Goal: Task Accomplishment & Management: Manage account settings

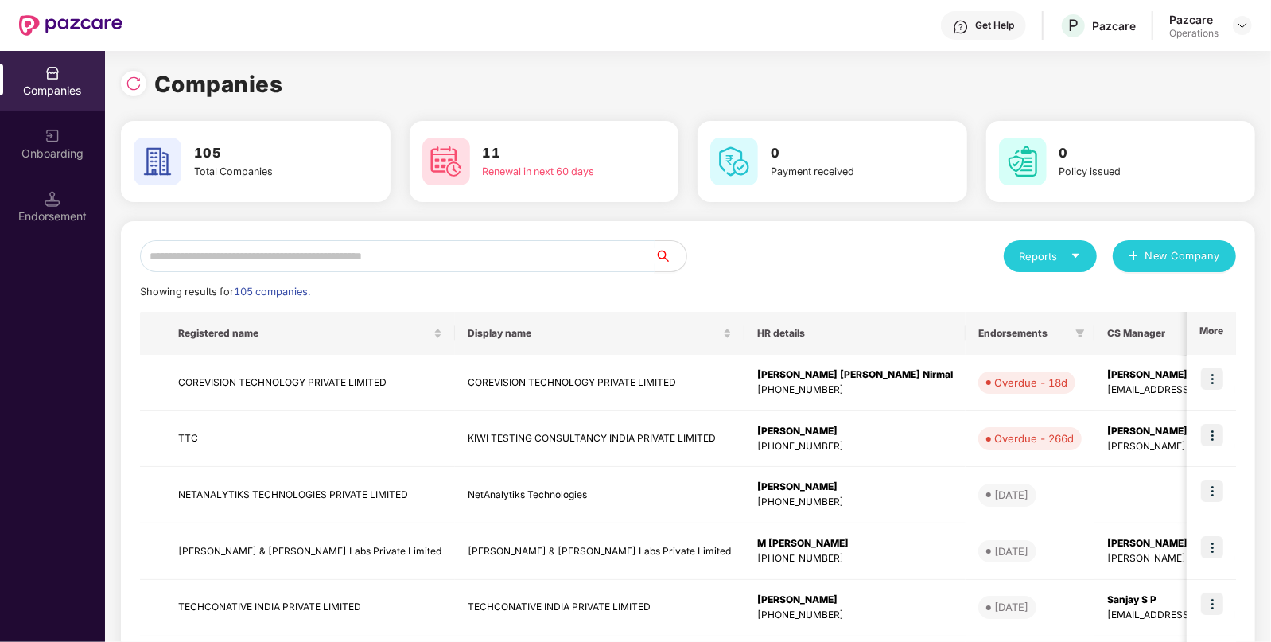
click at [383, 251] on input "text" at bounding box center [397, 256] width 515 height 32
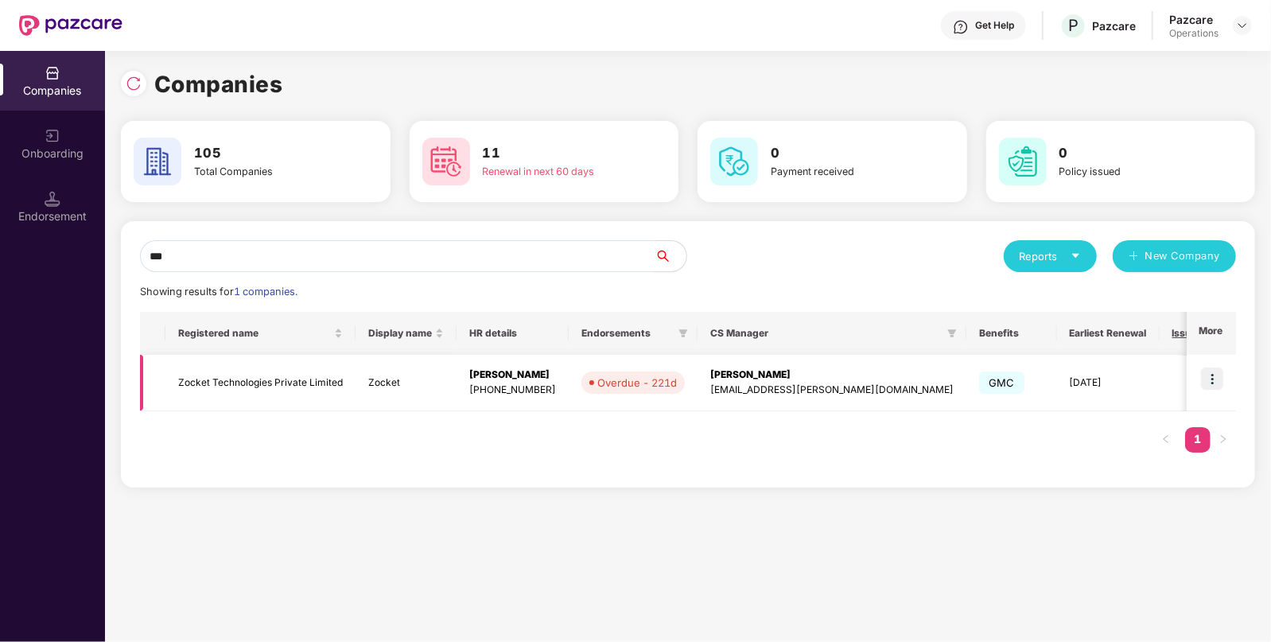
type input "***"
click at [286, 405] on td "Zocket Technologies Private Limited" at bounding box center [260, 383] width 190 height 56
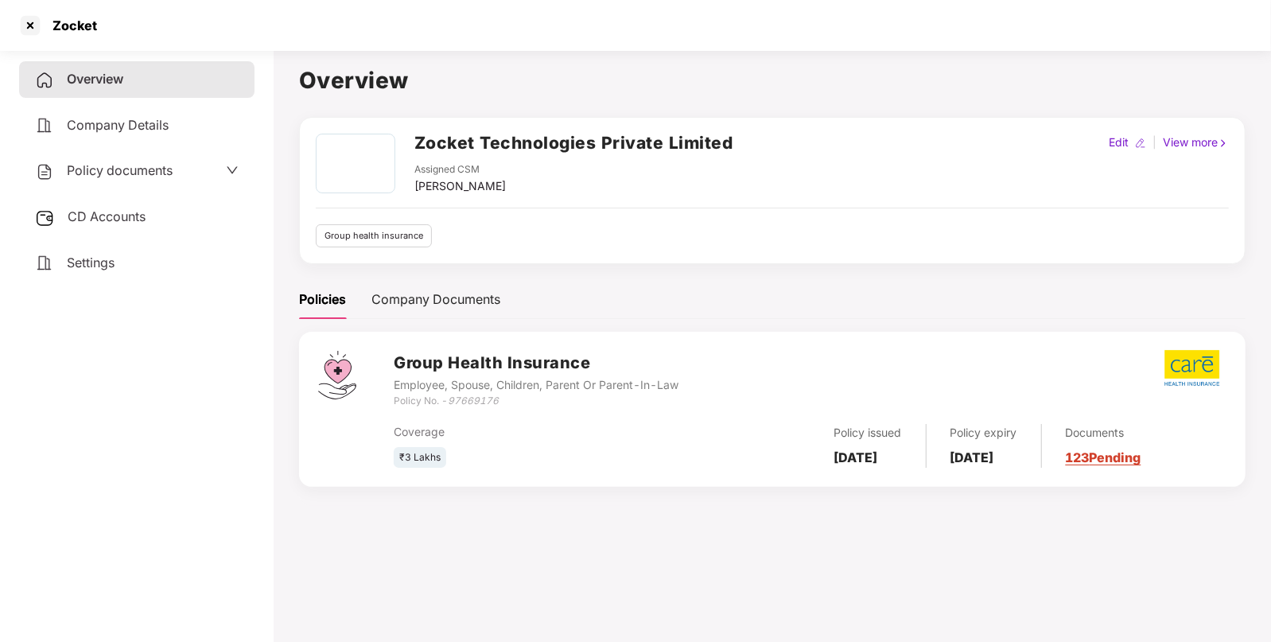
click at [480, 399] on icon "97669176" at bounding box center [473, 400] width 51 height 12
copy icon "97669176"
click at [32, 24] on div at bounding box center [29, 25] width 25 height 25
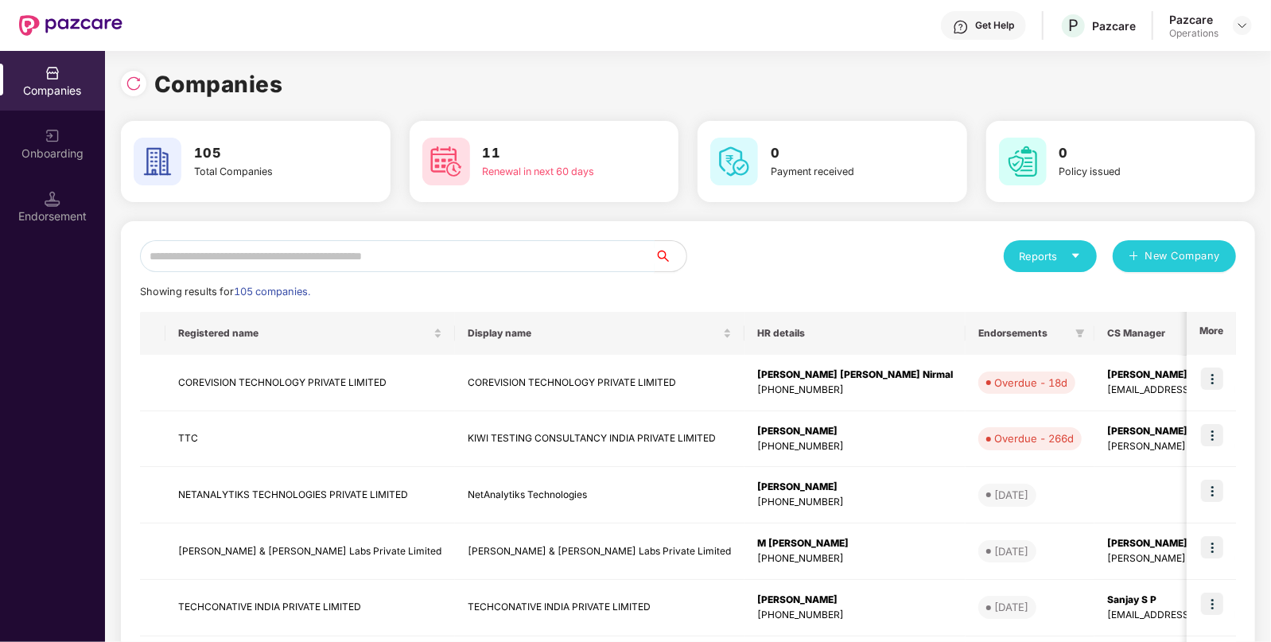
click at [269, 247] on input "text" at bounding box center [397, 256] width 515 height 32
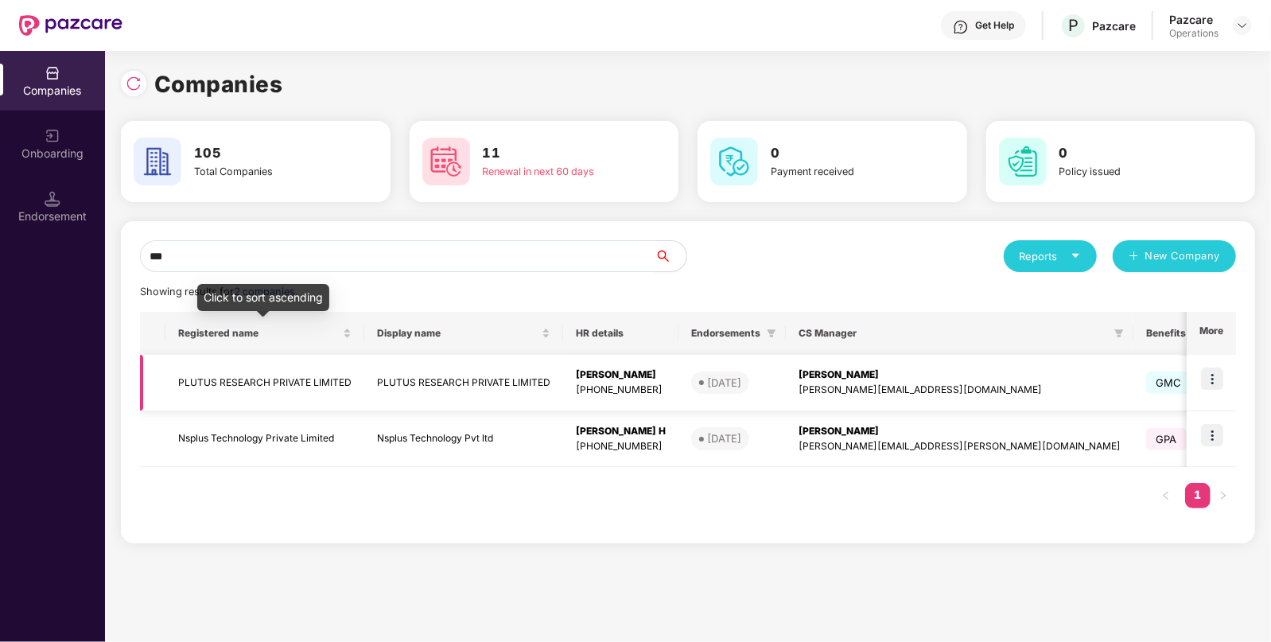
type input "***"
click at [306, 390] on td "PLUTUS RESEARCH PRIVATE LIMITED" at bounding box center [264, 383] width 199 height 56
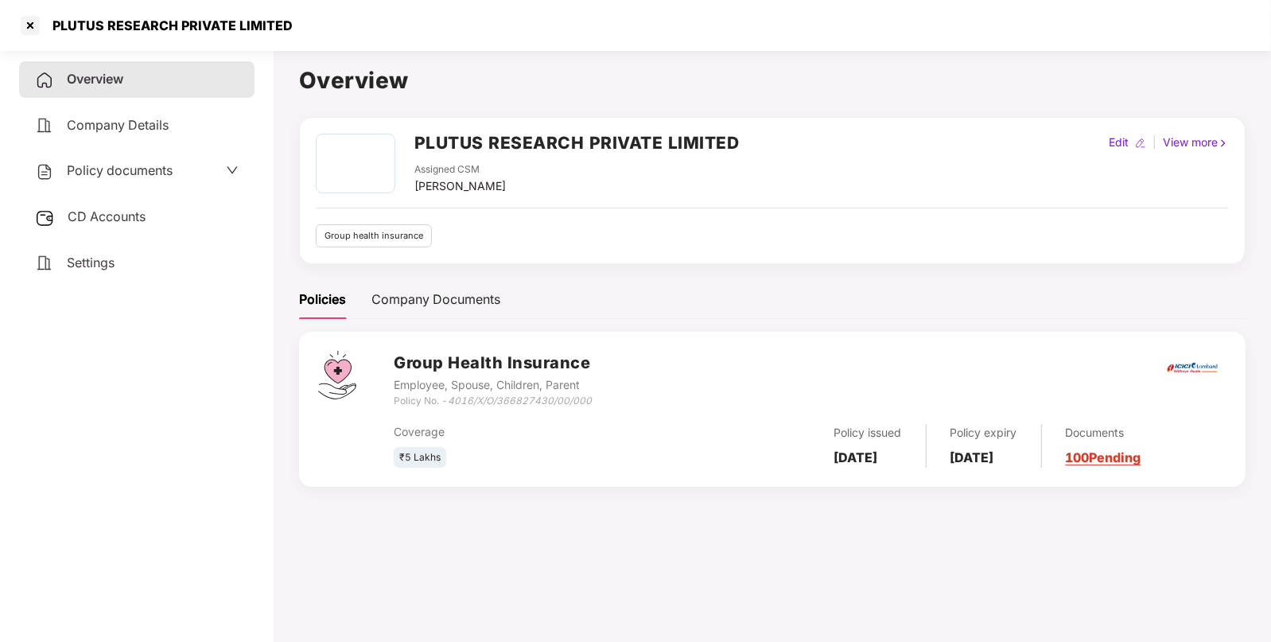
click at [128, 157] on div "Policy documents" at bounding box center [136, 171] width 235 height 37
click at [116, 169] on span "Policy documents" at bounding box center [120, 170] width 106 height 16
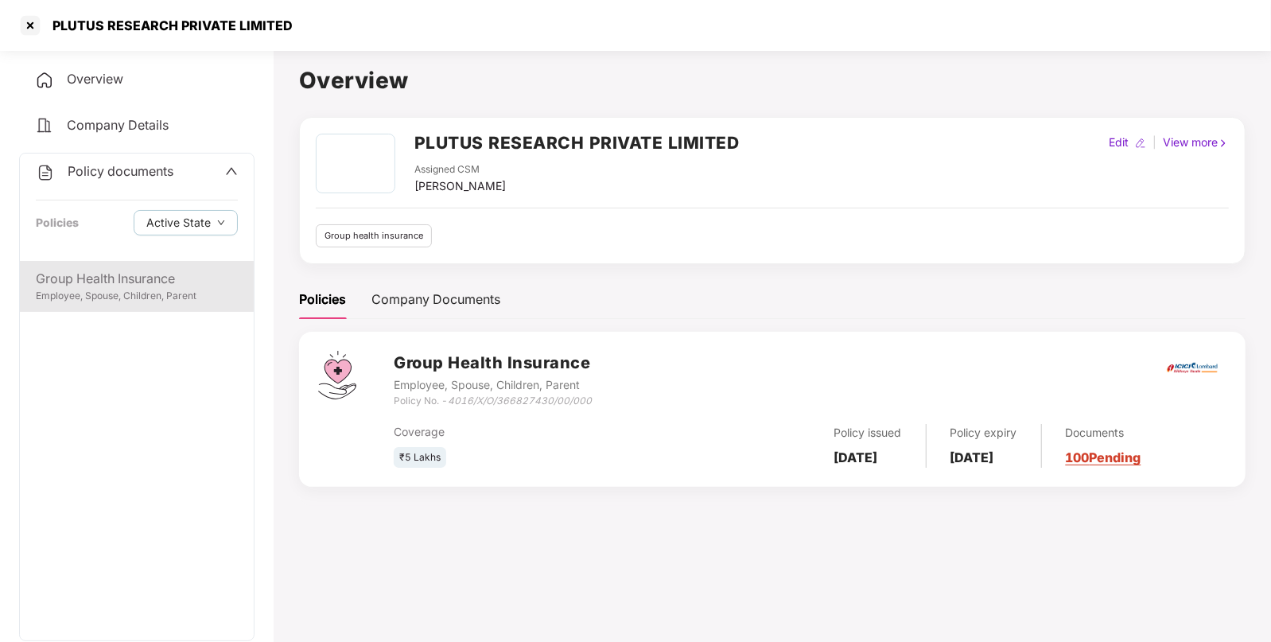
click at [136, 295] on div "Employee, Spouse, Children, Parent" at bounding box center [137, 296] width 202 height 15
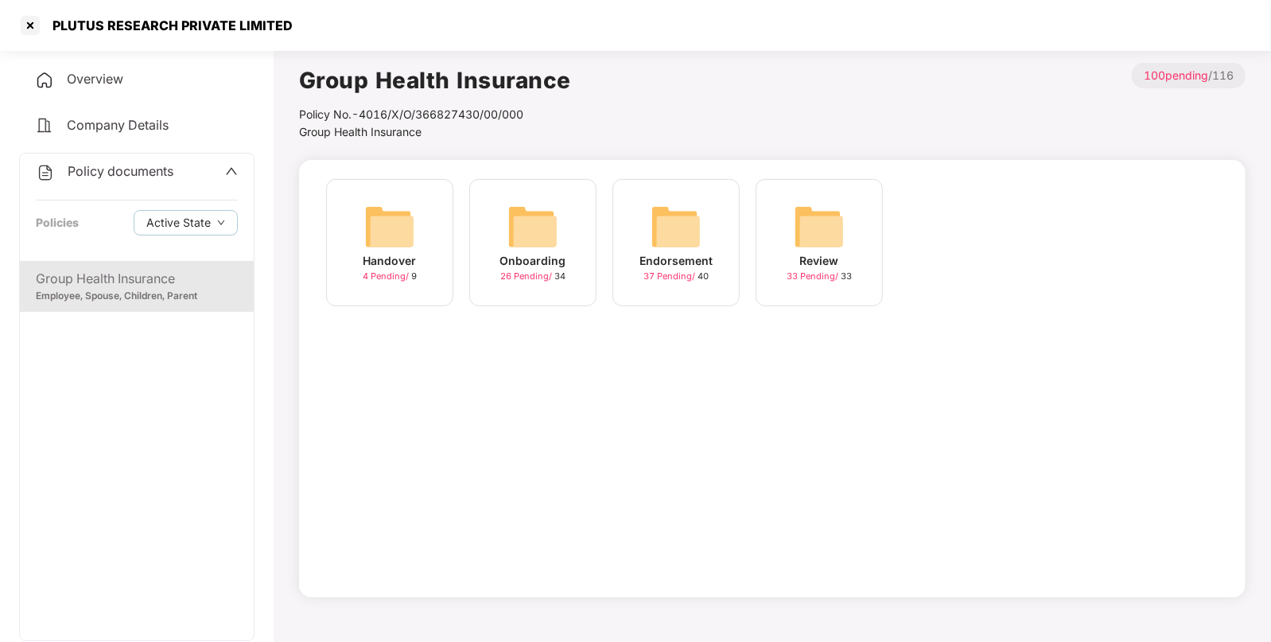
click at [670, 227] on img at bounding box center [676, 226] width 51 height 51
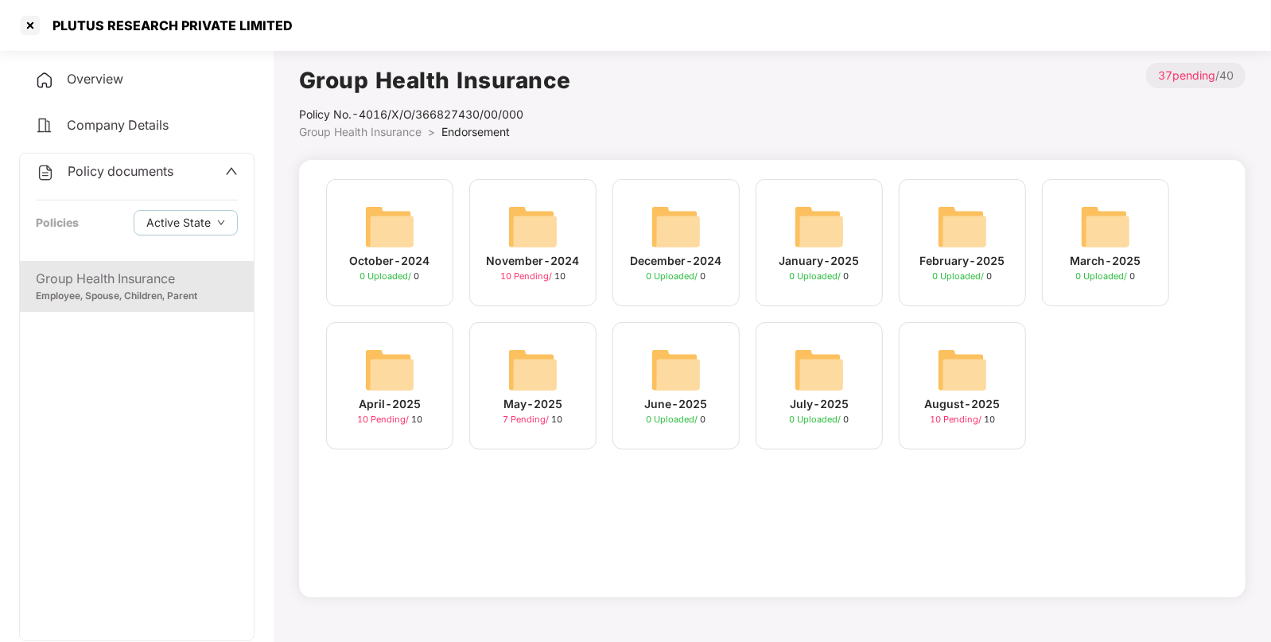
click at [389, 129] on span "Group Health Insurance" at bounding box center [360, 132] width 122 height 14
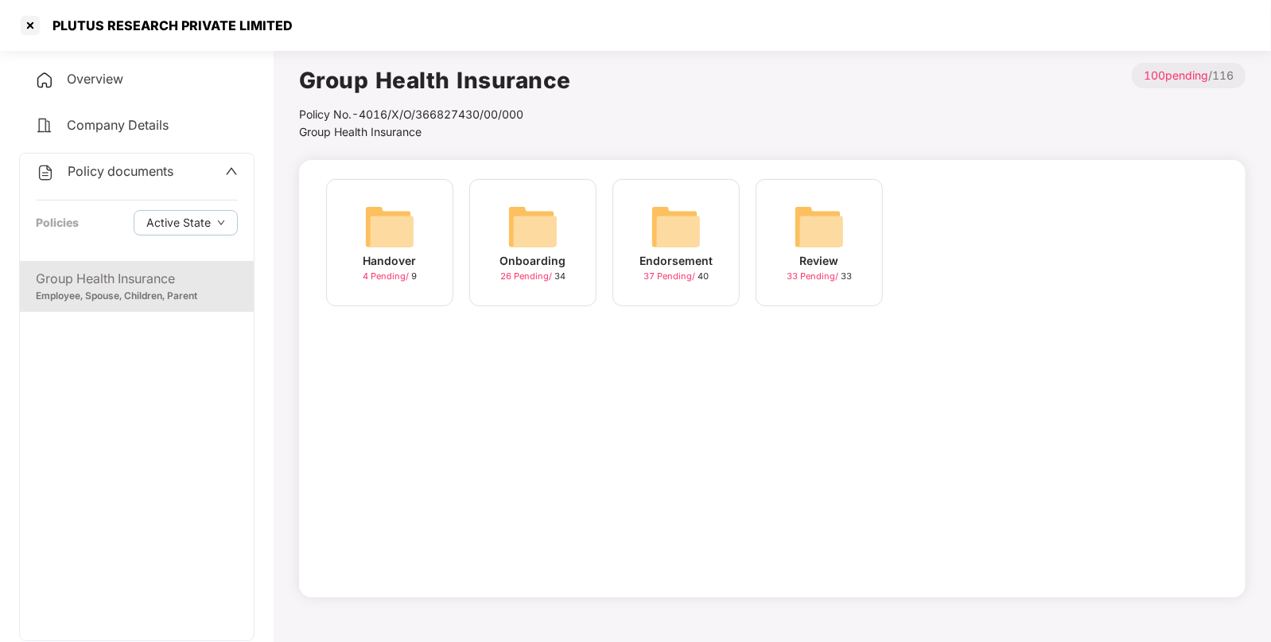
click at [540, 227] on img at bounding box center [532, 226] width 51 height 51
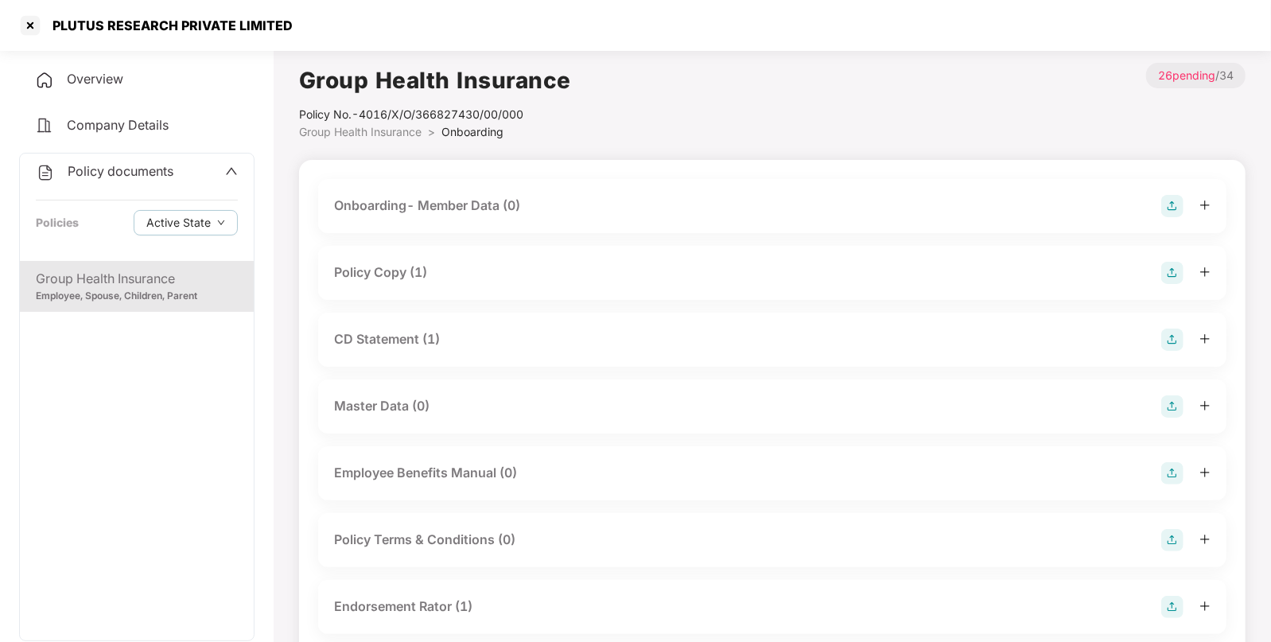
click at [366, 338] on div "CD Statement (1)" at bounding box center [387, 339] width 106 height 20
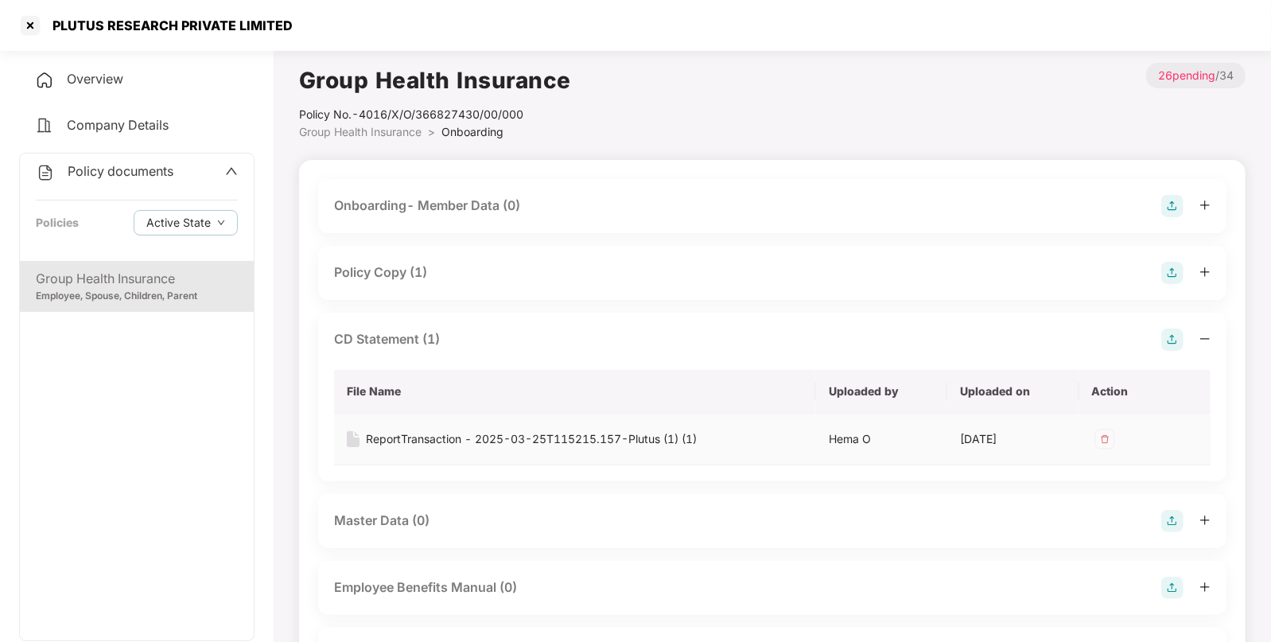
click at [447, 437] on div "ReportTransaction - 2025-03-25T115215.157-Plutus (1) (1)" at bounding box center [531, 438] width 331 height 17
click at [134, 171] on span "Policy documents" at bounding box center [121, 171] width 106 height 16
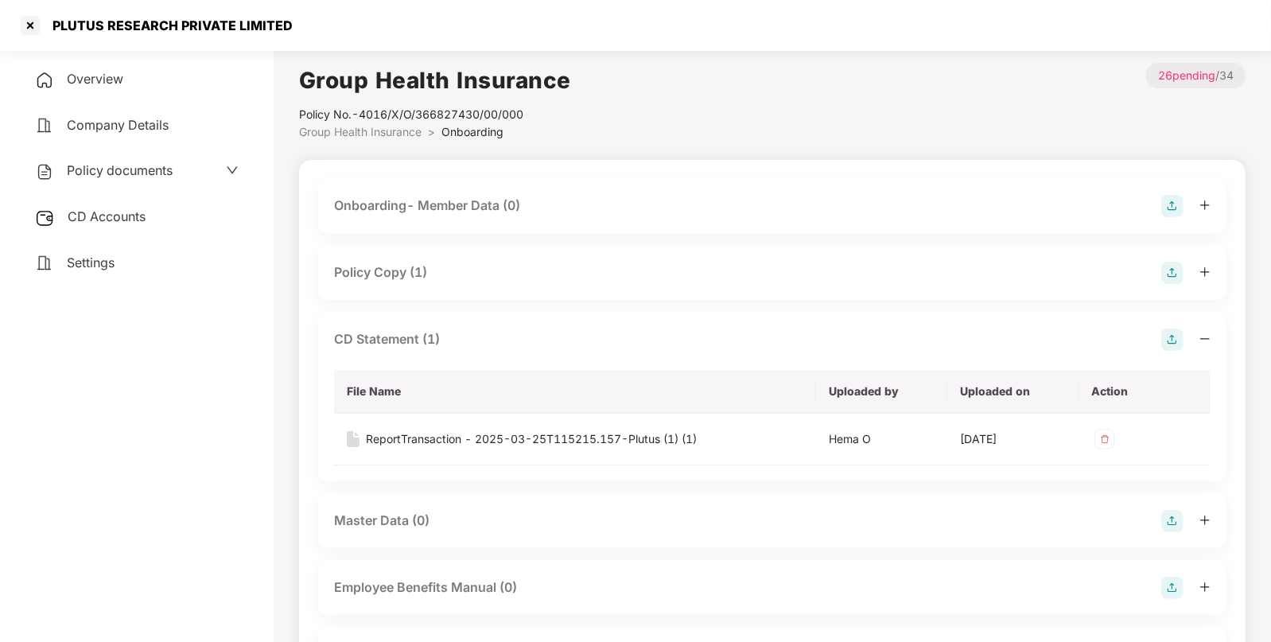
click at [105, 224] on span "CD Accounts" at bounding box center [107, 216] width 78 height 16
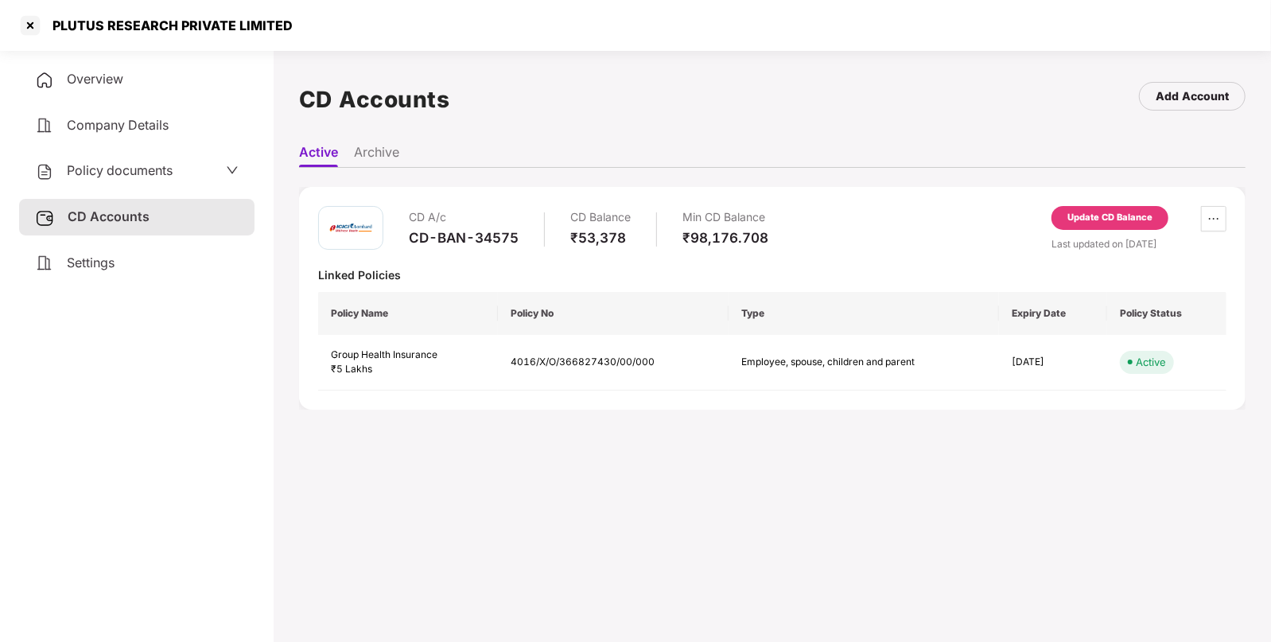
click at [488, 227] on div "CD A/c" at bounding box center [464, 217] width 110 height 23
click at [458, 247] on div "CD A/c CD-BAN-34575" at bounding box center [464, 228] width 110 height 45
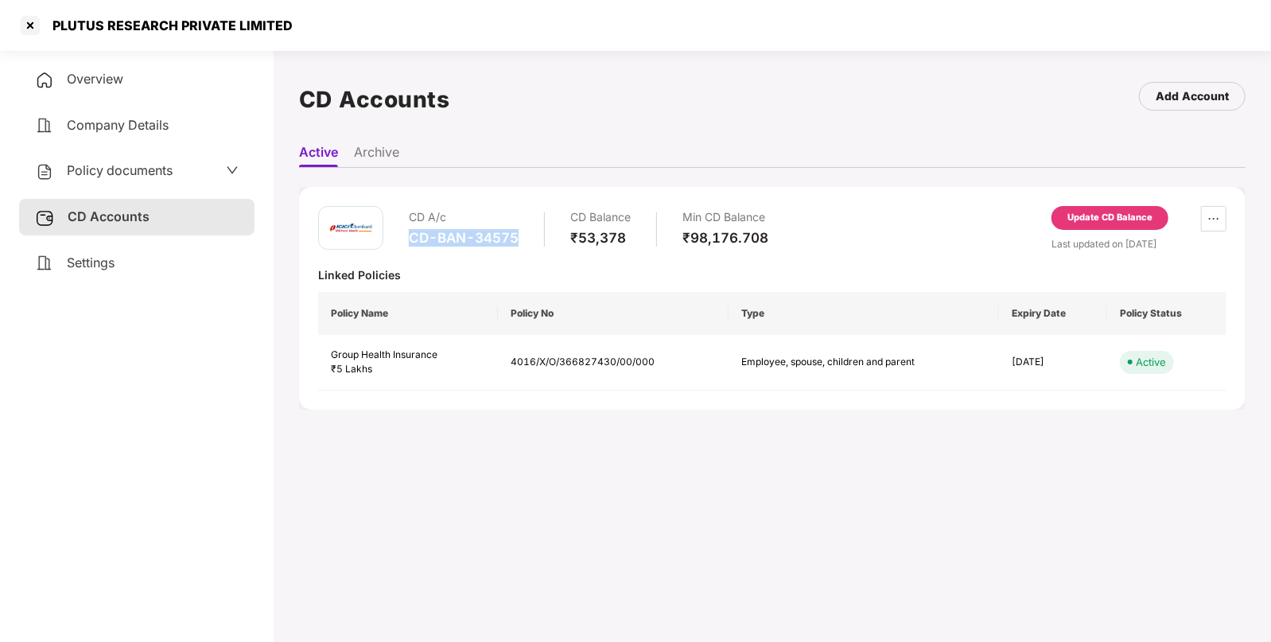
click at [458, 247] on div "CD A/c CD-BAN-34575" at bounding box center [464, 228] width 110 height 45
copy div "CD-BAN-34575"
click at [100, 78] on span "Overview" at bounding box center [95, 79] width 56 height 16
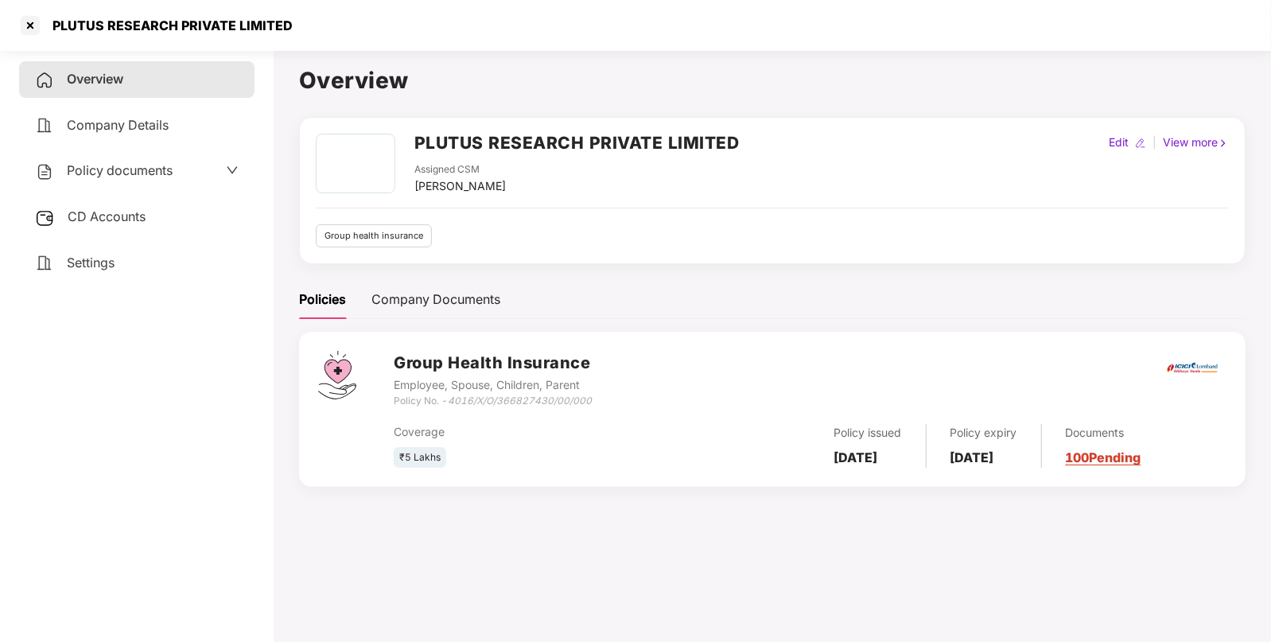
click at [855, 450] on b "[DATE]" at bounding box center [856, 457] width 44 height 16
copy b "[DATE]"
click at [33, 20] on div at bounding box center [29, 25] width 25 height 25
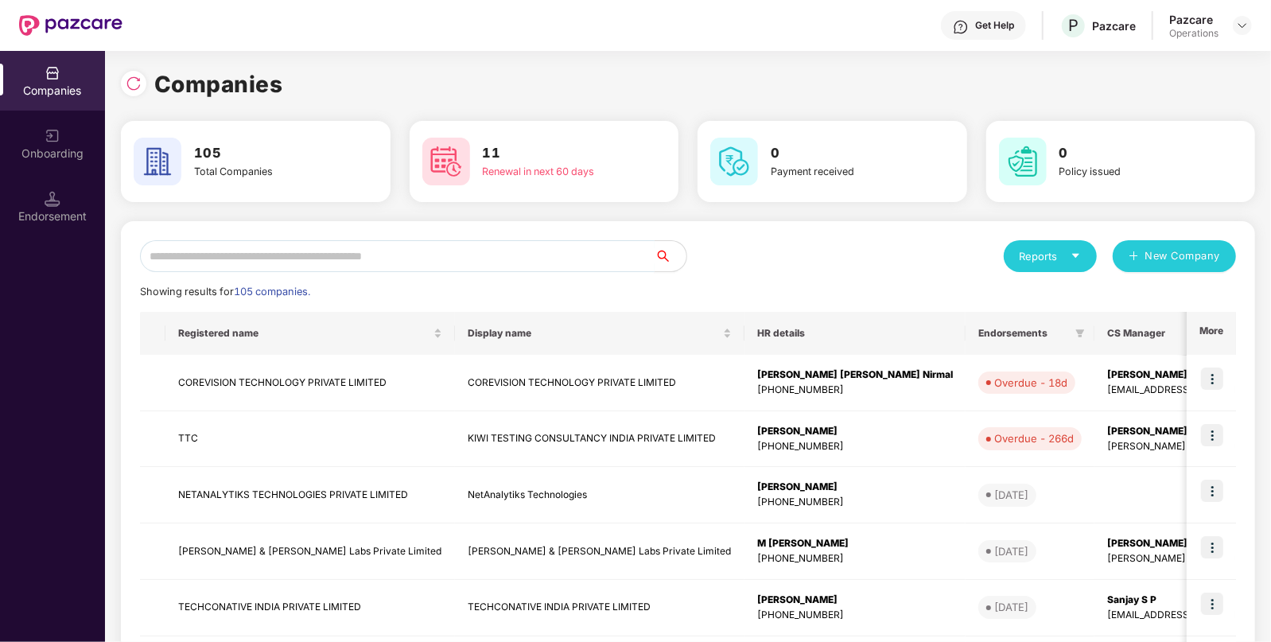
click at [338, 257] on input "text" at bounding box center [397, 256] width 515 height 32
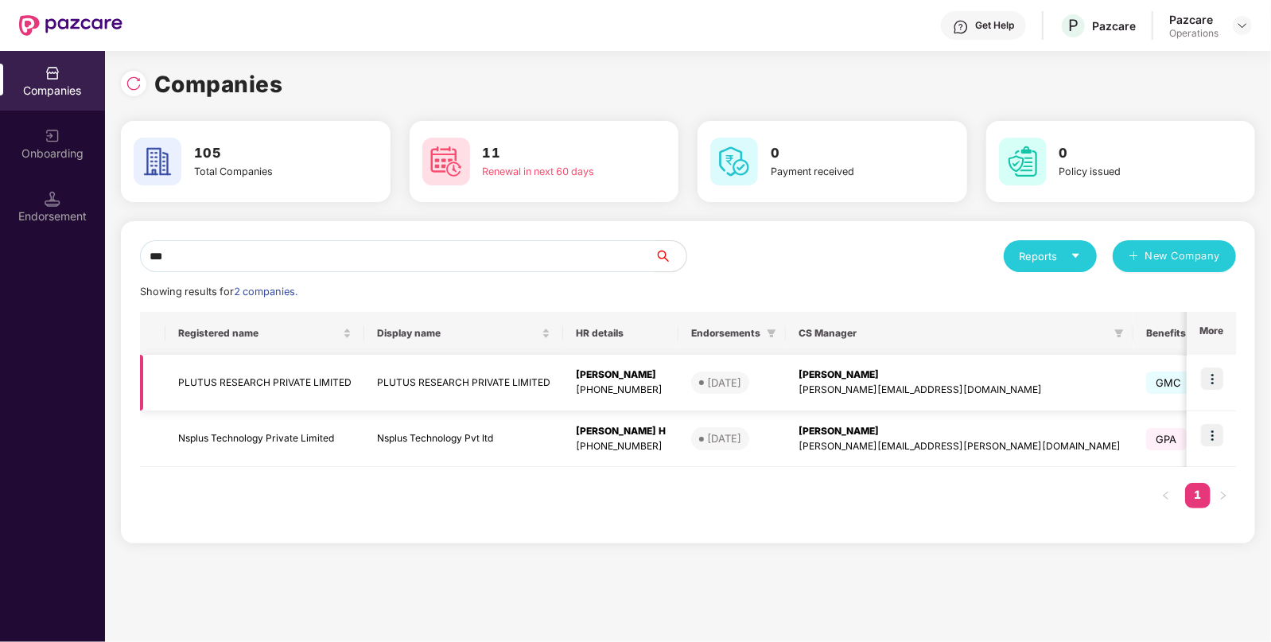
type input "***"
click at [340, 387] on td "PLUTUS RESEARCH PRIVATE LIMITED" at bounding box center [264, 383] width 199 height 56
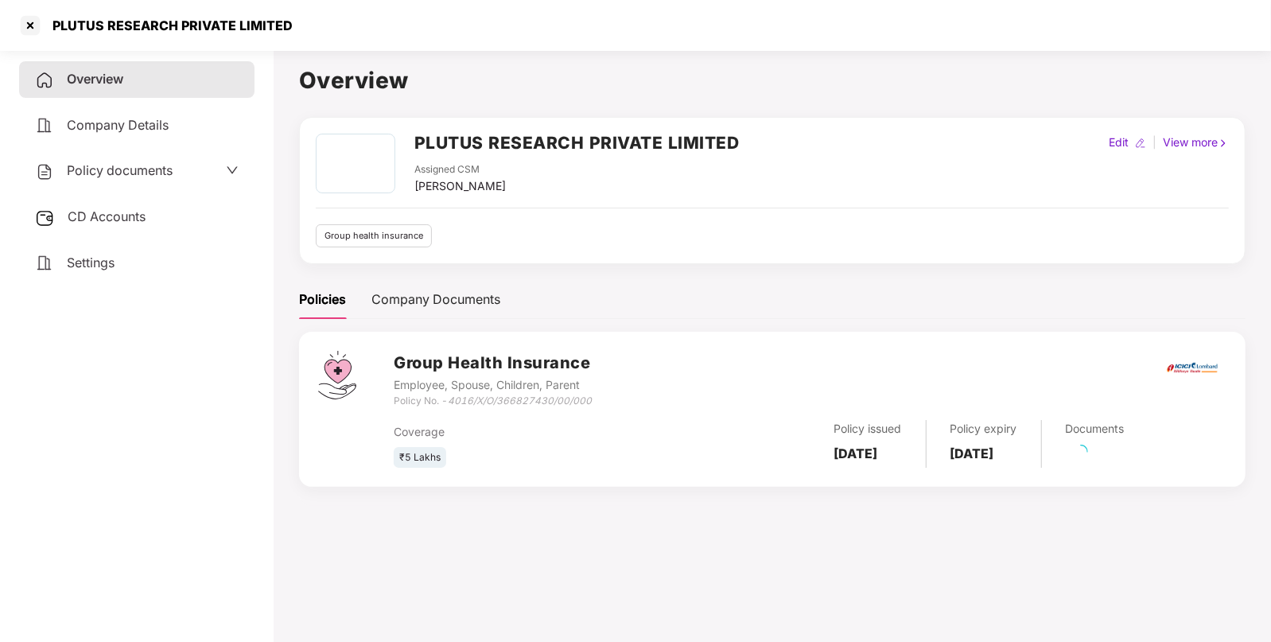
click at [121, 231] on div "CD Accounts" at bounding box center [136, 217] width 235 height 37
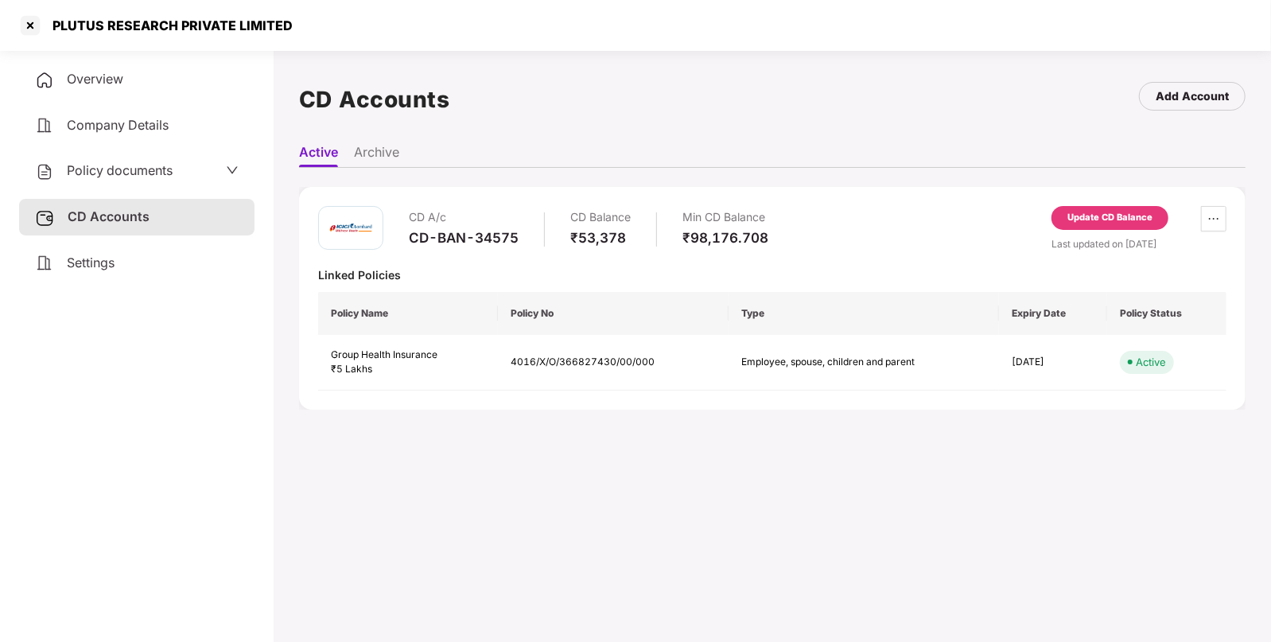
click at [82, 22] on div "PLUTUS RESEARCH PRIVATE LIMITED" at bounding box center [168, 25] width 250 height 16
copy div "PLUTUS"
click at [0, 24] on div "PLUTUS RESEARCH PRIVATE LIMITED" at bounding box center [635, 25] width 1271 height 51
click at [21, 25] on div at bounding box center [29, 25] width 25 height 25
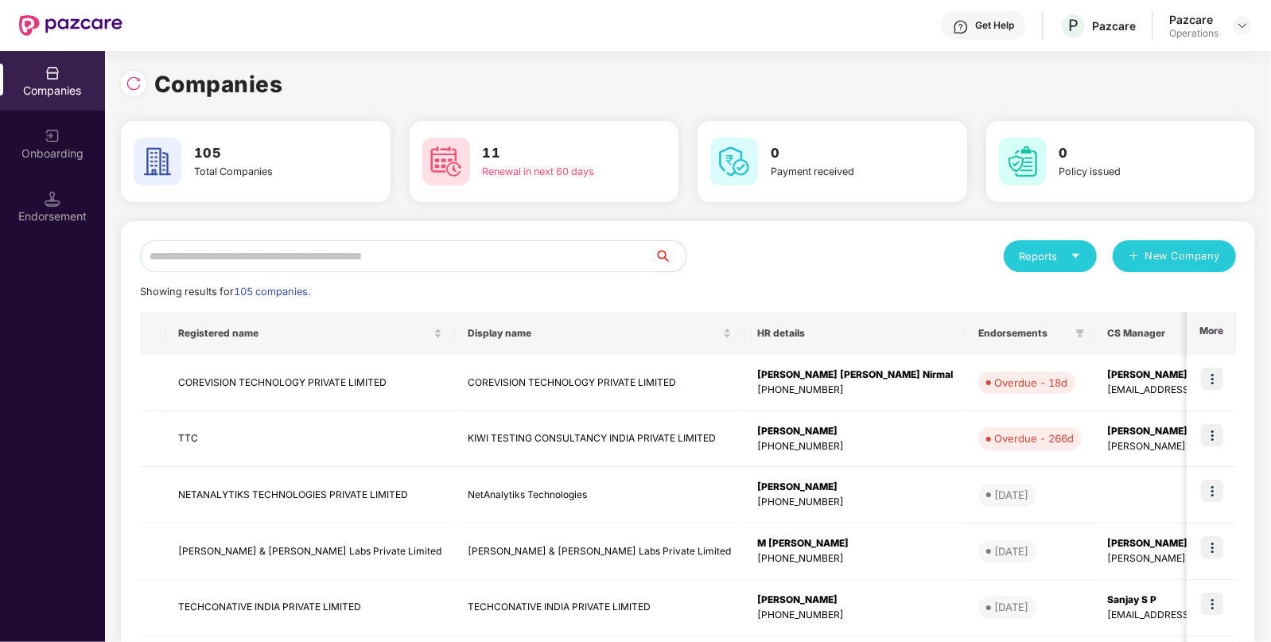
click at [280, 254] on input "text" at bounding box center [397, 256] width 515 height 32
paste input "******"
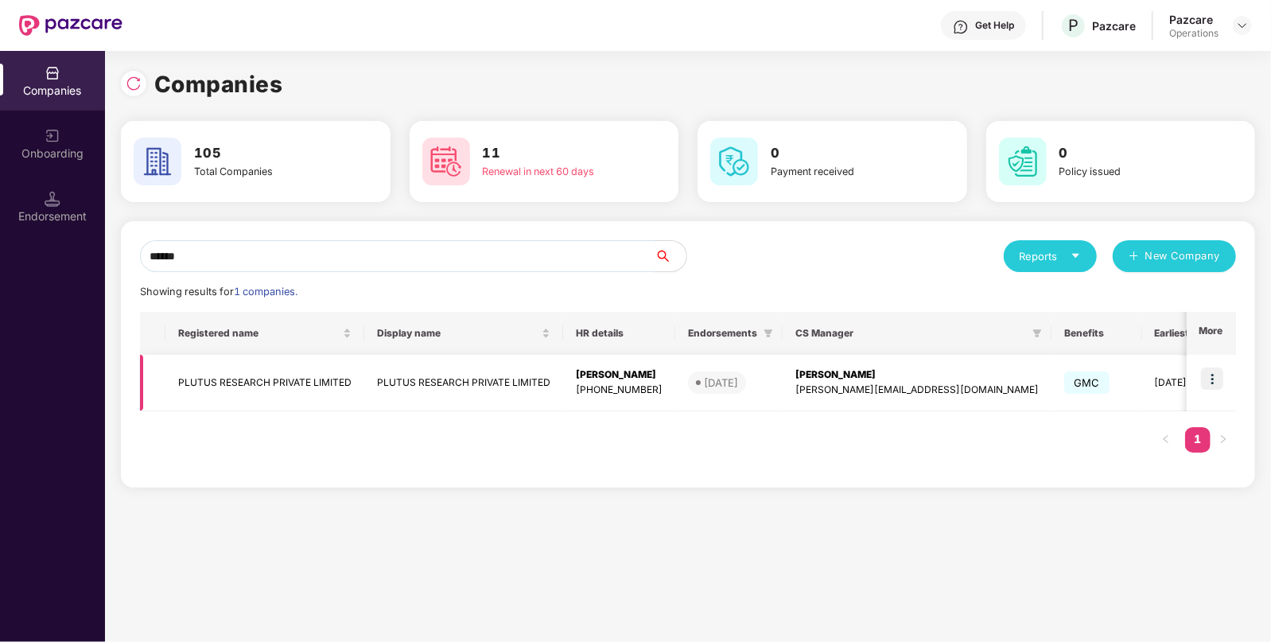
type input "******"
click at [1207, 378] on img at bounding box center [1212, 378] width 22 height 22
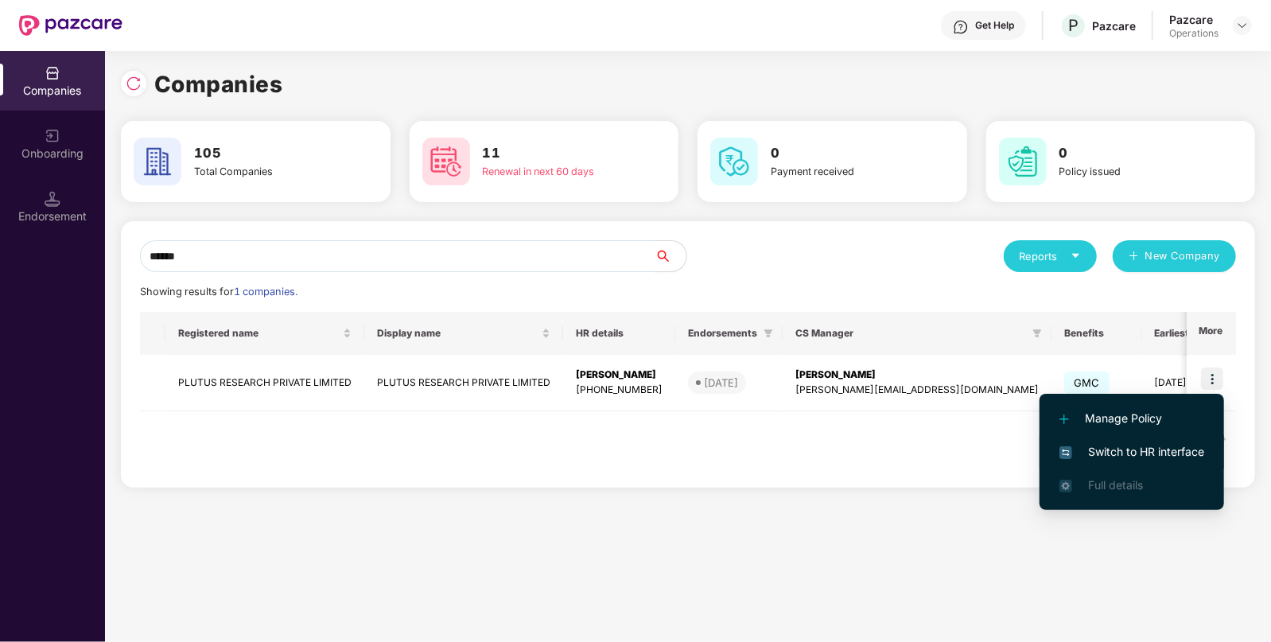
click at [1123, 437] on li "Switch to HR interface" at bounding box center [1131, 451] width 185 height 33
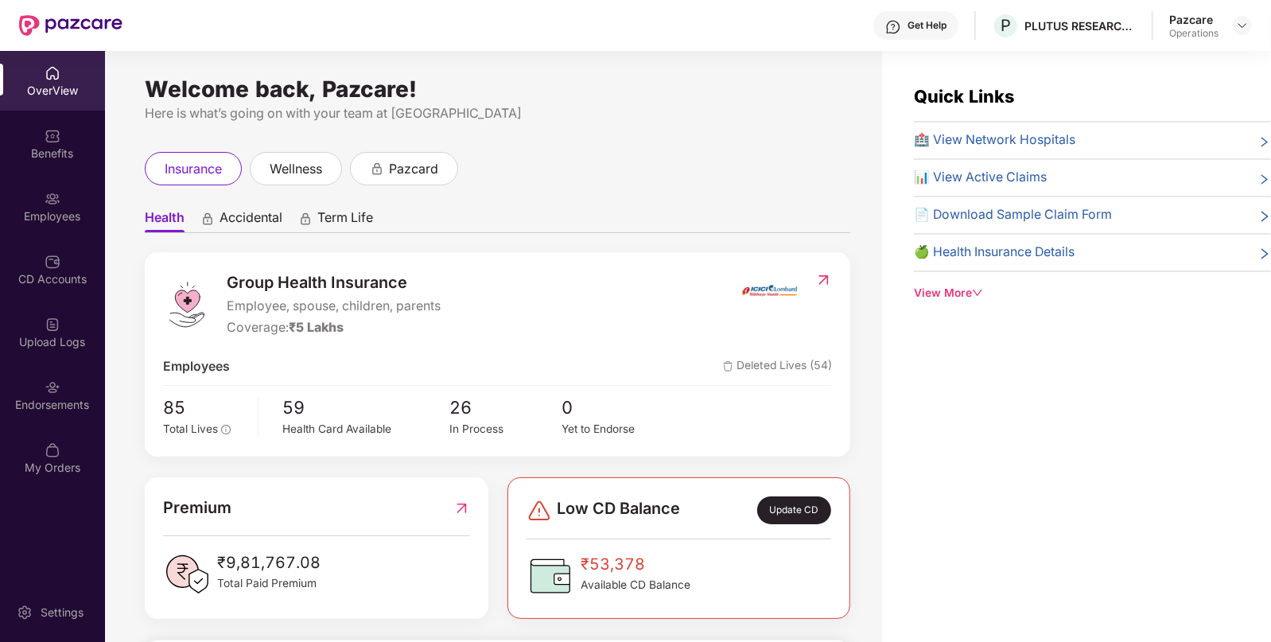
click at [57, 210] on div "Employees" at bounding box center [52, 216] width 105 height 16
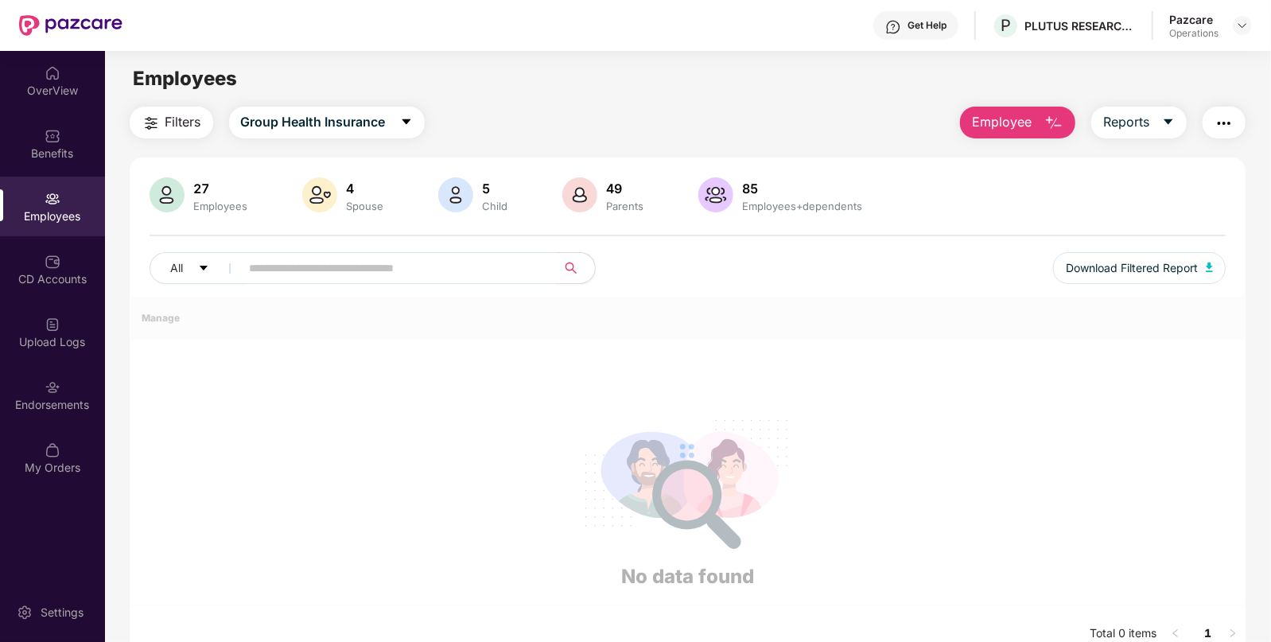
click at [57, 210] on div "Employees" at bounding box center [52, 216] width 105 height 16
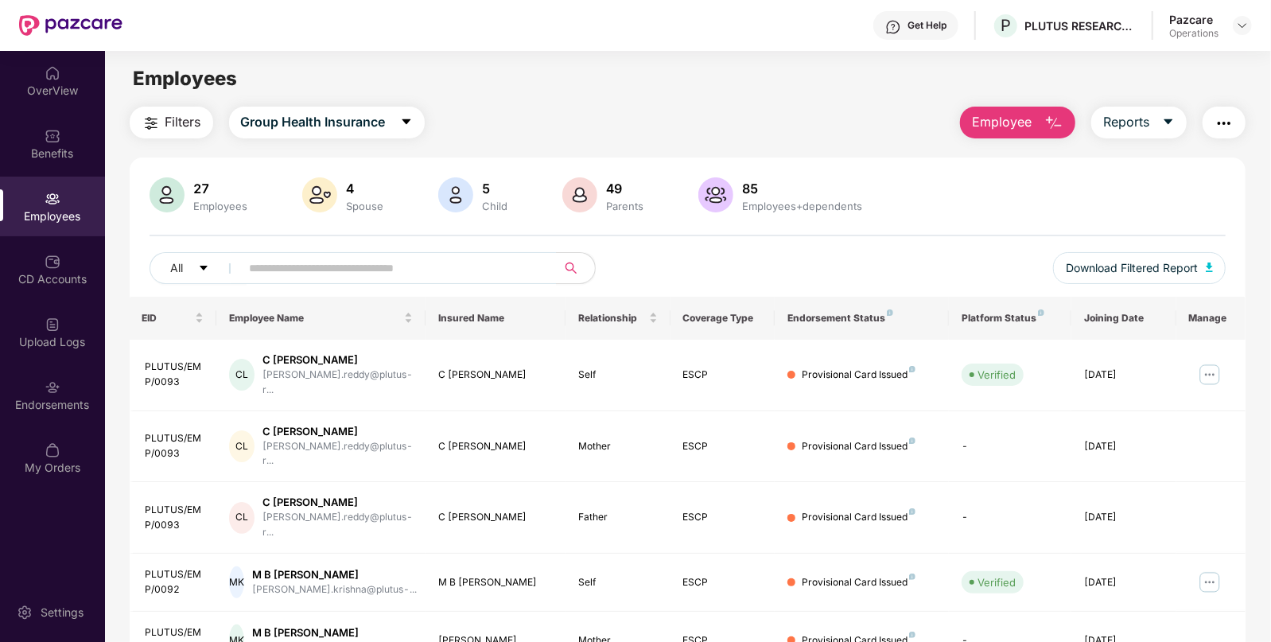
click at [189, 134] on button "Filters" at bounding box center [172, 123] width 84 height 32
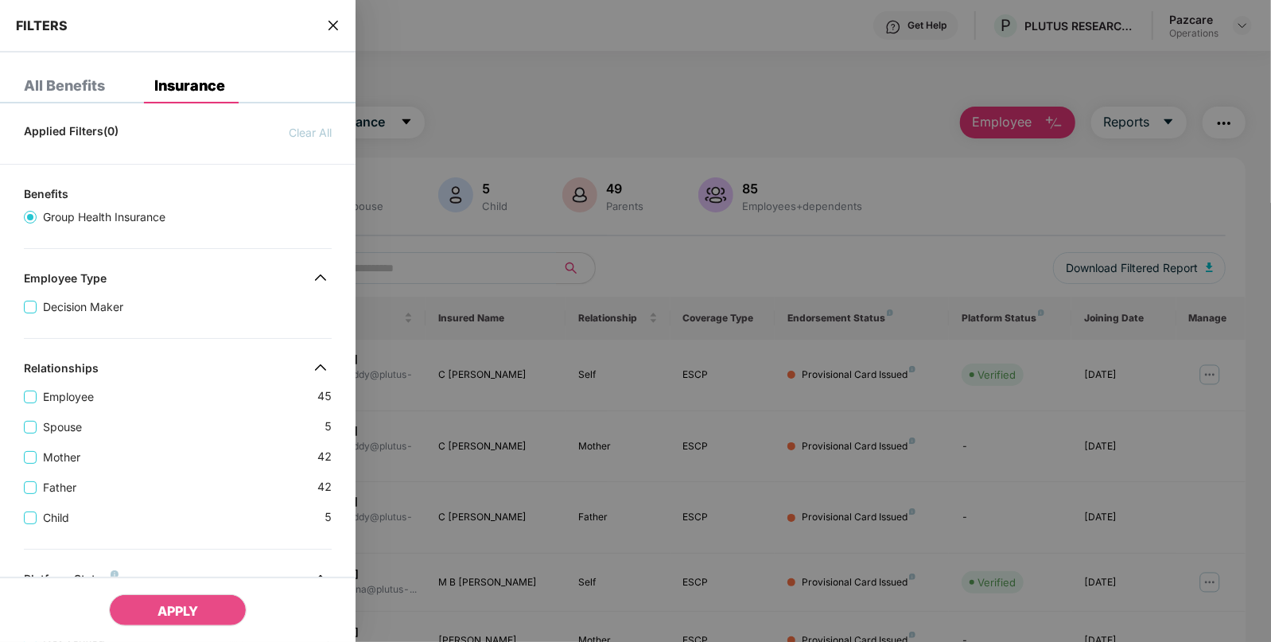
scroll to position [425, 0]
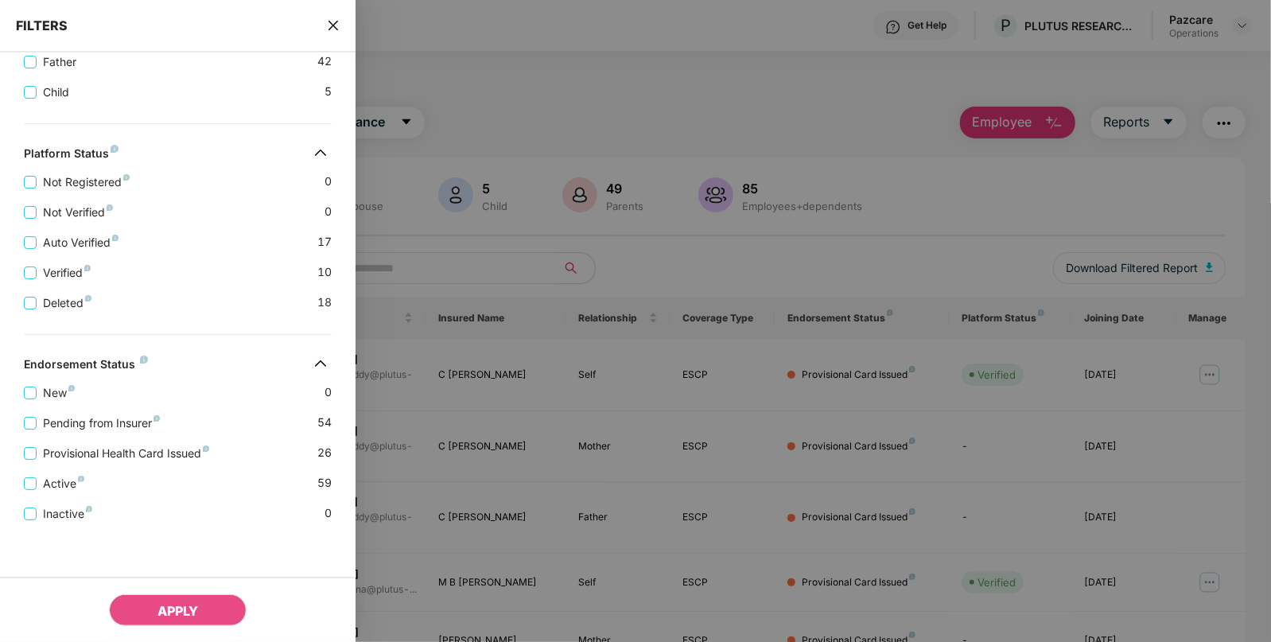
click at [317, 32] on div "FILTERS" at bounding box center [177, 26] width 355 height 52
click at [343, 12] on div "FILTERS" at bounding box center [177, 26] width 355 height 52
click at [331, 20] on icon "close" at bounding box center [333, 25] width 13 height 13
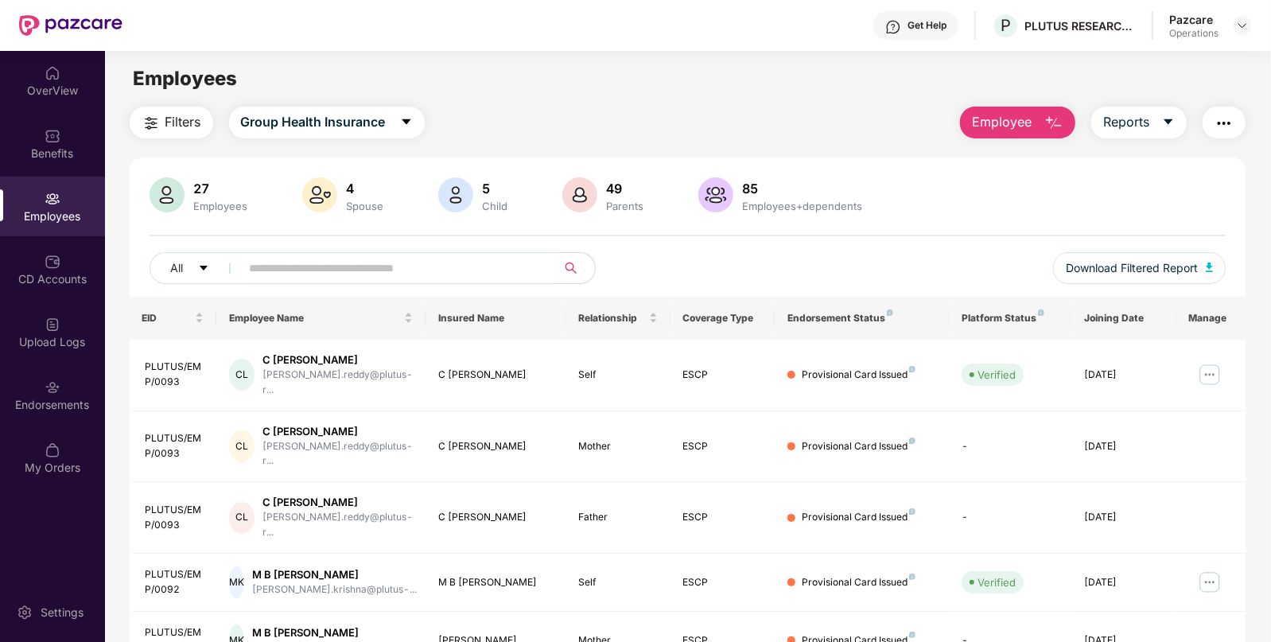
click at [1244, 129] on button "button" at bounding box center [1223, 123] width 43 height 32
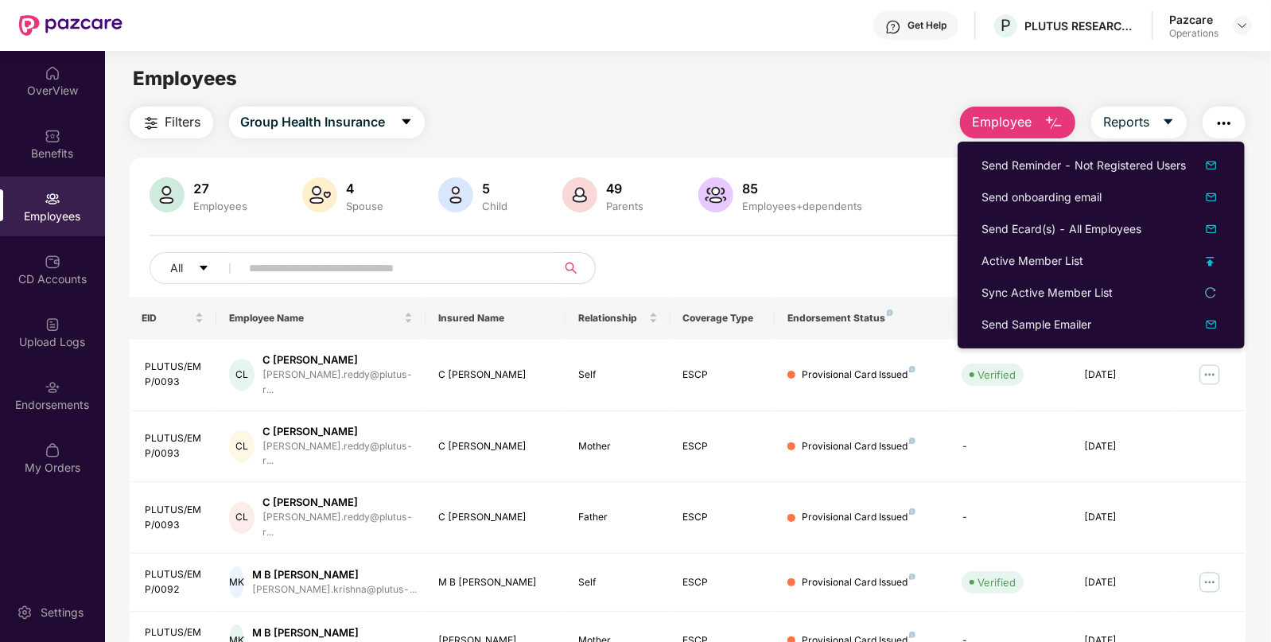
click at [1241, 127] on button "button" at bounding box center [1223, 123] width 43 height 32
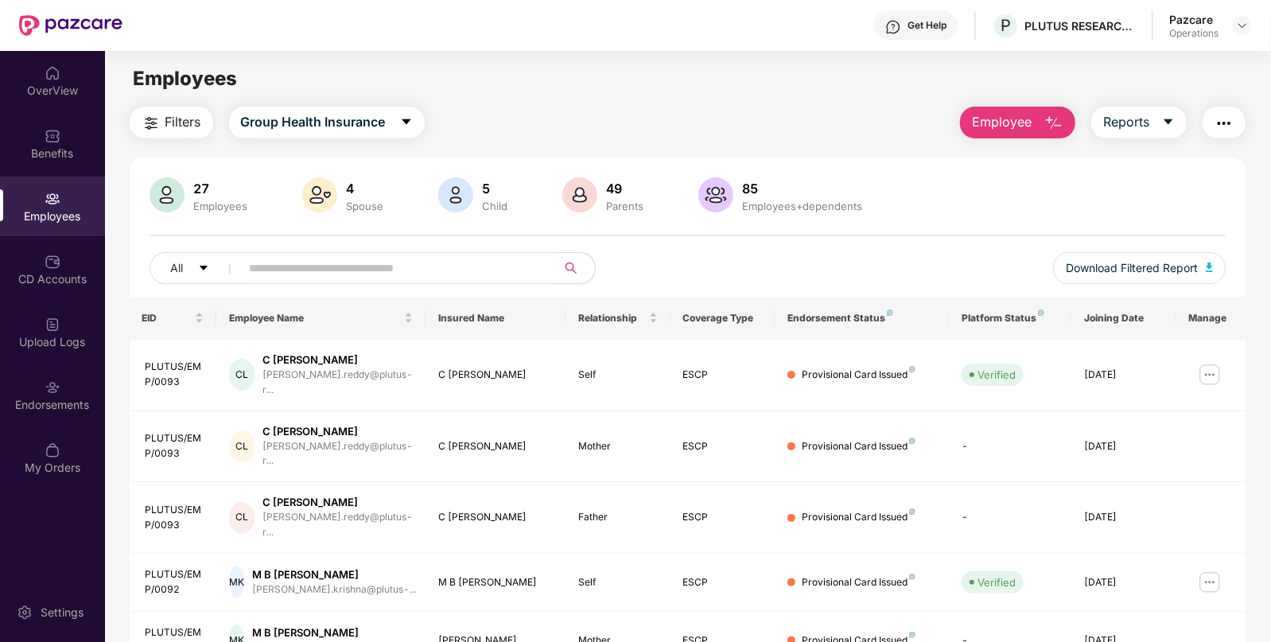
click at [1228, 123] on img "button" at bounding box center [1223, 123] width 19 height 19
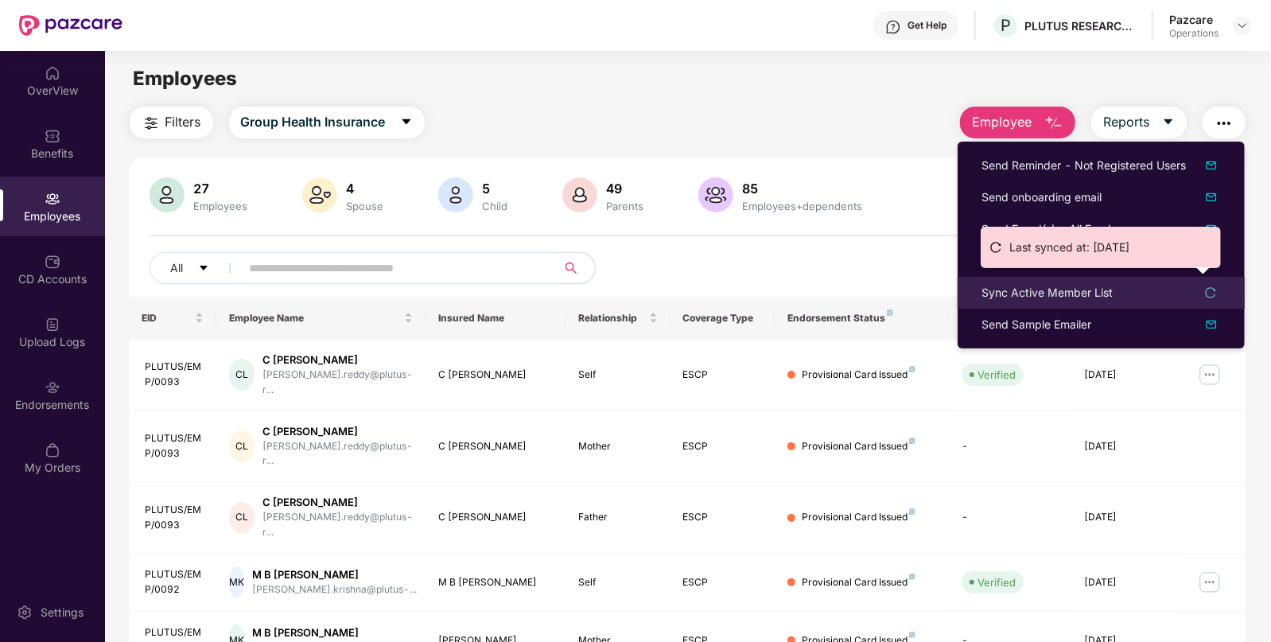
click at [990, 295] on div "Sync Active Member List" at bounding box center [1046, 292] width 131 height 17
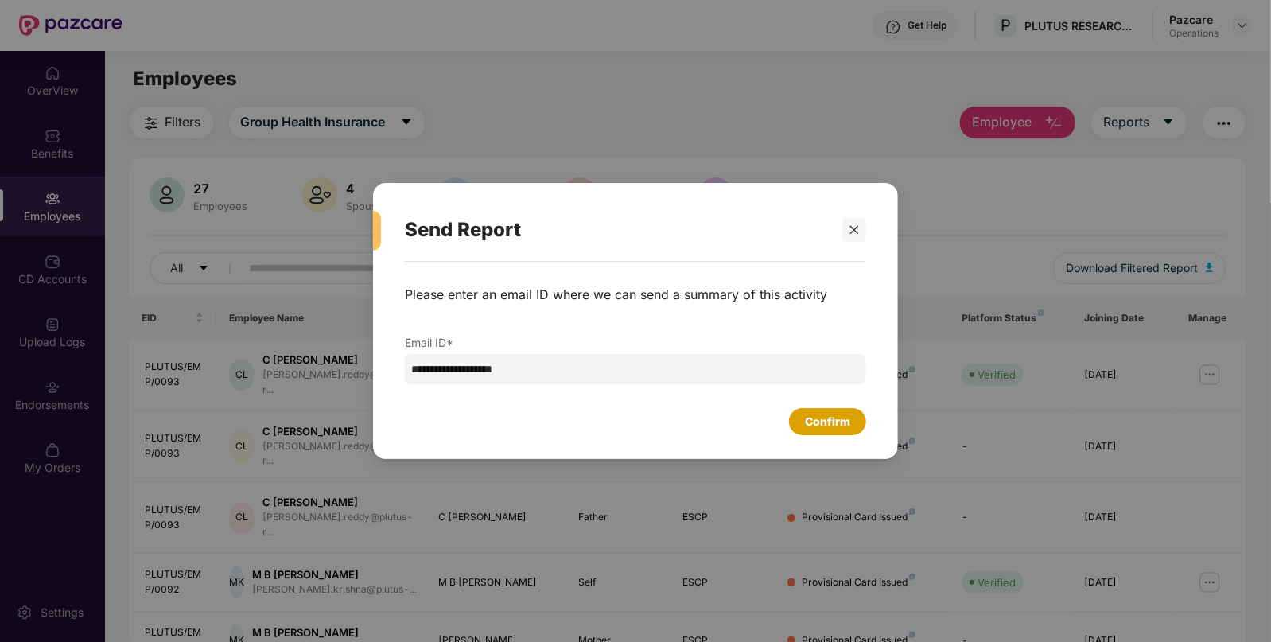
click at [815, 425] on div "Confirm" at bounding box center [827, 421] width 45 height 17
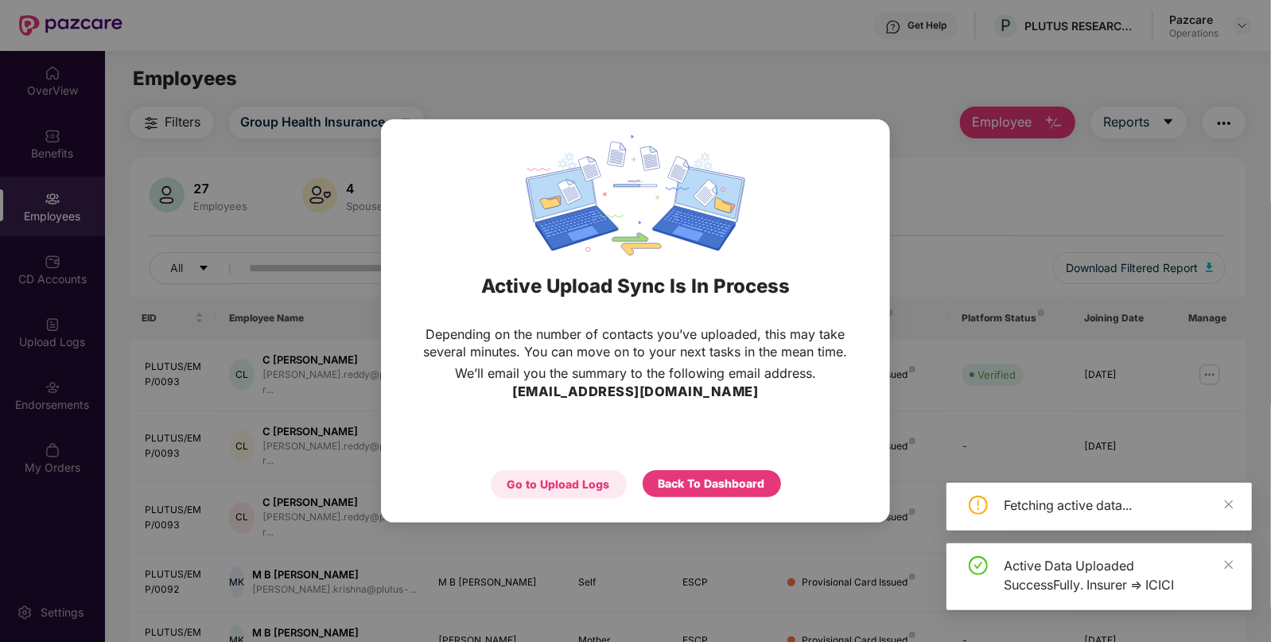
click at [585, 489] on div "Go to Upload Logs" at bounding box center [558, 484] width 103 height 17
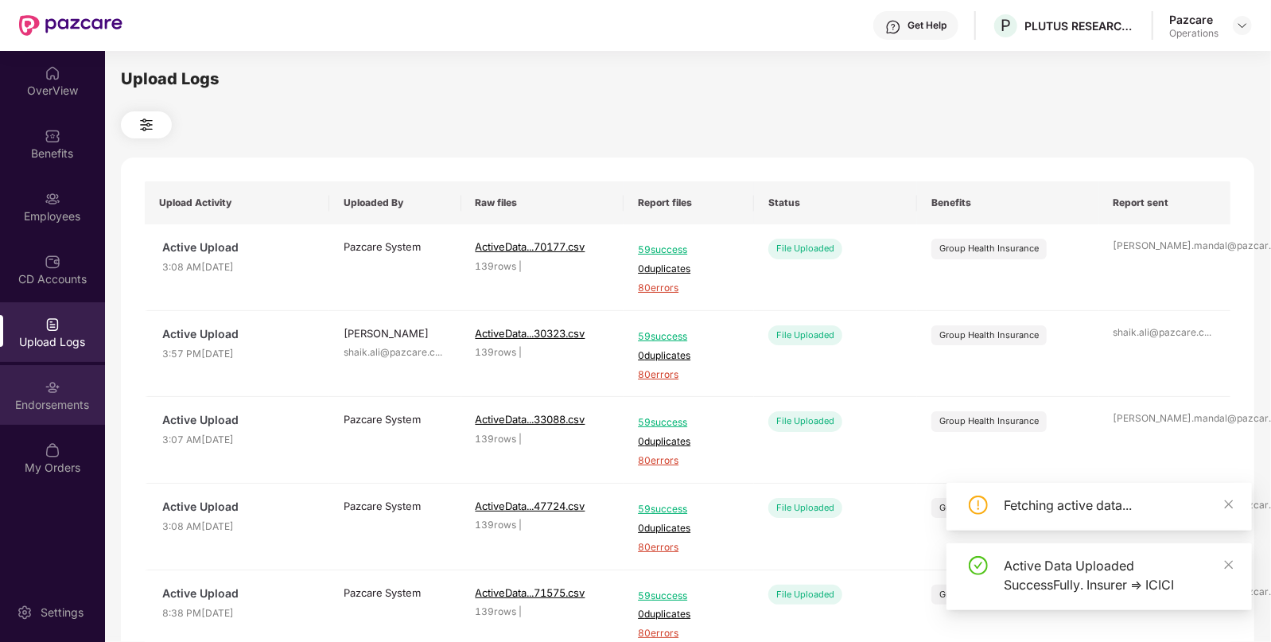
click at [52, 390] on img at bounding box center [53, 387] width 16 height 16
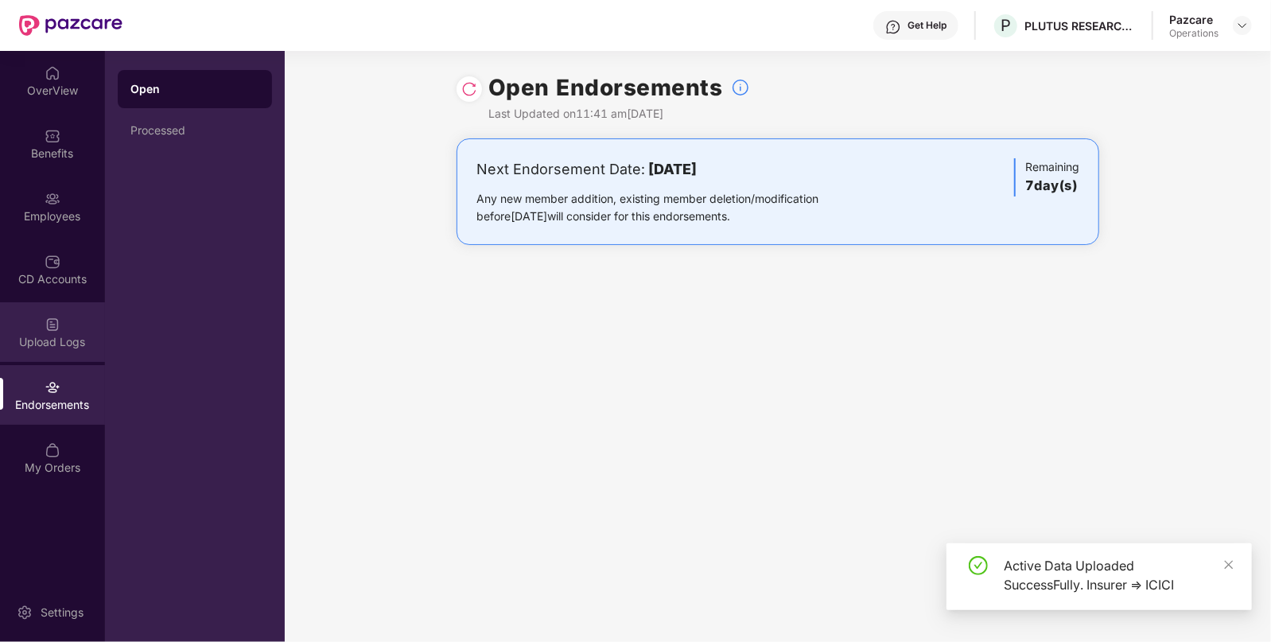
click at [64, 336] on div "Upload Logs" at bounding box center [52, 342] width 105 height 16
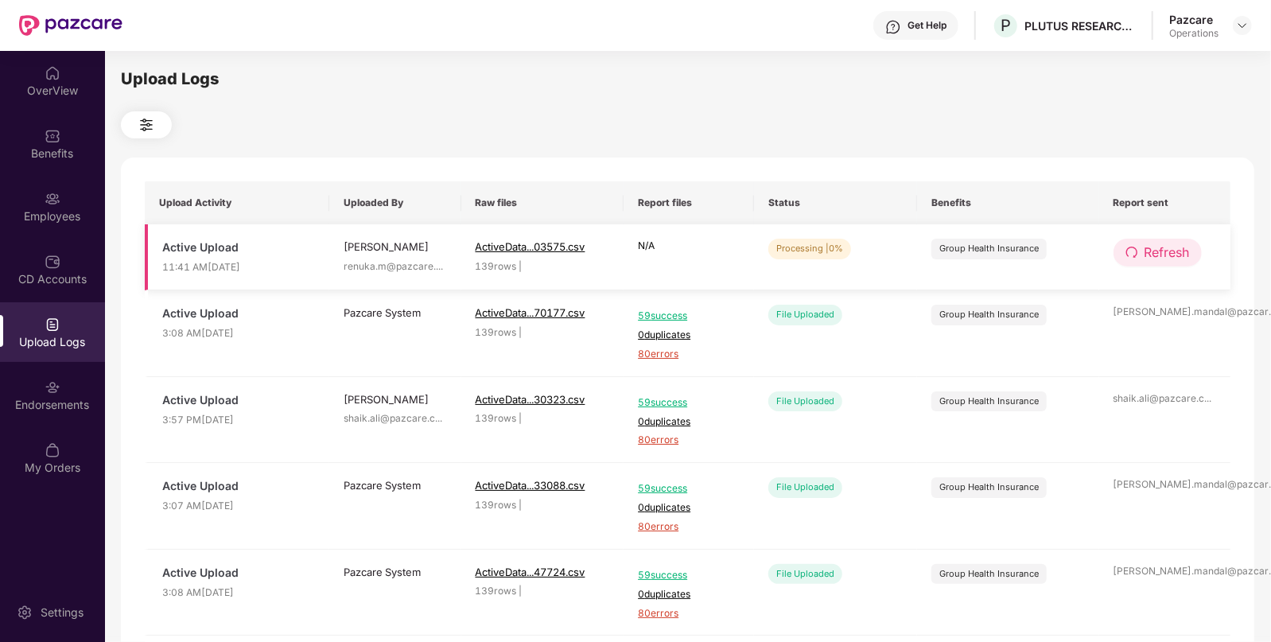
click at [1164, 254] on span "Refresh" at bounding box center [1166, 253] width 45 height 20
click at [1164, 254] on span "Refresh" at bounding box center [1167, 253] width 45 height 20
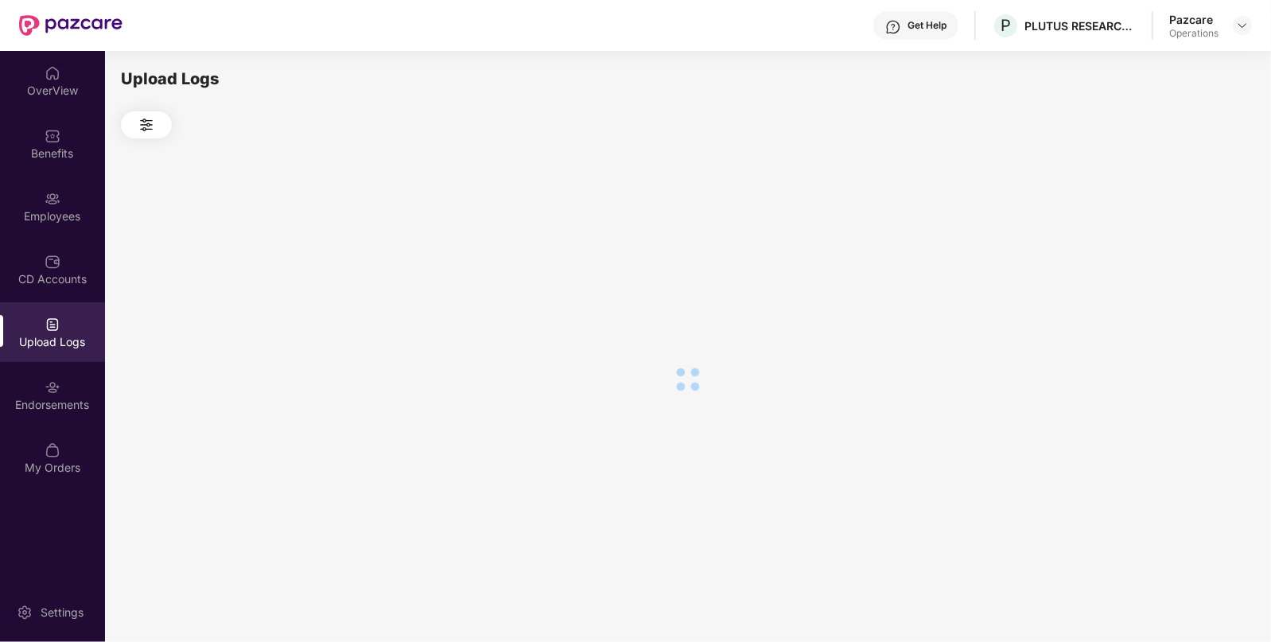
click at [1164, 254] on div at bounding box center [687, 378] width 1133 height 481
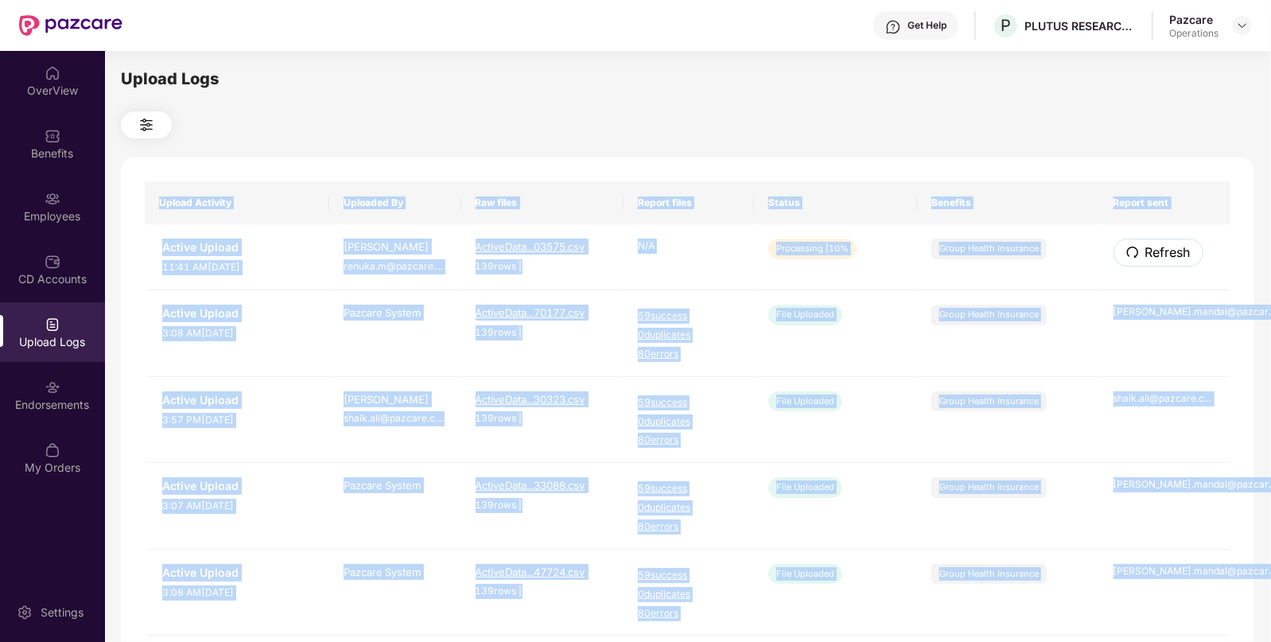
click at [1164, 254] on span "Refresh" at bounding box center [1167, 253] width 45 height 20
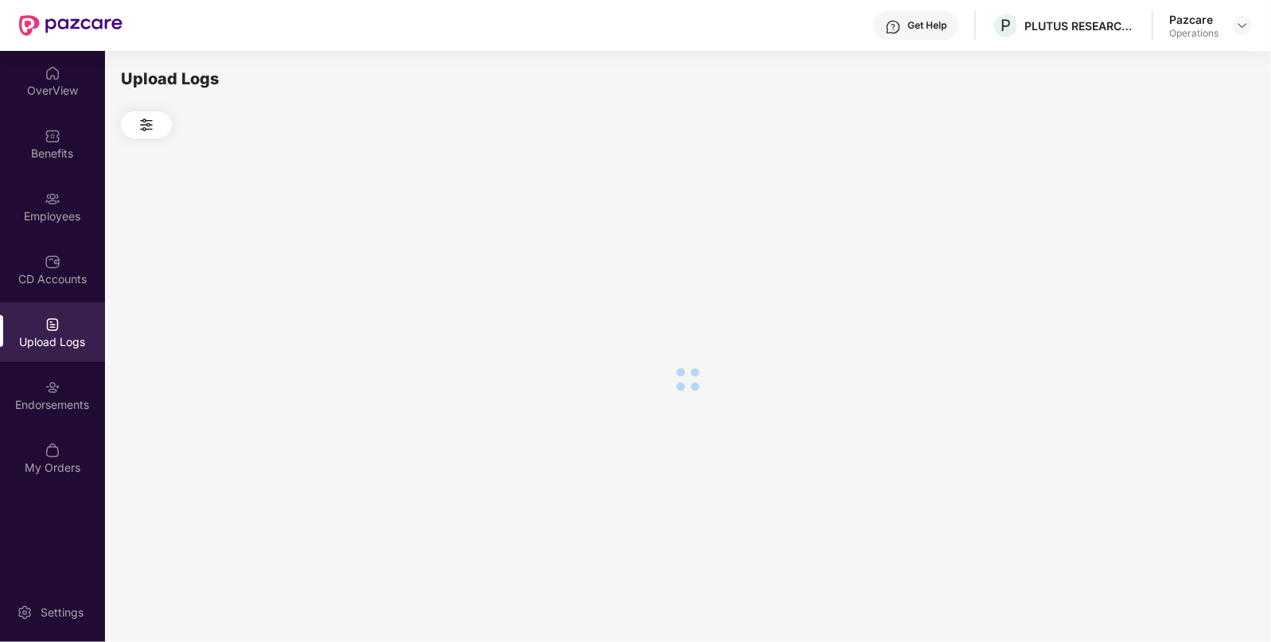
click at [1164, 254] on div at bounding box center [687, 378] width 1133 height 481
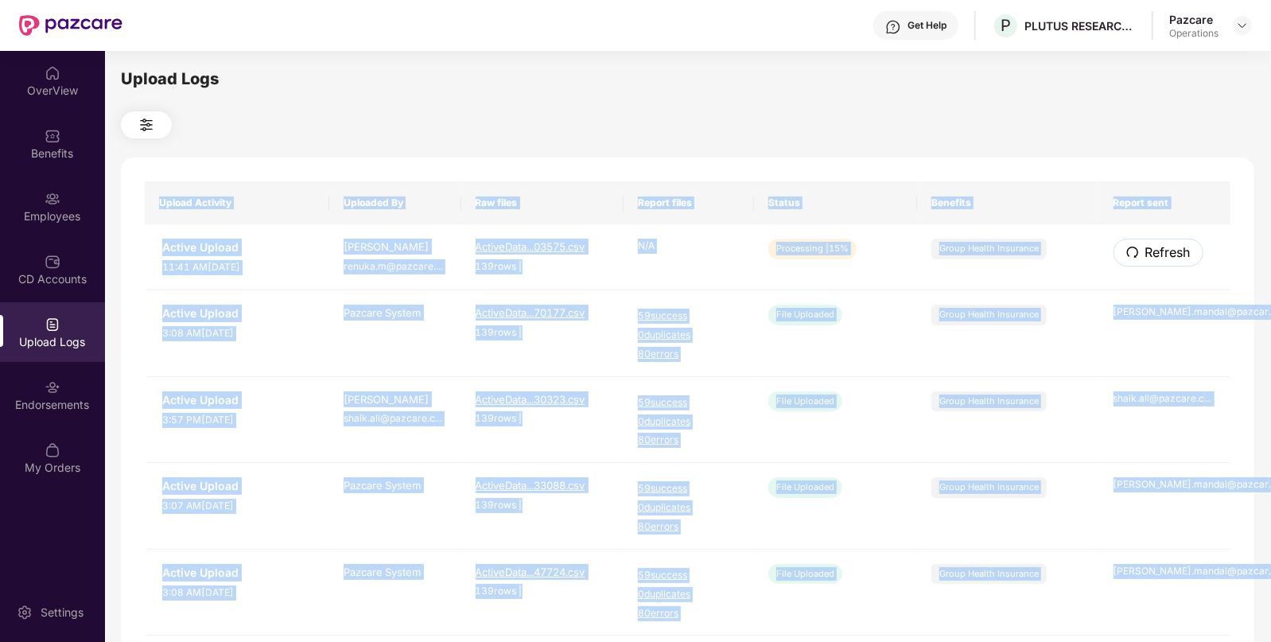
click at [1164, 254] on span "Refresh" at bounding box center [1167, 253] width 45 height 20
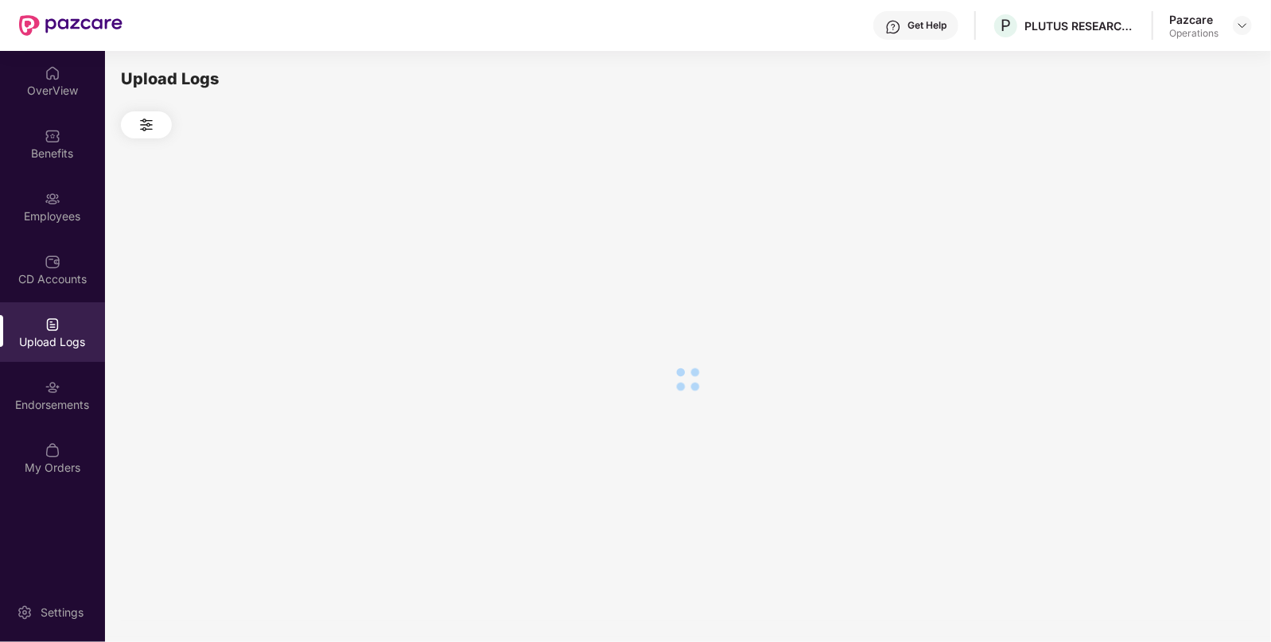
click at [1164, 254] on div at bounding box center [687, 378] width 1133 height 481
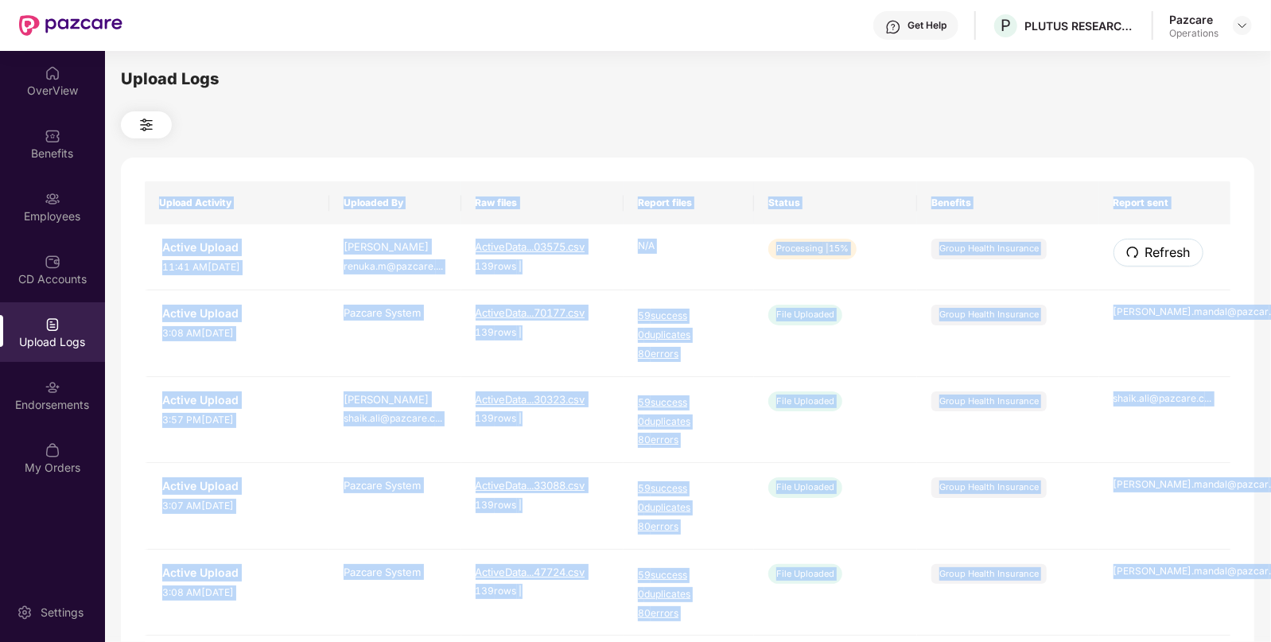
click at [1164, 254] on span "Refresh" at bounding box center [1167, 253] width 45 height 20
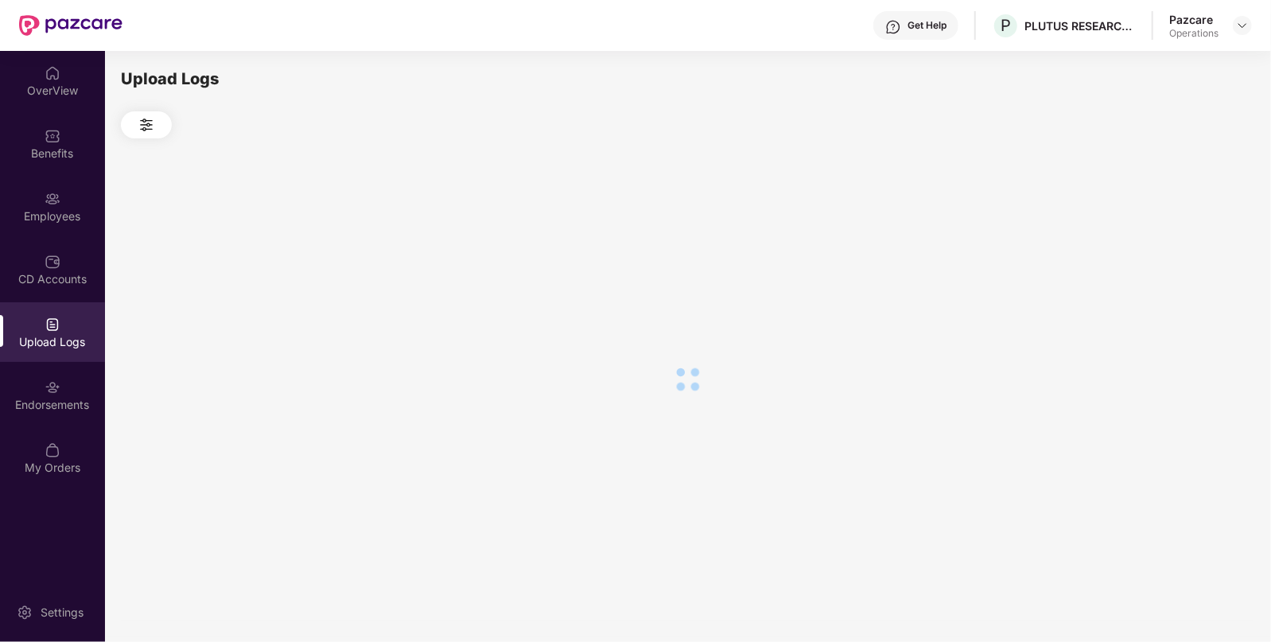
click at [1164, 254] on div at bounding box center [687, 378] width 1133 height 481
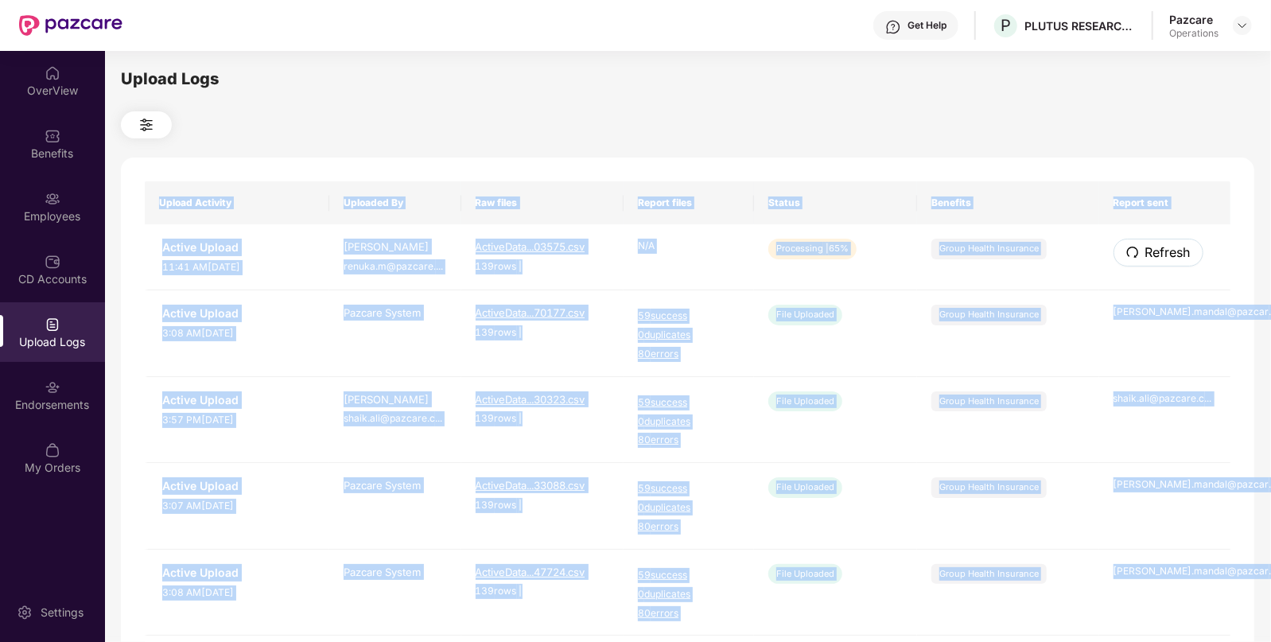
click at [1164, 254] on span "Refresh" at bounding box center [1167, 253] width 45 height 20
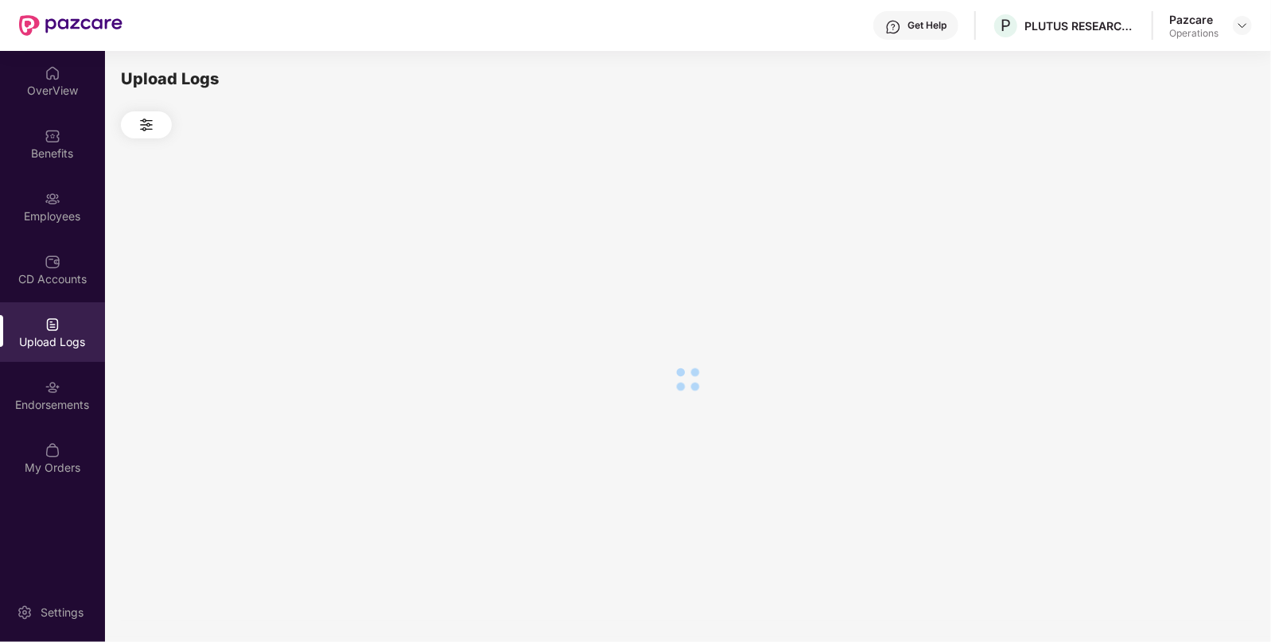
click at [1164, 254] on div at bounding box center [687, 378] width 1133 height 481
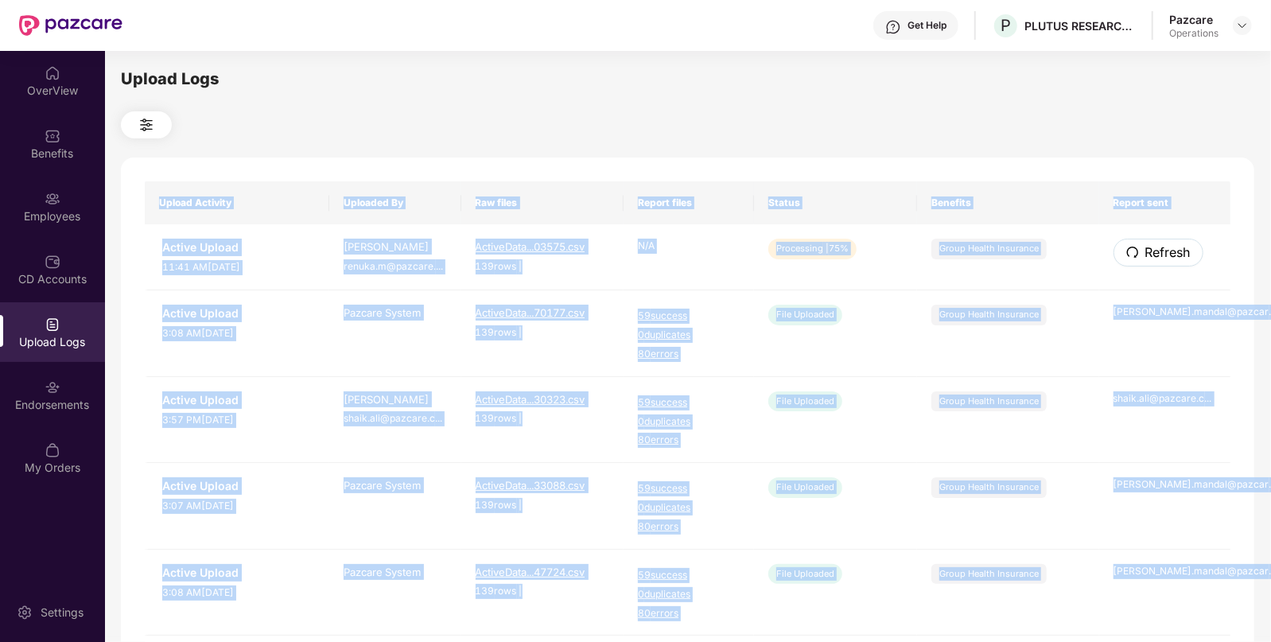
click at [1164, 254] on span "Refresh" at bounding box center [1167, 253] width 45 height 20
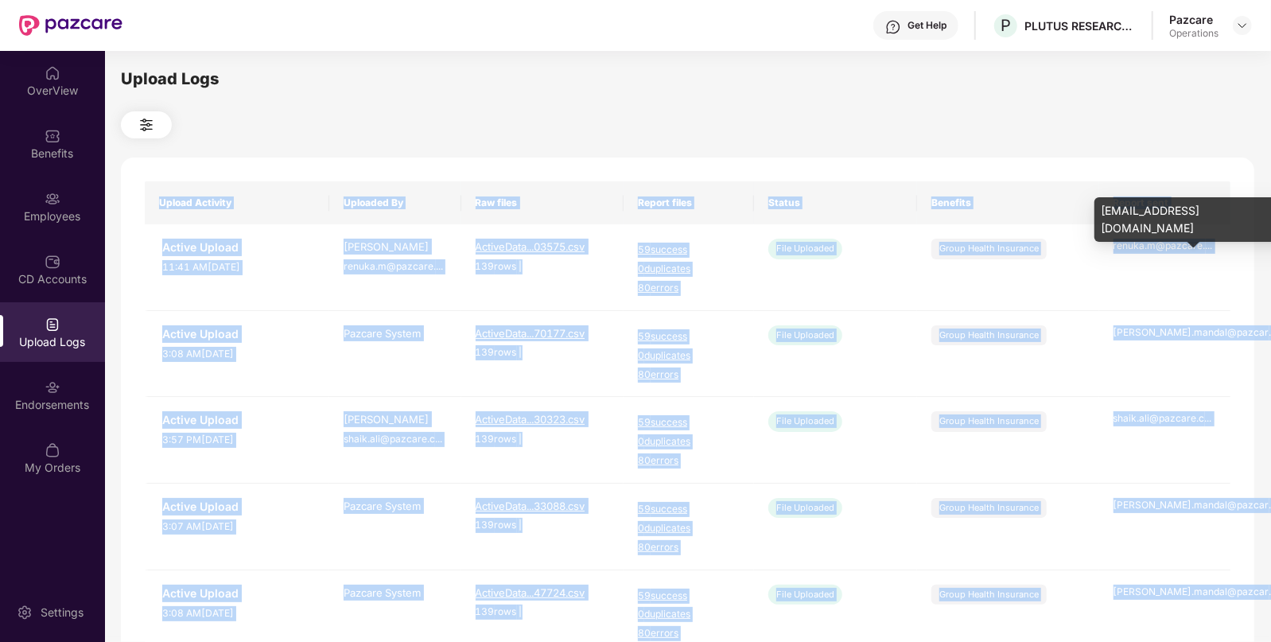
click at [1164, 254] on div "renuka.m@pazcare. ..." at bounding box center [1164, 246] width 103 height 15
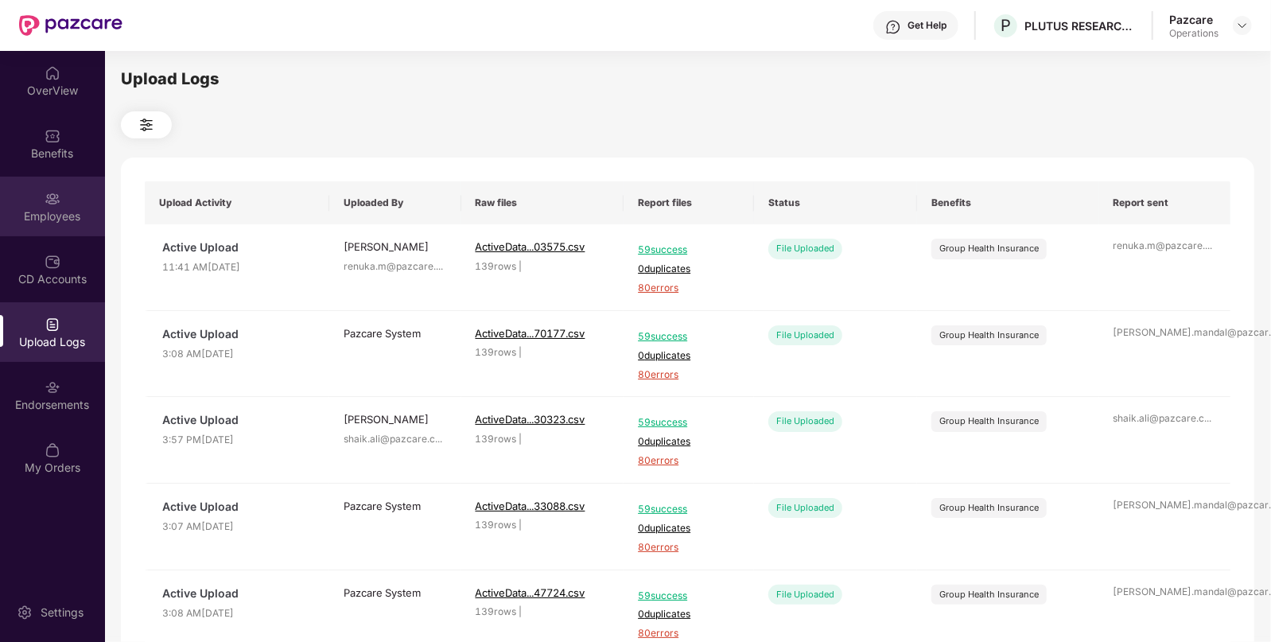
click at [95, 215] on div "Employees" at bounding box center [52, 216] width 105 height 16
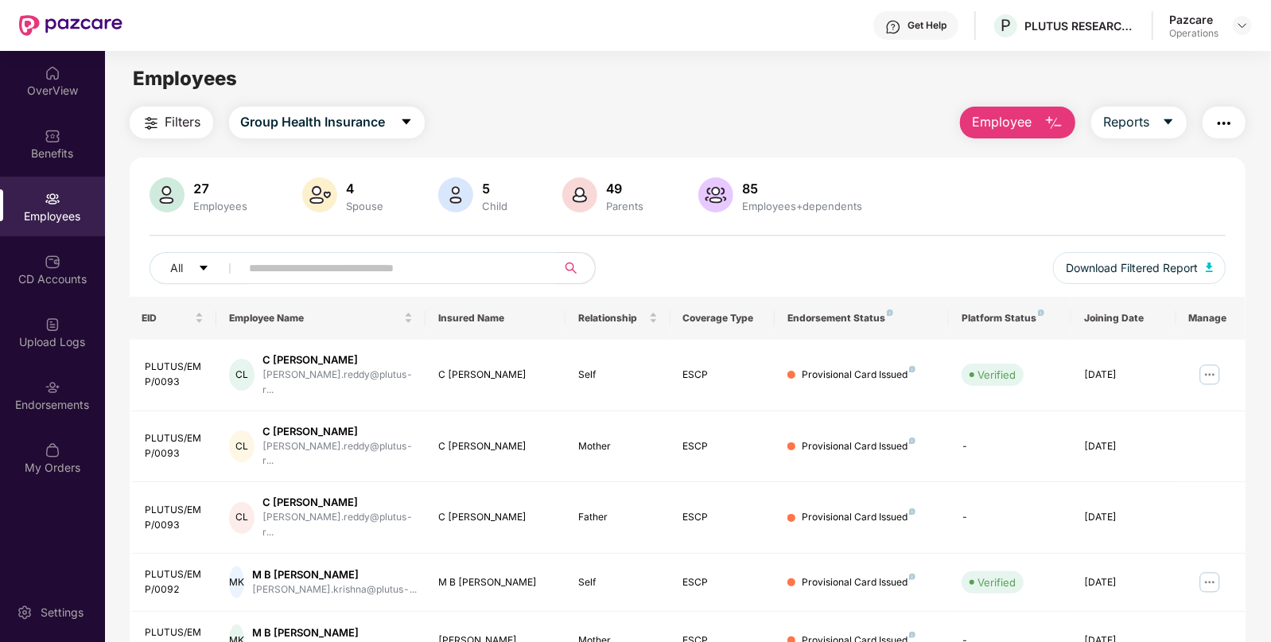
click at [169, 111] on button "Filters" at bounding box center [172, 123] width 84 height 32
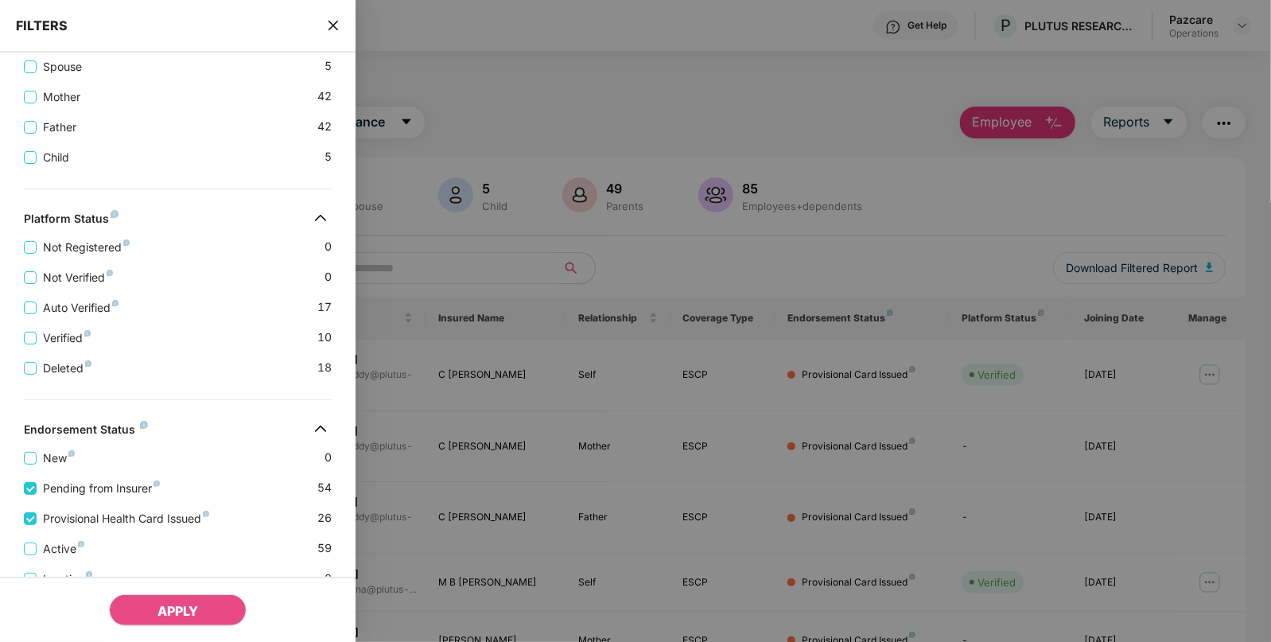
scroll to position [492, 0]
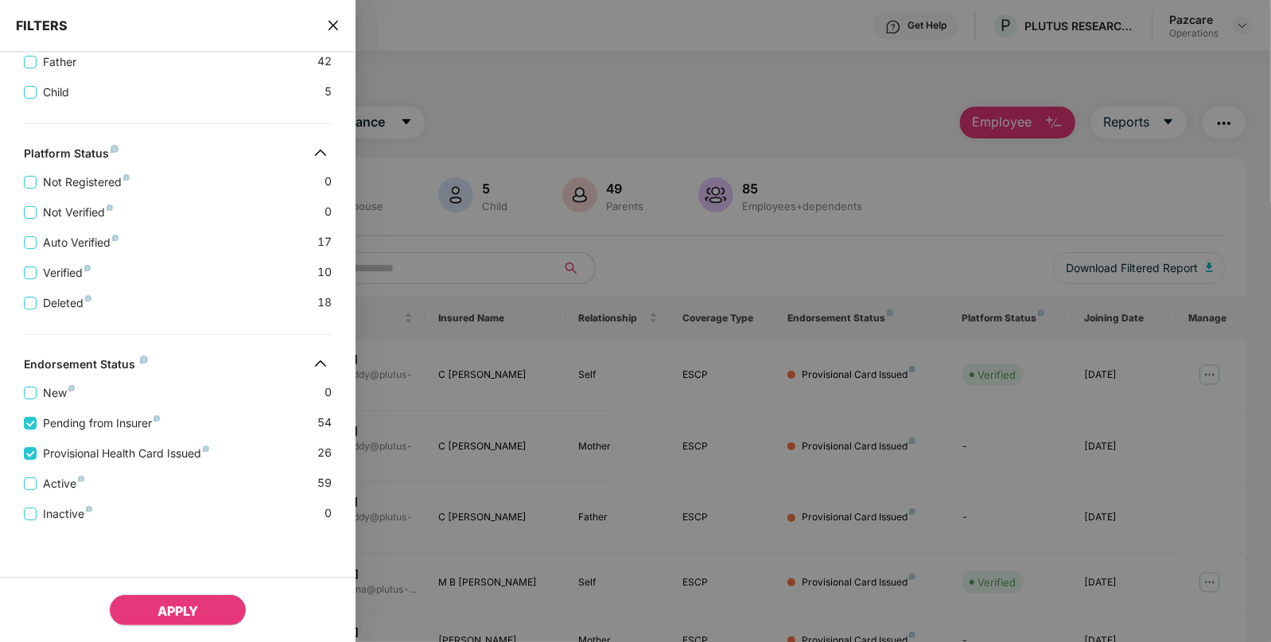
click at [183, 619] on button "APPLY" at bounding box center [178, 610] width 138 height 32
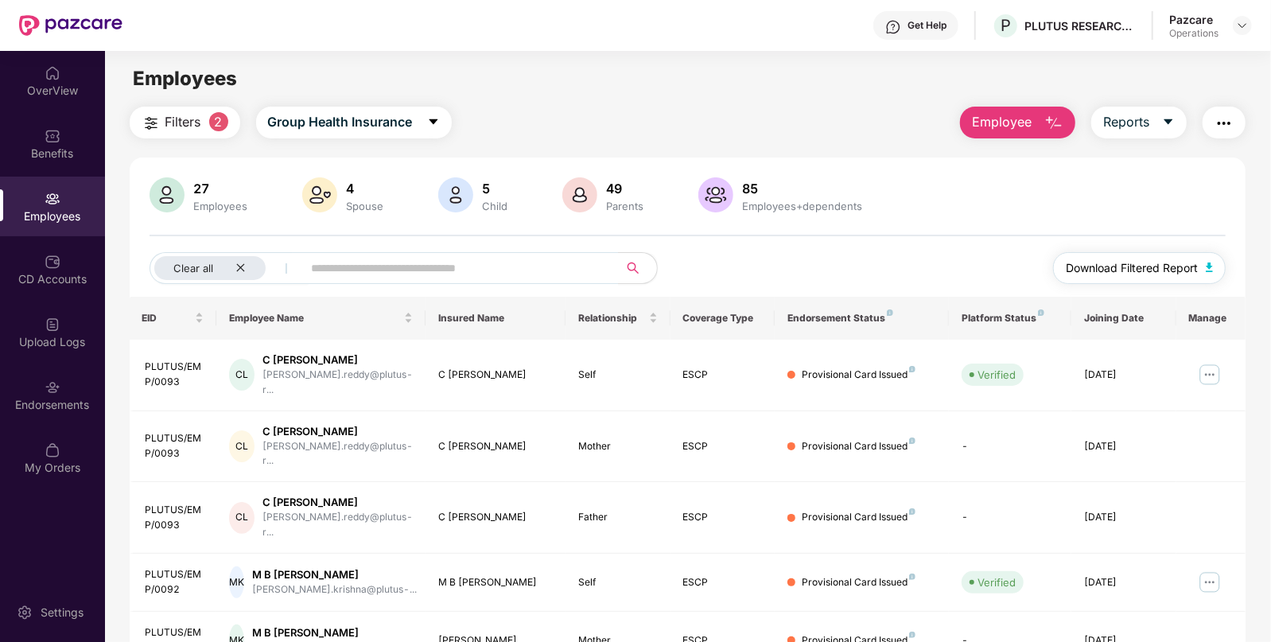
click at [1213, 265] on button "Download Filtered Report" at bounding box center [1139, 268] width 173 height 32
click at [240, 273] on div "Clear all" at bounding box center [209, 268] width 111 height 24
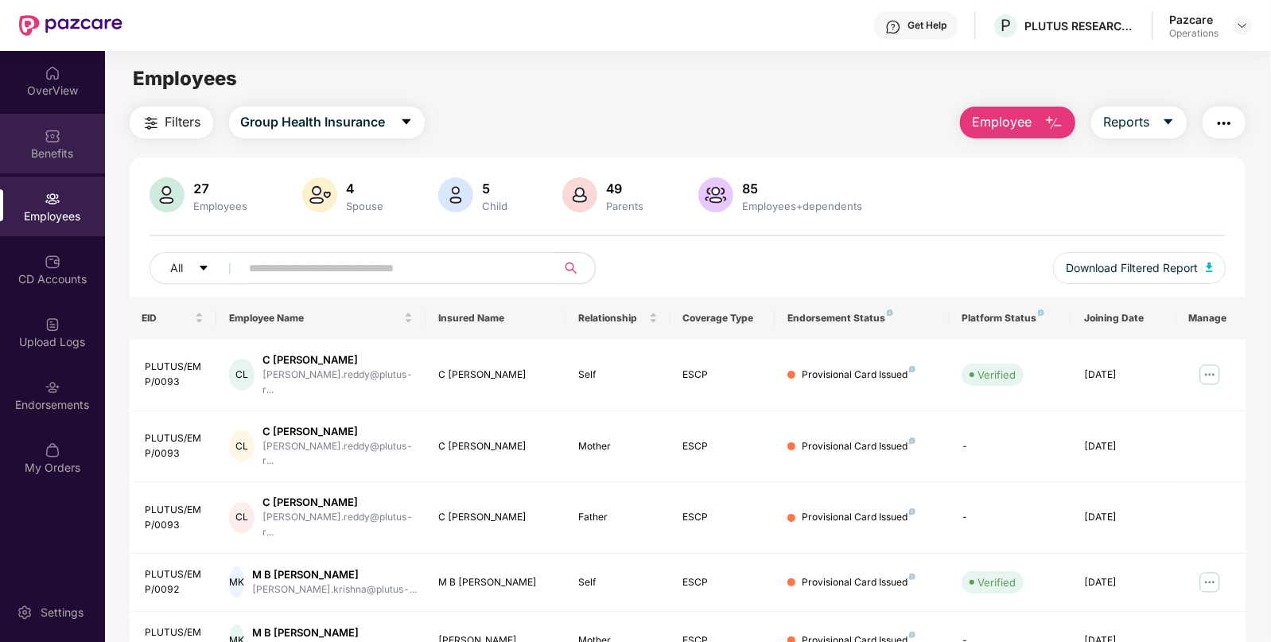
click at [47, 131] on img at bounding box center [53, 136] width 16 height 16
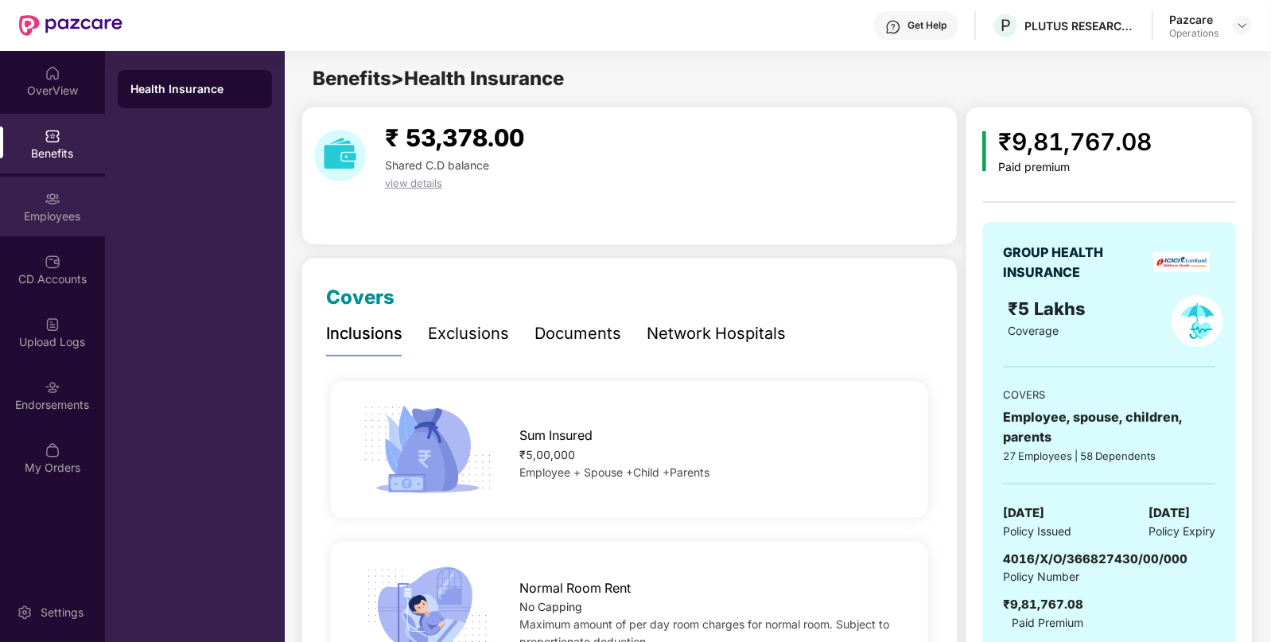
click at [53, 189] on div at bounding box center [53, 197] width 16 height 16
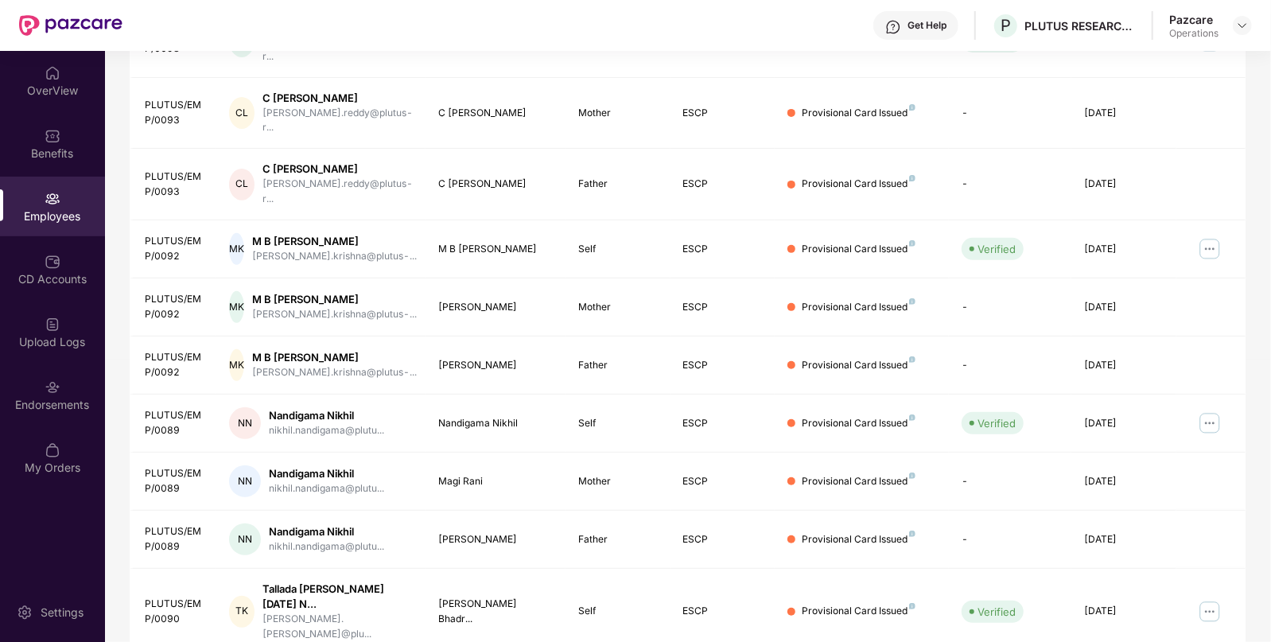
scroll to position [0, 0]
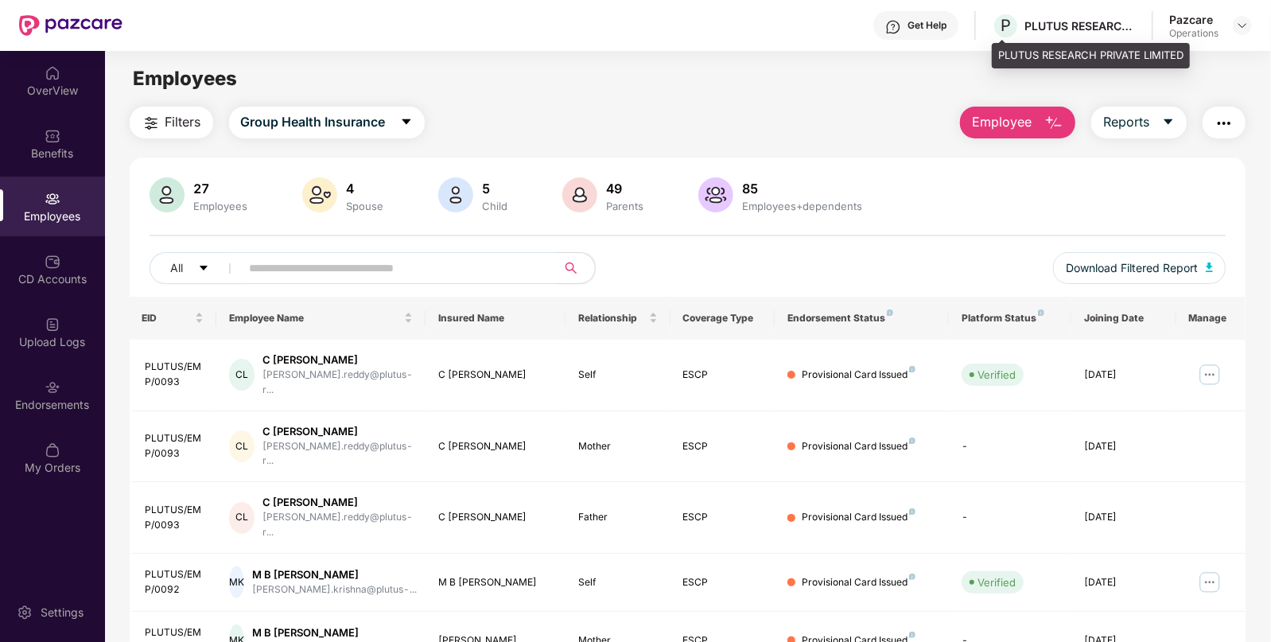
click at [1039, 25] on div "PLUTUS RESEARCH PRIVATE LIMITED" at bounding box center [1079, 25] width 111 height 15
copy div "PLUTUS"
click at [1243, 29] on img at bounding box center [1242, 25] width 13 height 13
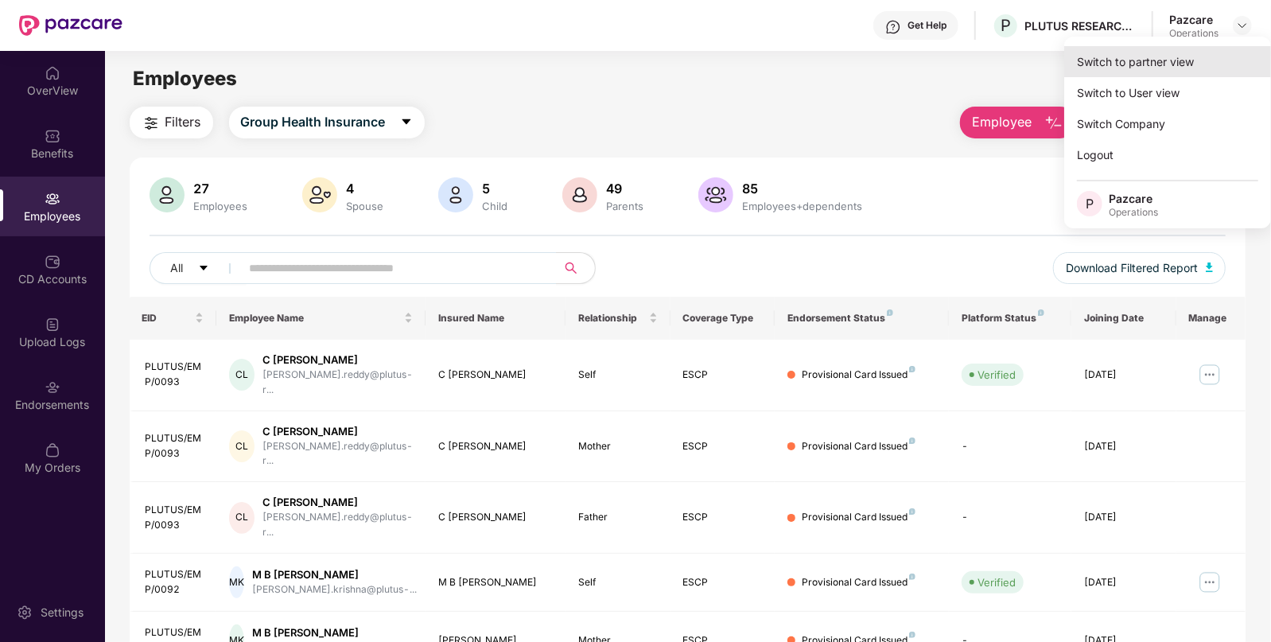
click at [1189, 54] on div "Switch to partner view" at bounding box center [1167, 61] width 207 height 31
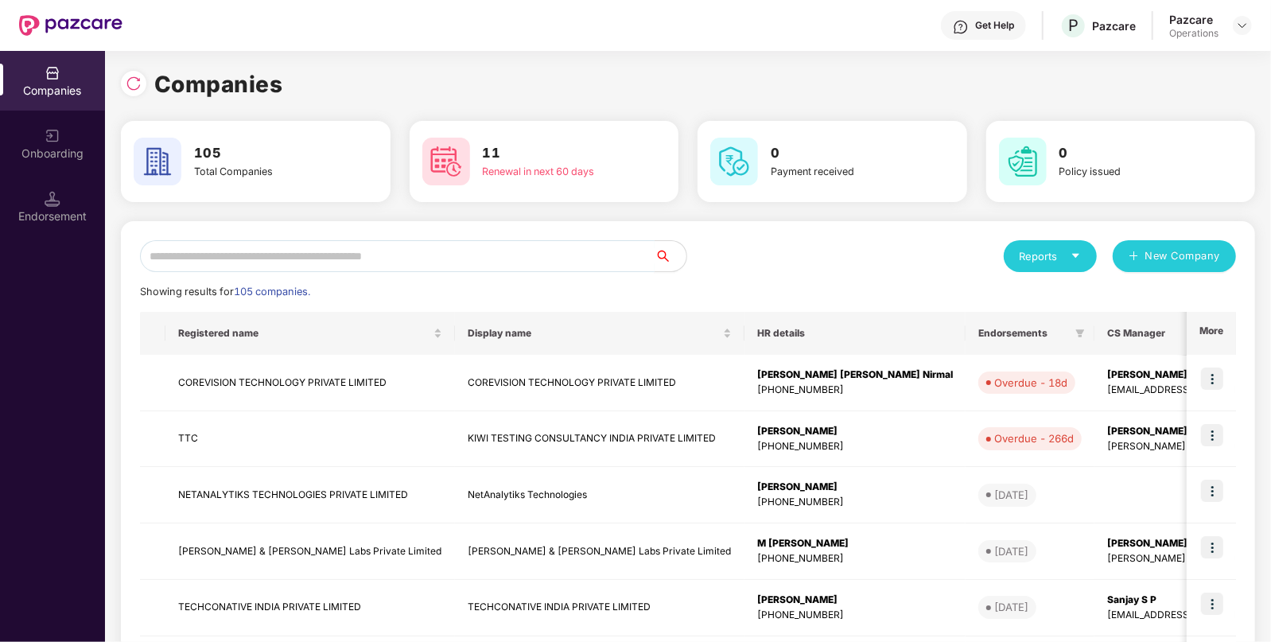
click at [437, 254] on input "text" at bounding box center [397, 256] width 515 height 32
paste input "******"
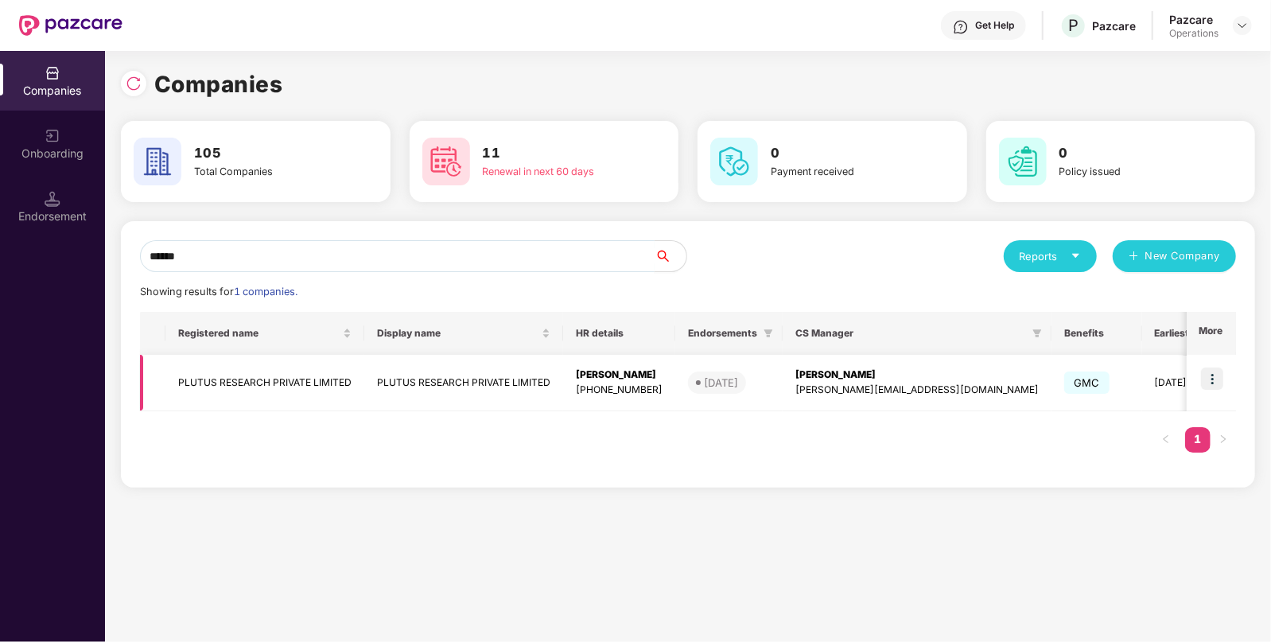
type input "******"
click at [356, 402] on td "PLUTUS RESEARCH PRIVATE LIMITED" at bounding box center [264, 383] width 199 height 56
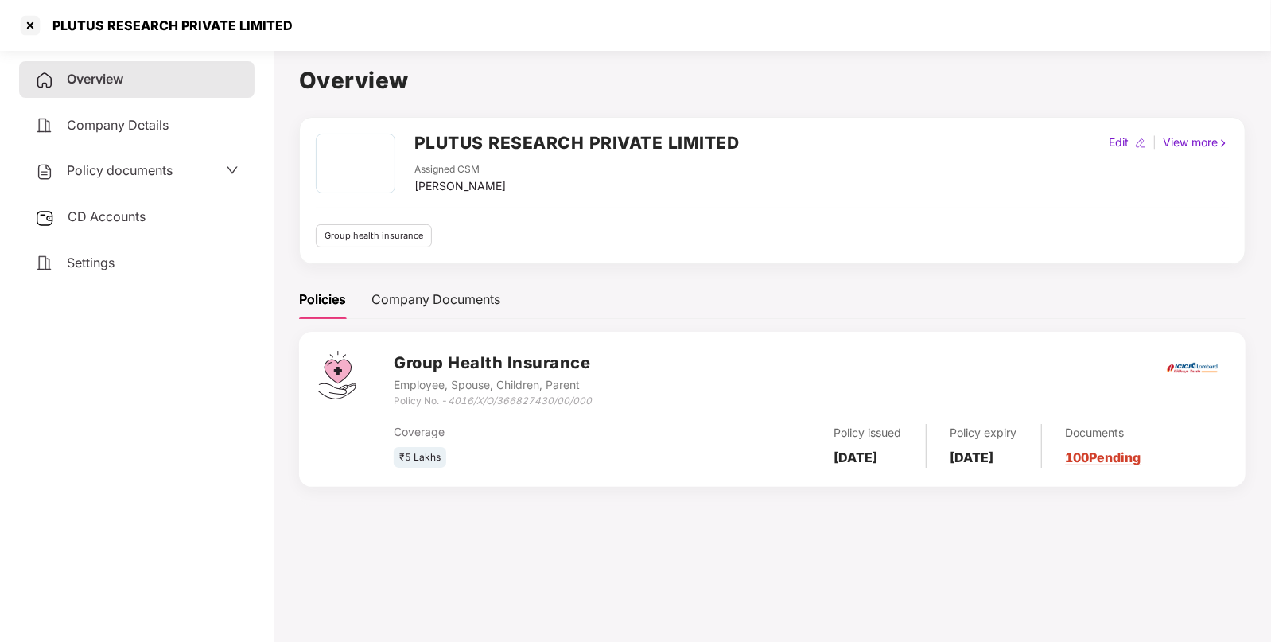
click at [129, 229] on div "CD Accounts" at bounding box center [136, 217] width 235 height 37
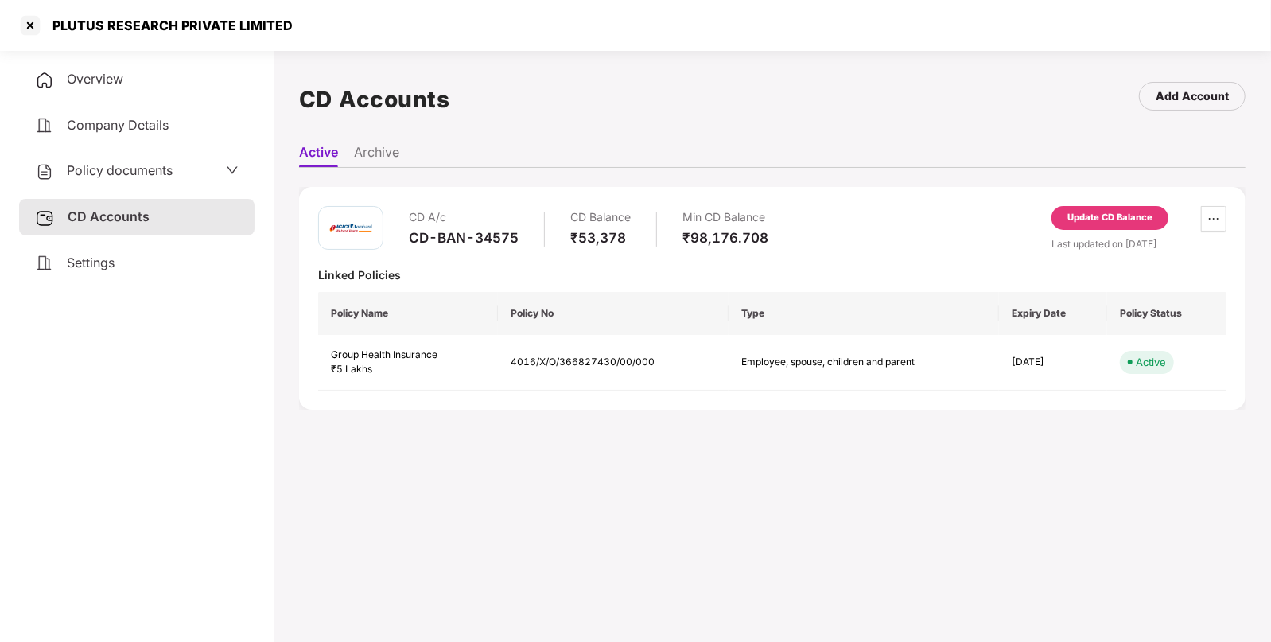
click at [1094, 218] on div "Update CD Balance" at bounding box center [1109, 218] width 85 height 14
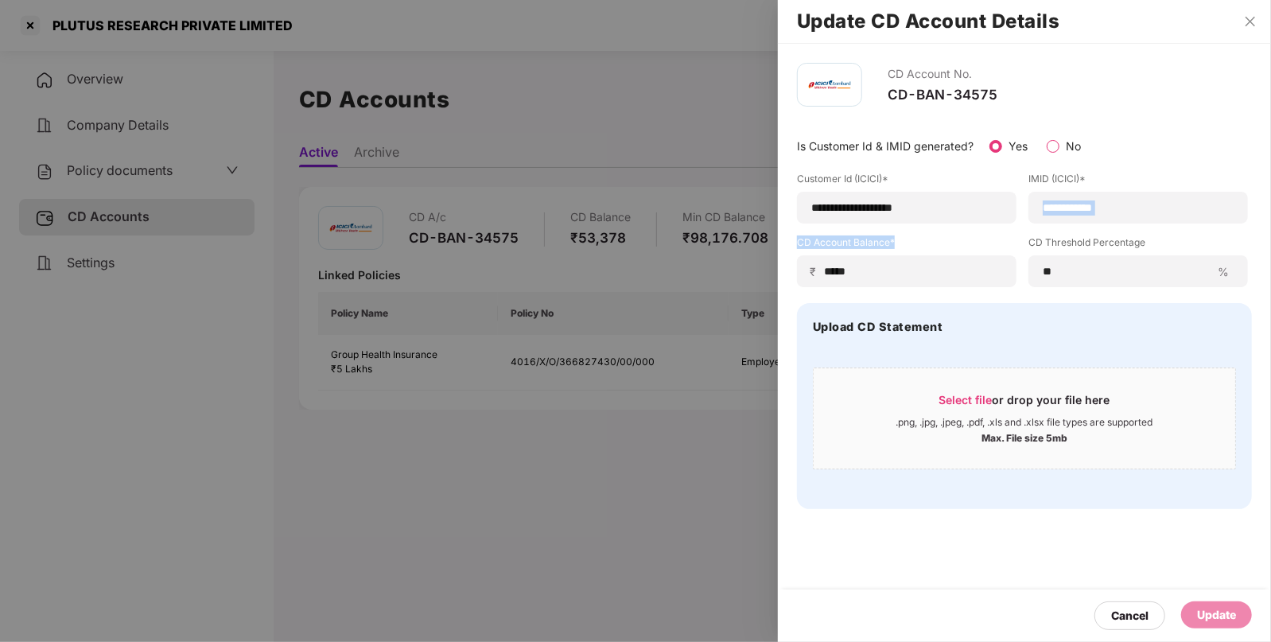
drag, startPoint x: 1154, startPoint y: 216, endPoint x: 750, endPoint y: 272, distance: 407.8
click at [750, 272] on div "**********" at bounding box center [635, 321] width 1271 height 642
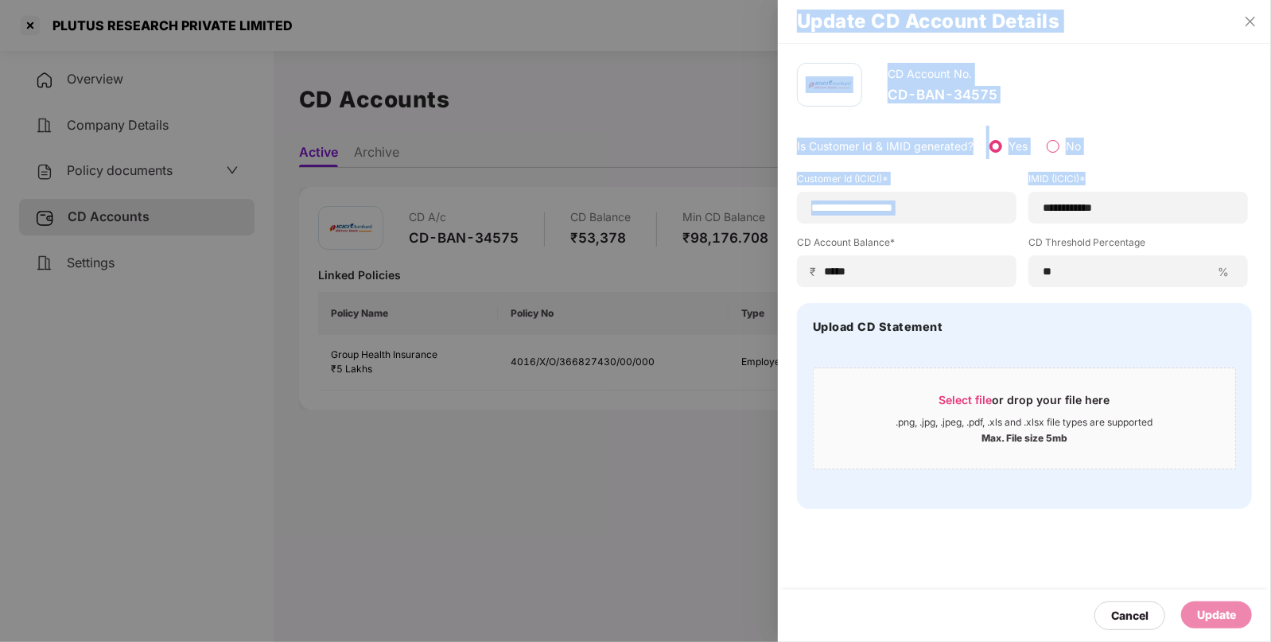
click at [1097, 188] on label "IMID (ICICI)*" at bounding box center [1138, 182] width 220 height 20
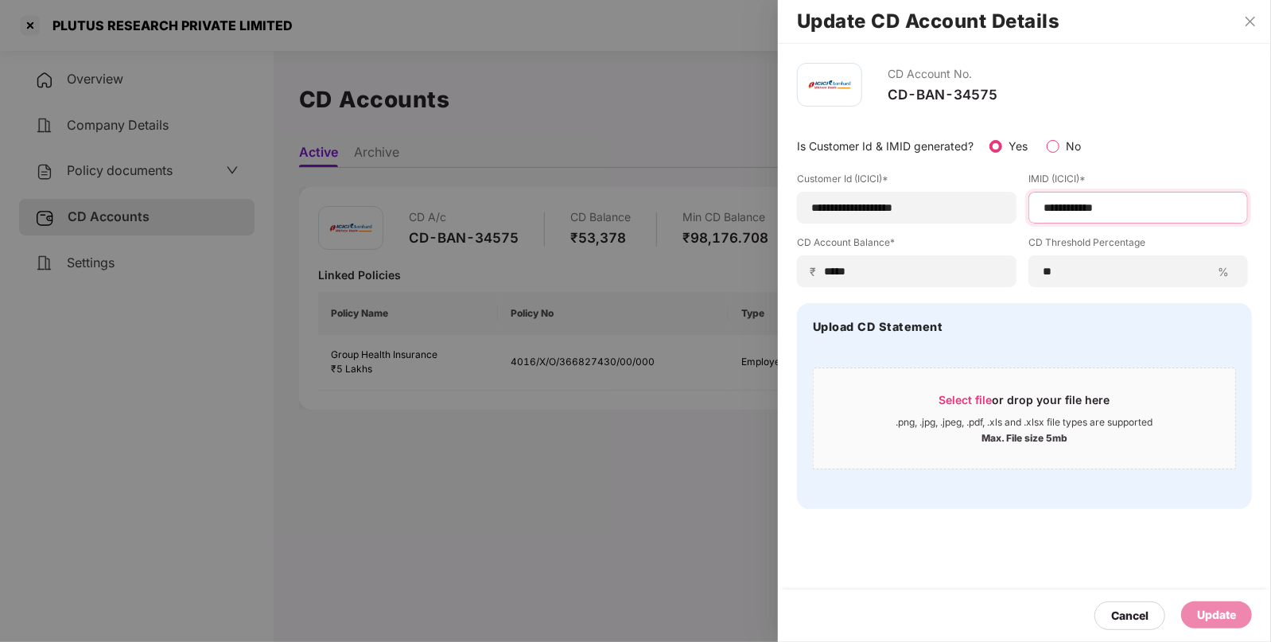
drag, startPoint x: 1141, startPoint y: 199, endPoint x: 972, endPoint y: 229, distance: 172.1
click at [972, 229] on div "**********" at bounding box center [1024, 229] width 455 height 115
click at [962, 211] on input "**********" at bounding box center [906, 208] width 192 height 17
click at [1249, 19] on icon "close" at bounding box center [1250, 21] width 13 height 13
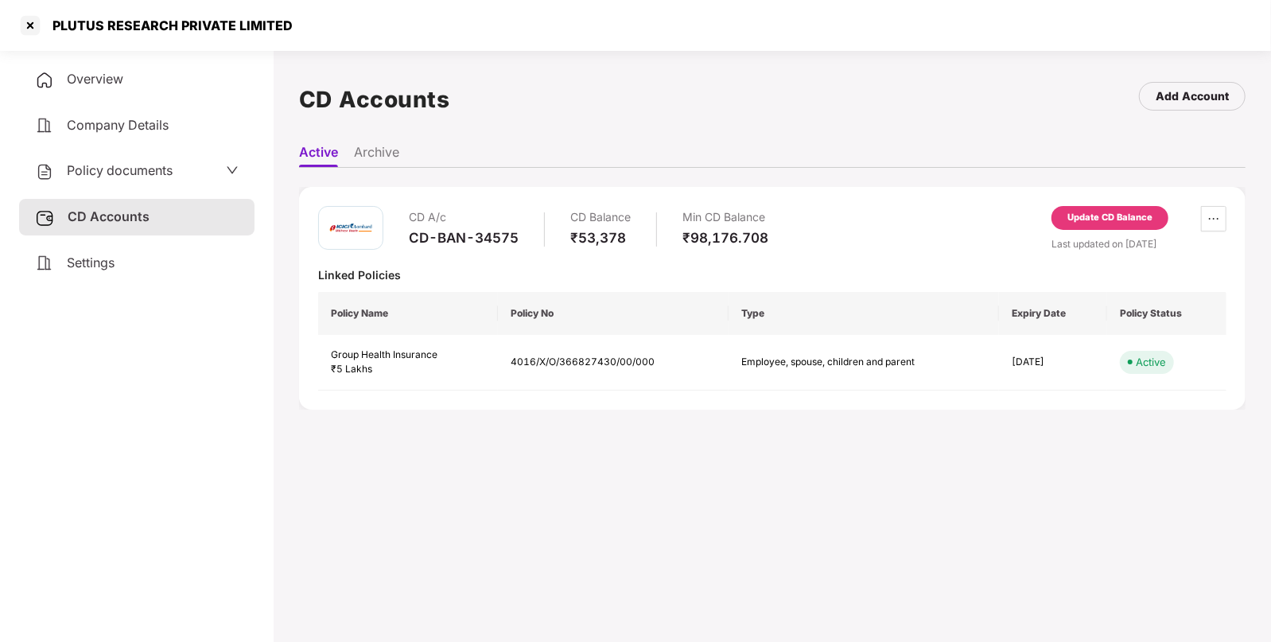
click at [146, 139] on div "Company Details" at bounding box center [136, 125] width 235 height 37
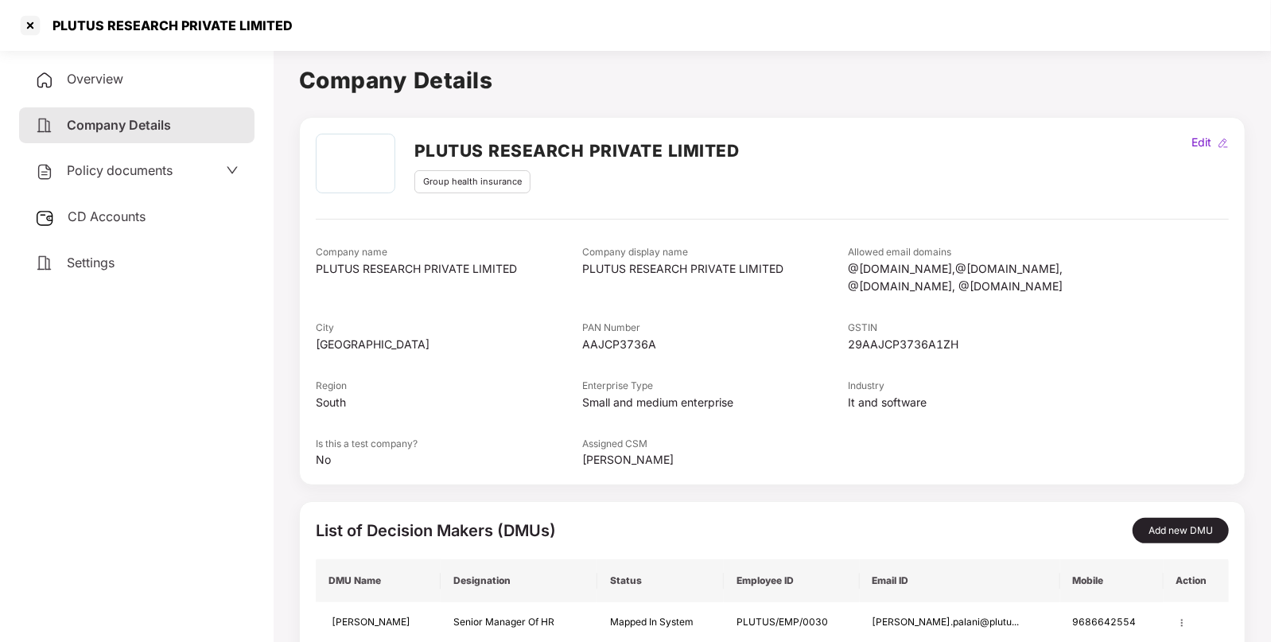
click at [121, 176] on span "Policy documents" at bounding box center [120, 170] width 106 height 16
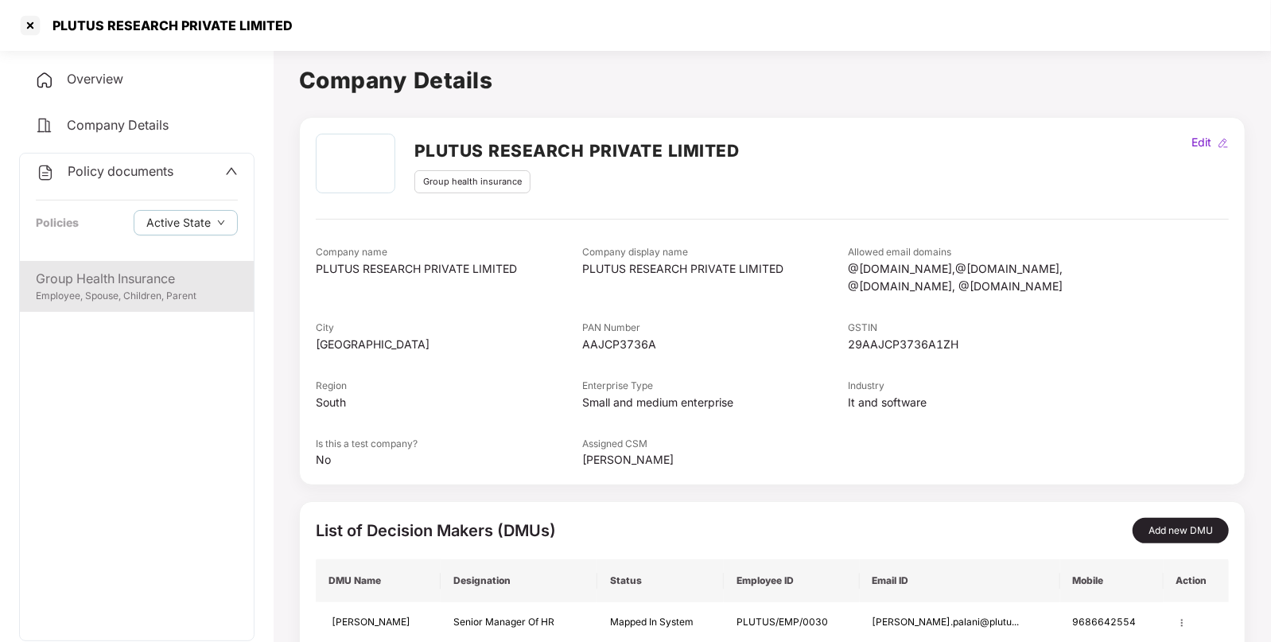
click at [84, 264] on div "Group Health Insurance Employee, Spouse, Children, Parent" at bounding box center [137, 286] width 234 height 51
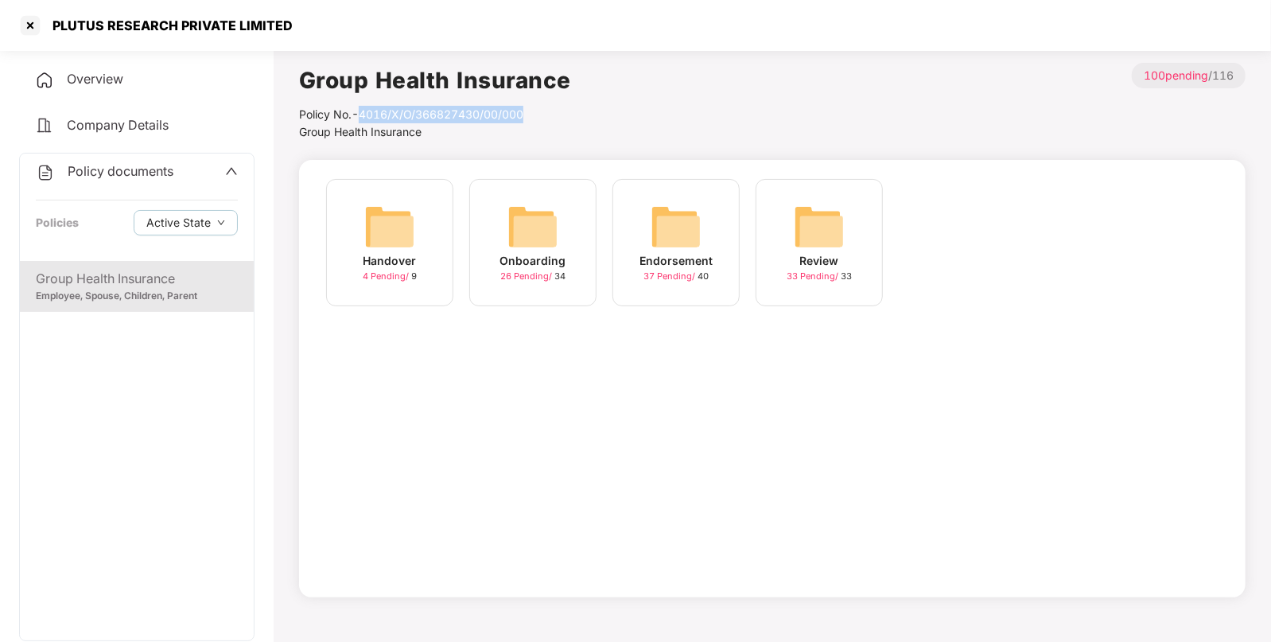
drag, startPoint x: 364, startPoint y: 115, endPoint x: 533, endPoint y: 112, distance: 168.6
click at [533, 112] on div "Policy No.- 4016/X/O/366827430/00/000" at bounding box center [435, 114] width 272 height 17
copy div "4016/X/O/366827430/00/000"
click at [28, 20] on div at bounding box center [29, 25] width 25 height 25
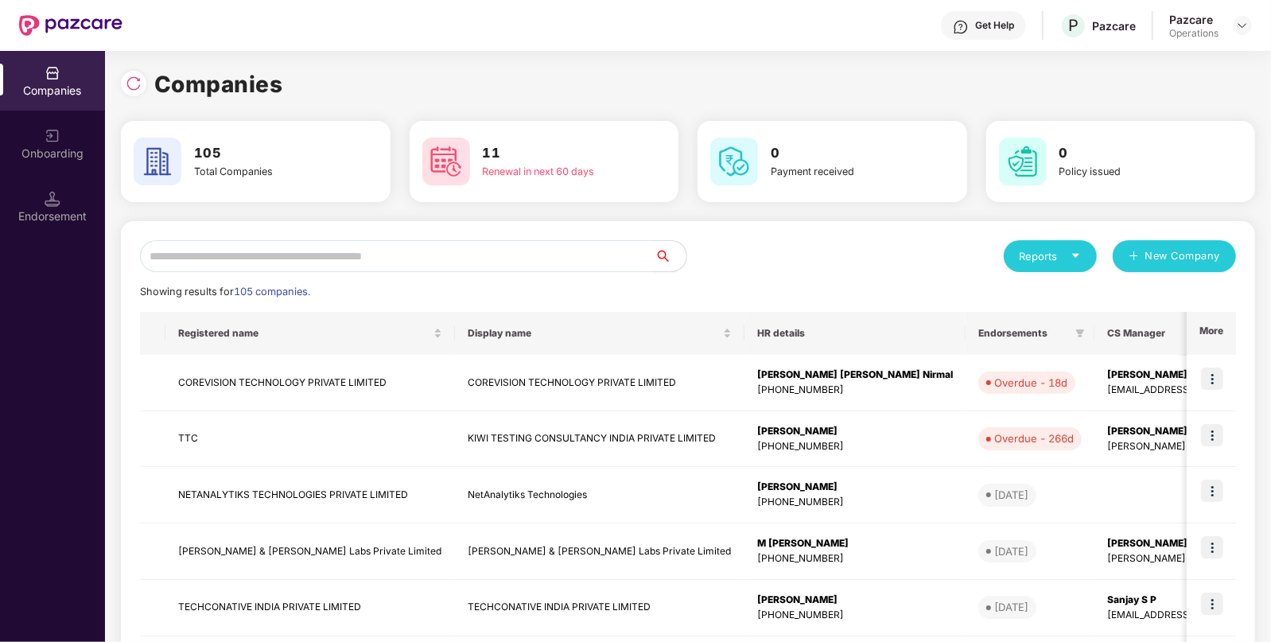
click at [331, 238] on div "Reports New Company Showing results for 105 companies. Registered name Display …" at bounding box center [688, 607] width 1134 height 772
click at [298, 262] on input "text" at bounding box center [397, 256] width 515 height 32
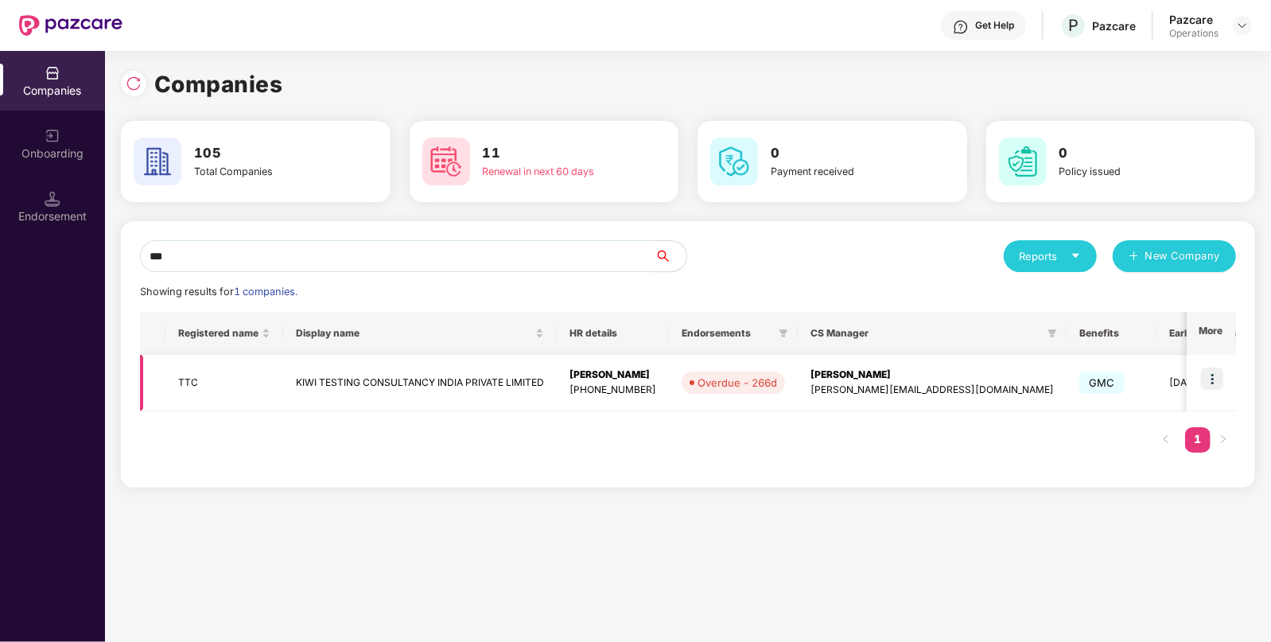
type input "***"
click at [1209, 379] on img at bounding box center [1212, 378] width 22 height 22
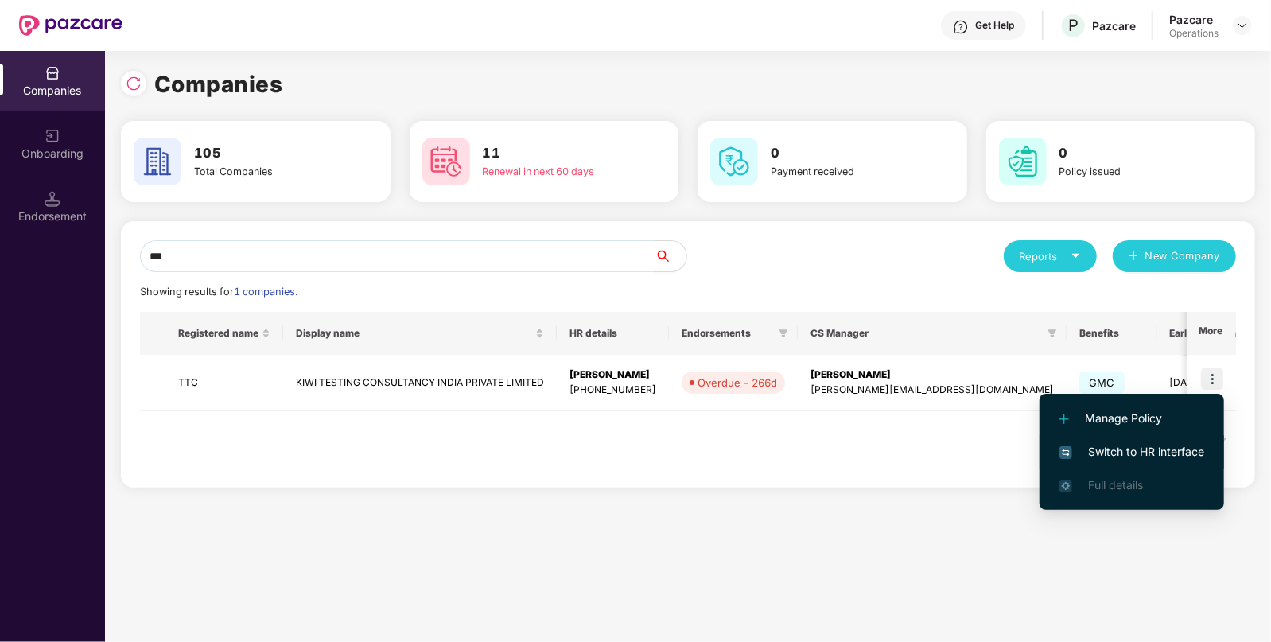
click at [1104, 457] on span "Switch to HR interface" at bounding box center [1131, 451] width 145 height 17
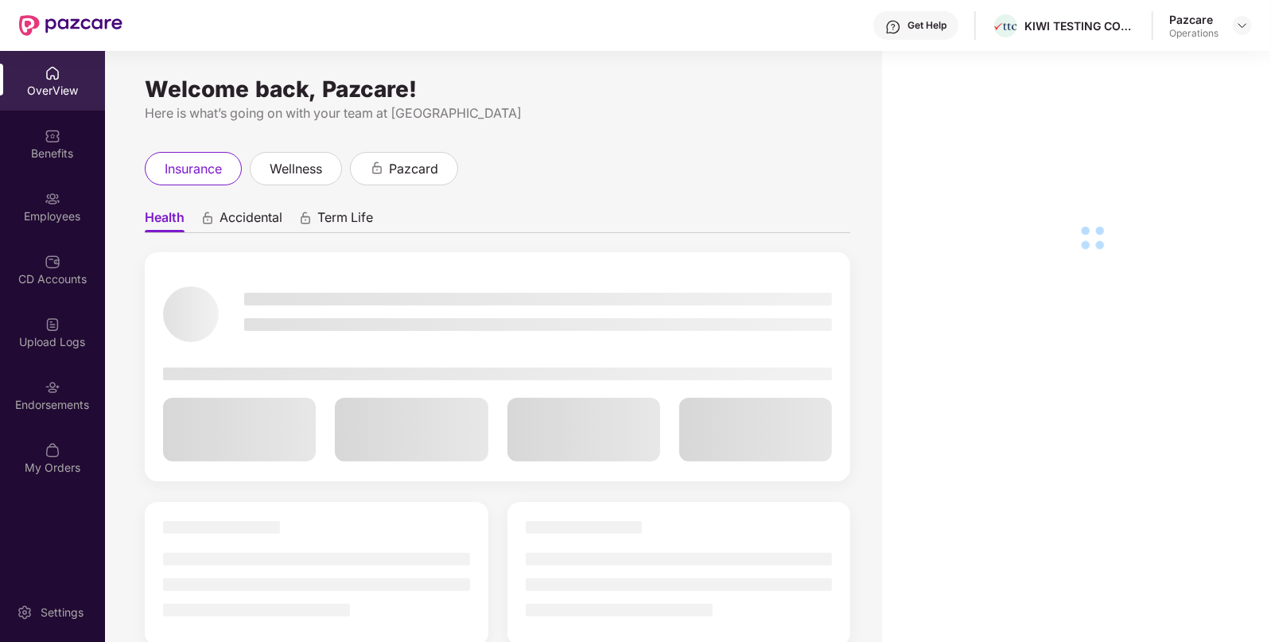
click at [18, 398] on div "Endorsements" at bounding box center [52, 405] width 105 height 16
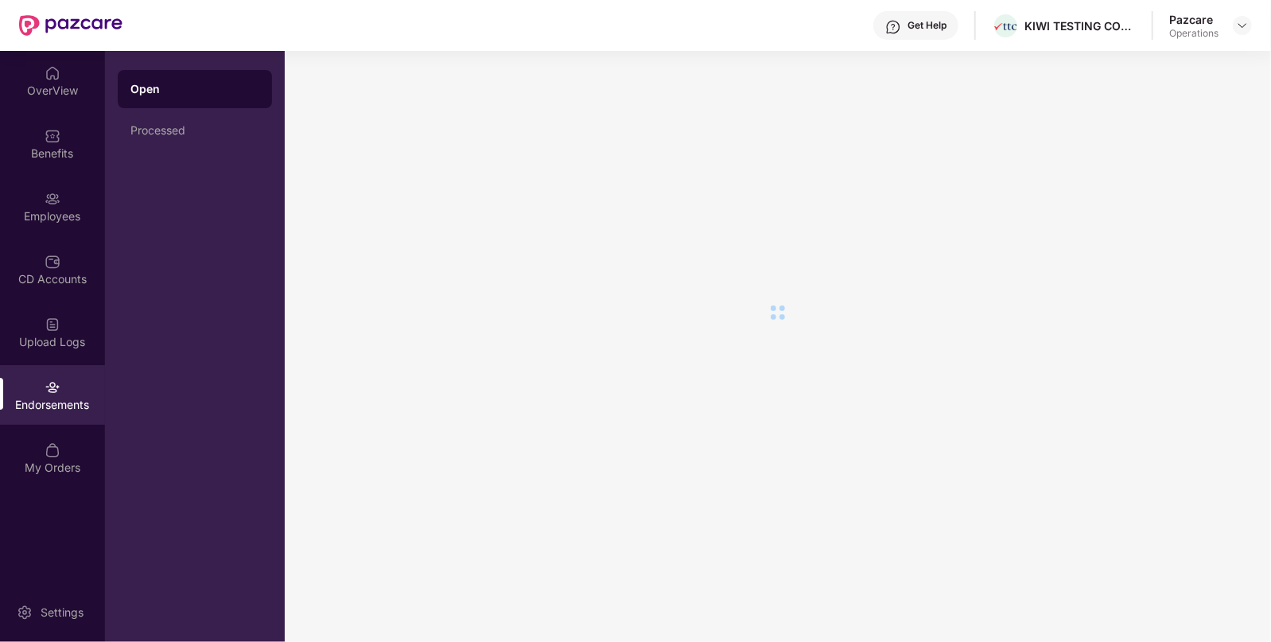
click at [18, 398] on div "Endorsements" at bounding box center [52, 405] width 105 height 16
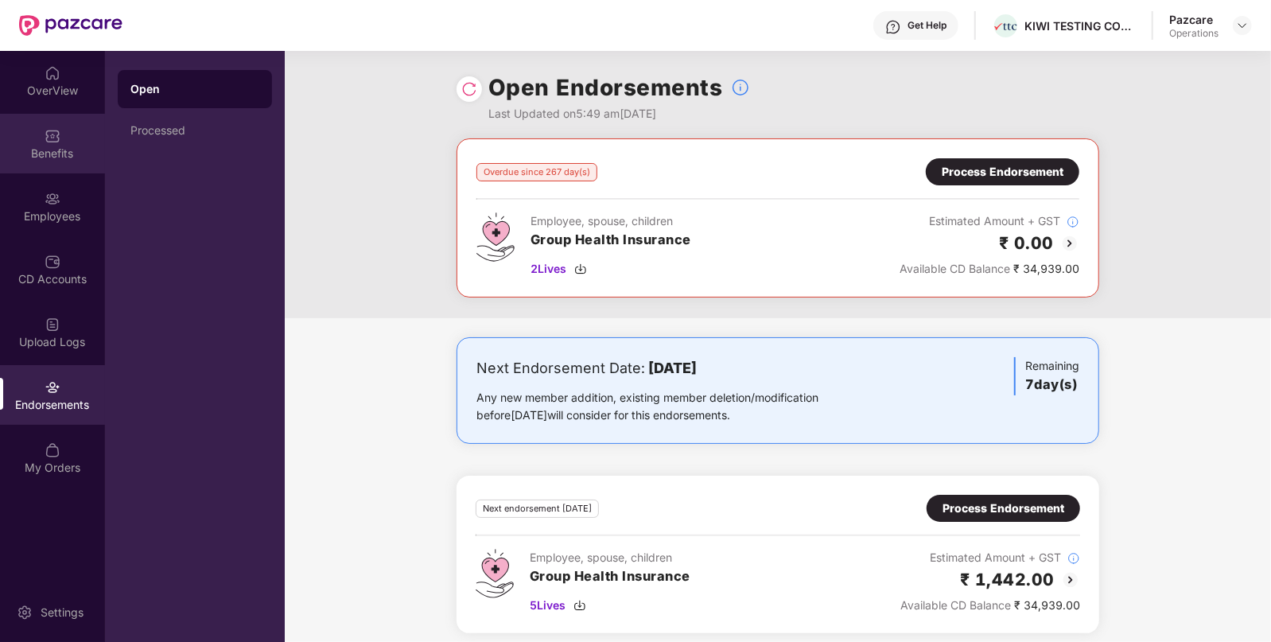
click at [16, 147] on div "Benefits" at bounding box center [52, 154] width 105 height 16
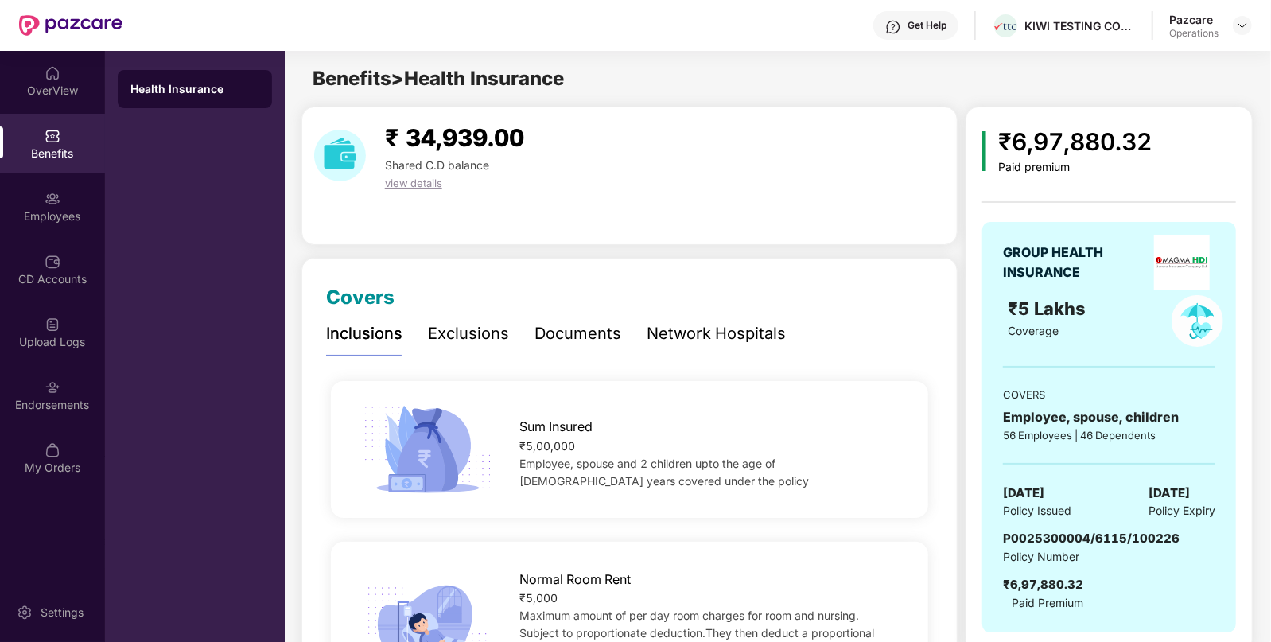
click at [1248, 36] on div "Pazcare Operations" at bounding box center [1210, 26] width 83 height 28
click at [1245, 32] on div at bounding box center [1242, 25] width 19 height 19
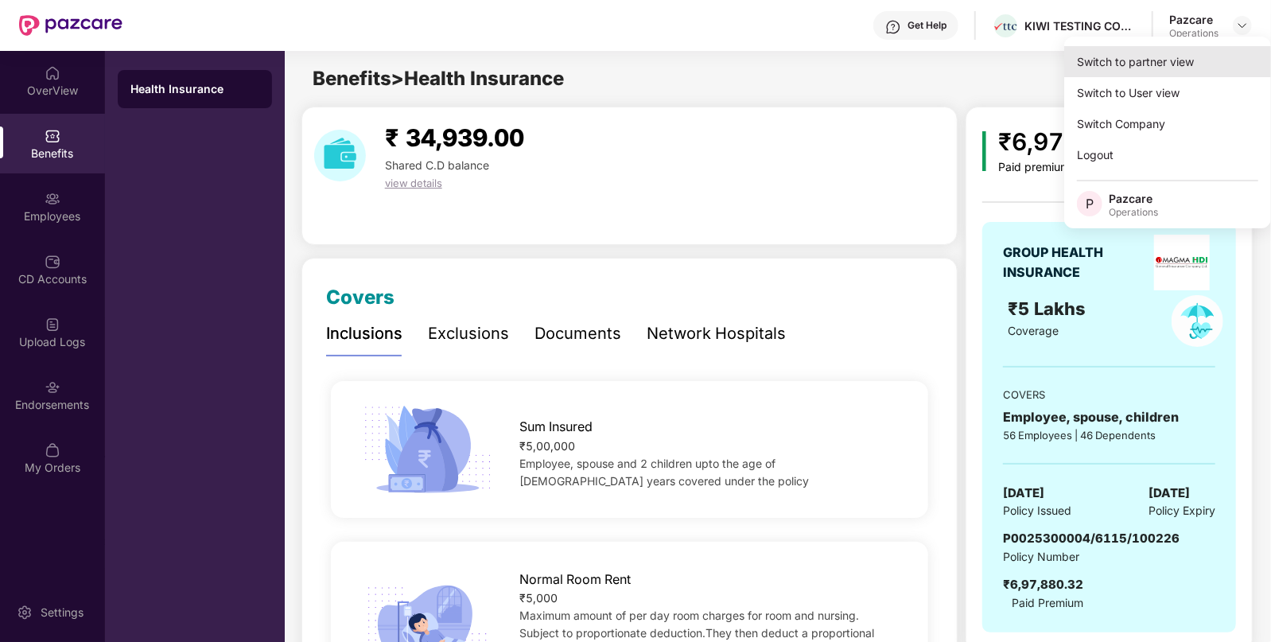
click at [1129, 68] on div "Switch to partner view" at bounding box center [1167, 61] width 207 height 31
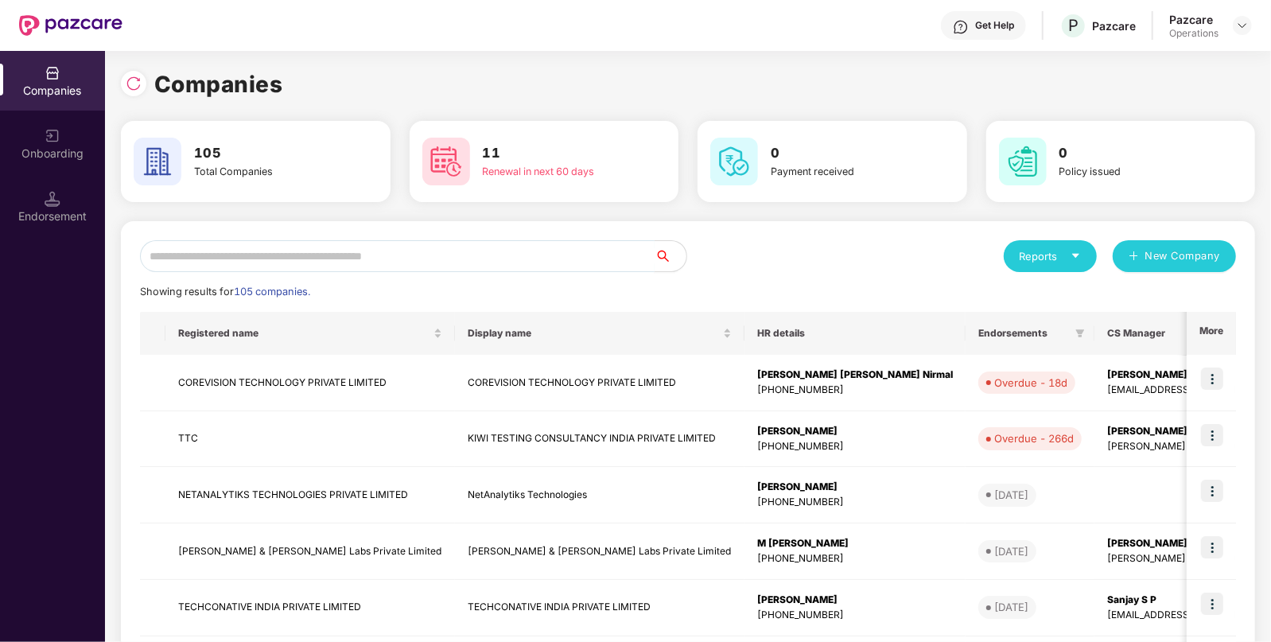
click at [282, 258] on input "text" at bounding box center [397, 256] width 515 height 32
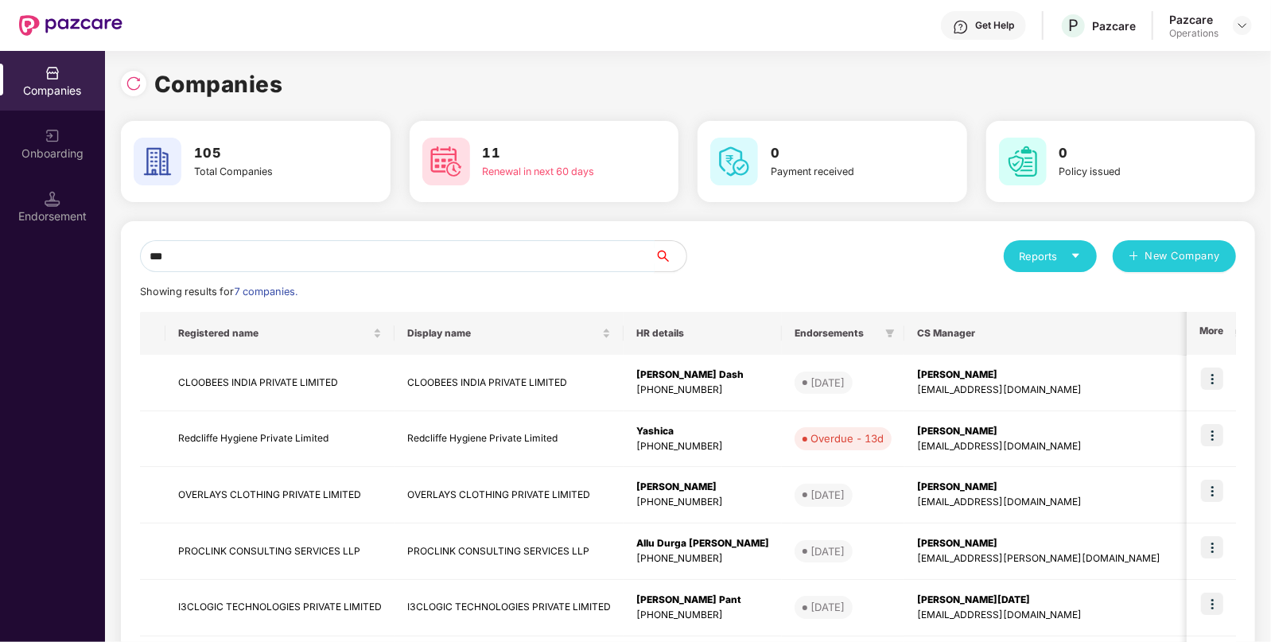
type input "****"
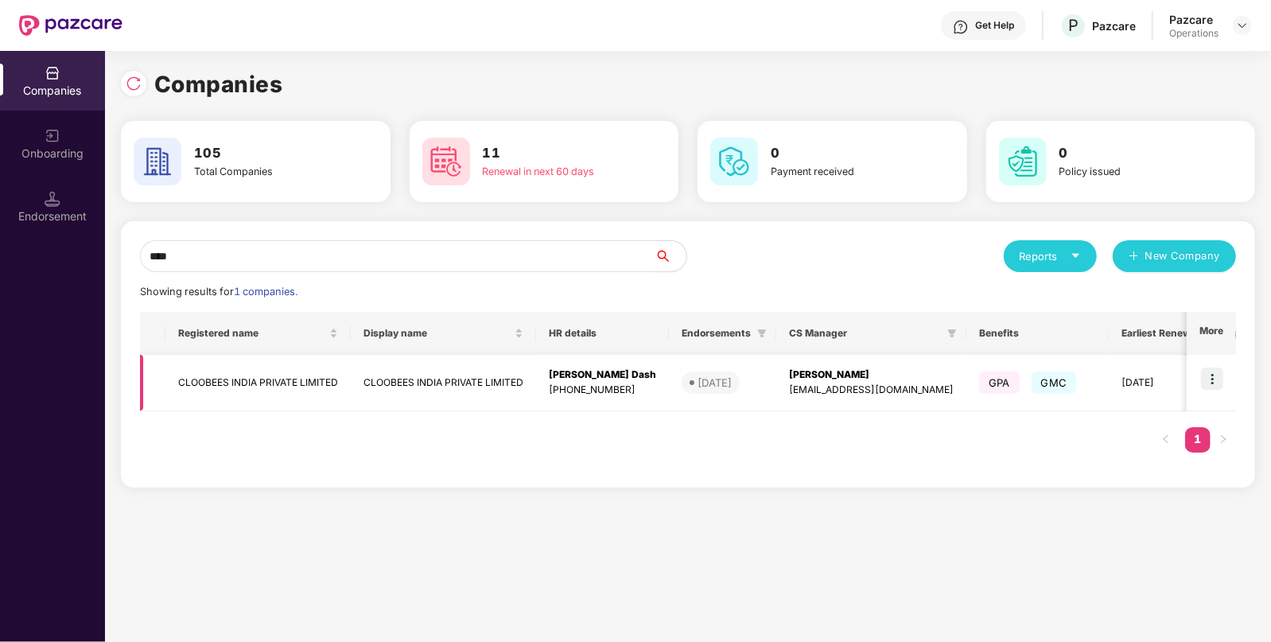
click at [345, 375] on td "CLOOBEES INDIA PRIVATE LIMITED" at bounding box center [257, 383] width 185 height 56
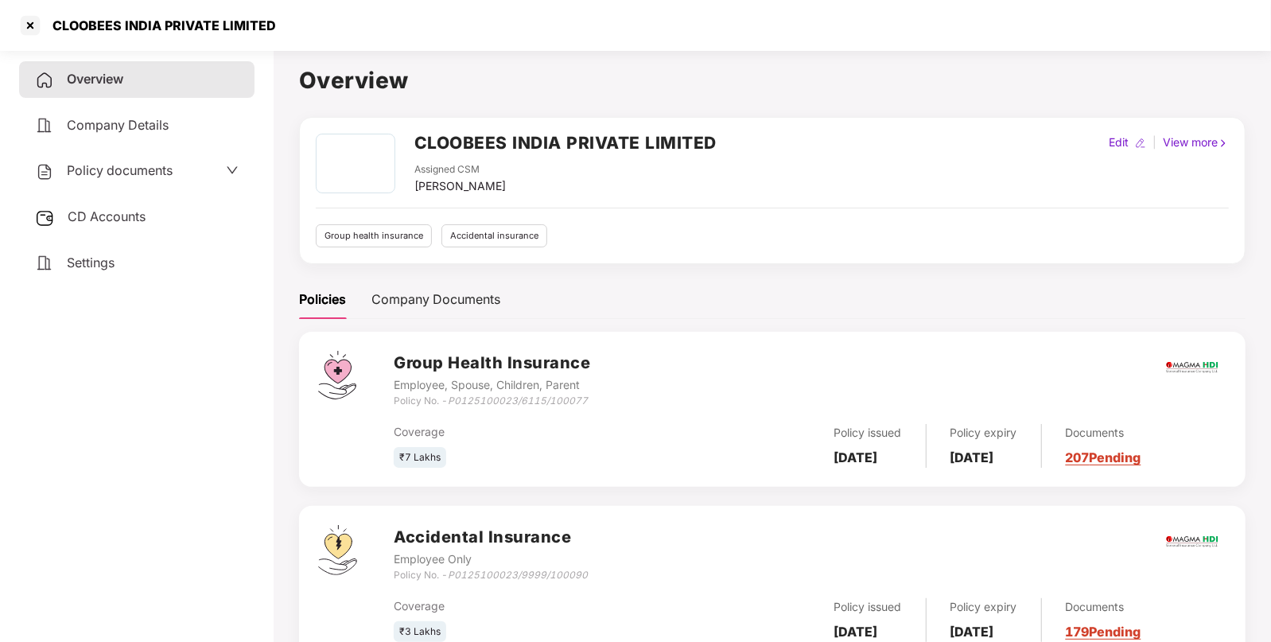
click at [99, 214] on span "CD Accounts" at bounding box center [107, 216] width 78 height 16
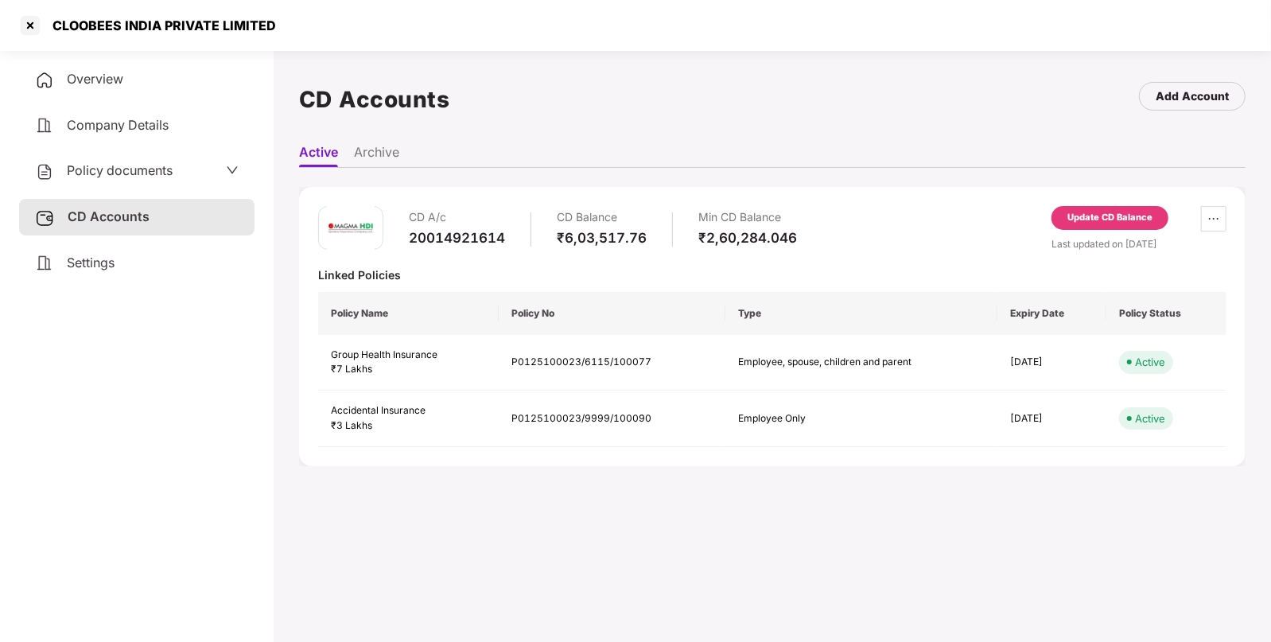
click at [1092, 211] on div "Update CD Balance" at bounding box center [1109, 218] width 85 height 14
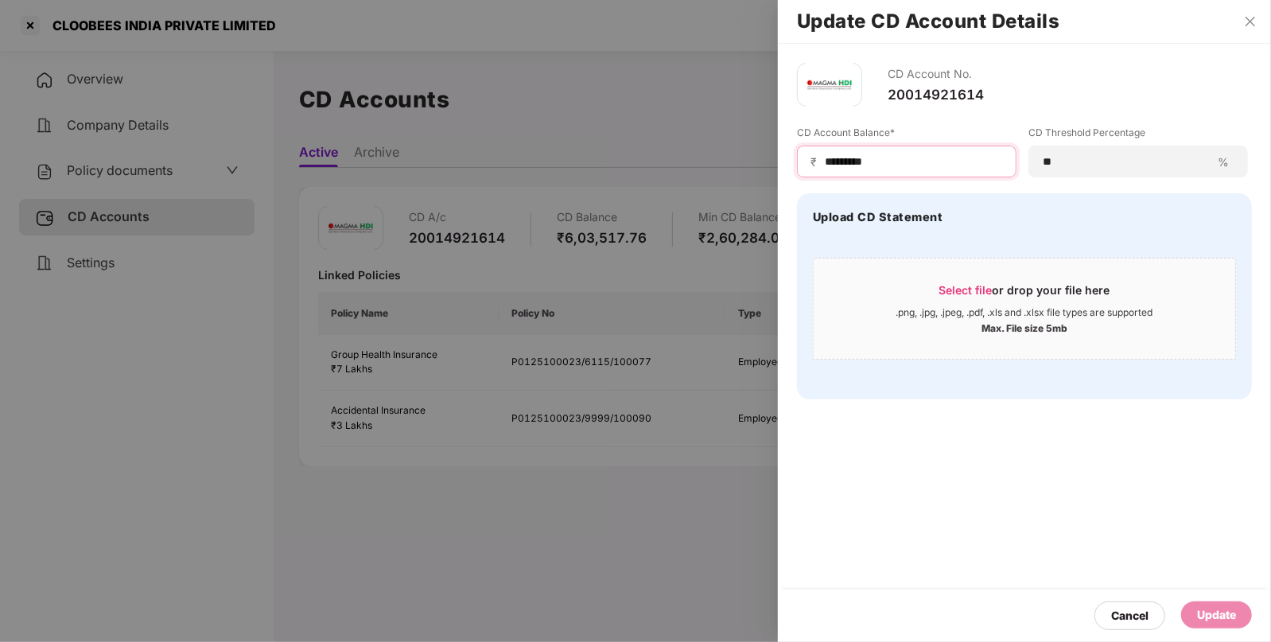
drag, startPoint x: 917, startPoint y: 163, endPoint x: 798, endPoint y: 153, distance: 118.9
click at [798, 153] on div "₹ *********" at bounding box center [907, 162] width 220 height 32
paste input
type input "*********"
click at [1206, 604] on div "Update" at bounding box center [1216, 614] width 71 height 27
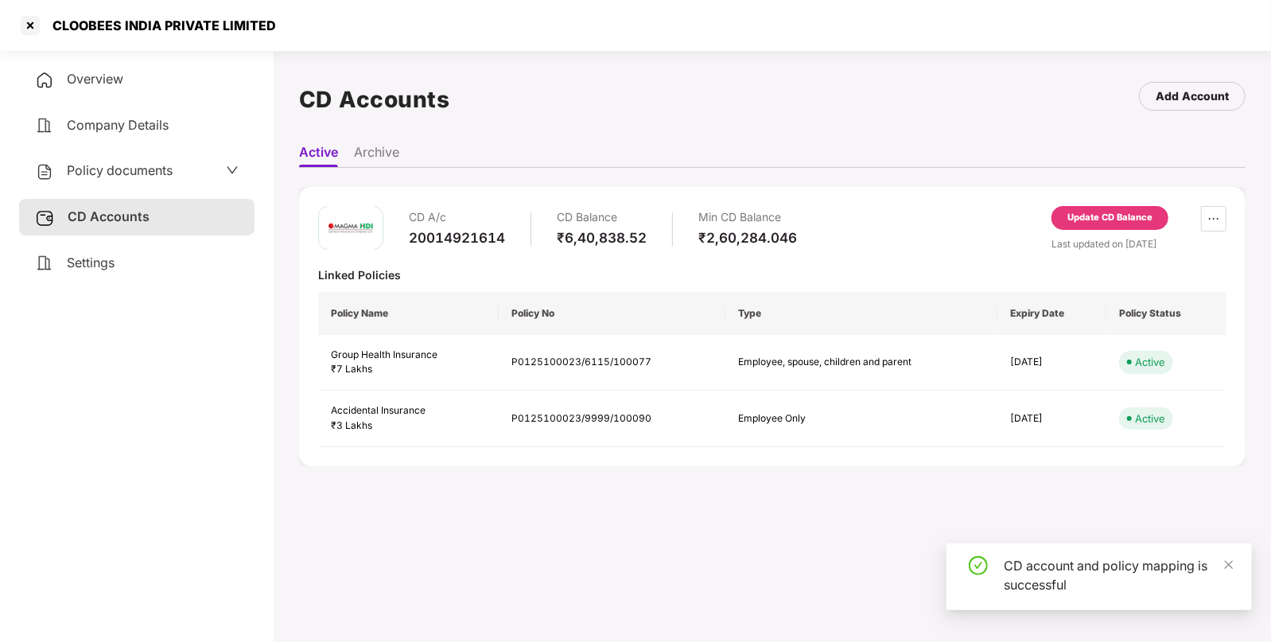
click at [69, 25] on div "CLOOBEES INDIA PRIVATE LIMITED" at bounding box center [159, 25] width 233 height 16
copy div "CLOOBEES"
click at [35, 22] on div at bounding box center [29, 25] width 25 height 25
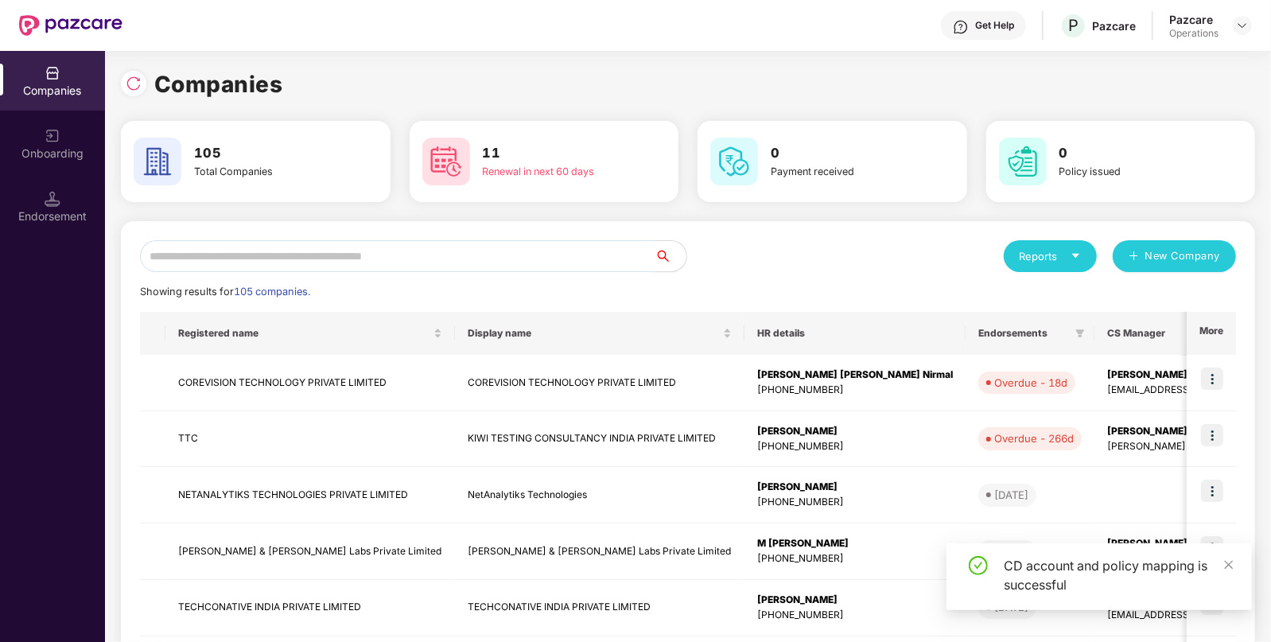
paste input "********"
click at [330, 251] on input "text" at bounding box center [397, 256] width 515 height 32
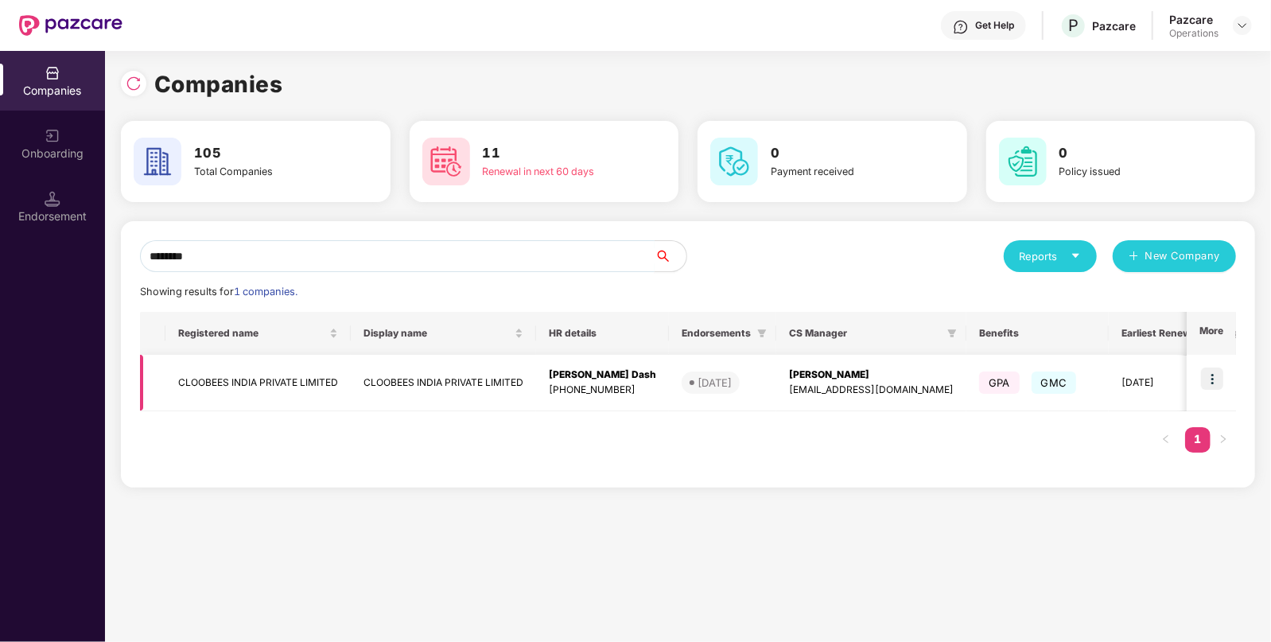
type input "********"
click at [1215, 377] on img at bounding box center [1212, 378] width 22 height 22
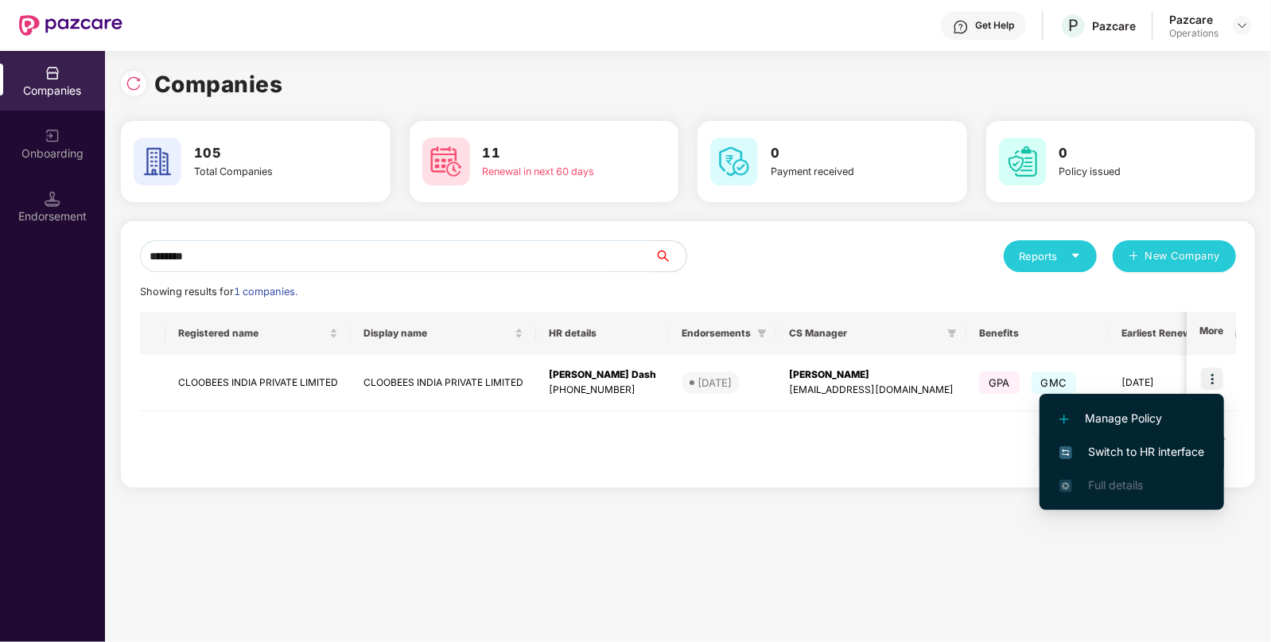
click at [1115, 446] on span "Switch to HR interface" at bounding box center [1131, 451] width 145 height 17
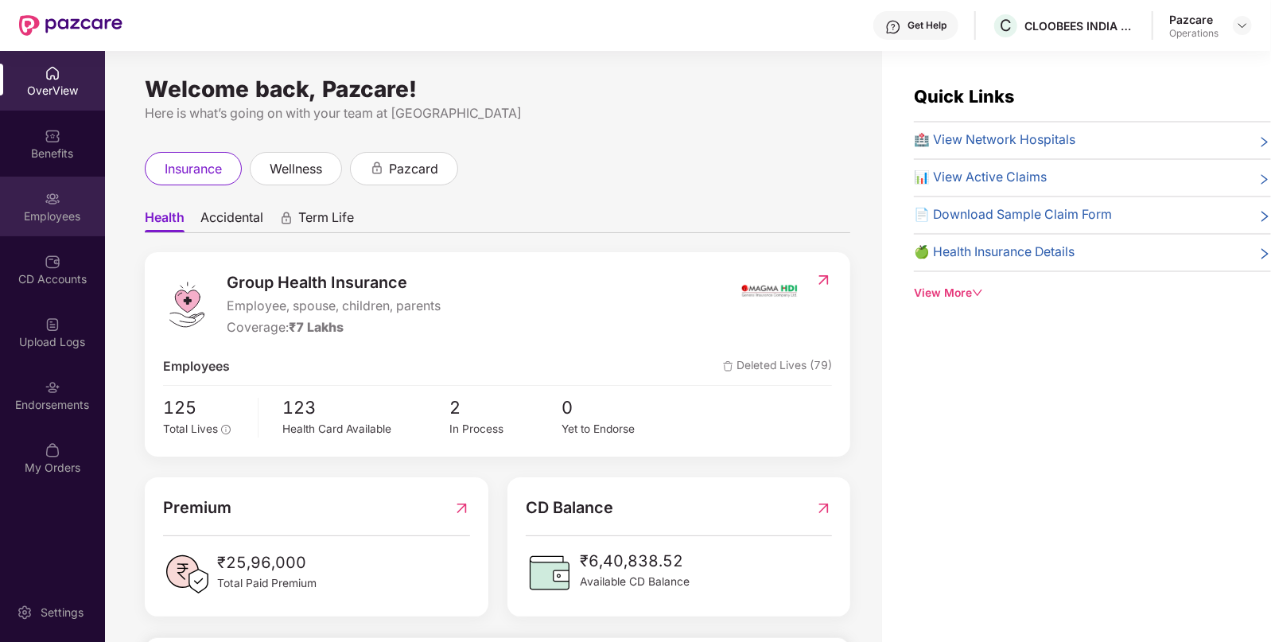
click at [23, 203] on div "Employees" at bounding box center [52, 207] width 105 height 60
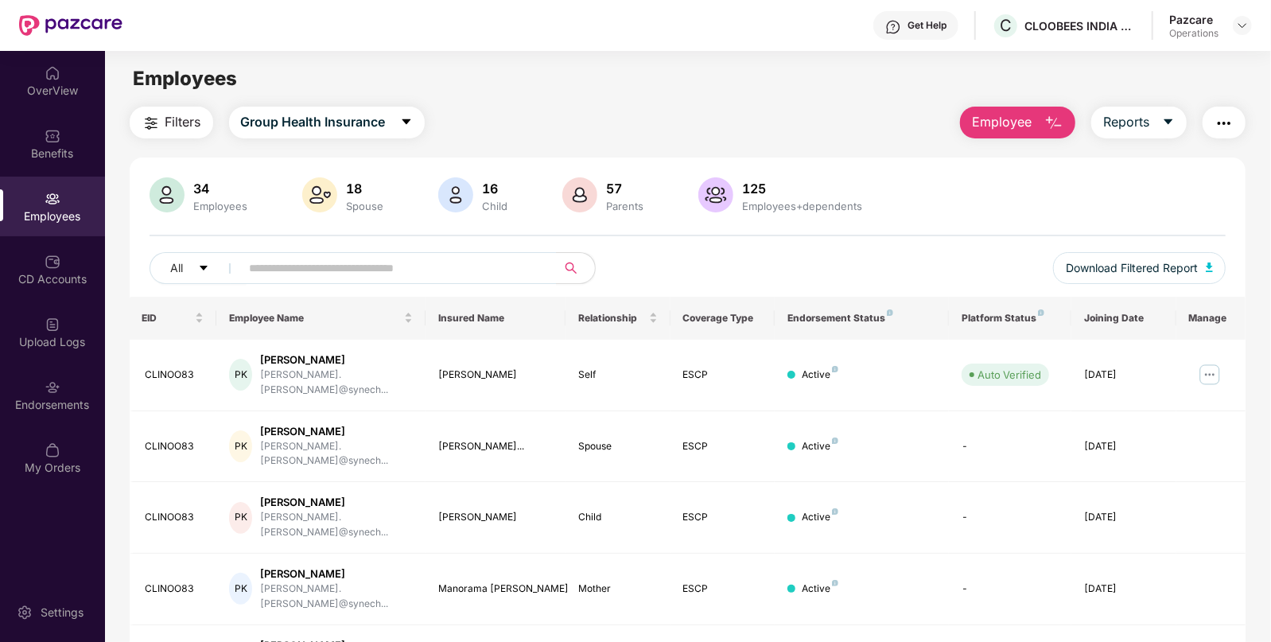
click at [158, 122] on img "button" at bounding box center [151, 123] width 19 height 19
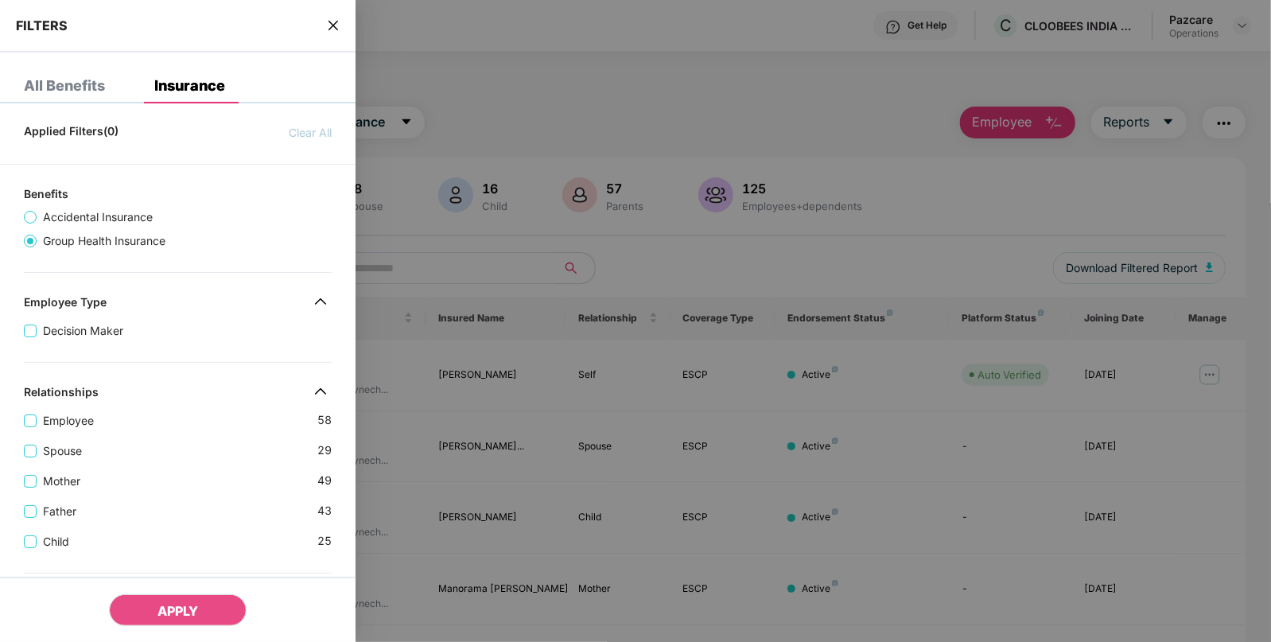
scroll to position [449, 0]
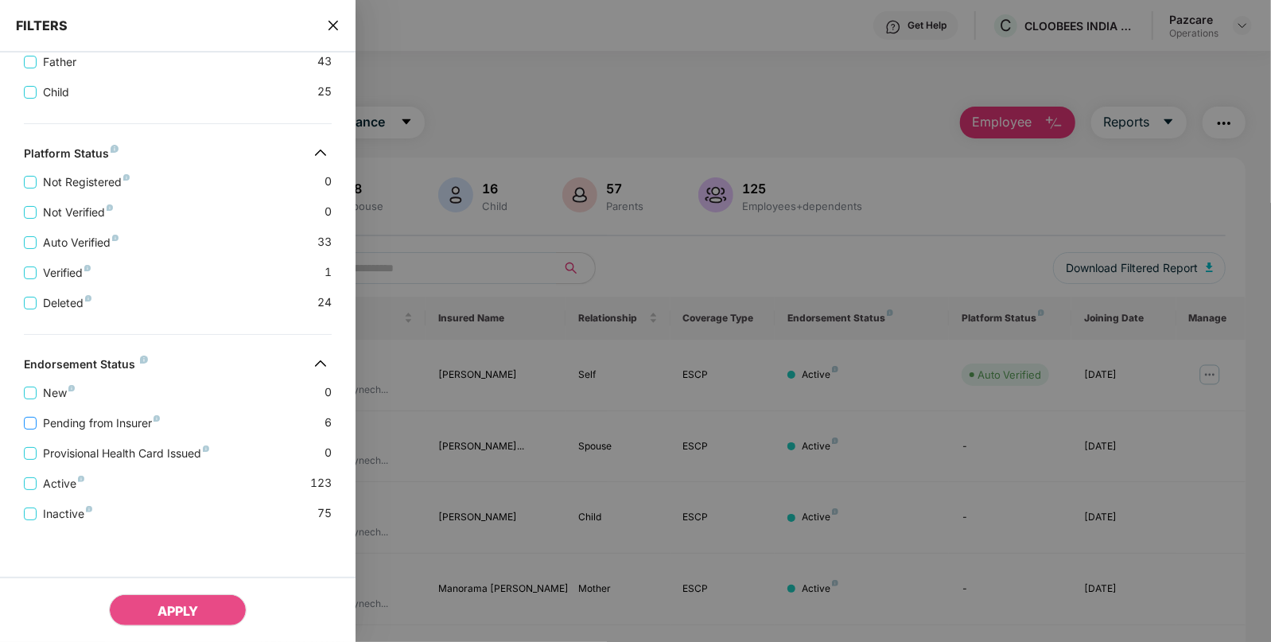
click at [37, 425] on span "Pending from Insurer" at bounding box center [102, 422] width 130 height 17
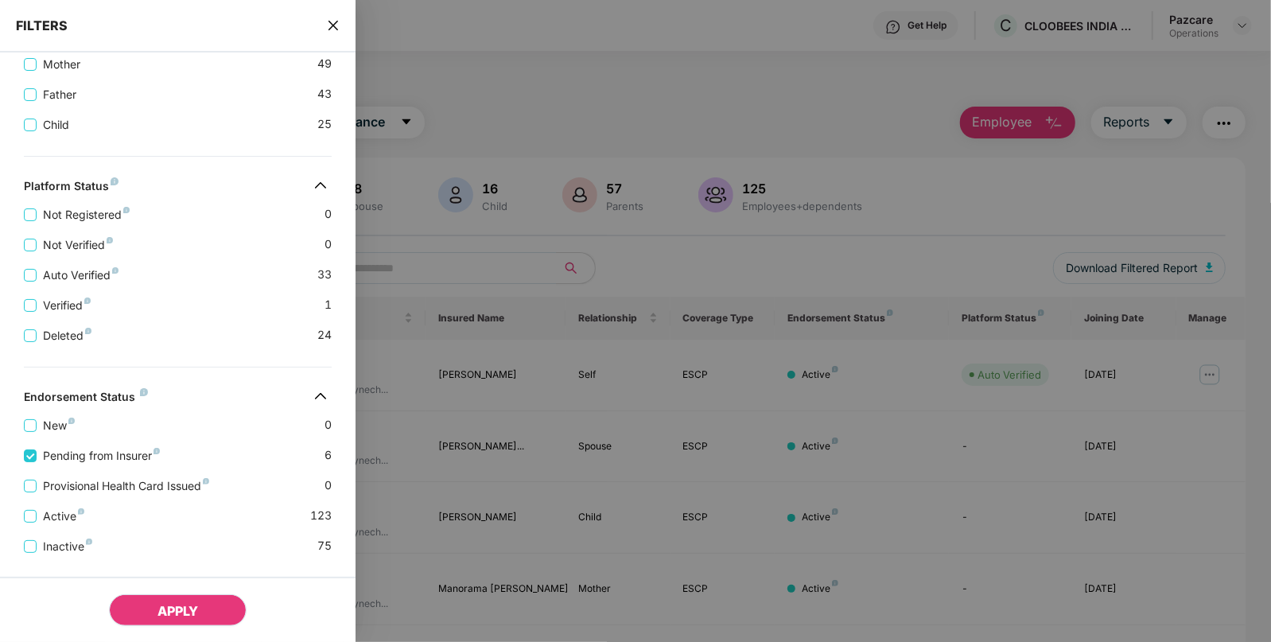
click at [167, 608] on span "APPLY" at bounding box center [177, 611] width 41 height 16
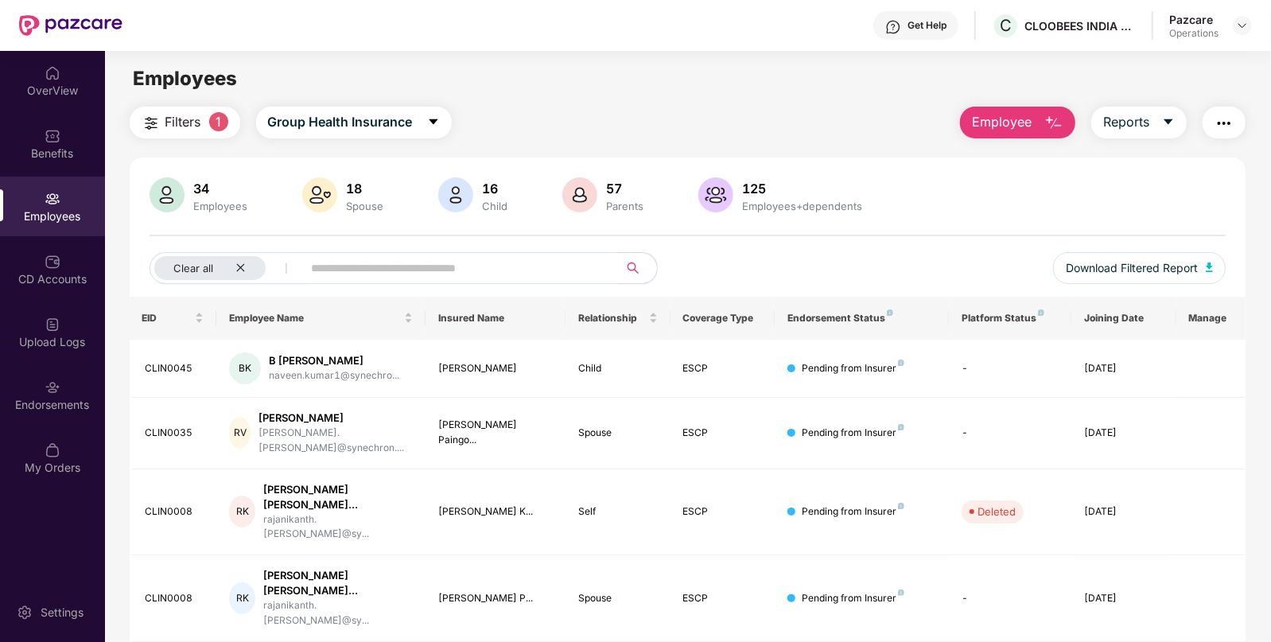
scroll to position [102, 0]
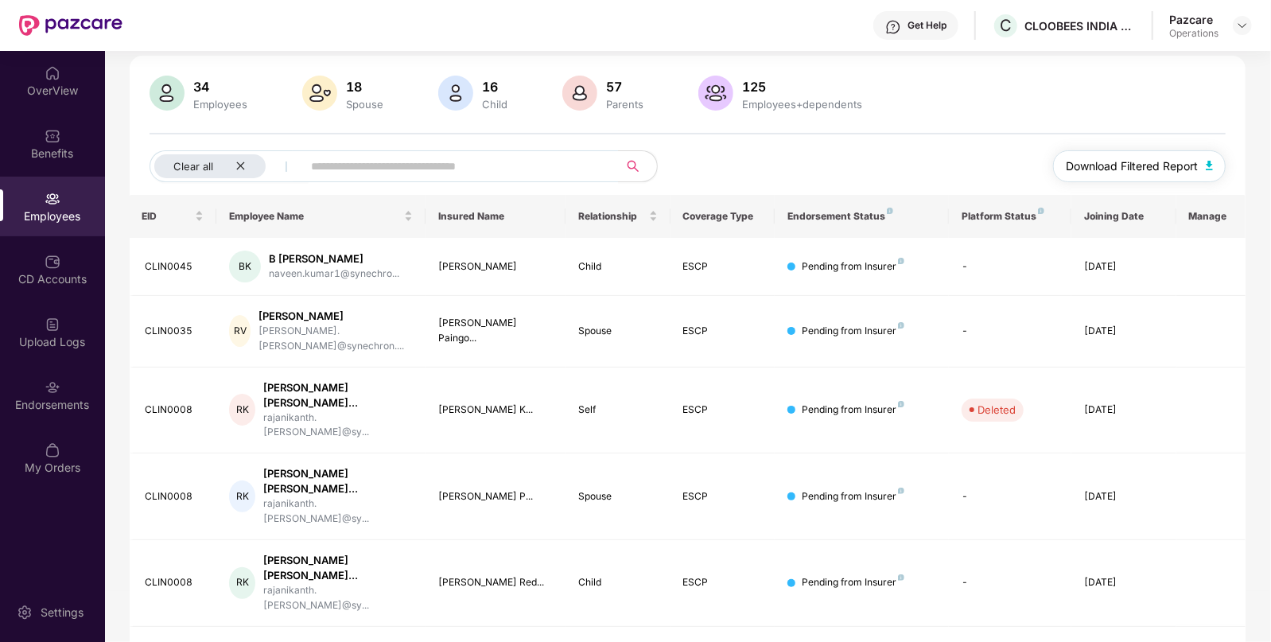
click at [1209, 162] on img "button" at bounding box center [1210, 166] width 8 height 10
click at [1245, 16] on div at bounding box center [1242, 25] width 19 height 19
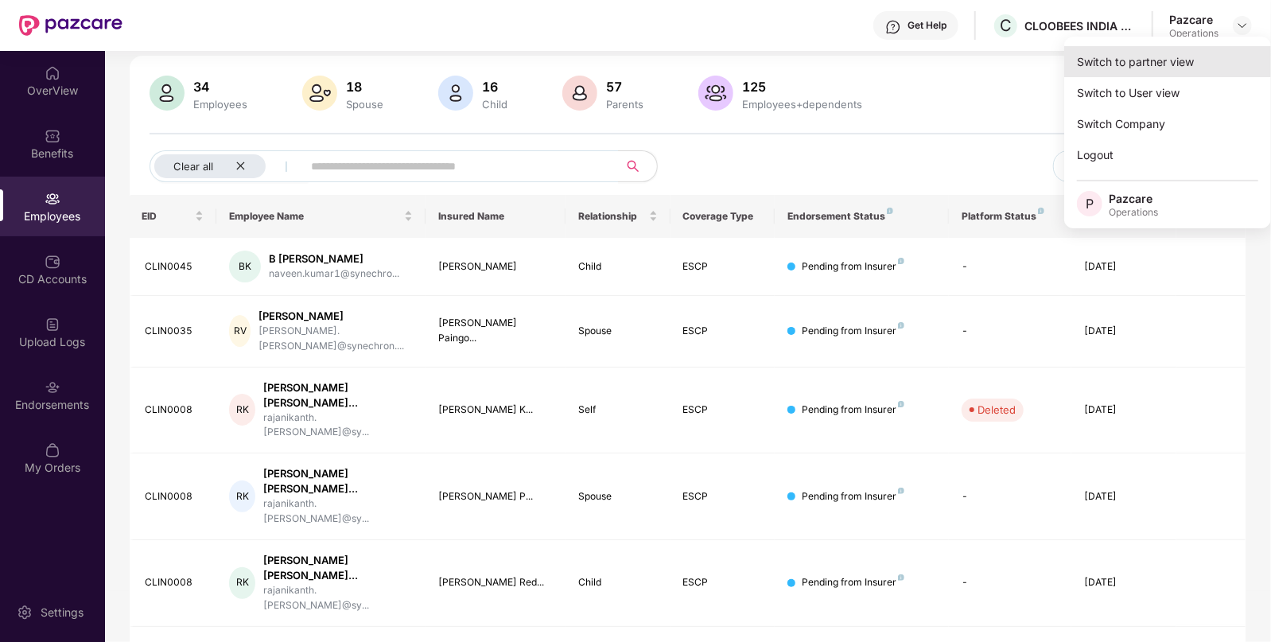
click at [1160, 71] on div "Switch to partner view" at bounding box center [1167, 61] width 207 height 31
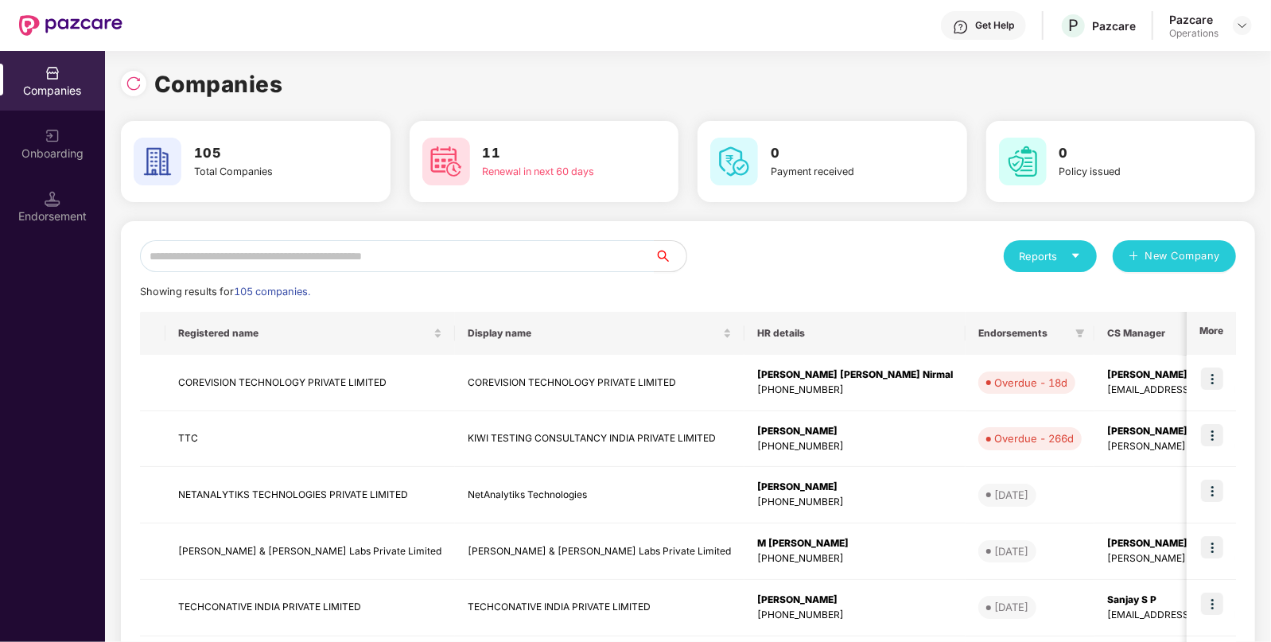
click at [507, 237] on div "Reports New Company Showing results for 105 companies. Registered name Display …" at bounding box center [688, 607] width 1134 height 772
click at [423, 264] on input "text" at bounding box center [397, 256] width 515 height 32
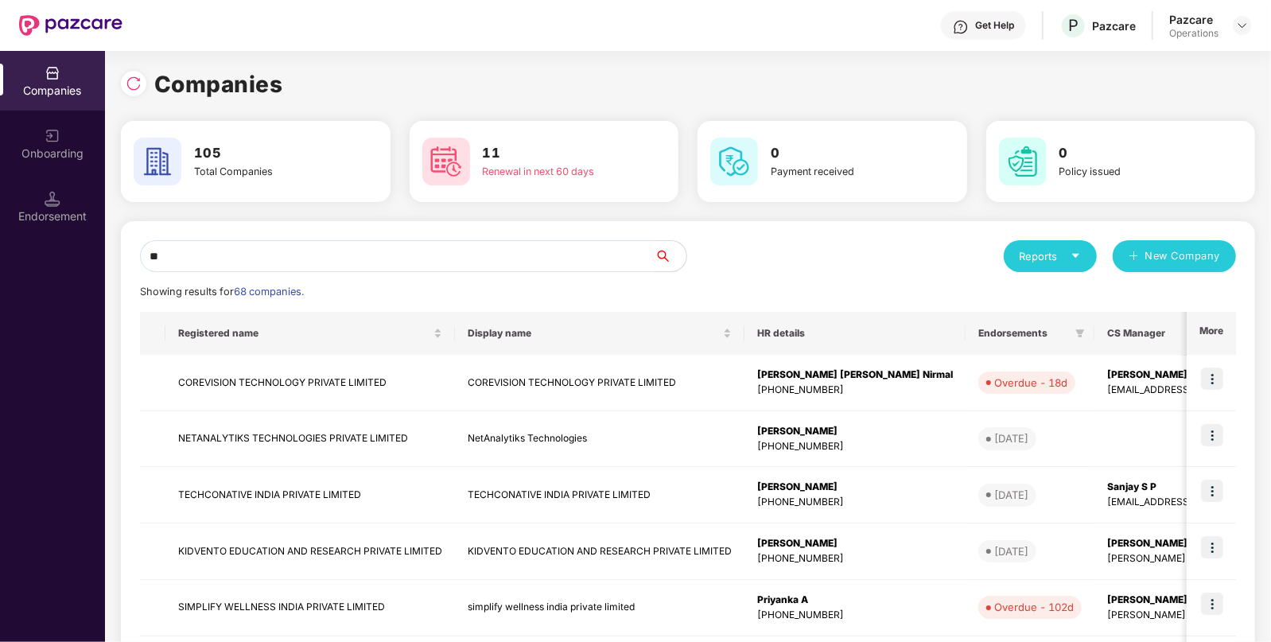
type input "*"
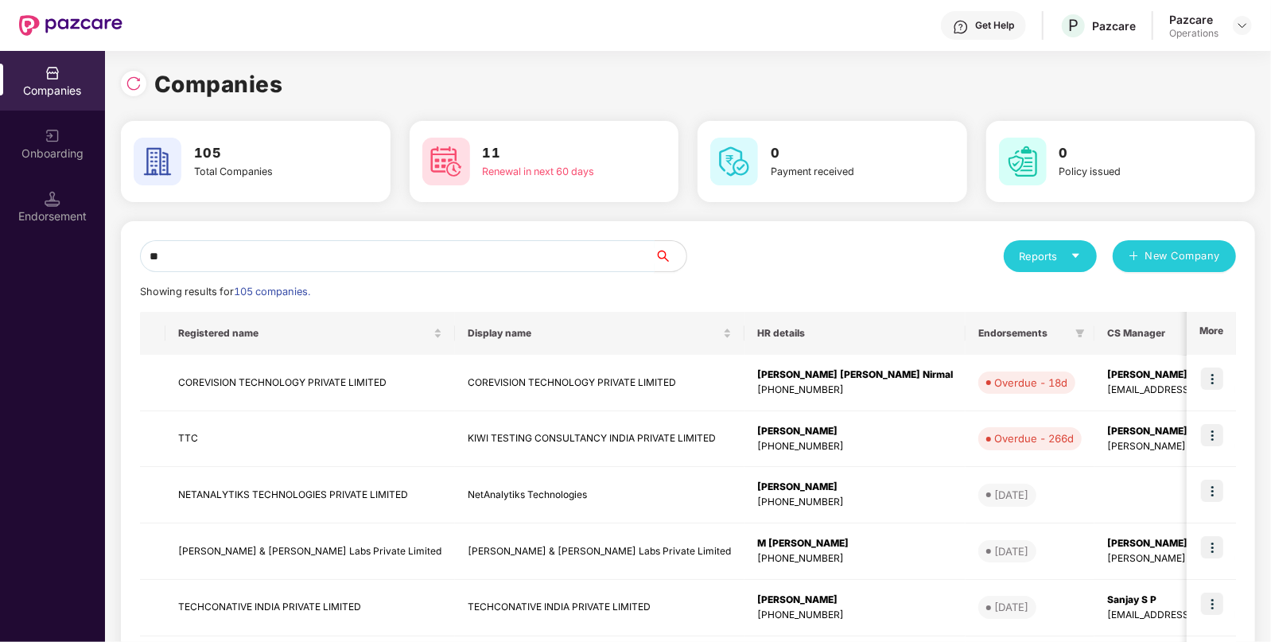
type input "*"
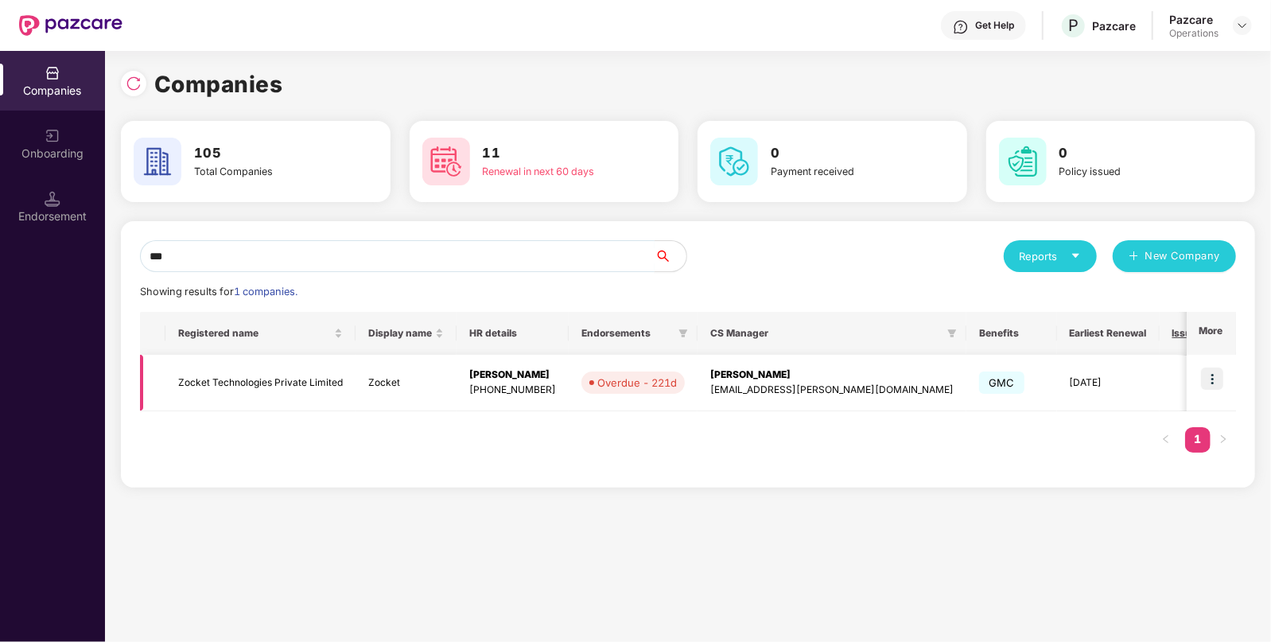
type input "***"
click at [1219, 378] on img at bounding box center [1212, 378] width 22 height 22
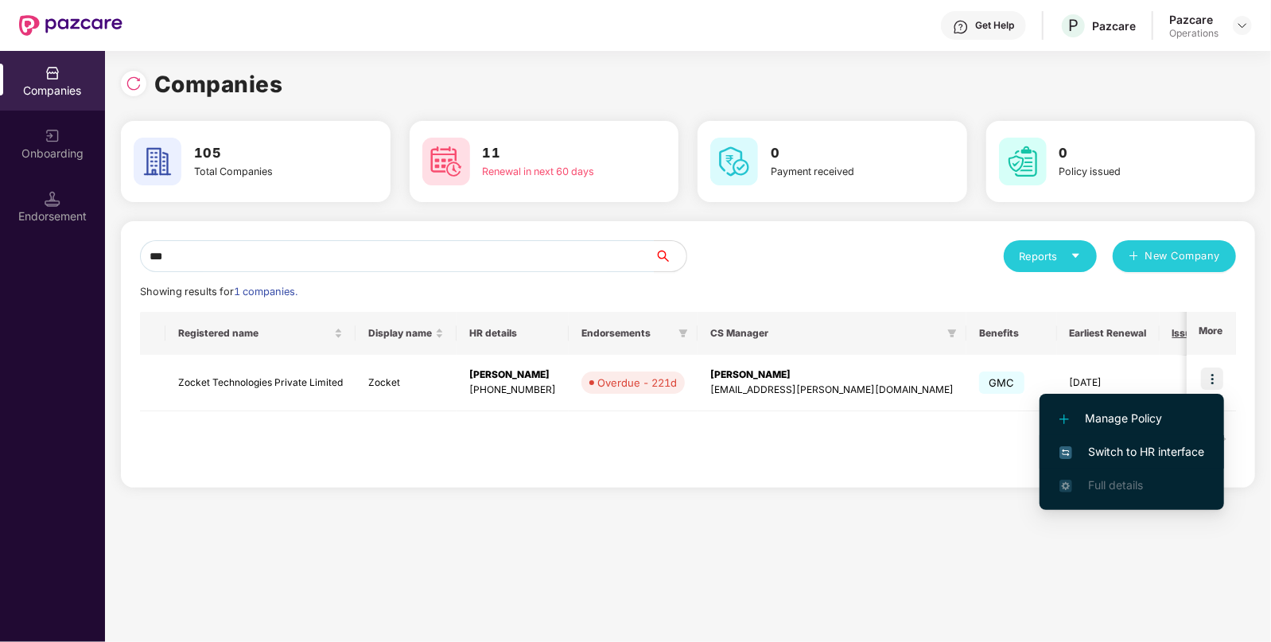
click at [1085, 448] on span "Switch to HR interface" at bounding box center [1131, 451] width 145 height 17
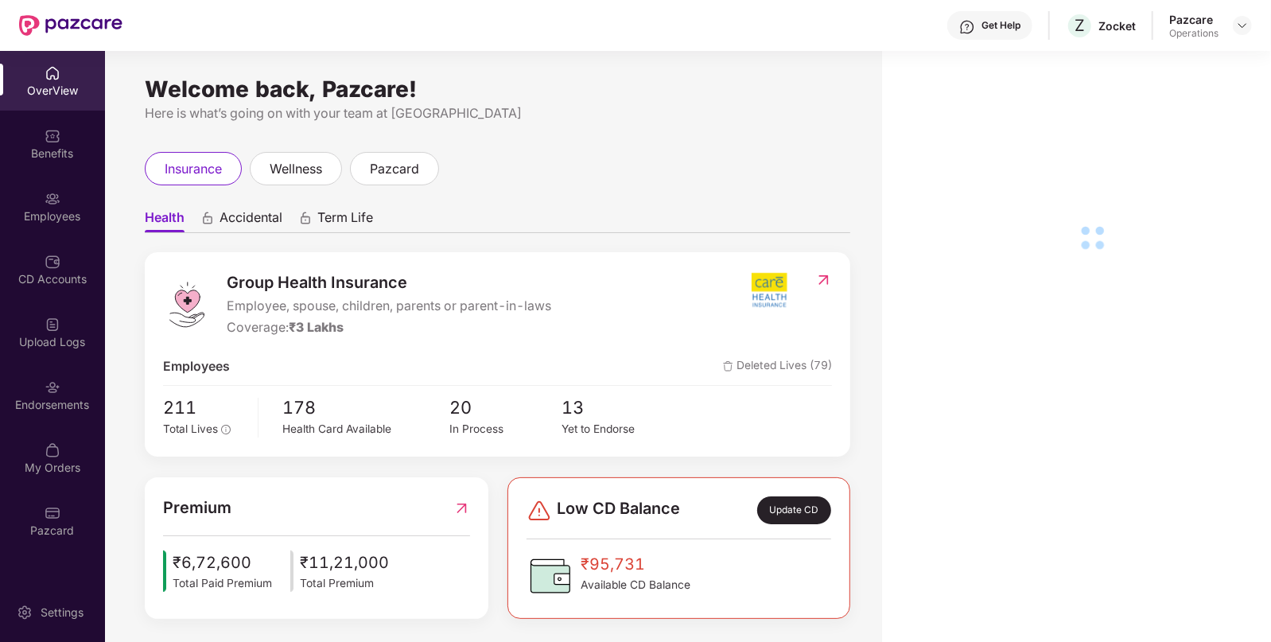
click at [56, 338] on div "Upload Logs" at bounding box center [52, 342] width 105 height 16
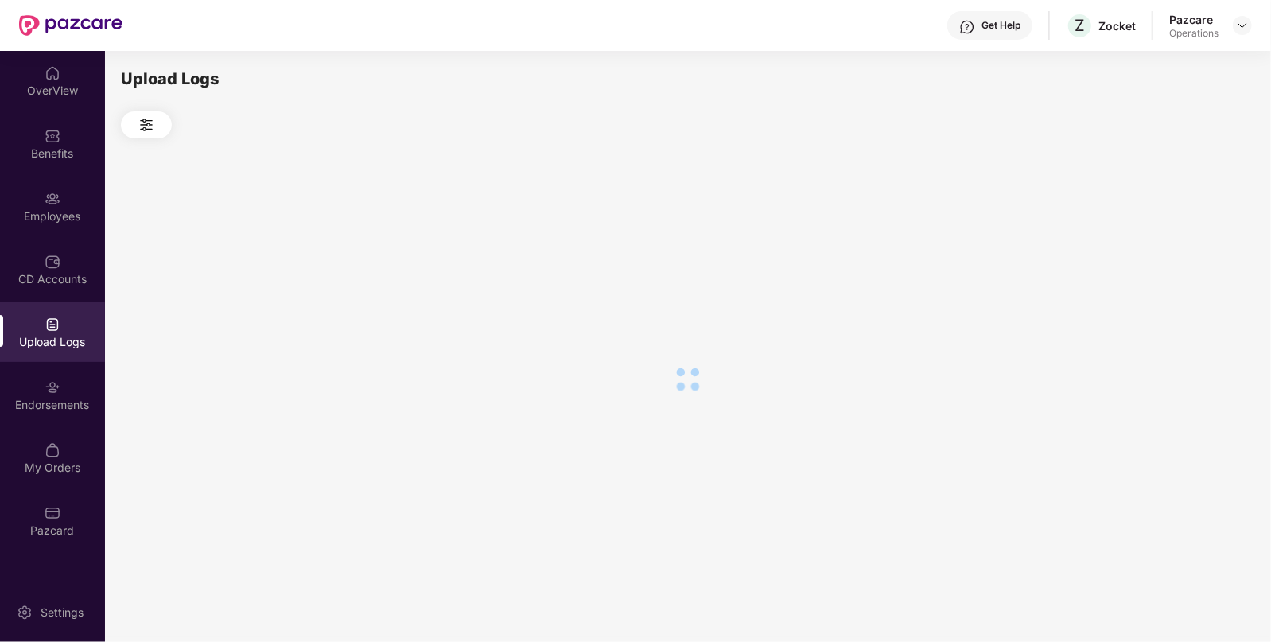
click at [56, 338] on div "Upload Logs" at bounding box center [52, 342] width 105 height 16
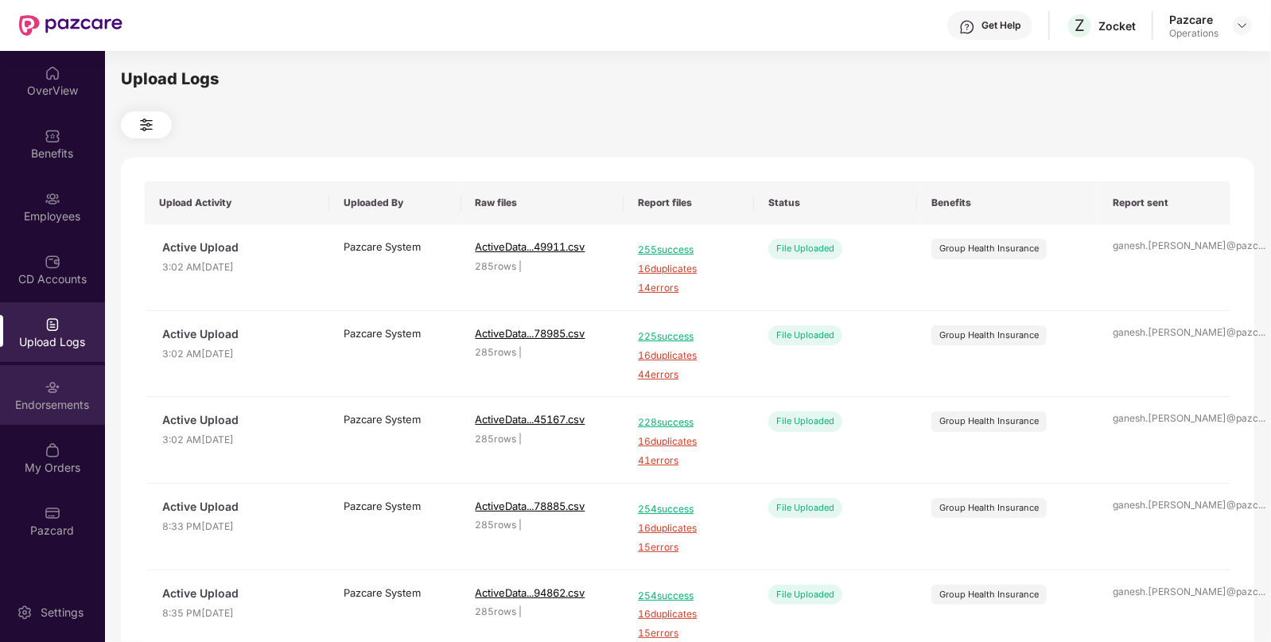
click at [64, 403] on div "Endorsements" at bounding box center [52, 405] width 105 height 16
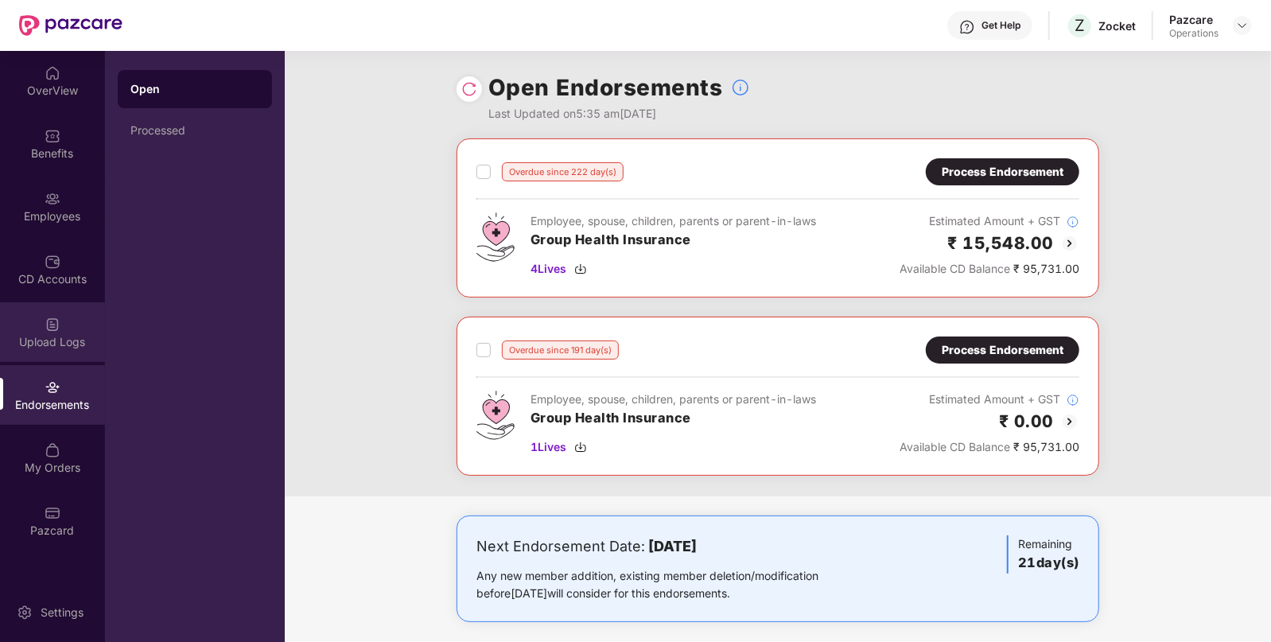
click at [48, 309] on div "Upload Logs" at bounding box center [52, 332] width 105 height 60
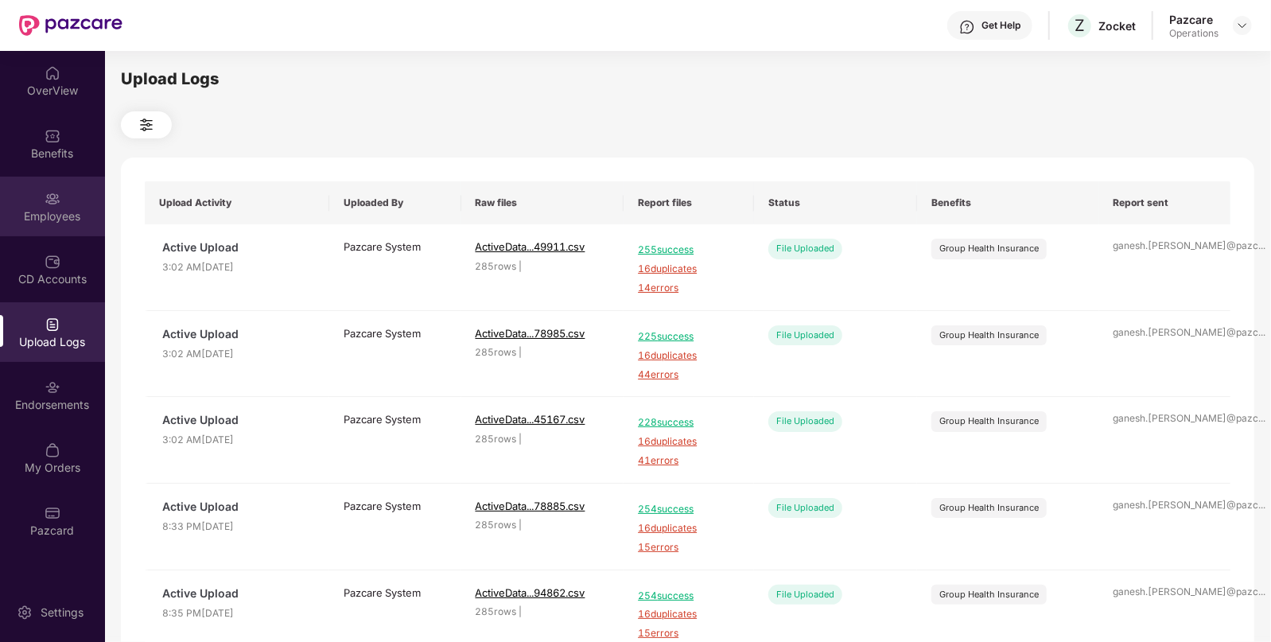
click at [68, 228] on div "Employees" at bounding box center [52, 207] width 105 height 60
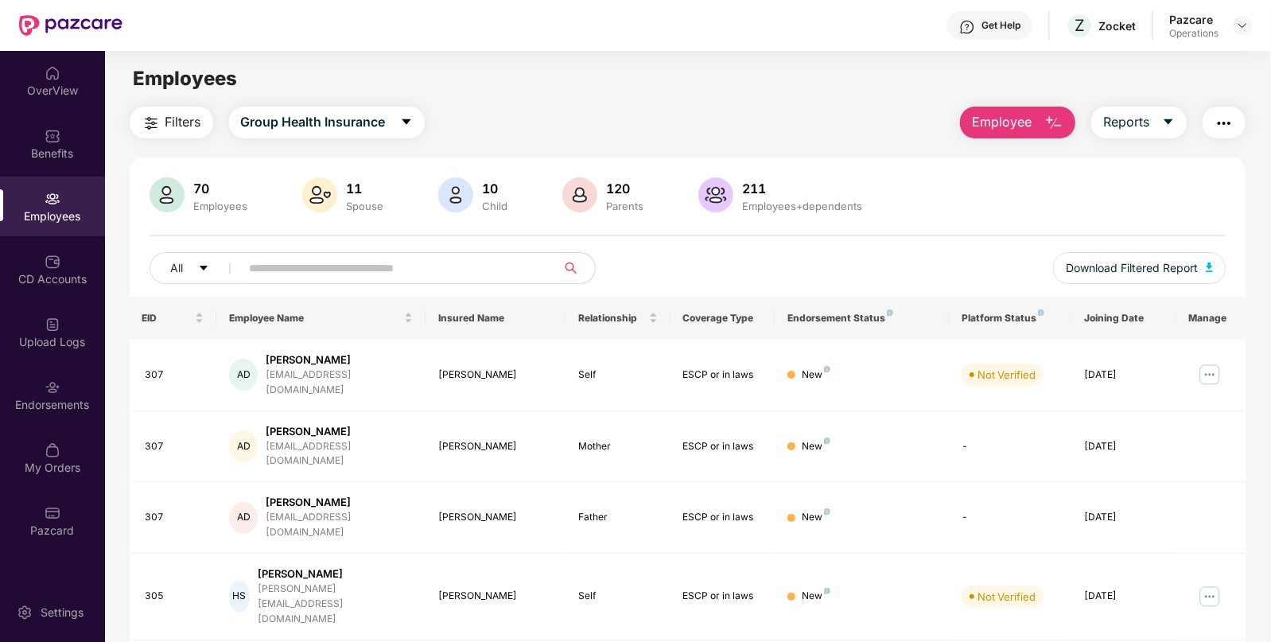
click at [286, 265] on input "text" at bounding box center [393, 268] width 286 height 24
paste input "**********"
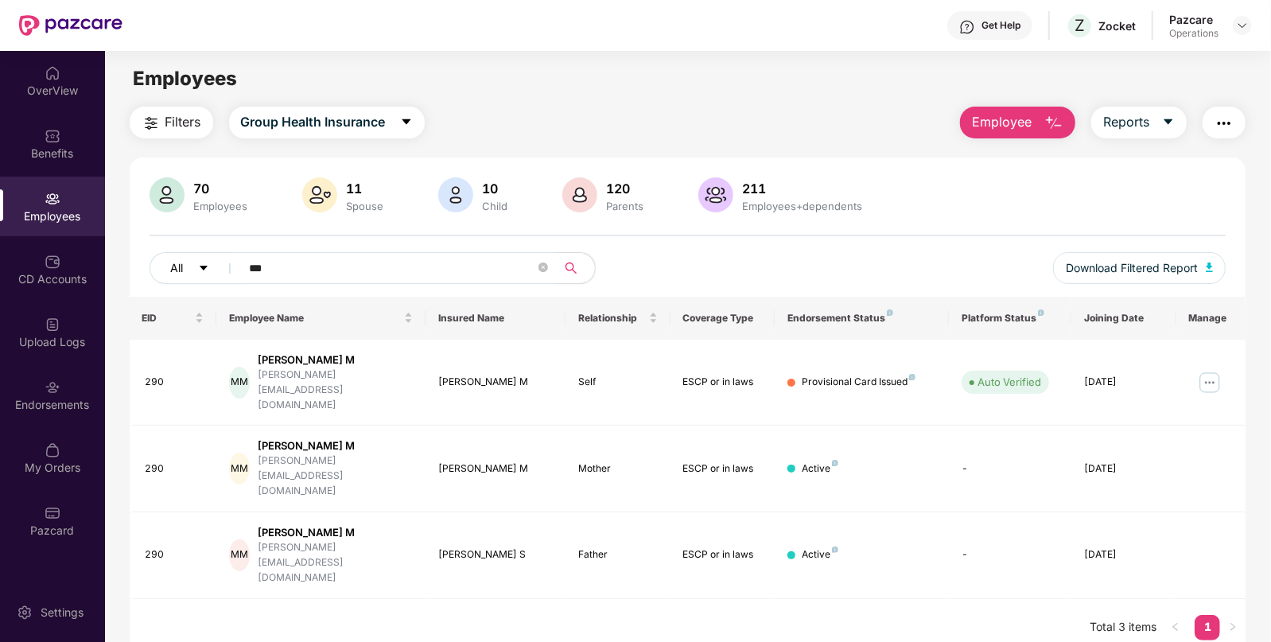
drag, startPoint x: 293, startPoint y: 263, endPoint x: 228, endPoint y: 256, distance: 65.6
click at [228, 256] on div "All ***" at bounding box center [419, 268] width 538 height 32
paste input "*******"
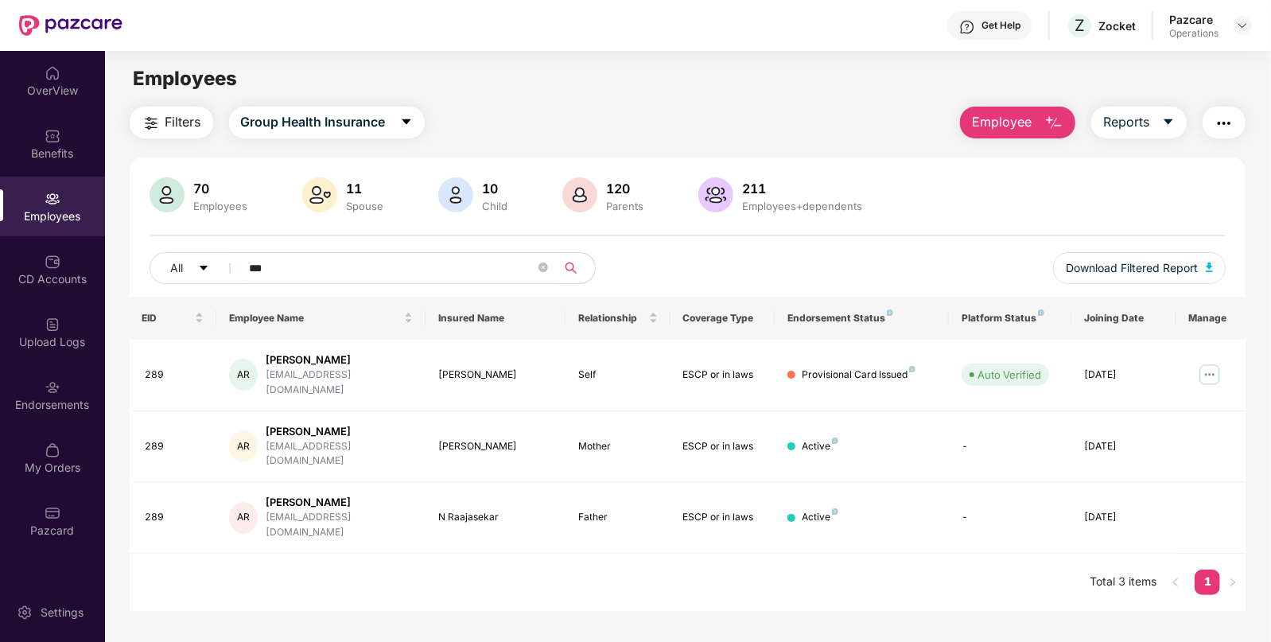
drag, startPoint x: 318, startPoint y: 258, endPoint x: 251, endPoint y: 266, distance: 67.2
click at [251, 266] on input "***" at bounding box center [393, 268] width 286 height 24
paste input "*******"
drag, startPoint x: 301, startPoint y: 262, endPoint x: 198, endPoint y: 274, distance: 103.3
click at [198, 274] on div "All ***" at bounding box center [419, 268] width 538 height 32
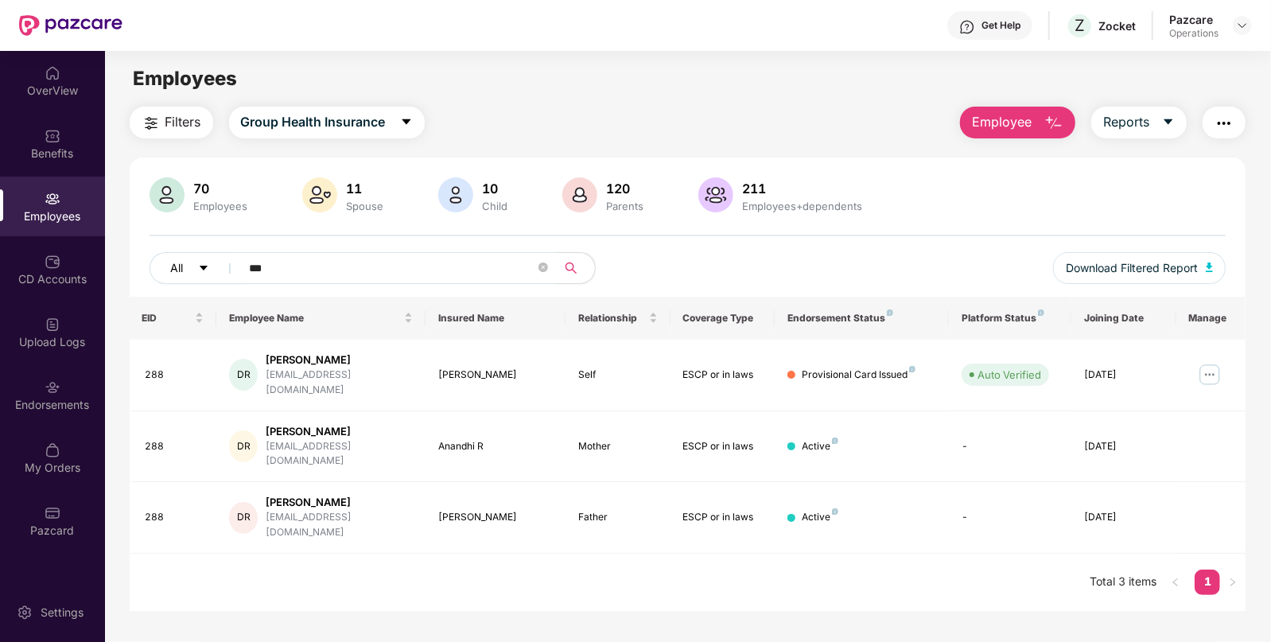
paste input "*******"
drag, startPoint x: 342, startPoint y: 270, endPoint x: 143, endPoint y: 279, distance: 199.0
click at [143, 279] on div "70 Employees 11 Spouse 10 Child [DEMOGRAPHIC_DATA] Parents 211 Employees+depend…" at bounding box center [688, 236] width 1117 height 119
paste input "*******"
type input "***"
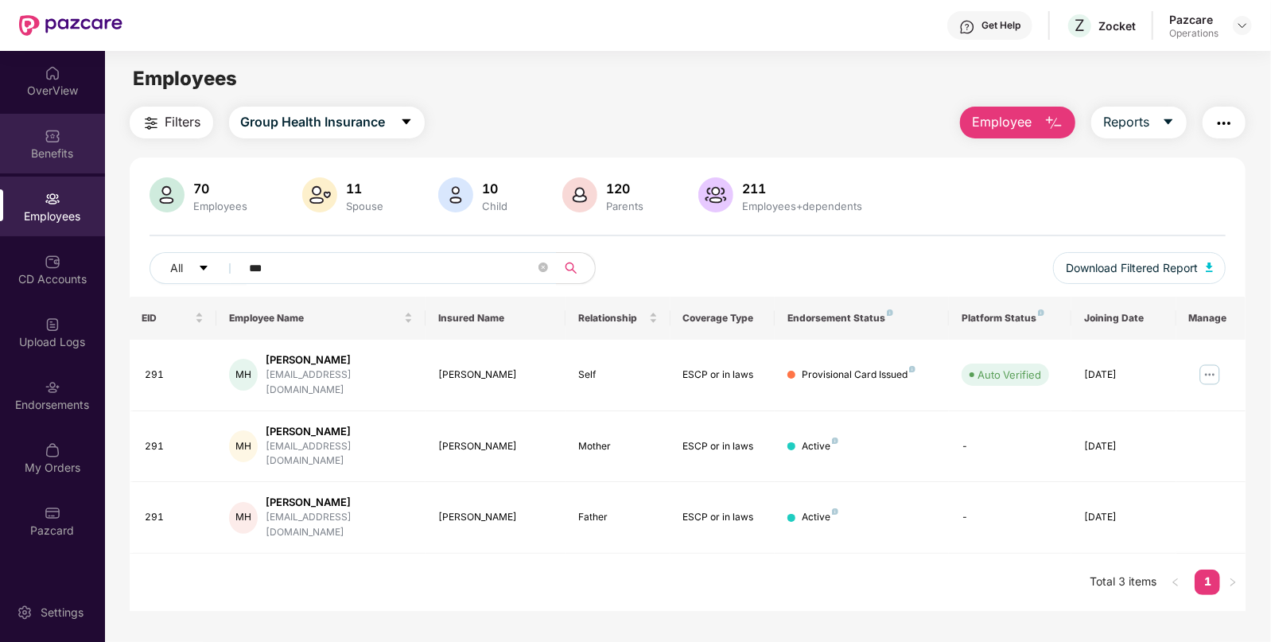
click at [82, 146] on div "Benefits" at bounding box center [52, 154] width 105 height 16
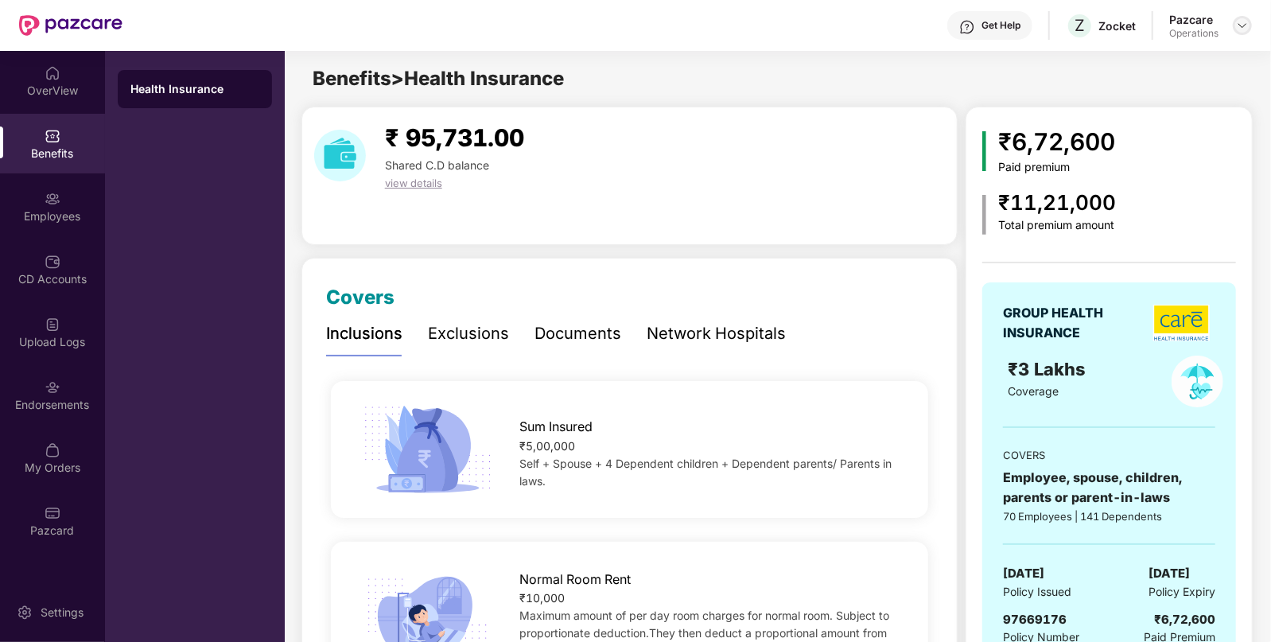
click at [1243, 21] on img at bounding box center [1242, 25] width 13 height 13
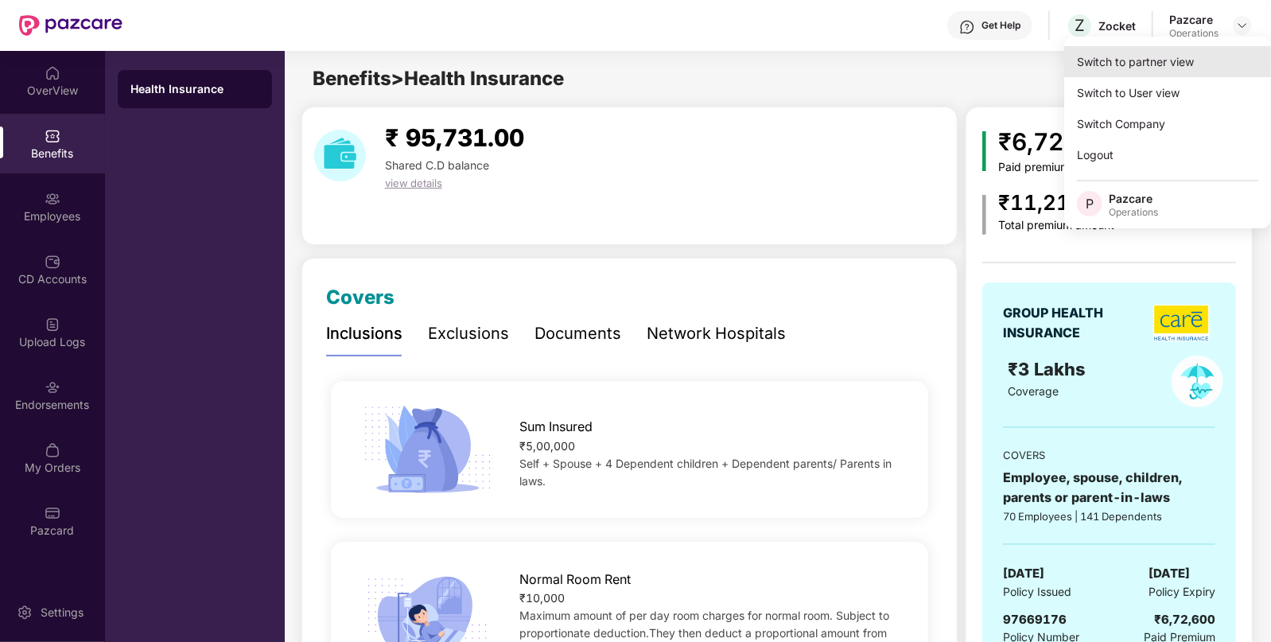
click at [1133, 56] on div "Switch to partner view" at bounding box center [1167, 61] width 207 height 31
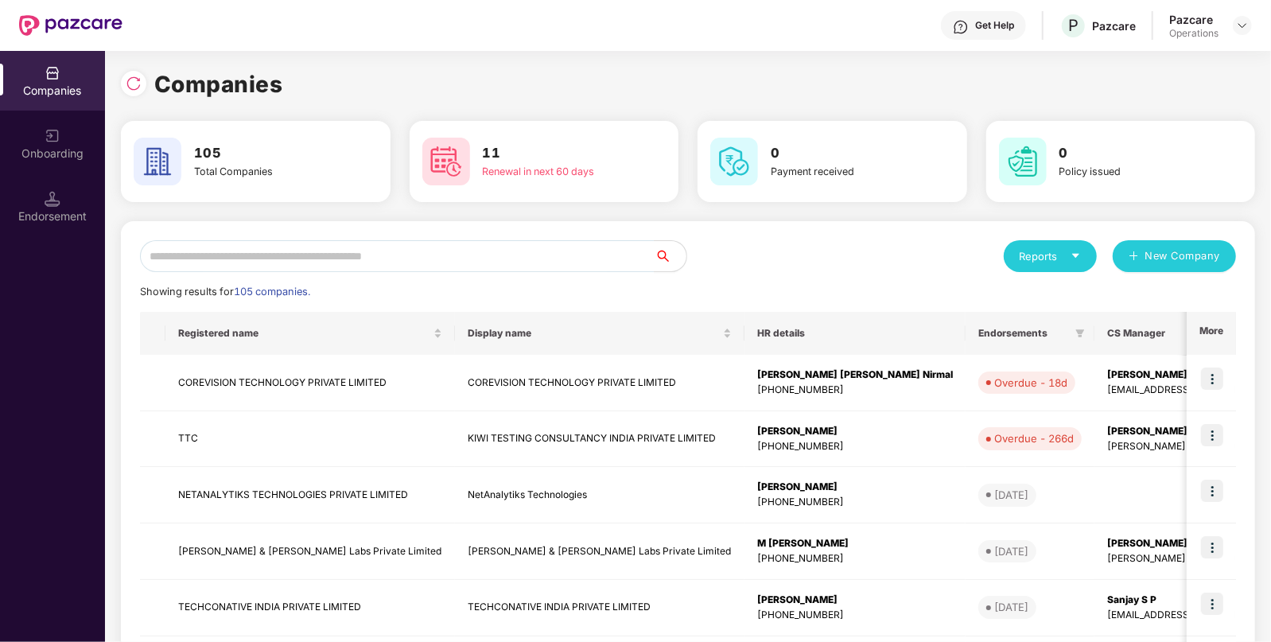
click at [302, 234] on div "Reports New Company Showing results for 105 companies. Registered name Display …" at bounding box center [688, 607] width 1134 height 772
click at [269, 247] on input "text" at bounding box center [397, 256] width 515 height 32
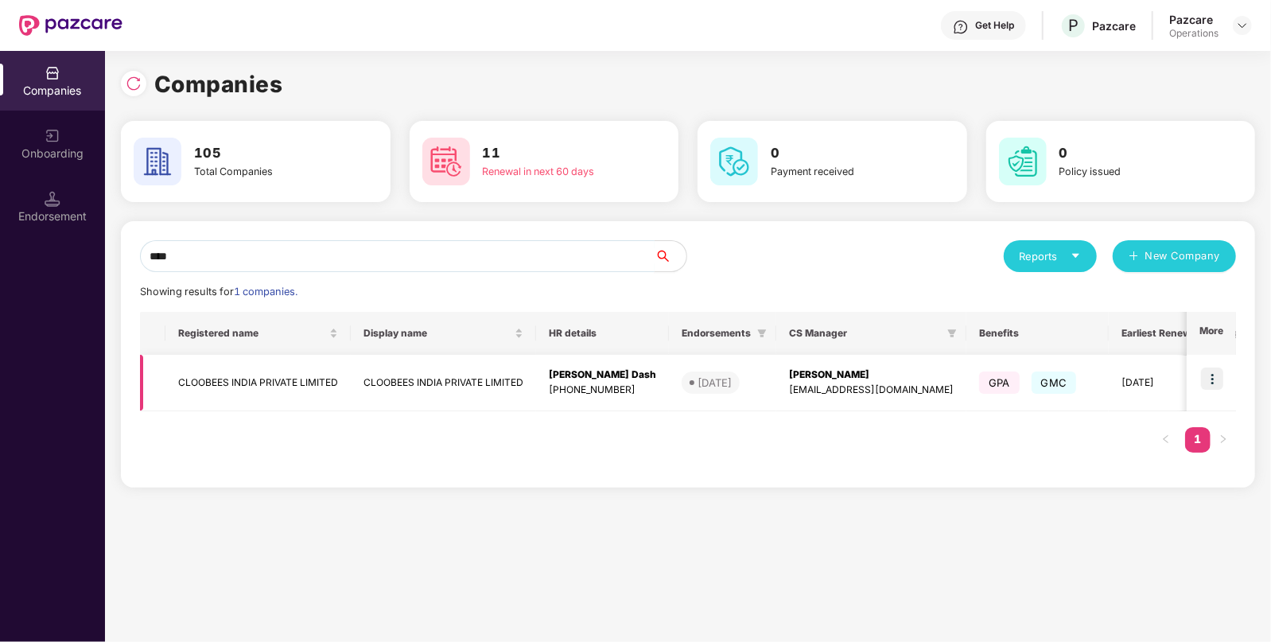
type input "****"
click at [1206, 375] on img at bounding box center [1212, 378] width 22 height 22
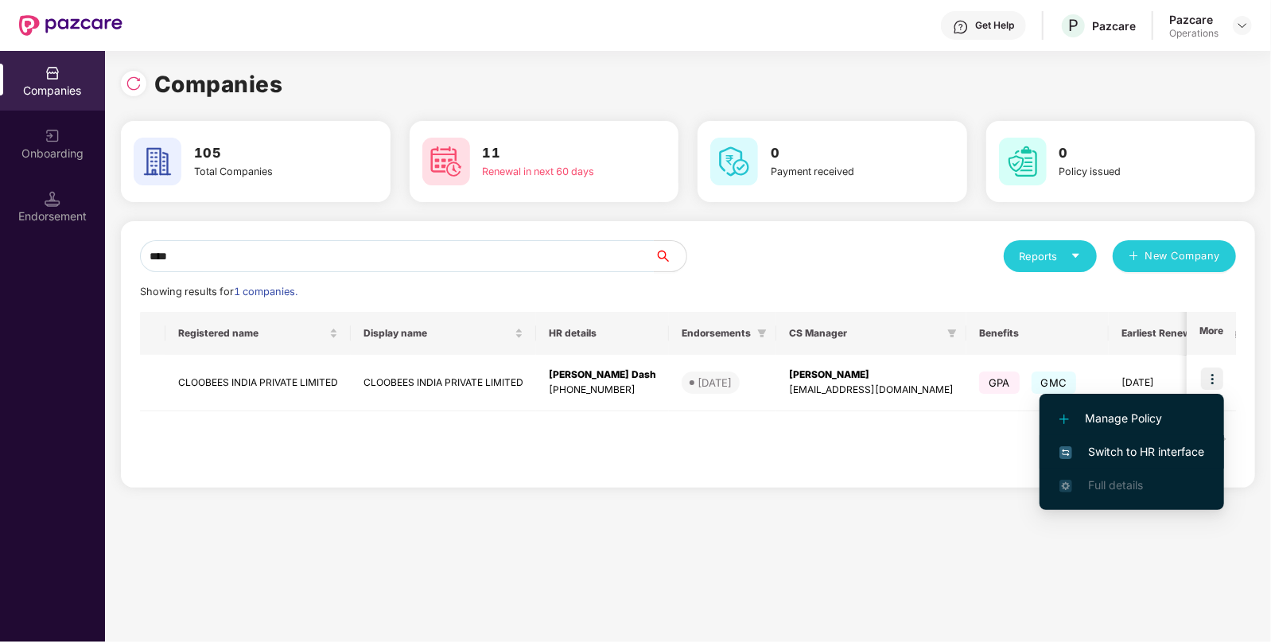
click at [1101, 453] on span "Switch to HR interface" at bounding box center [1131, 451] width 145 height 17
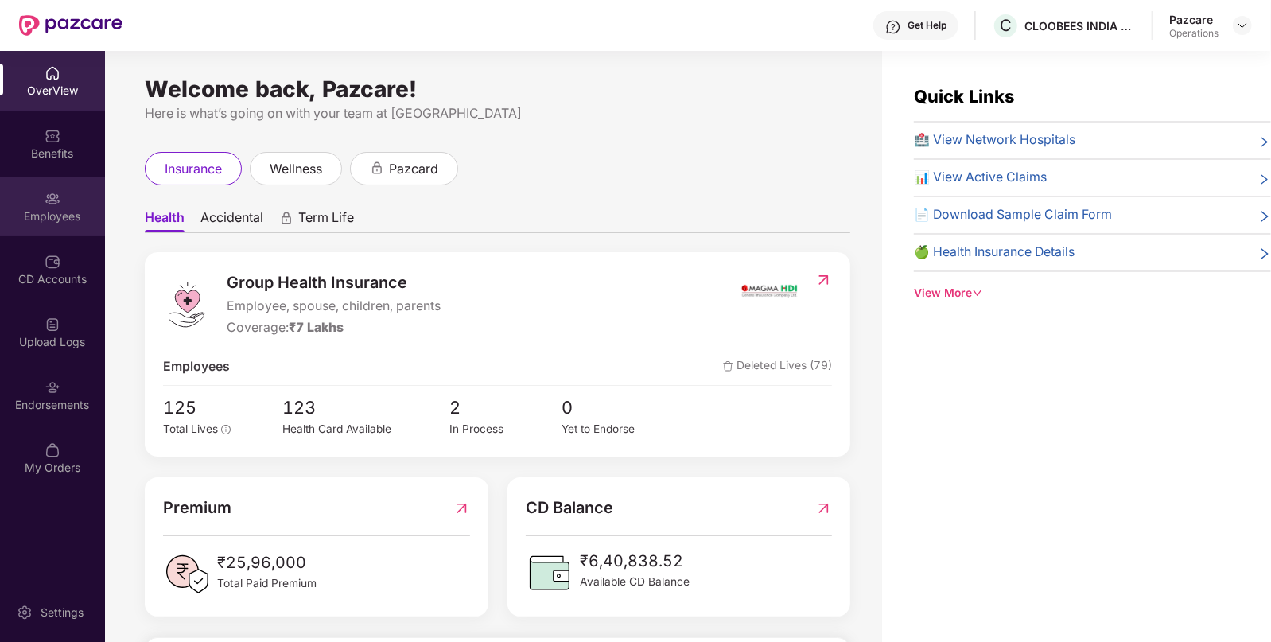
click at [68, 181] on div "Employees" at bounding box center [52, 207] width 105 height 60
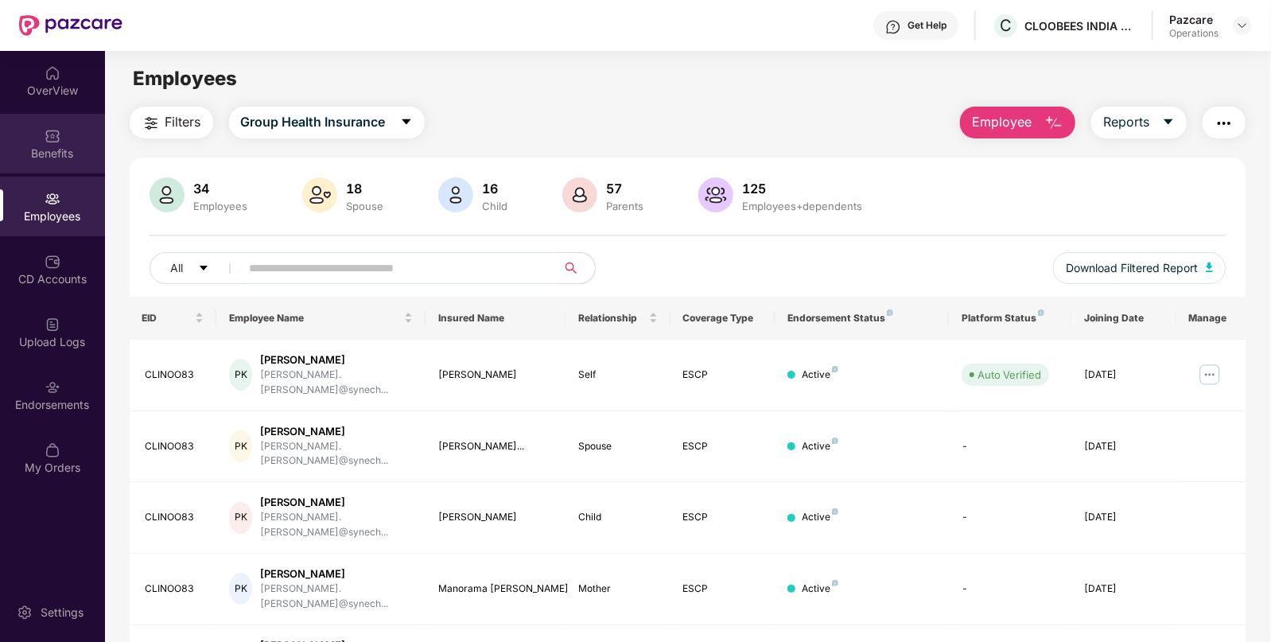
click at [66, 142] on div "Benefits" at bounding box center [52, 144] width 105 height 60
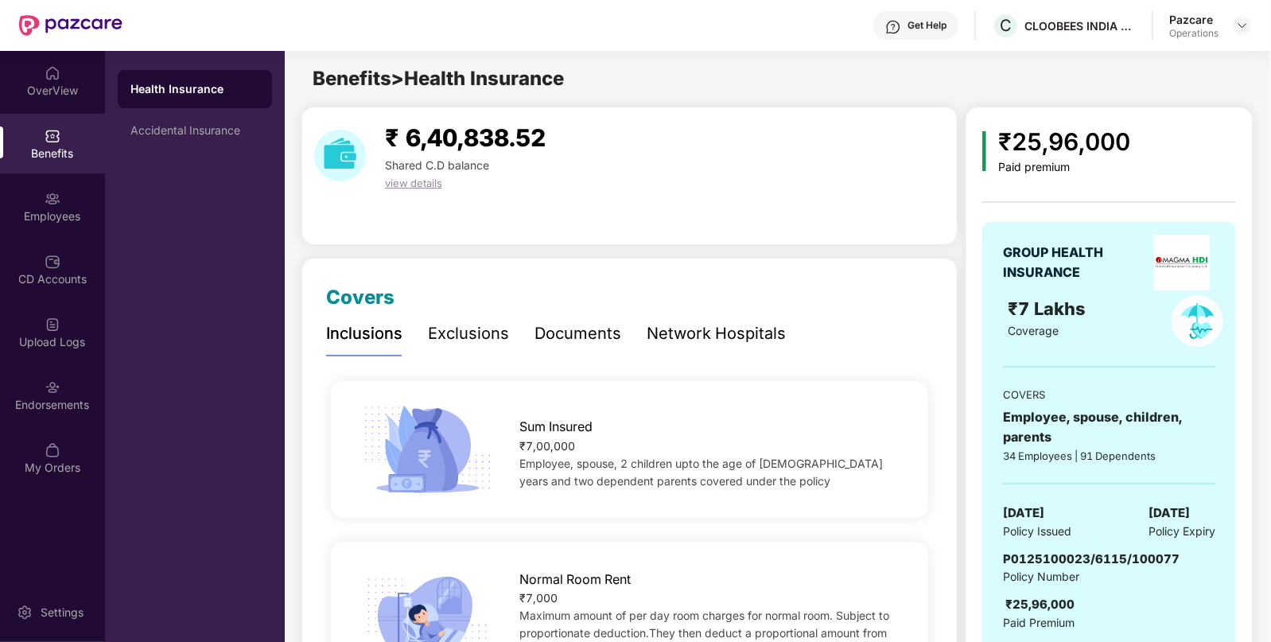
click at [1044, 505] on span "[DATE]" at bounding box center [1023, 512] width 41 height 19
copy span "[DATE]"
click at [20, 195] on div "Employees" at bounding box center [52, 207] width 105 height 60
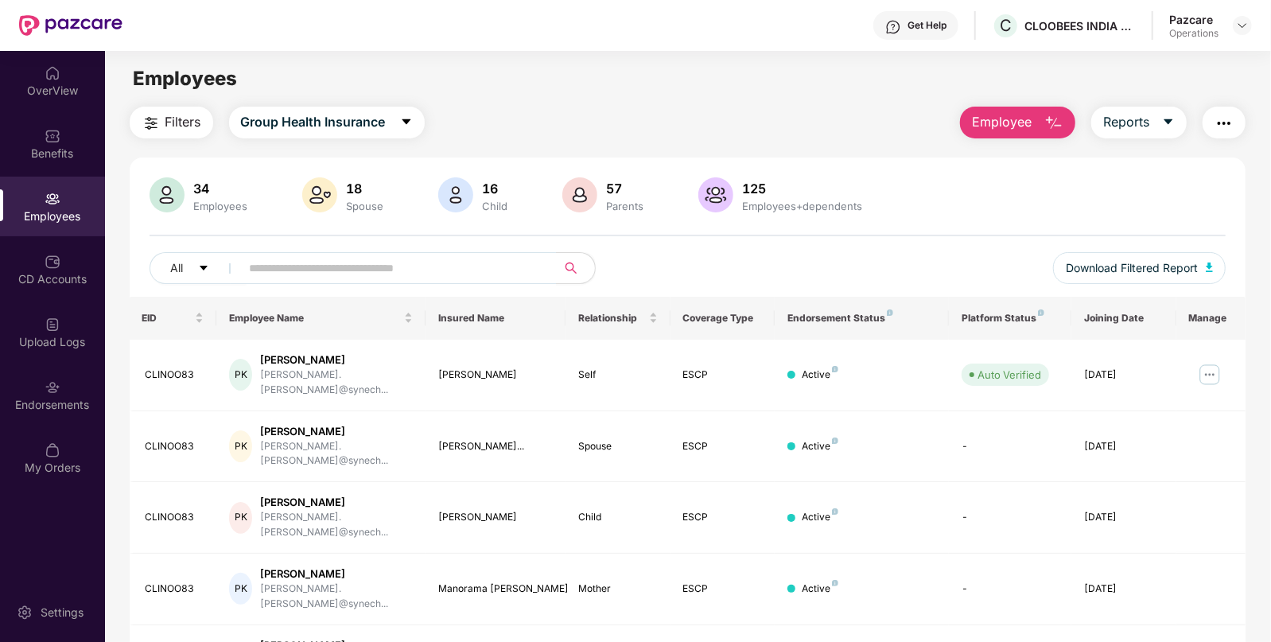
click at [1217, 122] on img "button" at bounding box center [1223, 123] width 19 height 19
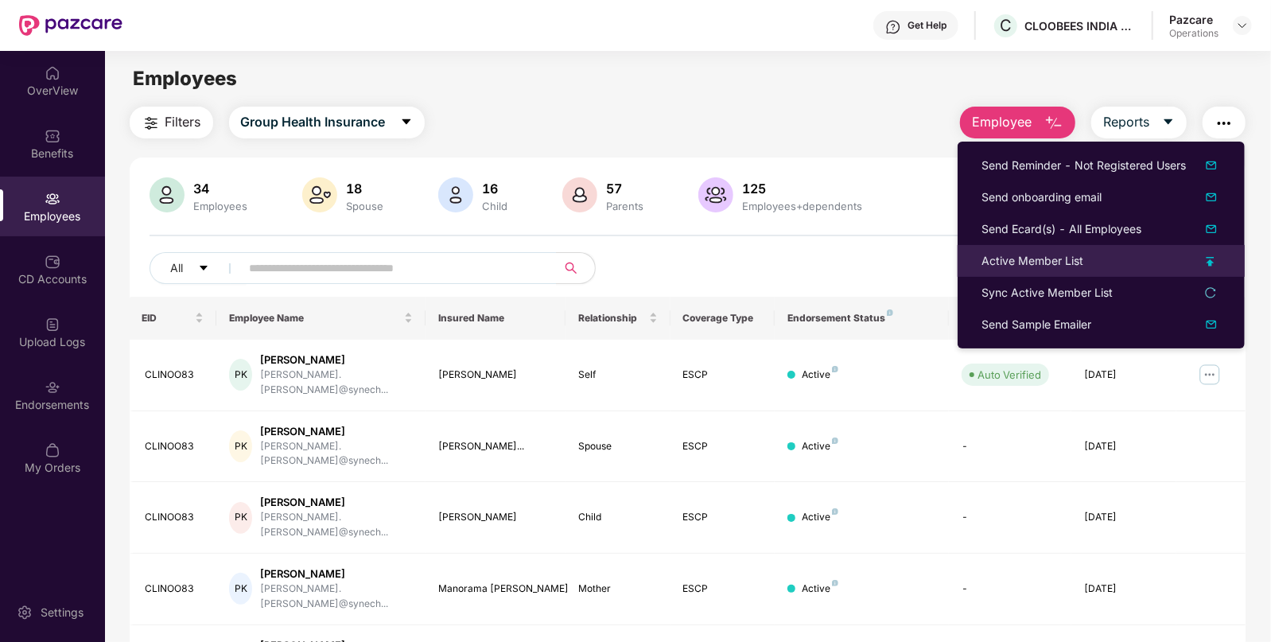
click at [1020, 263] on div "Active Member List" at bounding box center [1032, 260] width 102 height 17
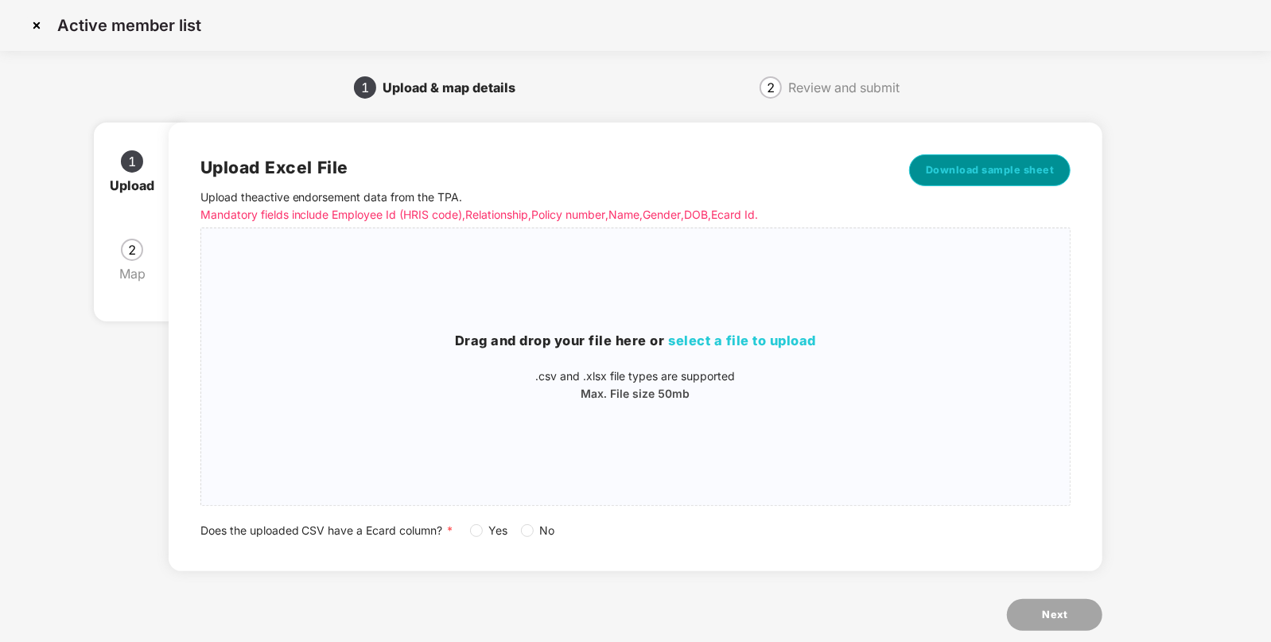
click at [965, 165] on span "Download sample sheet" at bounding box center [990, 170] width 129 height 16
click at [721, 353] on div "Drag and drop your file here or select a file to upload .csv and .xlsx file typ…" at bounding box center [635, 367] width 869 height 72
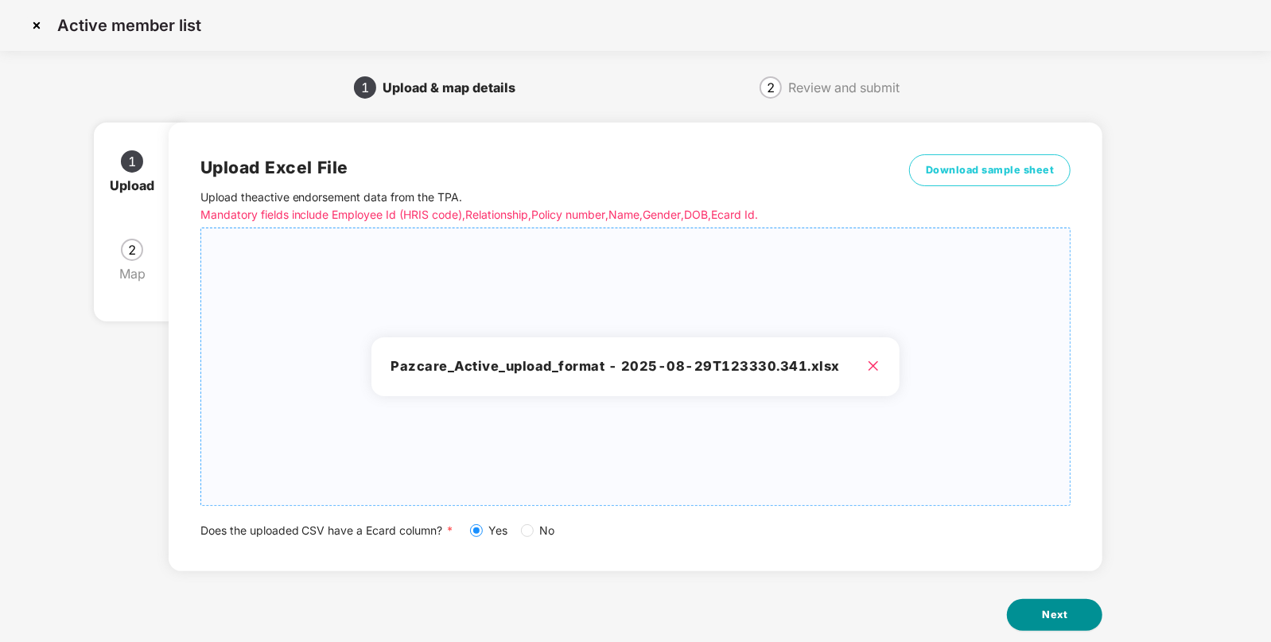
click at [1082, 604] on button "Next" at bounding box center [1054, 615] width 95 height 32
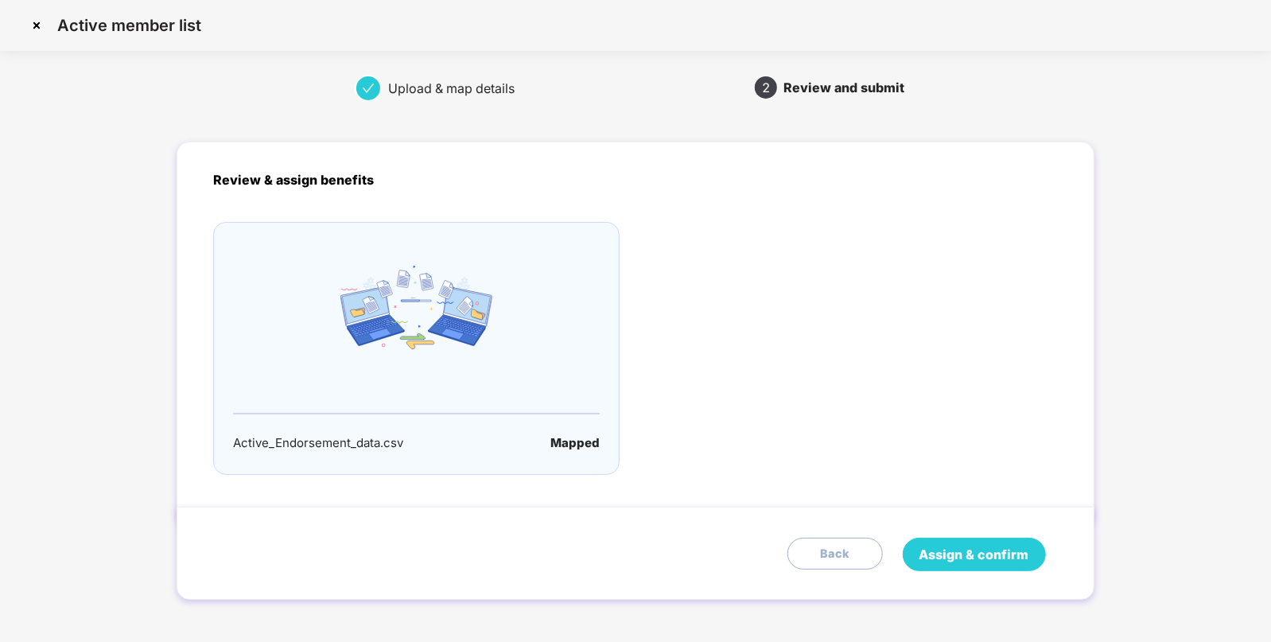
click at [948, 545] on span "Assign & confirm" at bounding box center [974, 555] width 110 height 20
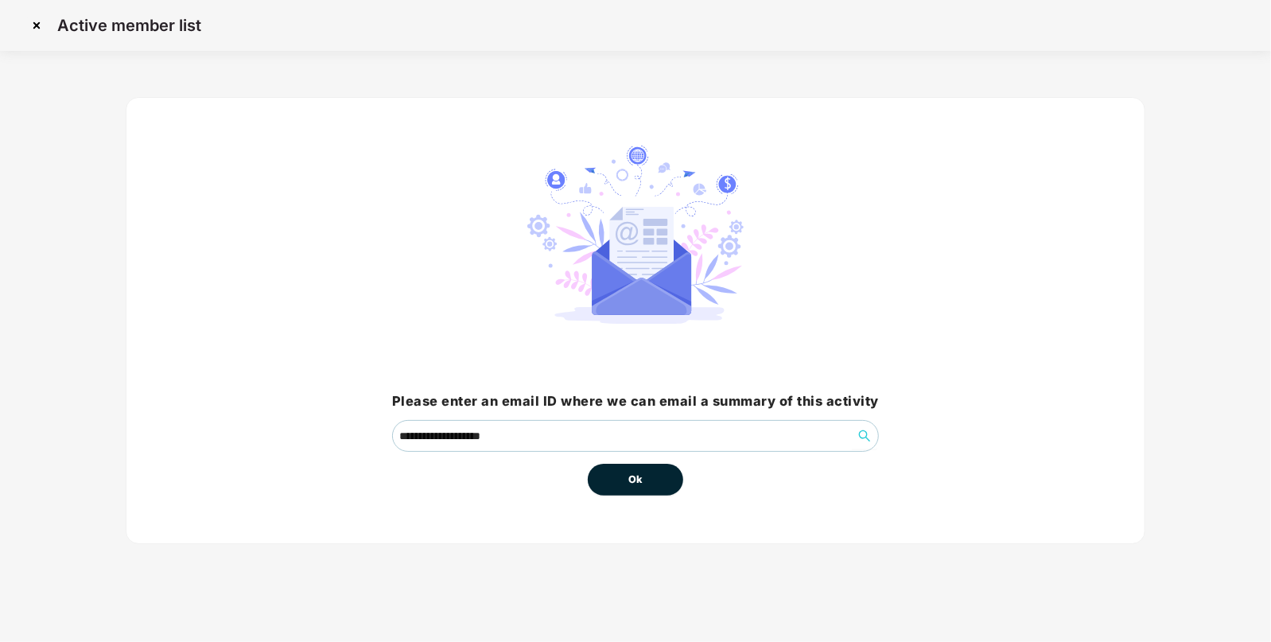
click at [661, 481] on button "Ok" at bounding box center [635, 480] width 95 height 32
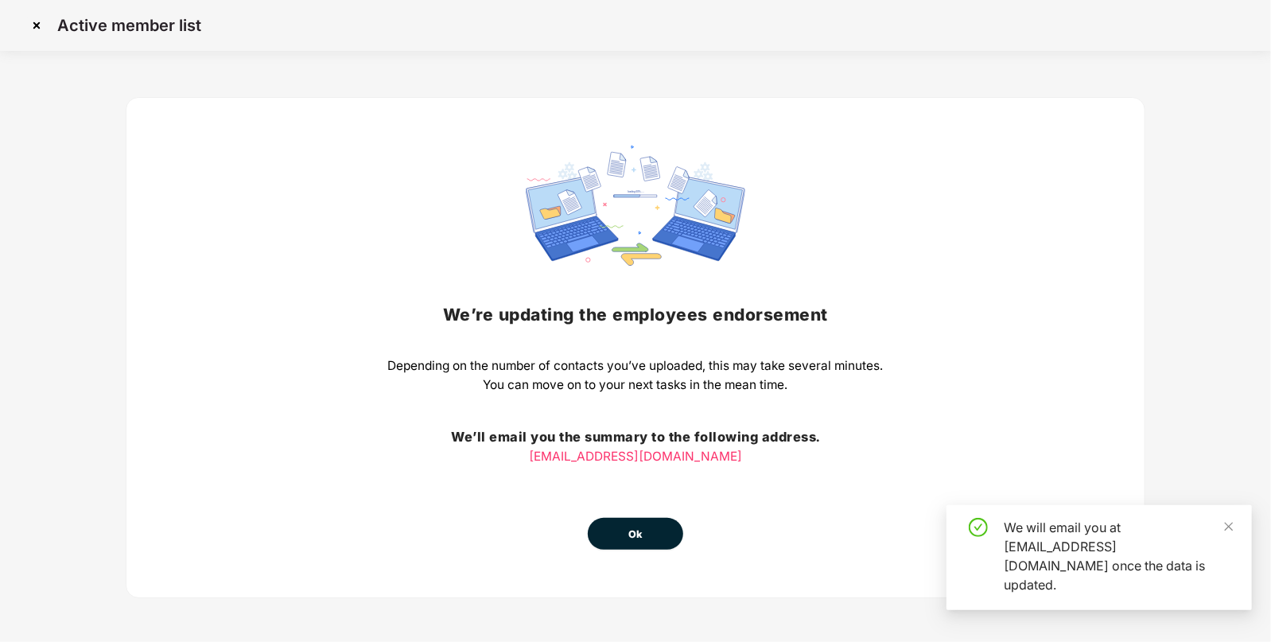
click at [665, 527] on button "Ok" at bounding box center [635, 534] width 95 height 32
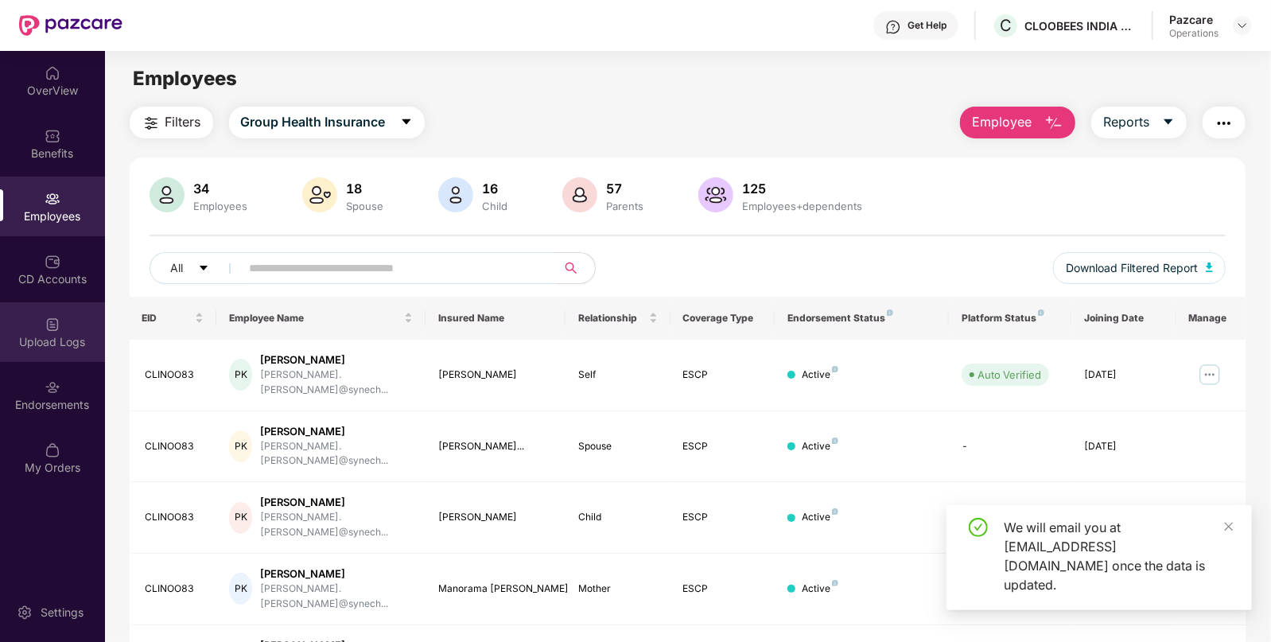
click at [64, 341] on div "Upload Logs" at bounding box center [52, 342] width 105 height 16
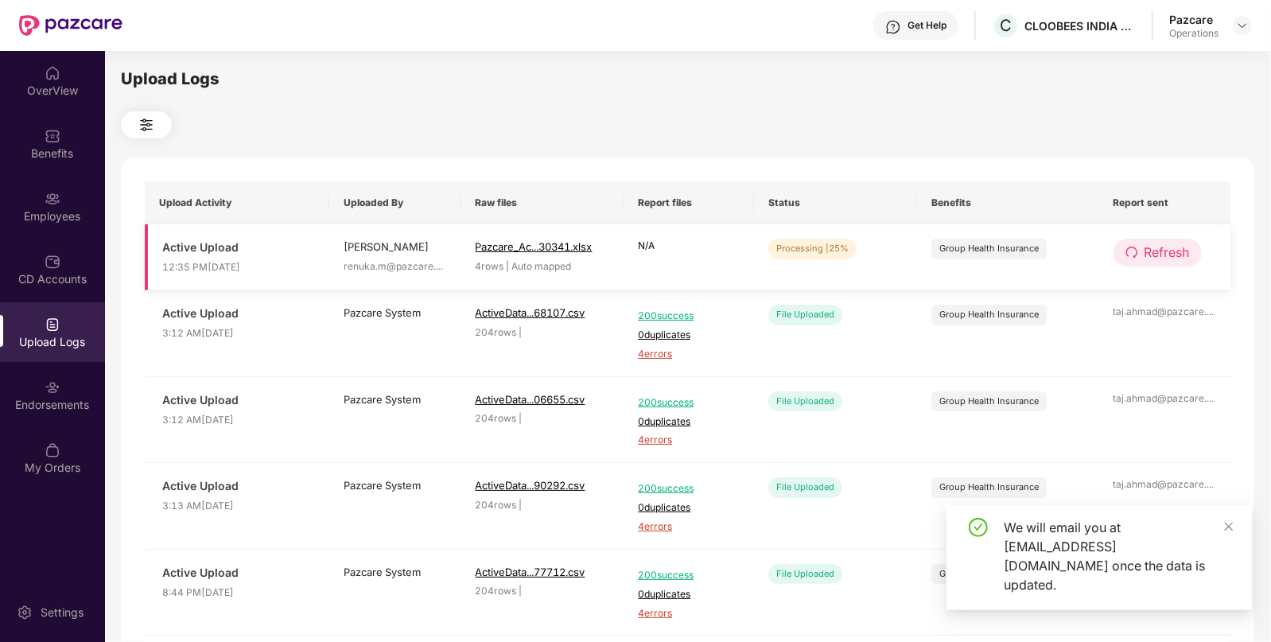
click at [1139, 250] on button "Refresh" at bounding box center [1157, 253] width 88 height 28
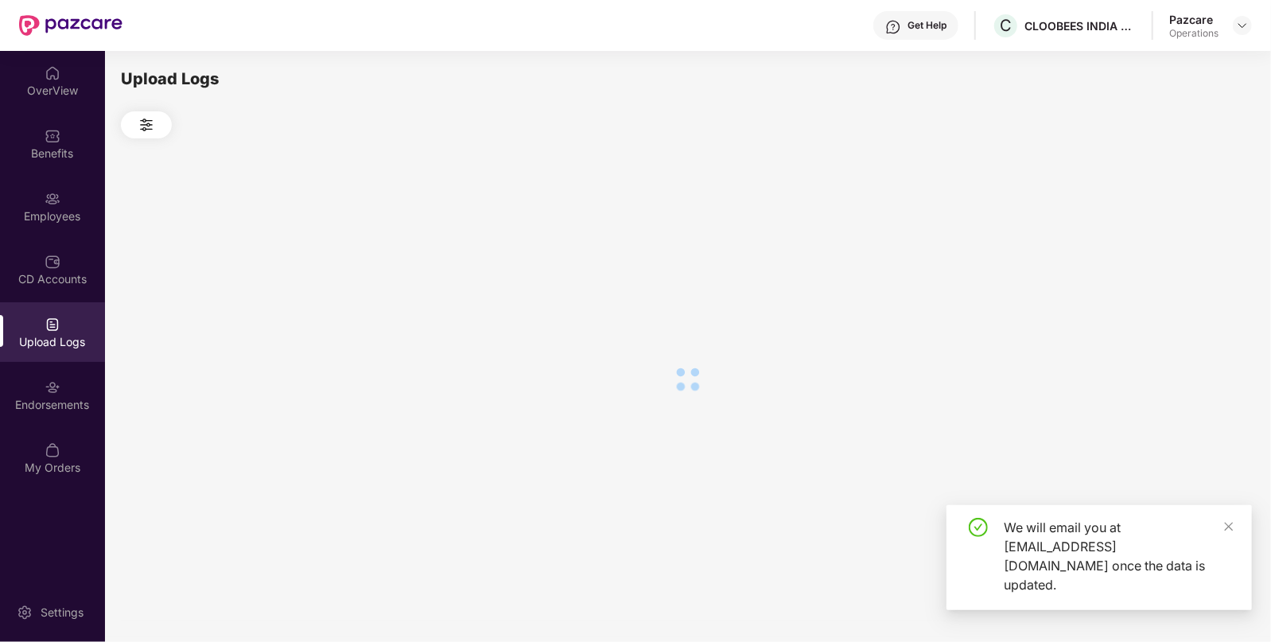
click at [1139, 250] on div at bounding box center [687, 378] width 1133 height 481
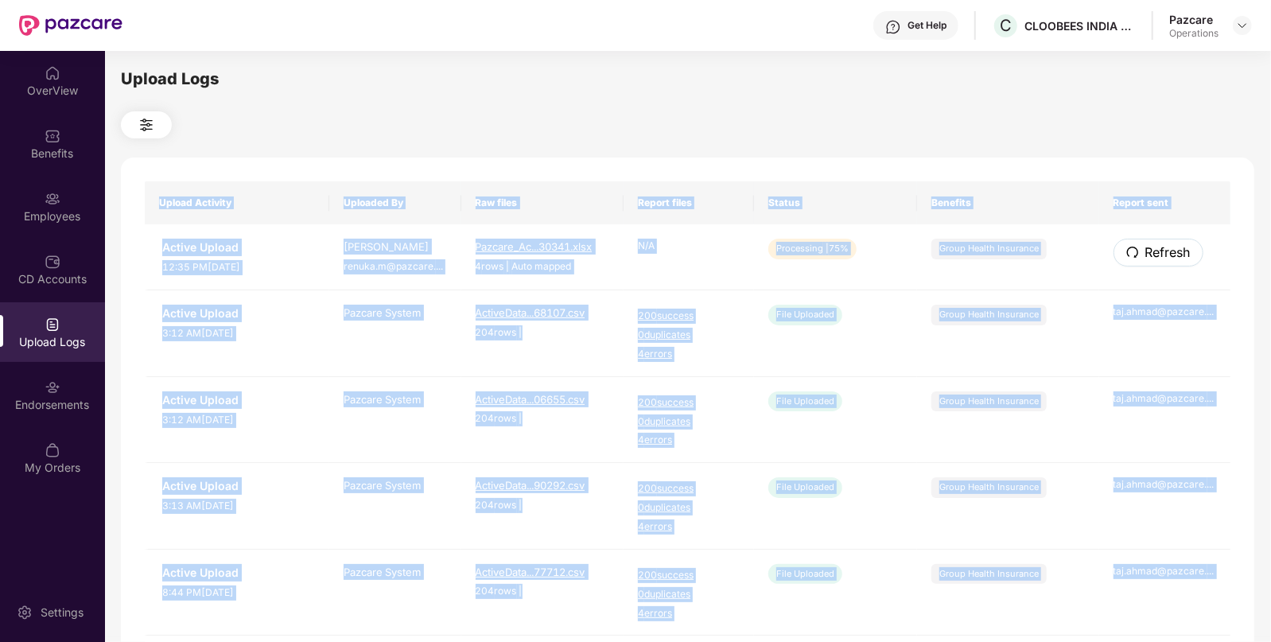
click at [1139, 250] on button "Refresh" at bounding box center [1158, 253] width 90 height 28
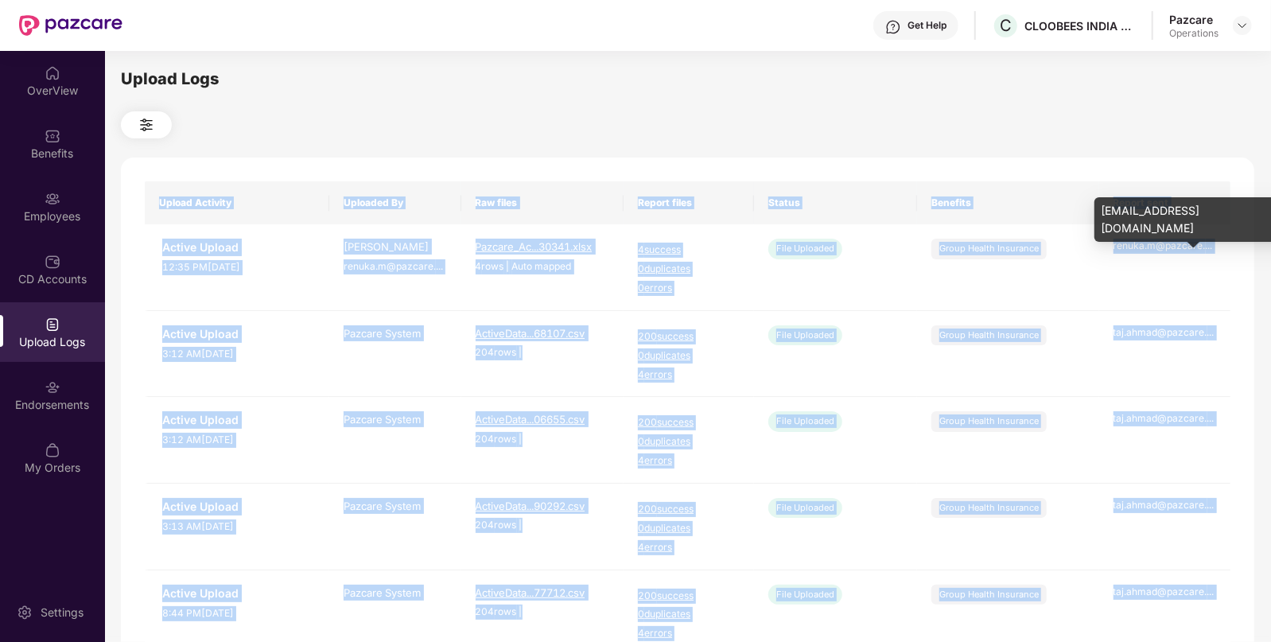
click at [1139, 250] on div "renuka.m@pazcare. ..." at bounding box center [1164, 246] width 103 height 15
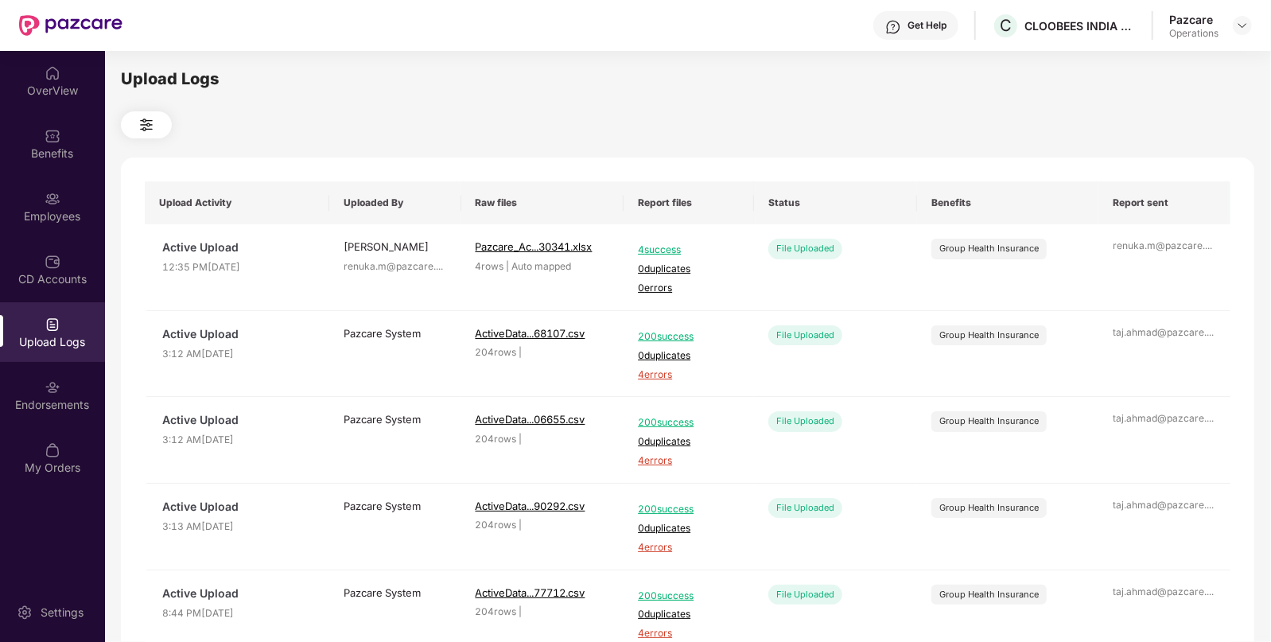
click at [823, 126] on div at bounding box center [687, 124] width 1133 height 27
click at [76, 182] on div "Employees" at bounding box center [52, 207] width 105 height 60
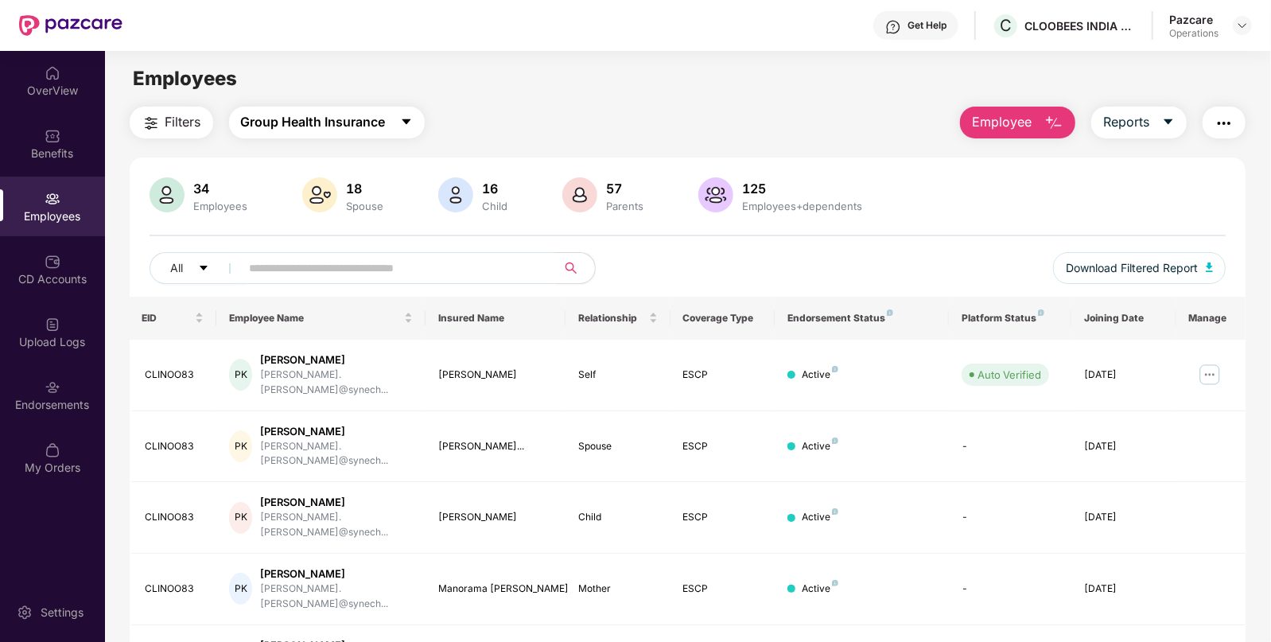
click at [326, 107] on button "Group Health Insurance" at bounding box center [327, 123] width 196 height 32
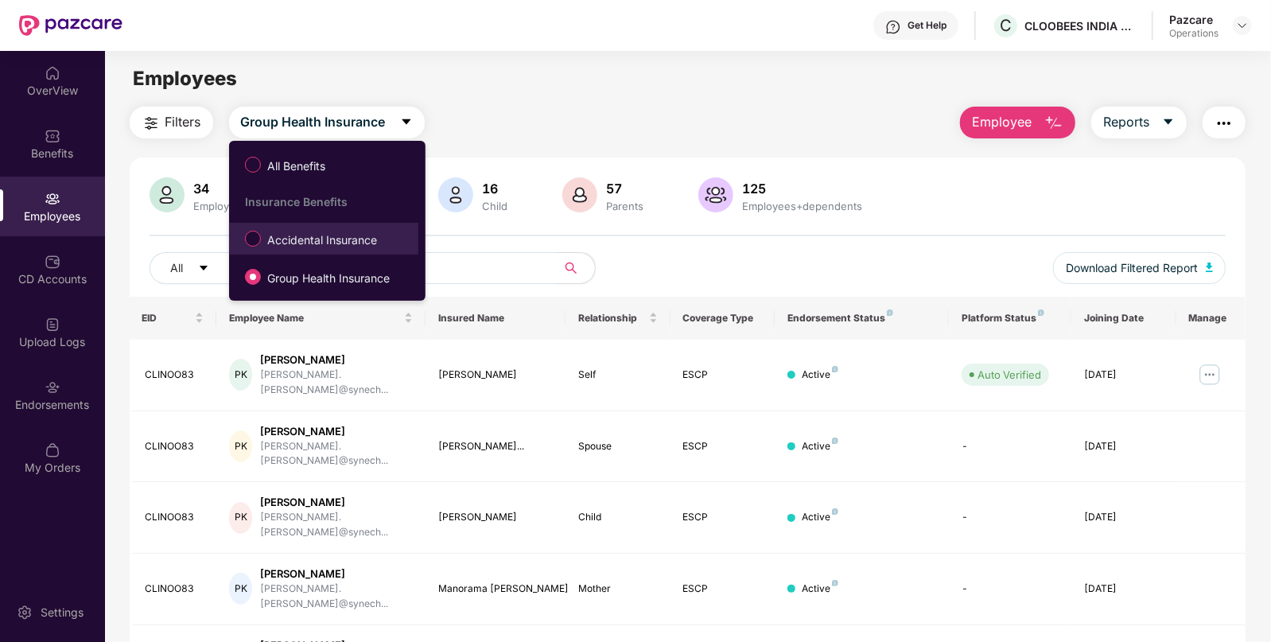
click at [284, 240] on span "Accidental Insurance" at bounding box center [322, 239] width 122 height 17
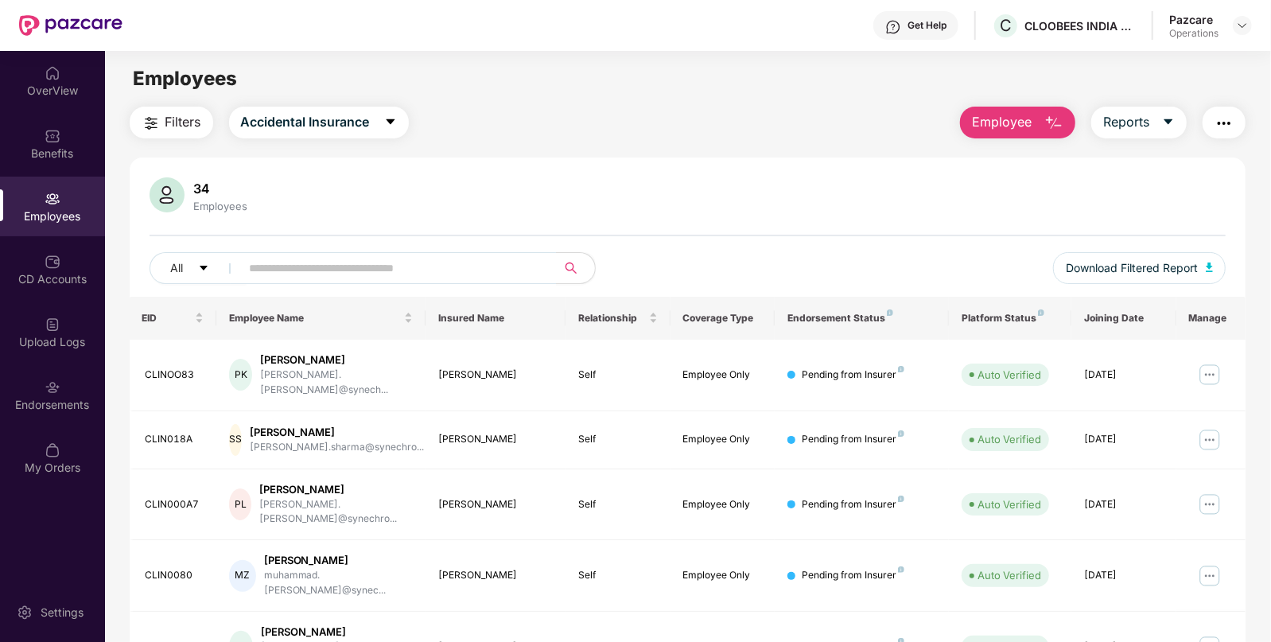
click at [182, 134] on button "Filters" at bounding box center [172, 123] width 84 height 32
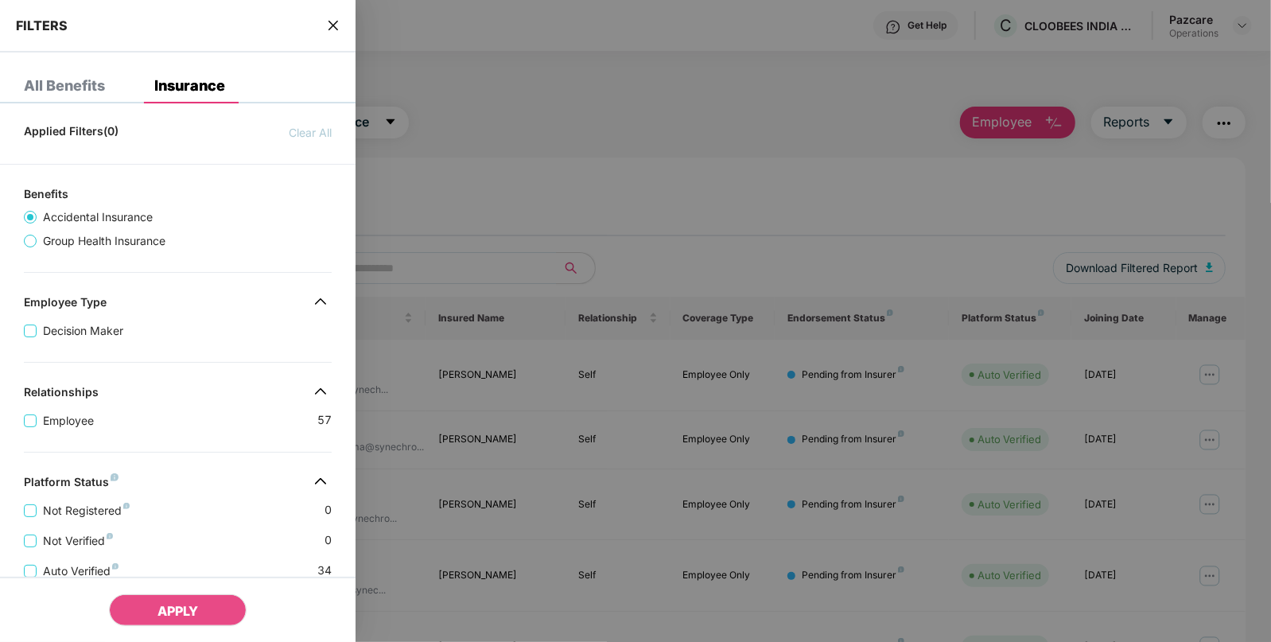
scroll to position [328, 0]
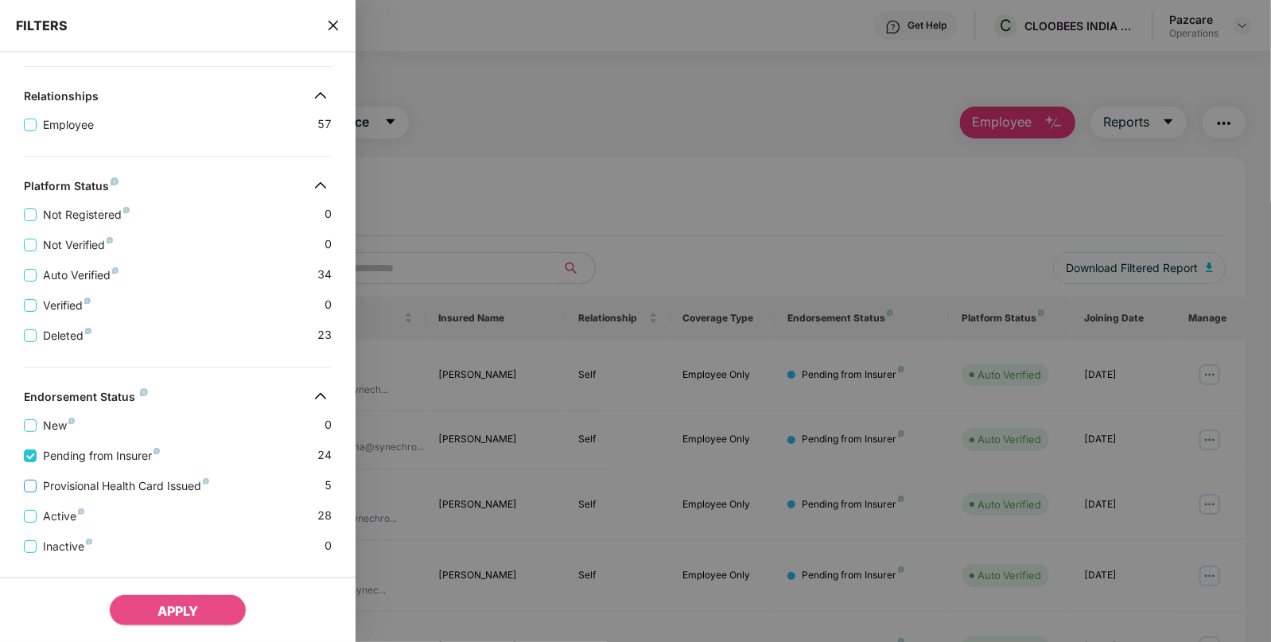
click at [27, 494] on label "Provisional Health Card Issued" at bounding box center [120, 485] width 192 height 17
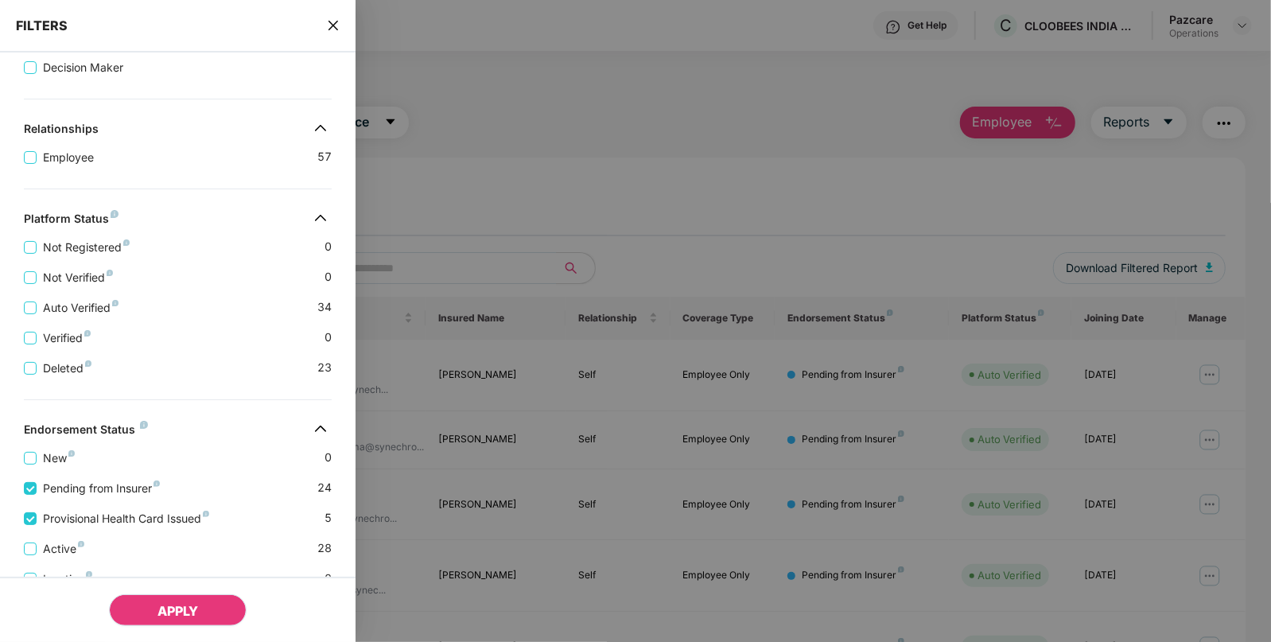
click at [164, 608] on span "APPLY" at bounding box center [177, 611] width 41 height 16
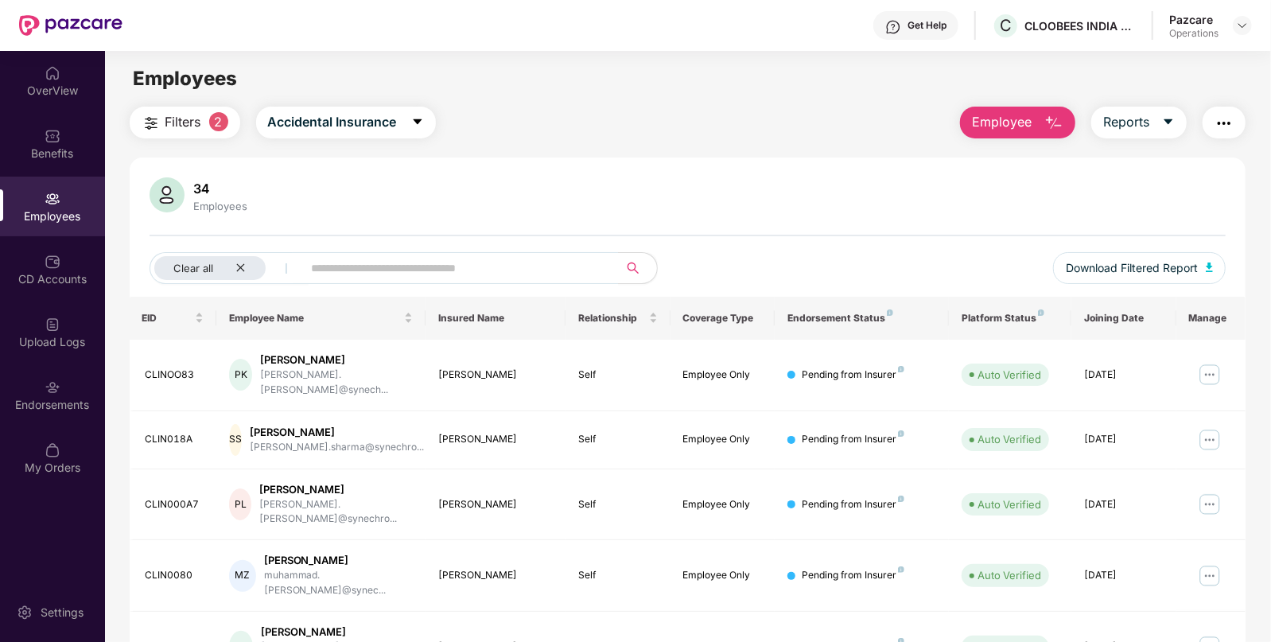
click at [209, 131] on button "Filters 2" at bounding box center [185, 123] width 111 height 32
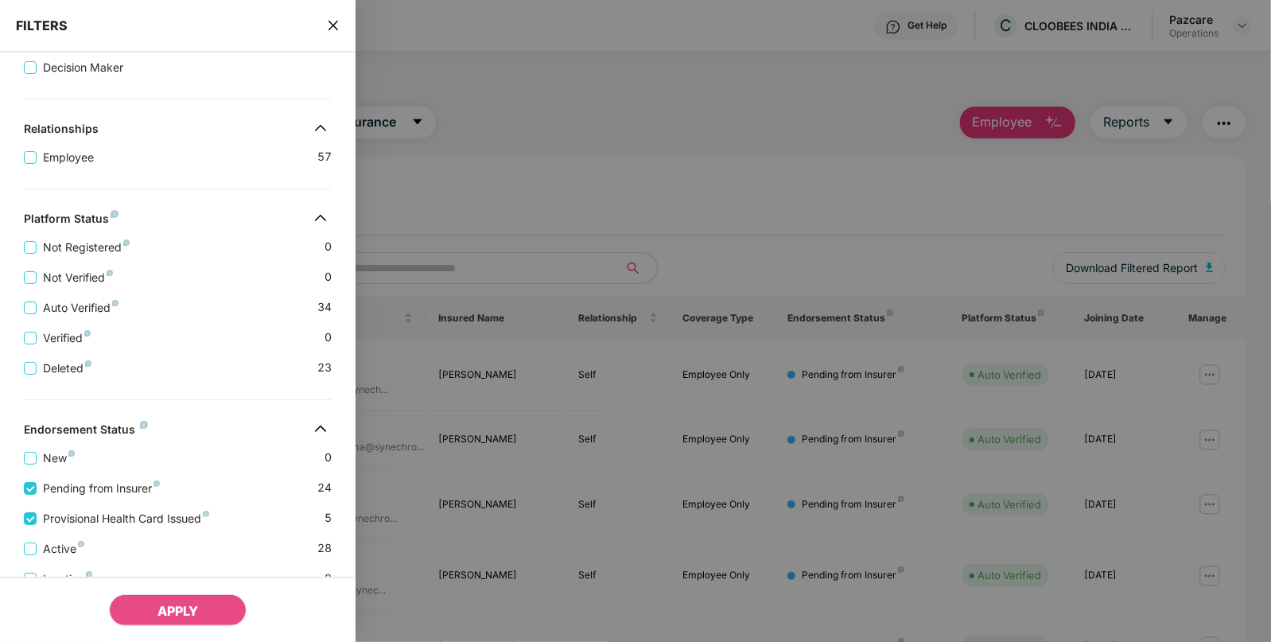
scroll to position [394, 0]
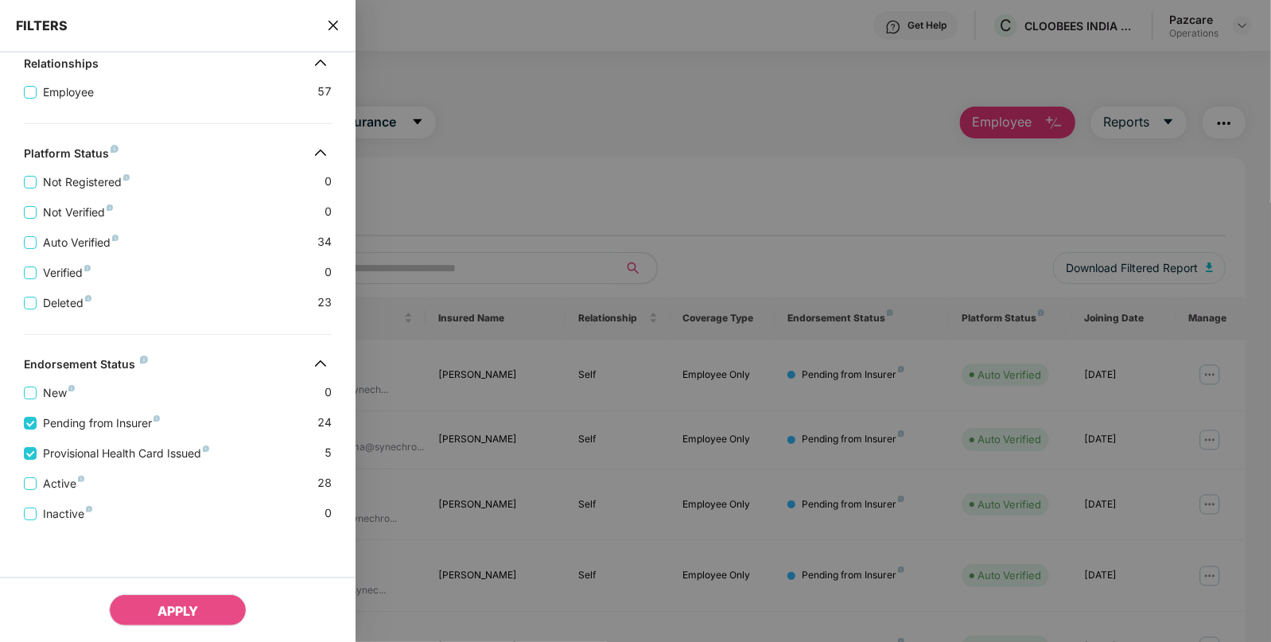
click at [630, 127] on div at bounding box center [635, 321] width 1271 height 642
click at [335, 27] on icon "close" at bounding box center [333, 26] width 10 height 10
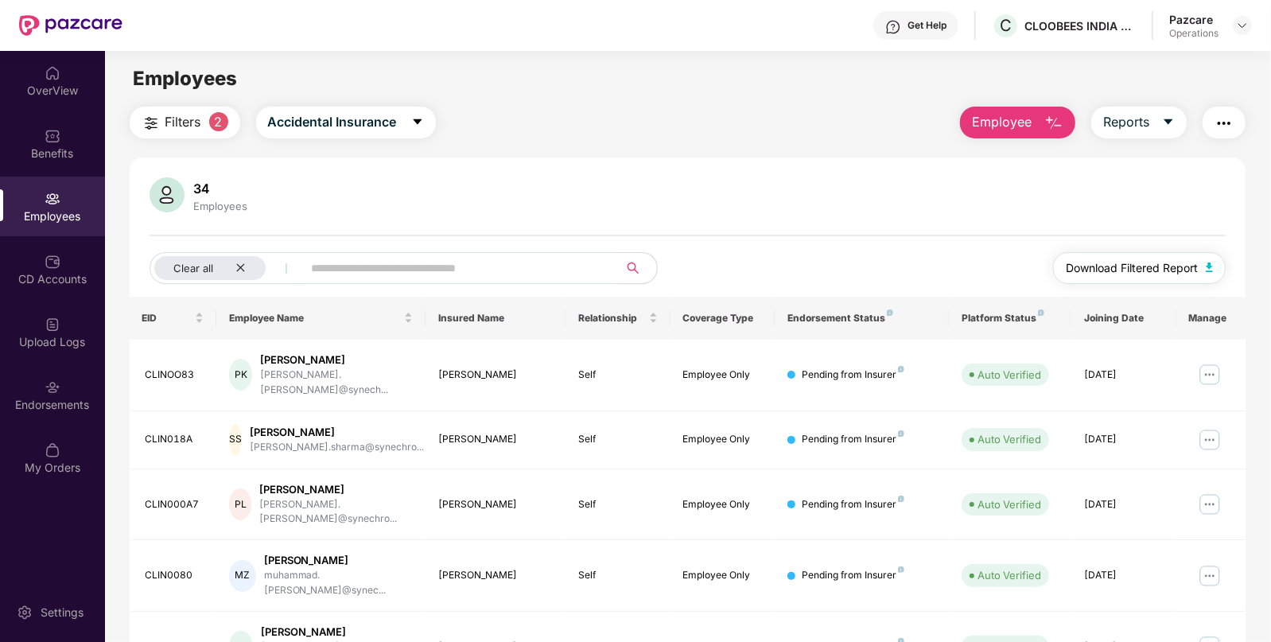
click at [1213, 266] on button "Download Filtered Report" at bounding box center [1139, 268] width 173 height 32
click at [1230, 123] on img "button" at bounding box center [1223, 123] width 19 height 19
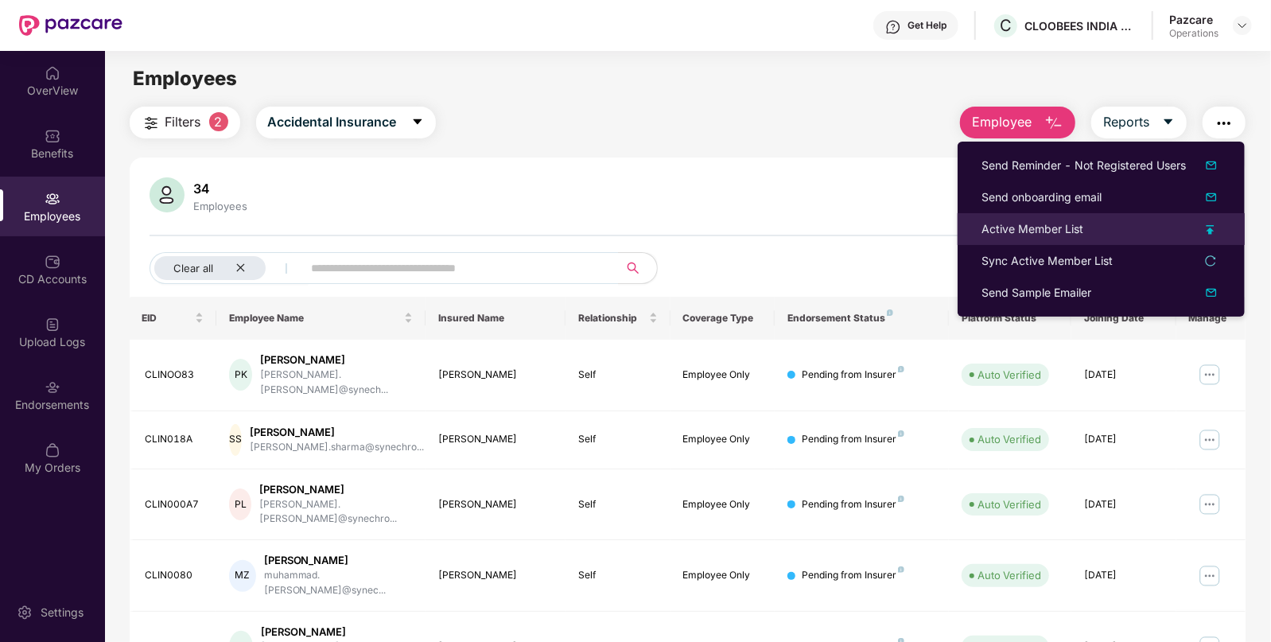
click at [1004, 234] on div "Active Member List" at bounding box center [1032, 228] width 102 height 17
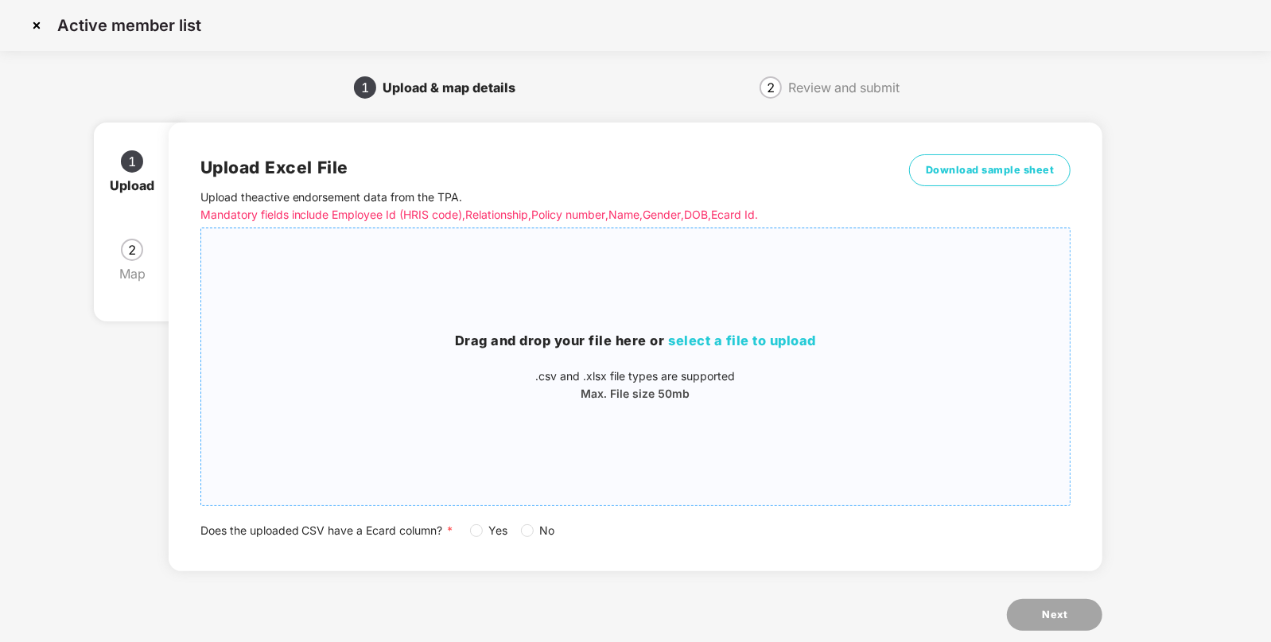
click at [695, 346] on span "select a file to upload" at bounding box center [743, 340] width 148 height 16
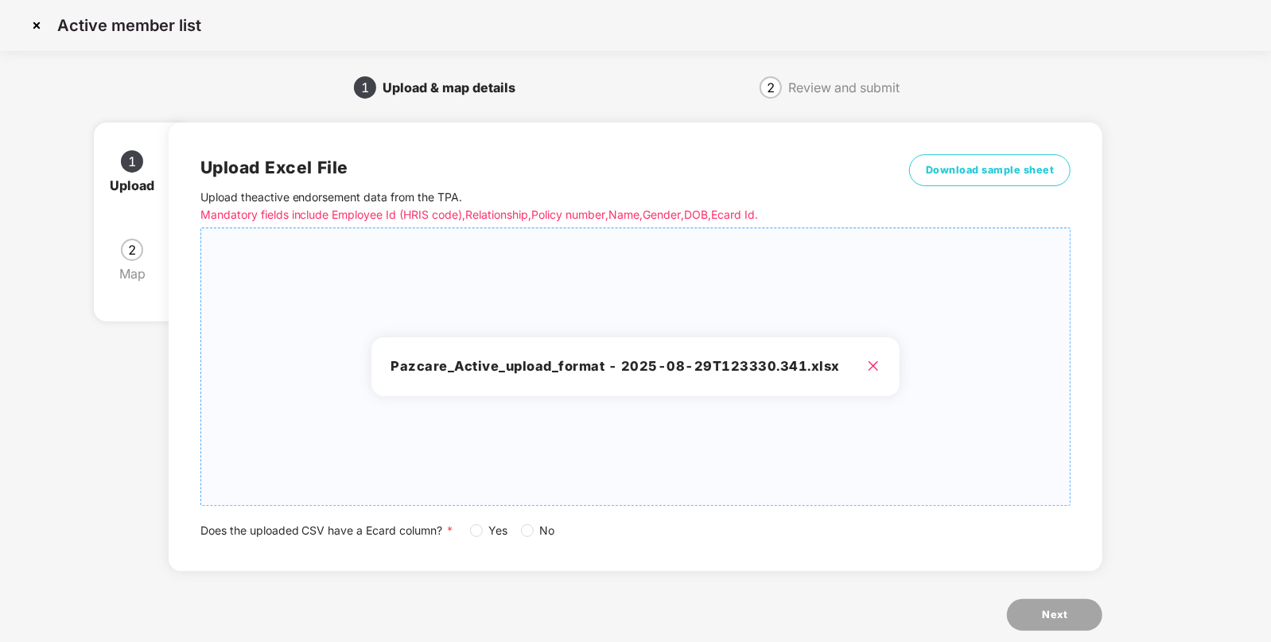
click at [524, 537] on label "No" at bounding box center [541, 530] width 41 height 17
click at [1065, 620] on span "Next" at bounding box center [1054, 615] width 25 height 16
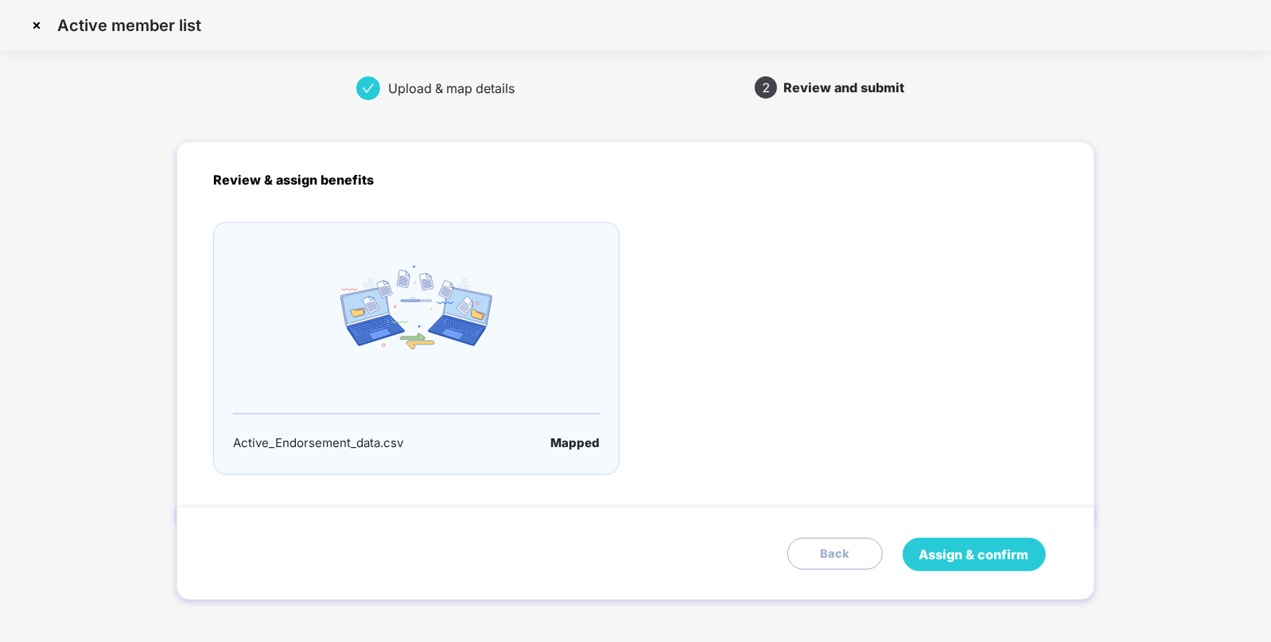
click at [938, 550] on span "Assign & confirm" at bounding box center [974, 555] width 110 height 20
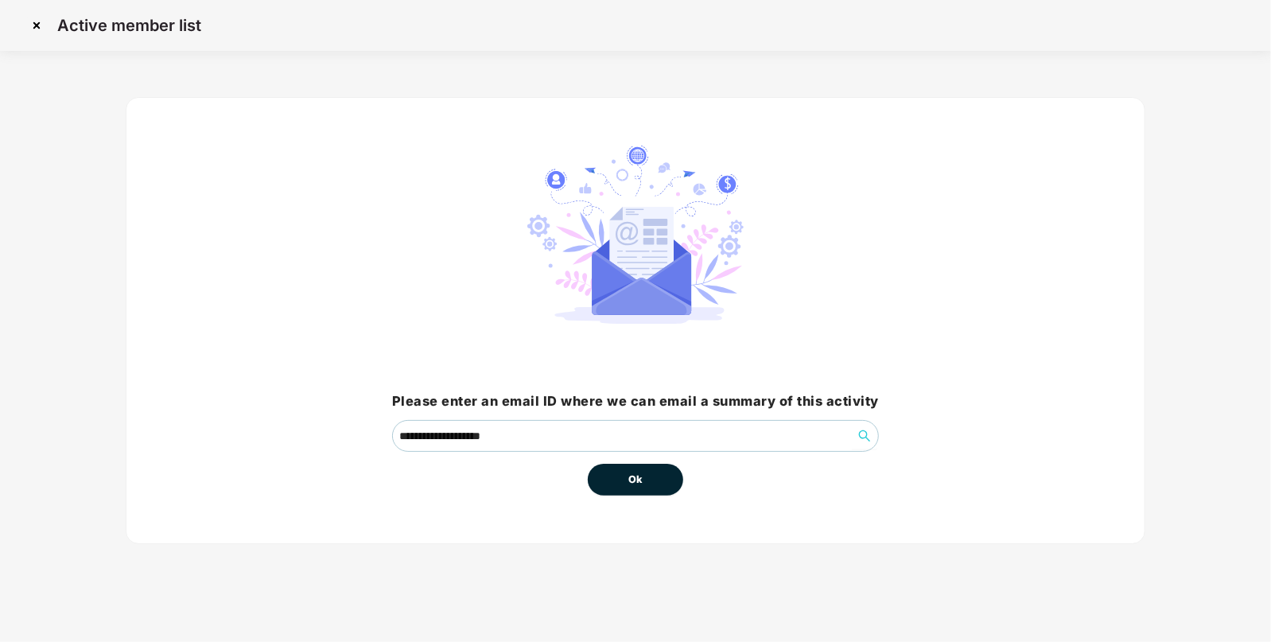
click at [632, 474] on span "Ok" at bounding box center [635, 480] width 14 height 16
click at [627, 476] on button "Ok" at bounding box center [635, 480] width 95 height 32
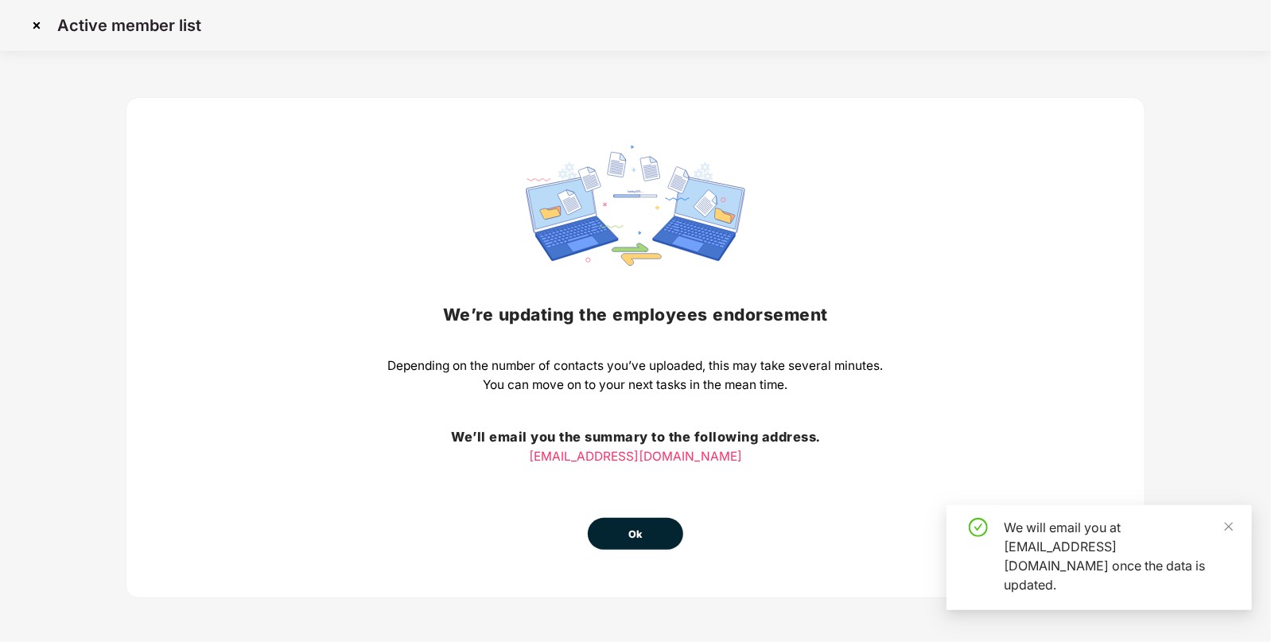
click at [616, 530] on button "Ok" at bounding box center [635, 534] width 95 height 32
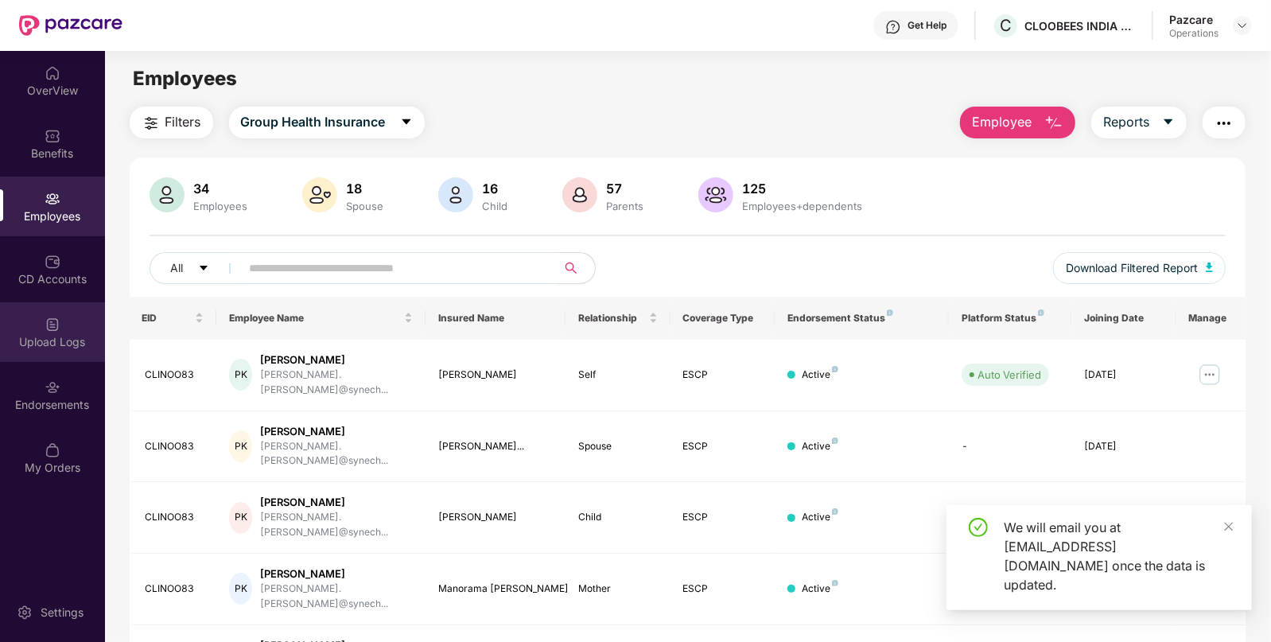
click at [66, 313] on div "Upload Logs" at bounding box center [52, 332] width 105 height 60
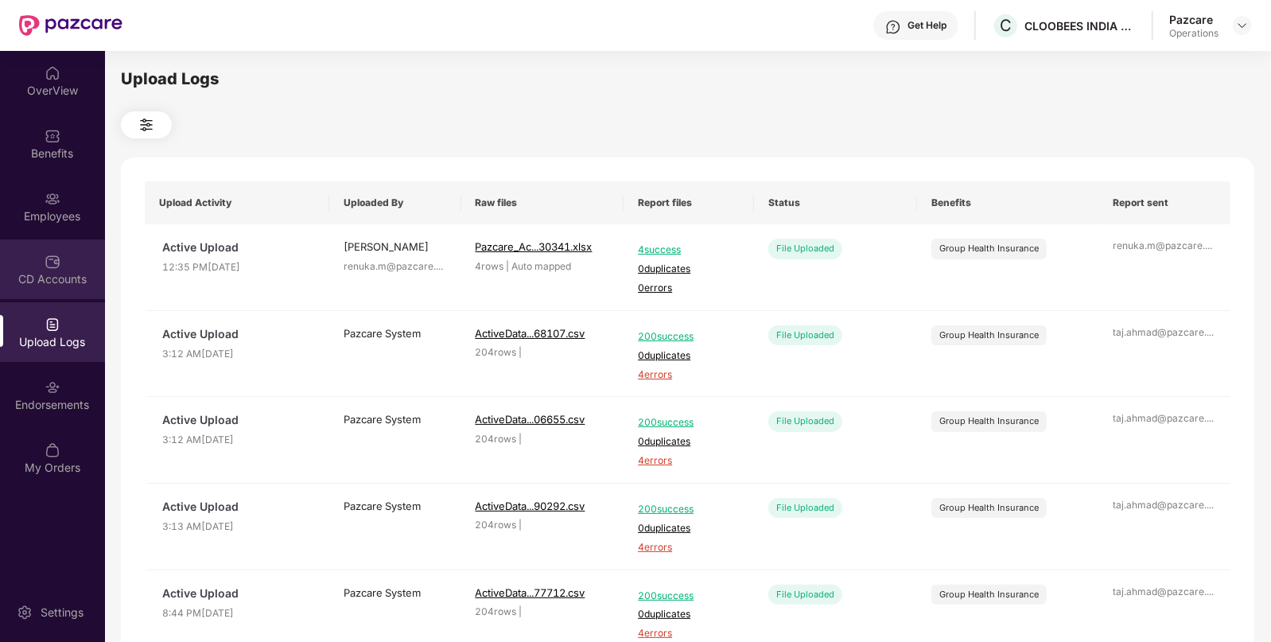
click at [0, 292] on div "CD Accounts" at bounding box center [52, 269] width 105 height 60
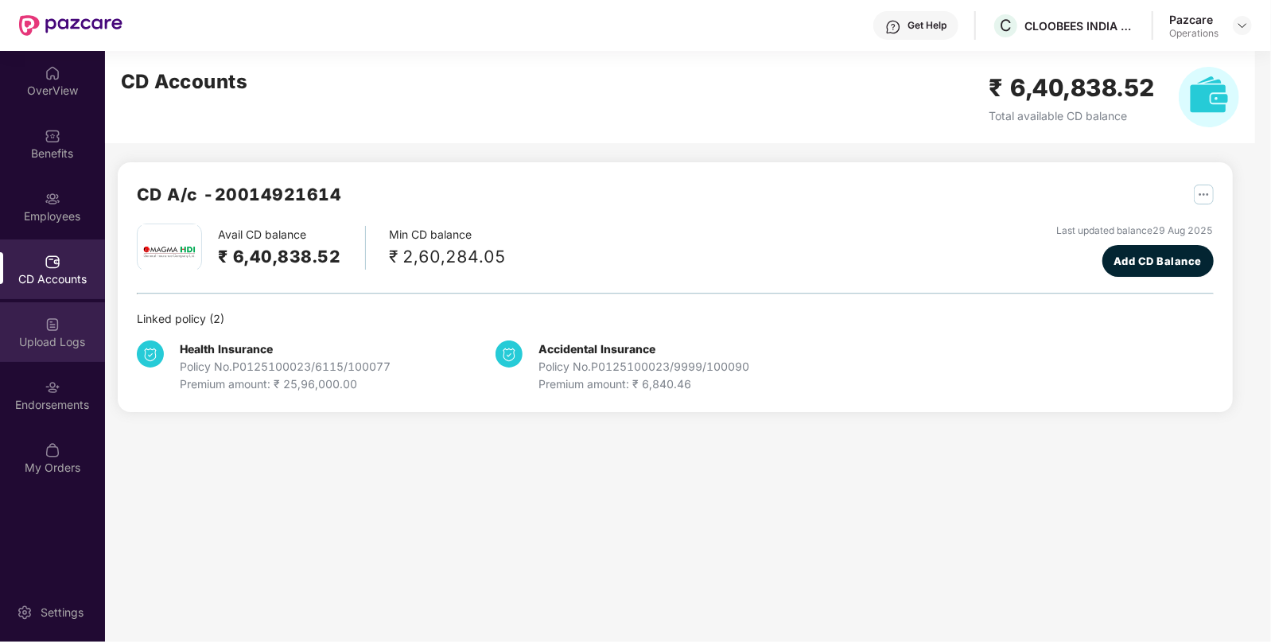
click at [32, 352] on div "Upload Logs" at bounding box center [52, 332] width 105 height 60
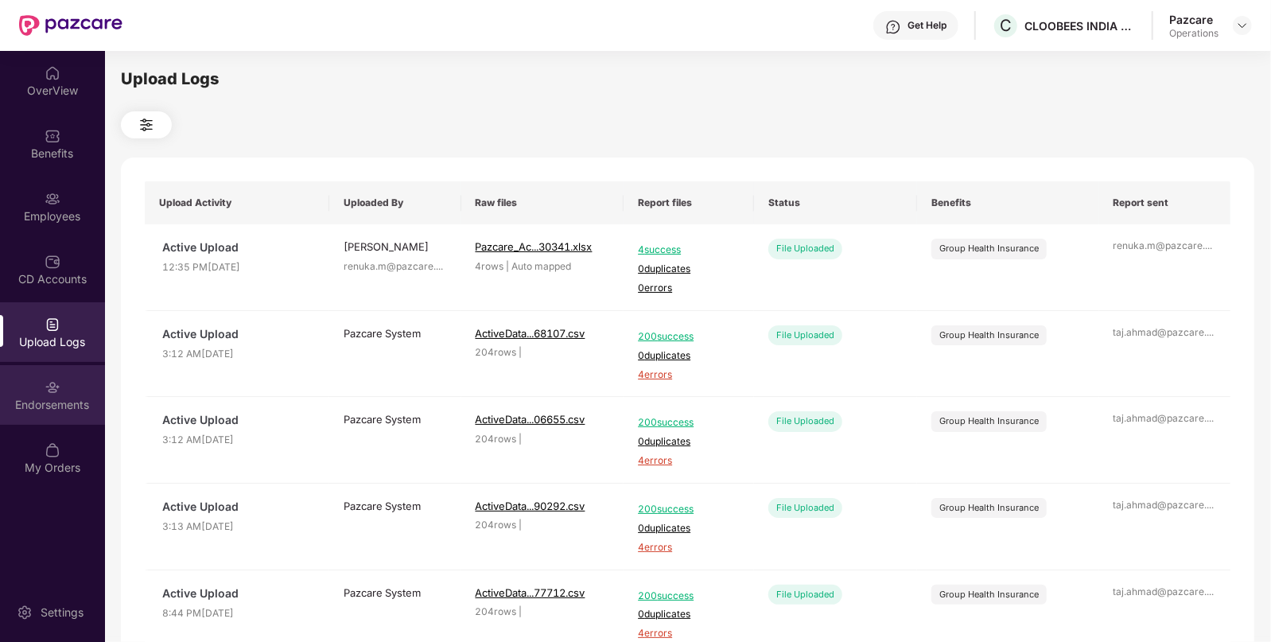
click at [56, 389] on img at bounding box center [53, 387] width 16 height 16
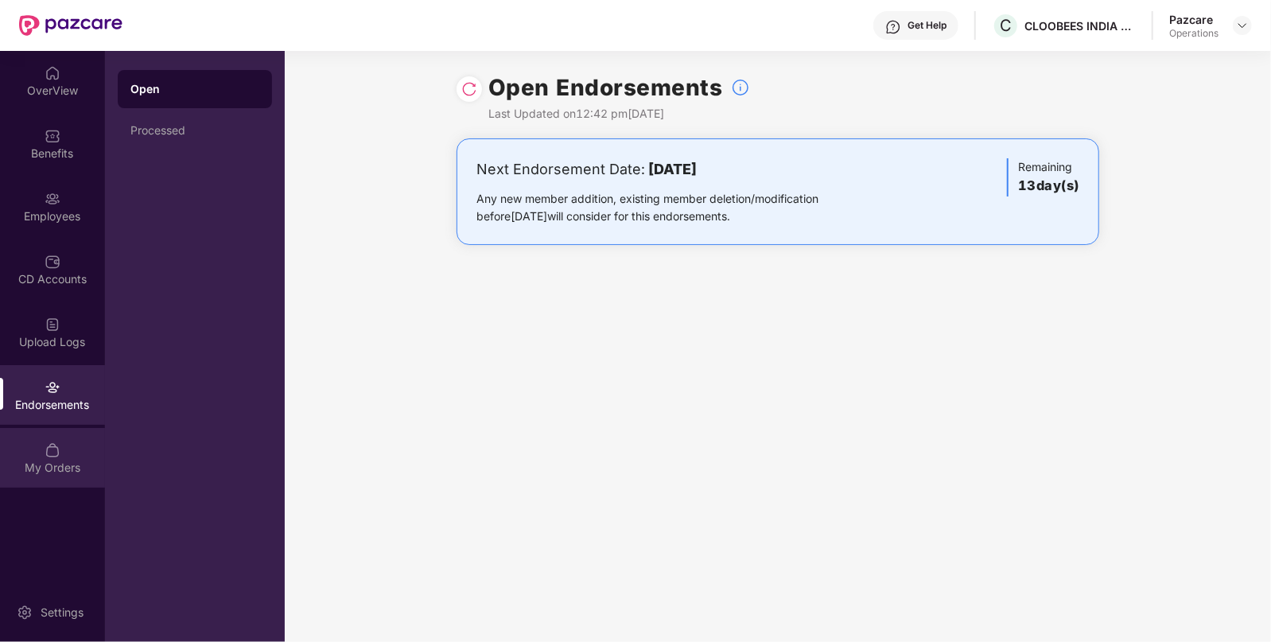
click at [56, 488] on div "OverView Benefits Employees CD Accounts Upload Logs Endorsements My Orders" at bounding box center [52, 271] width 105 height 440
click at [57, 385] on img at bounding box center [53, 387] width 16 height 16
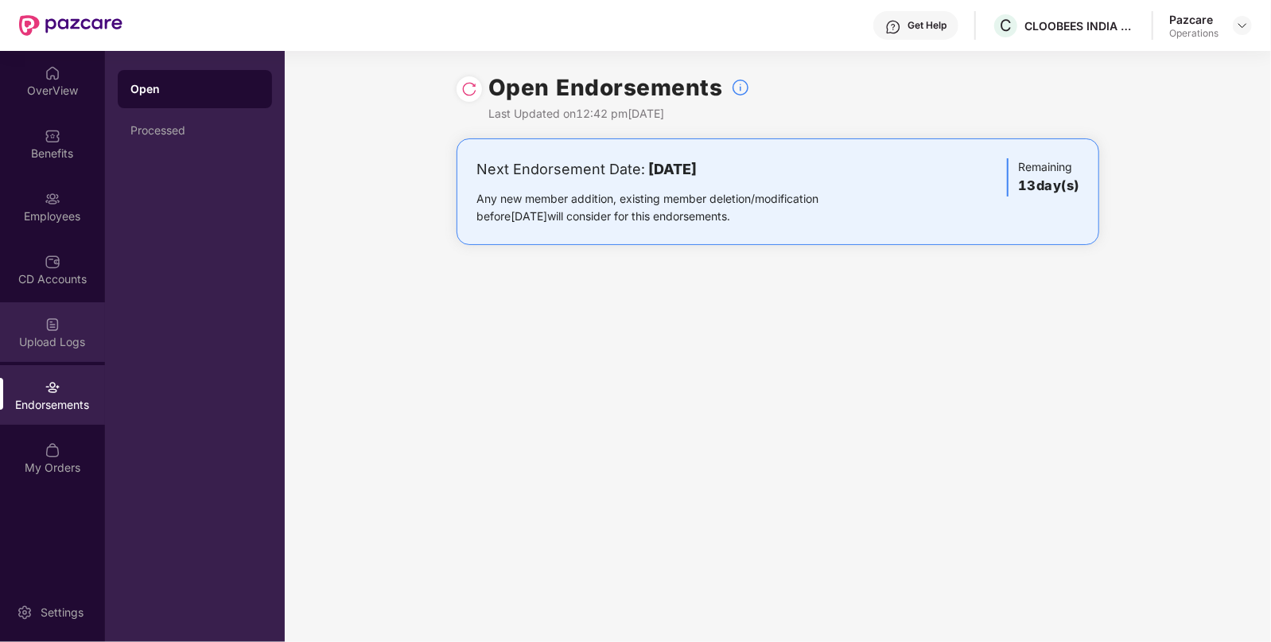
click at [63, 322] on div "Upload Logs" at bounding box center [52, 332] width 105 height 60
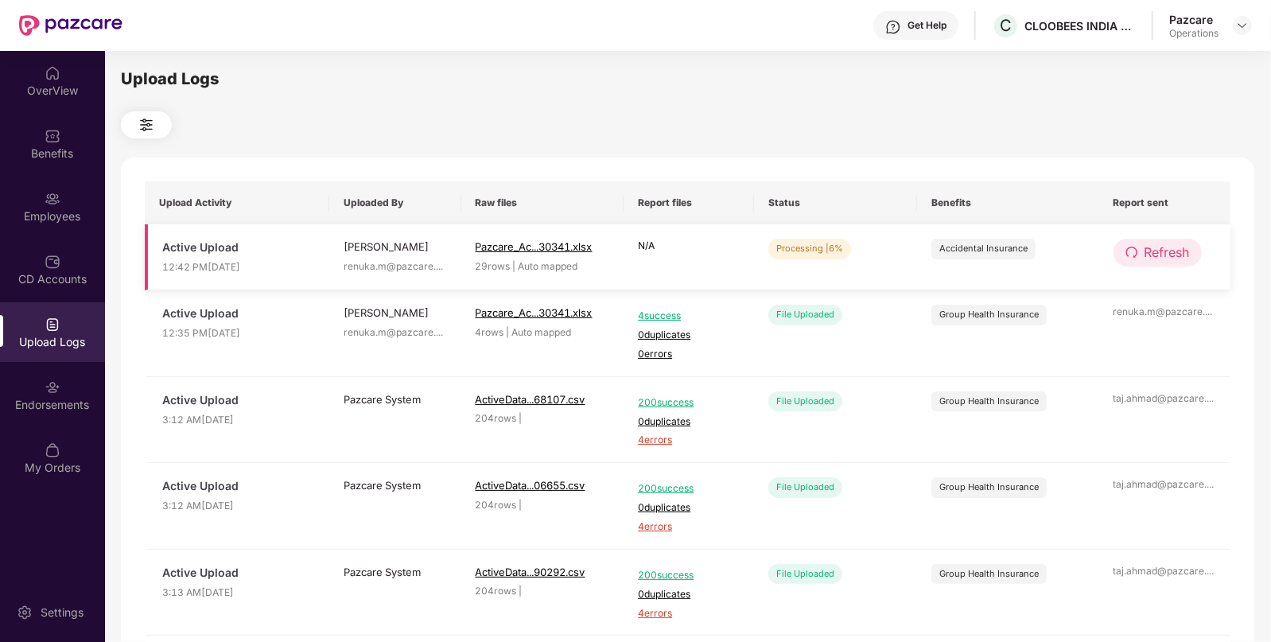
click at [1144, 258] on span "Refresh" at bounding box center [1166, 253] width 45 height 20
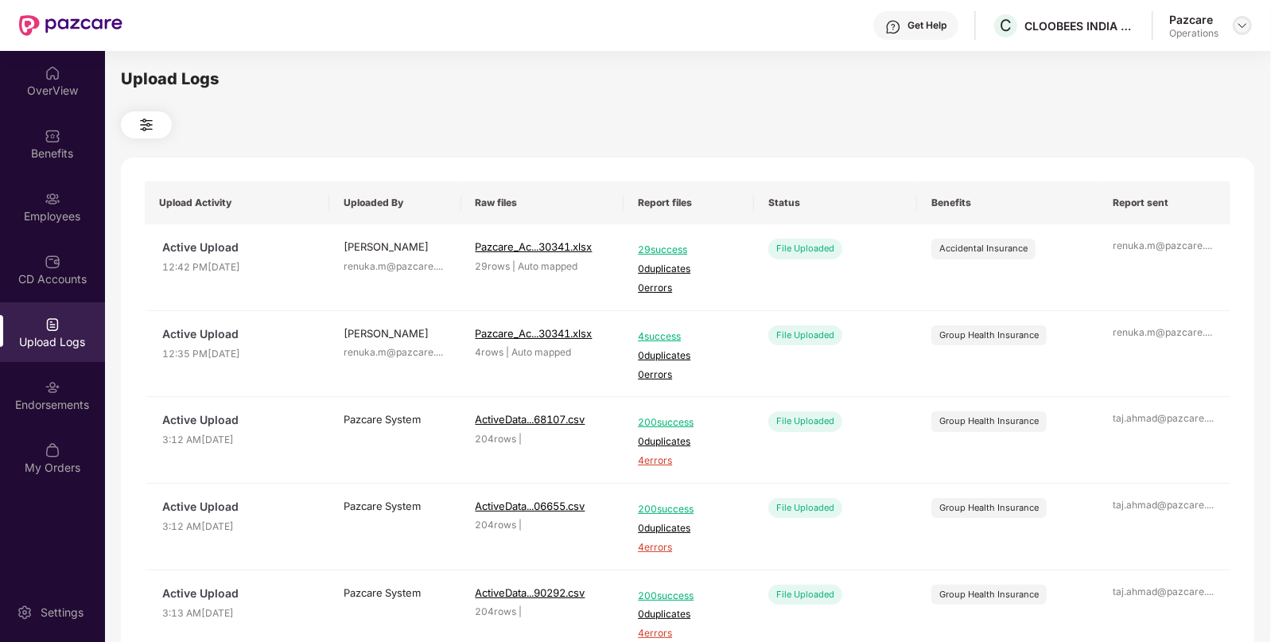
click at [1249, 20] on img at bounding box center [1242, 25] width 13 height 13
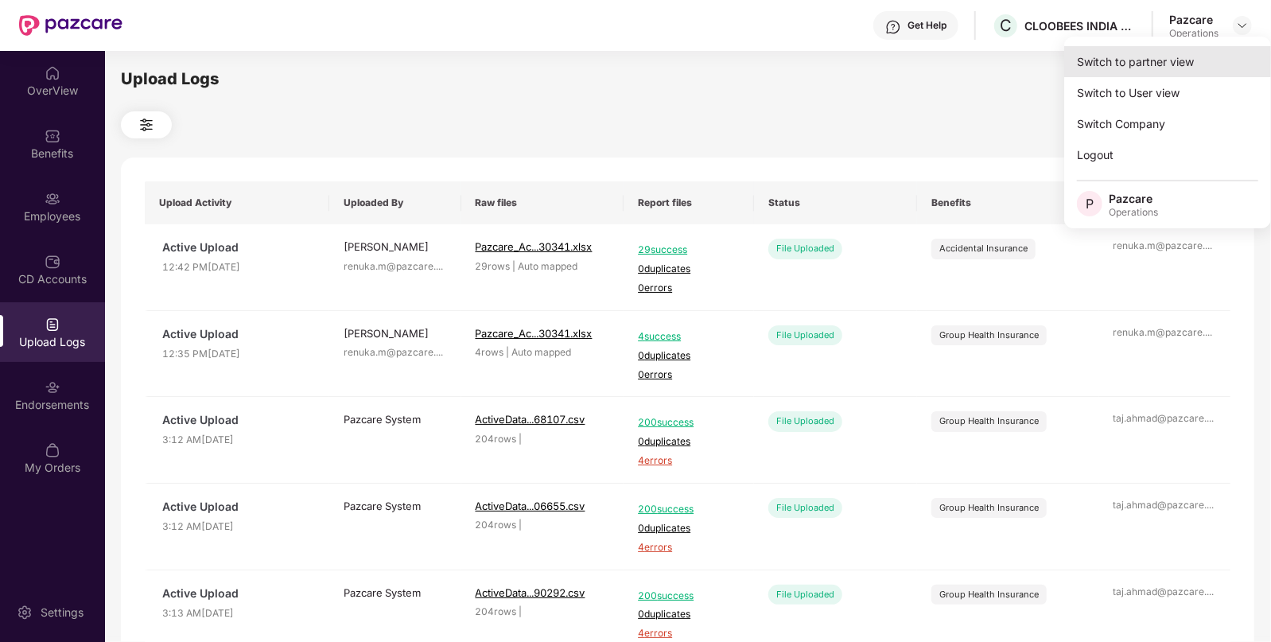
click at [1141, 75] on div "Switch to partner view" at bounding box center [1167, 61] width 207 height 31
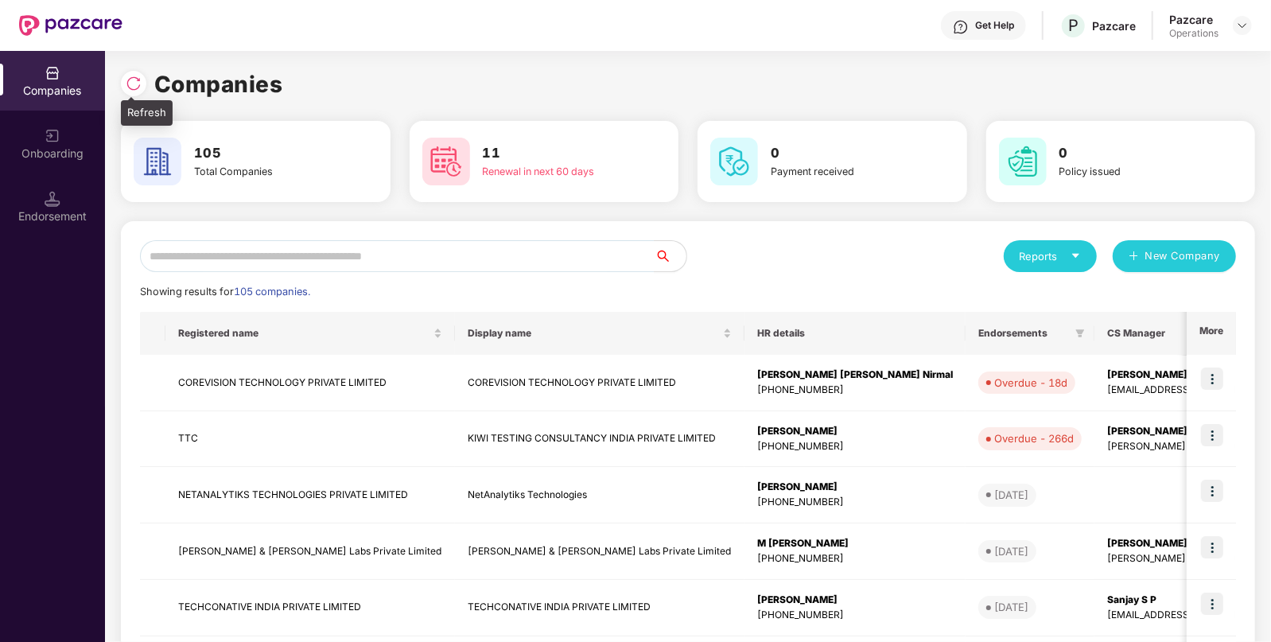
click at [135, 80] on img at bounding box center [134, 84] width 16 height 16
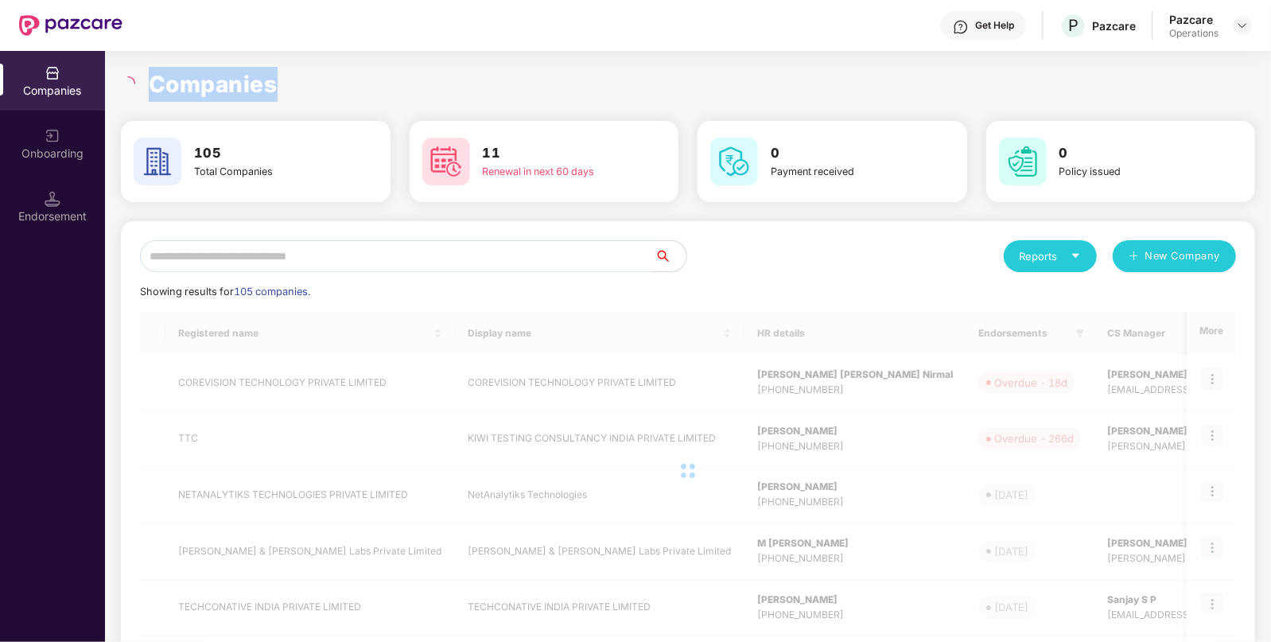
click at [135, 80] on div at bounding box center [130, 83] width 18 height 14
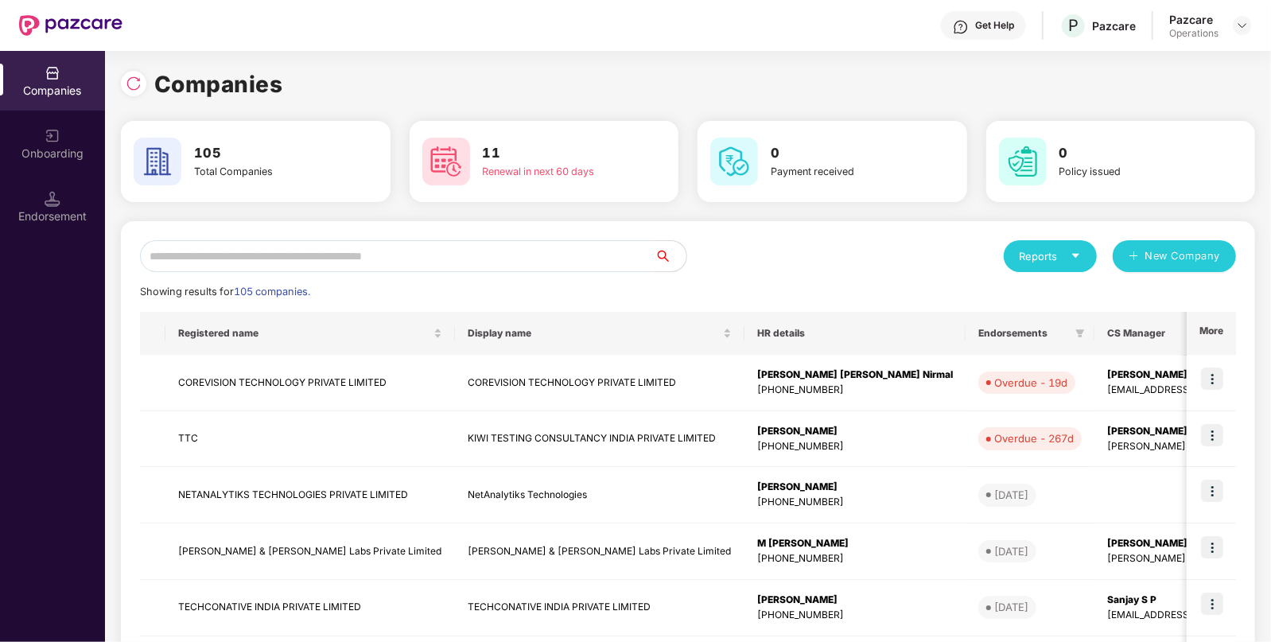
click at [243, 271] on input "text" at bounding box center [397, 256] width 515 height 32
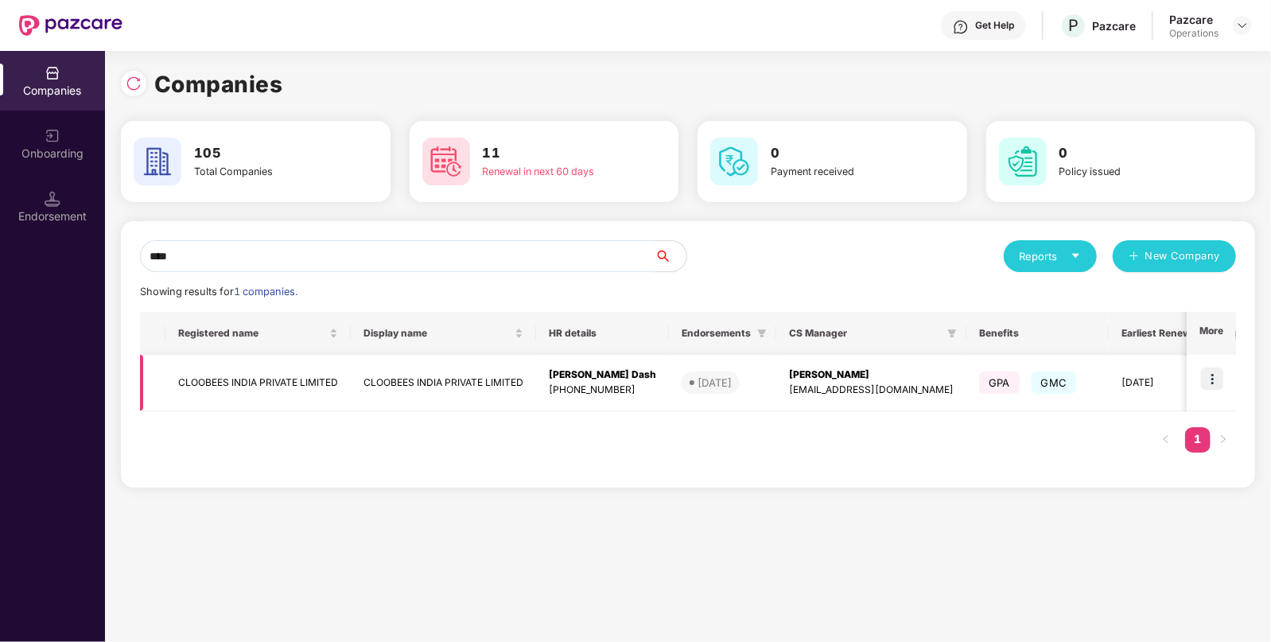
type input "****"
click at [245, 360] on td "CLOOBEES INDIA PRIVATE LIMITED" at bounding box center [257, 383] width 185 height 56
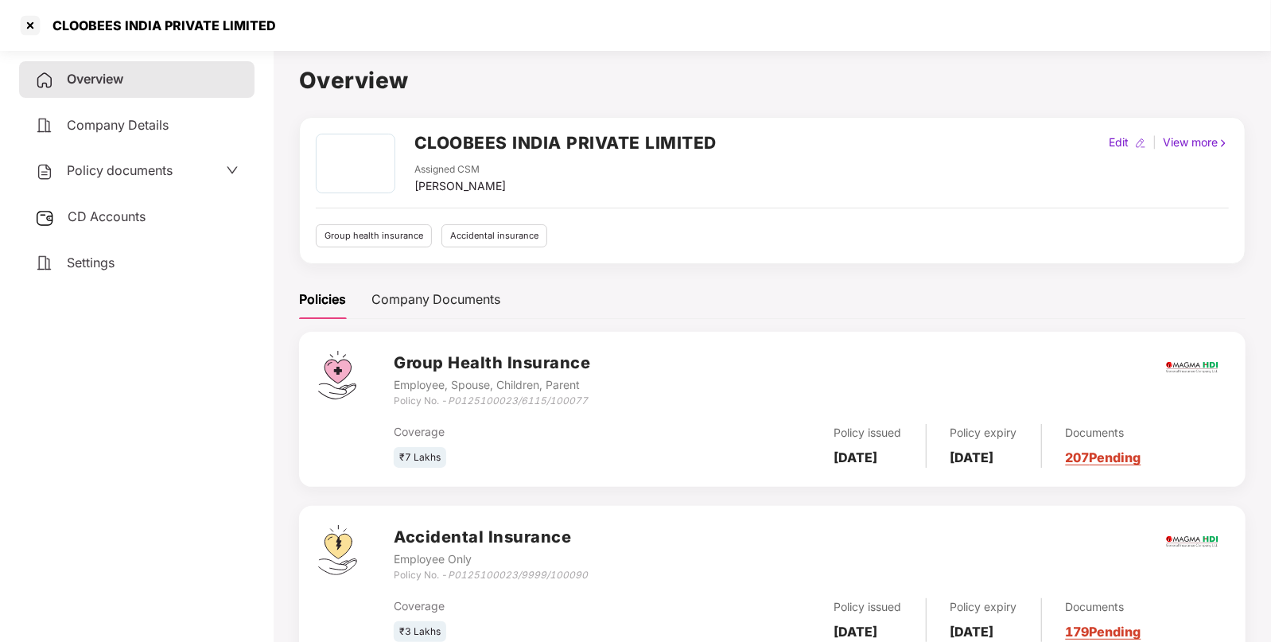
click at [95, 174] on span "Policy documents" at bounding box center [120, 170] width 106 height 16
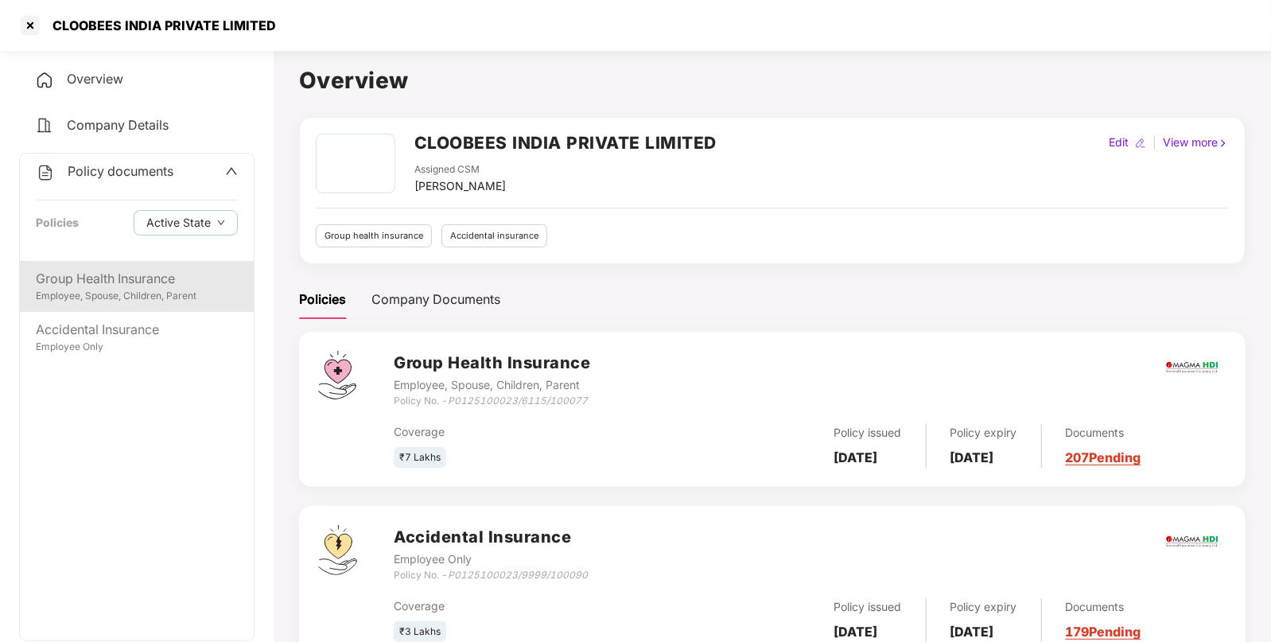
click at [106, 311] on div "Group Health Insurance Employee, Spouse, Children, Parent" at bounding box center [137, 286] width 234 height 51
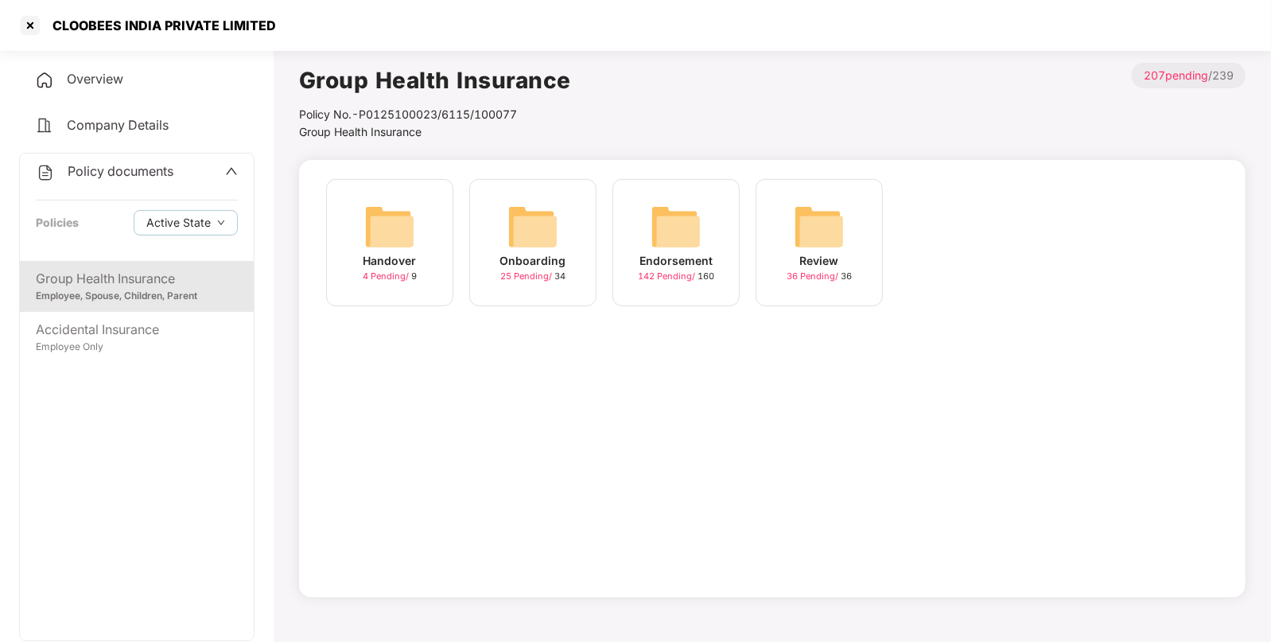
click at [689, 232] on img at bounding box center [676, 226] width 51 height 51
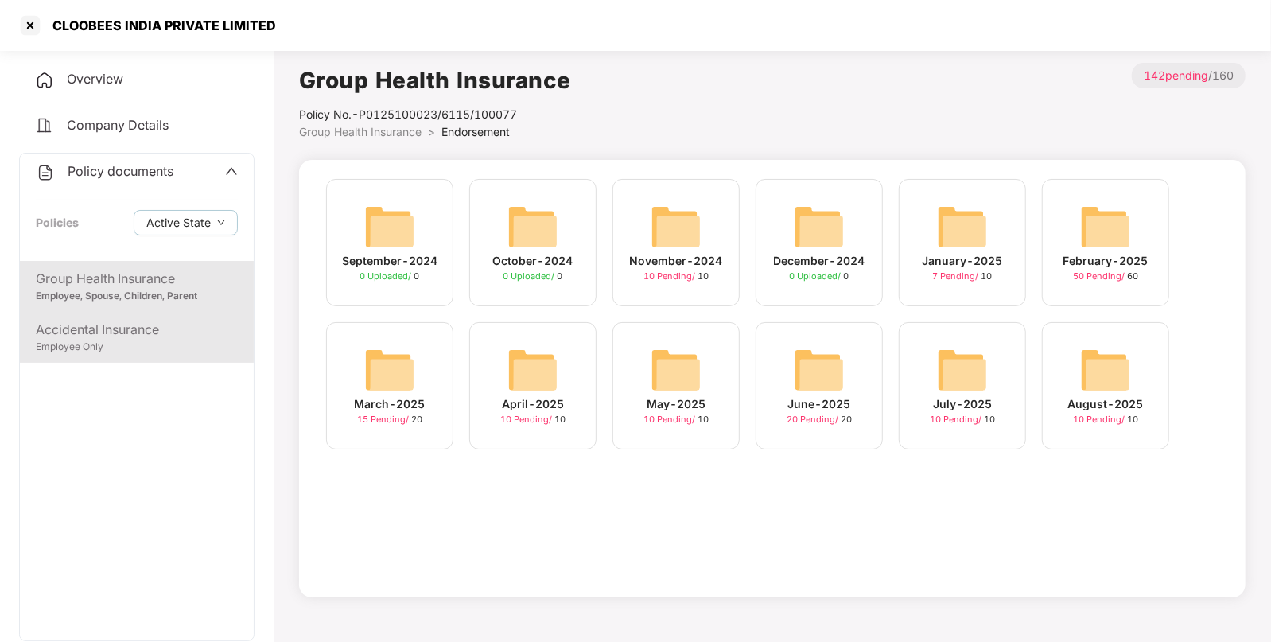
click at [40, 336] on div "Accidental Insurance" at bounding box center [137, 330] width 202 height 20
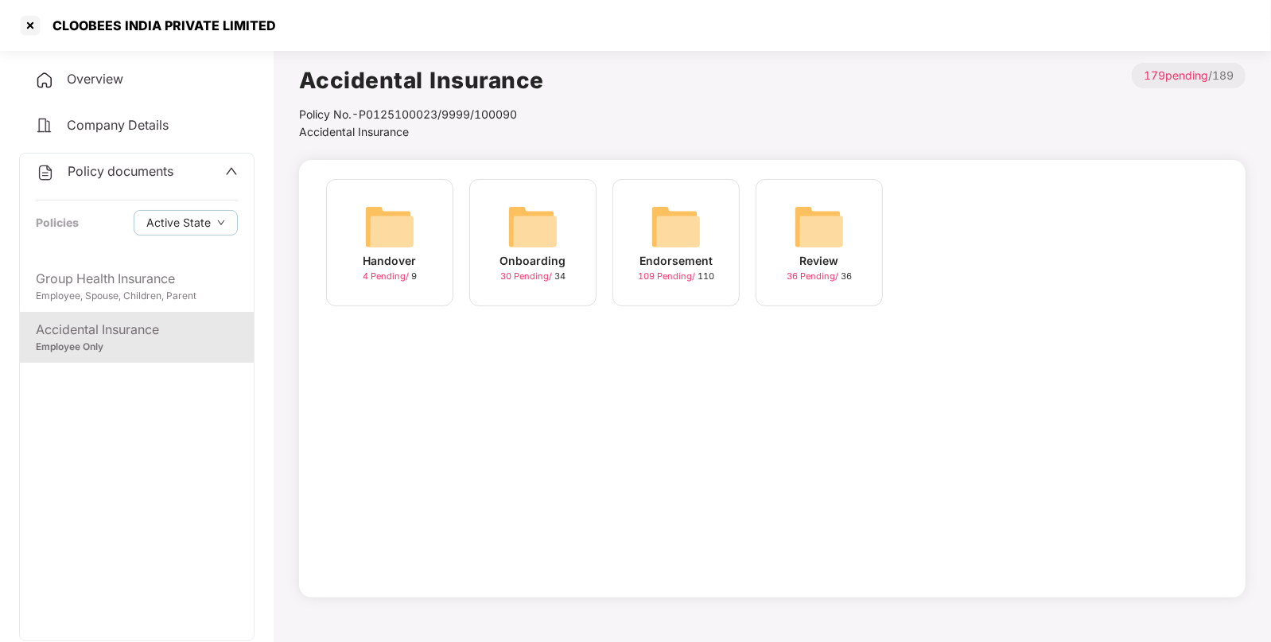
click at [627, 228] on div "Endorsement 109 Pending / 110" at bounding box center [675, 242] width 127 height 127
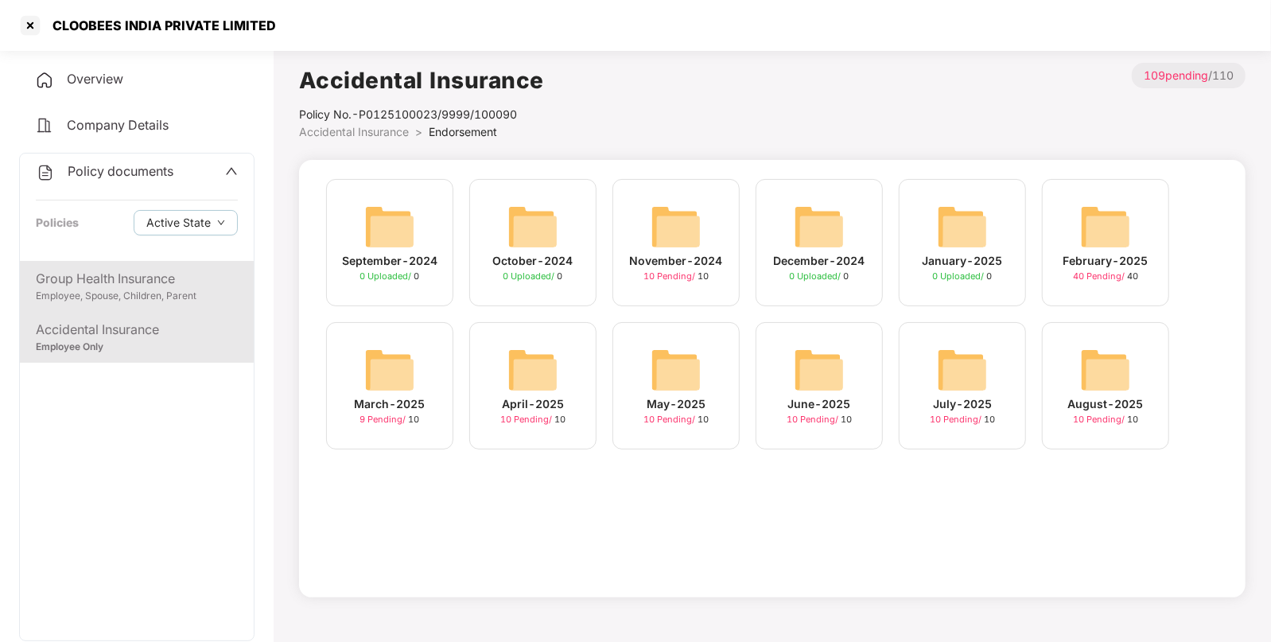
click at [140, 269] on div "Group Health Insurance" at bounding box center [137, 279] width 202 height 20
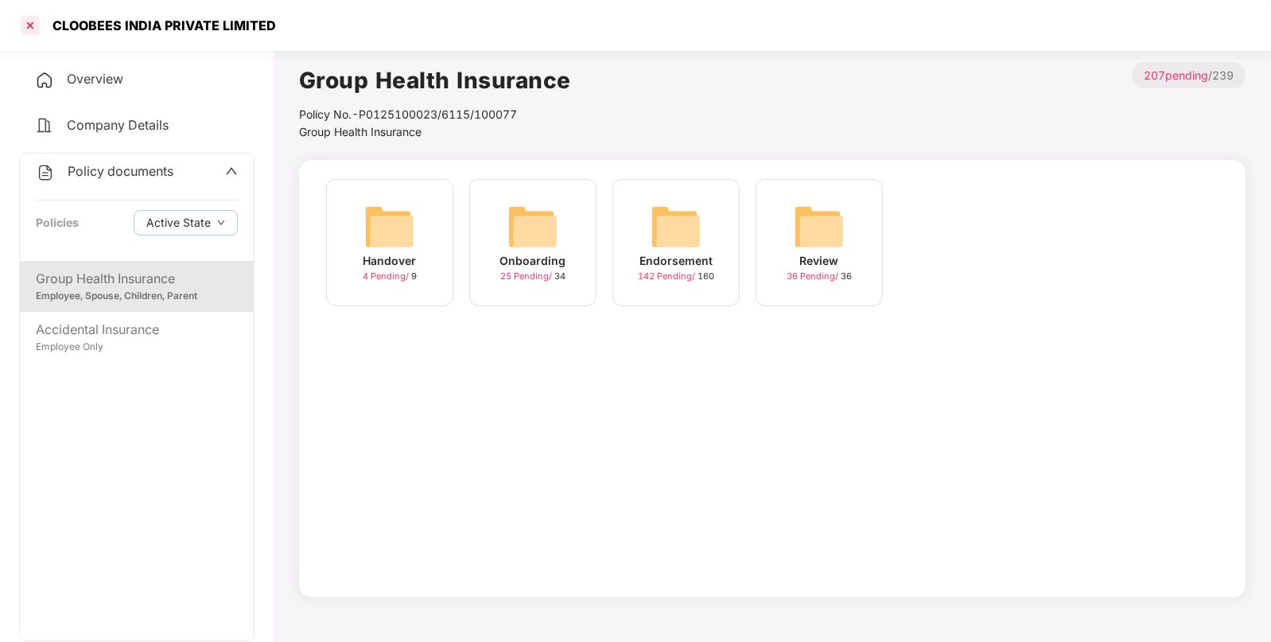
click at [31, 23] on div at bounding box center [29, 25] width 25 height 25
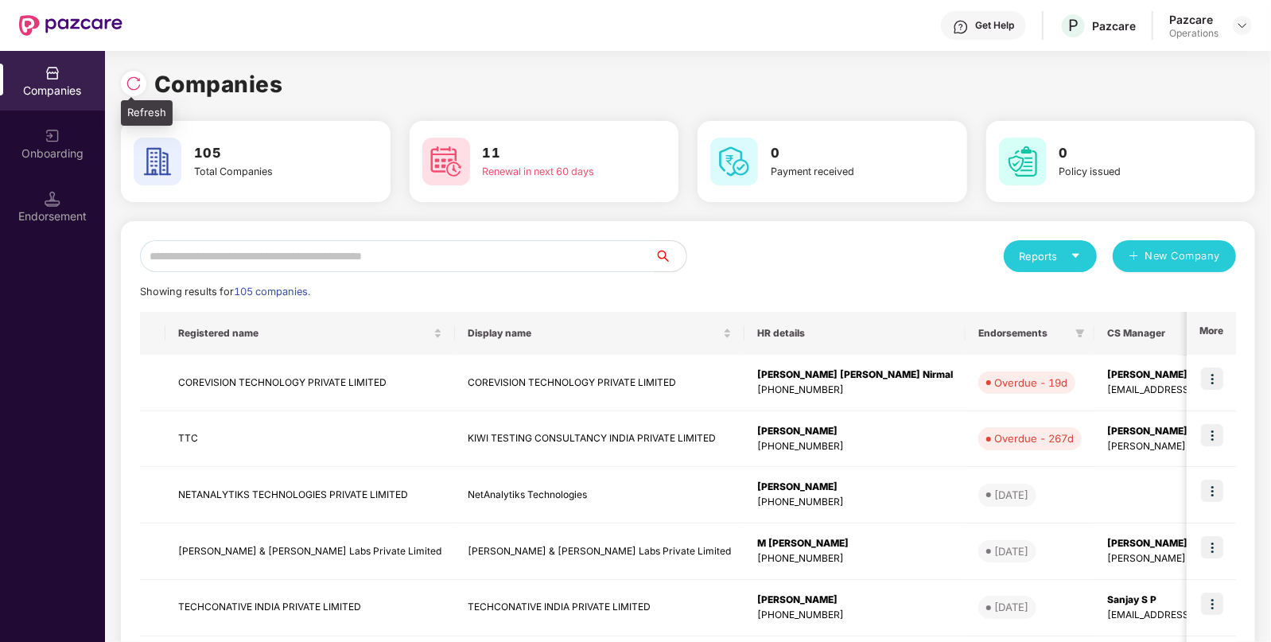
click at [139, 95] on div at bounding box center [137, 81] width 33 height 29
click at [322, 255] on input "text" at bounding box center [397, 256] width 515 height 32
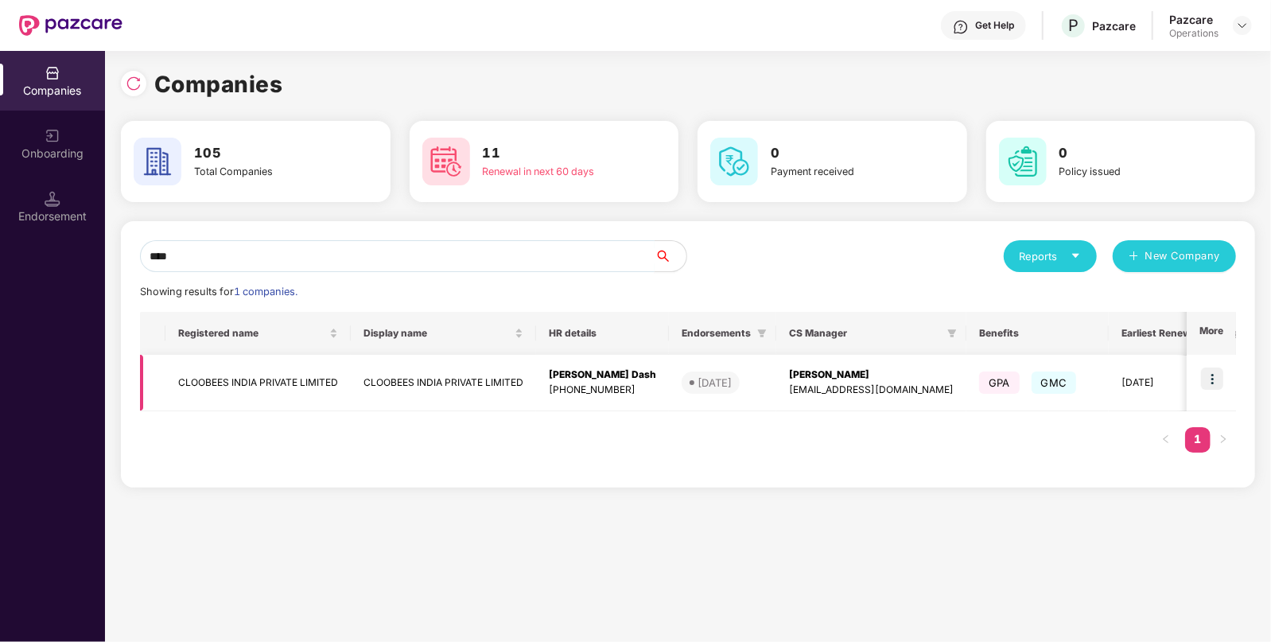
type input "****"
click at [1210, 368] on img at bounding box center [1212, 378] width 22 height 22
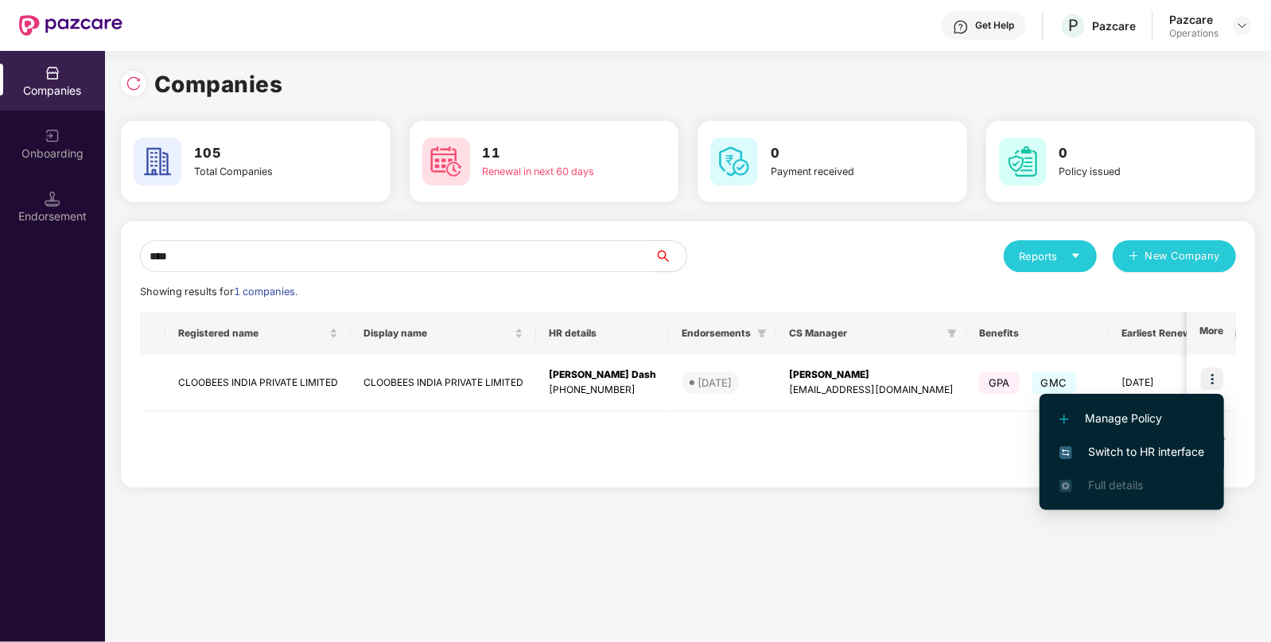
click at [1102, 453] on span "Switch to HR interface" at bounding box center [1131, 451] width 145 height 17
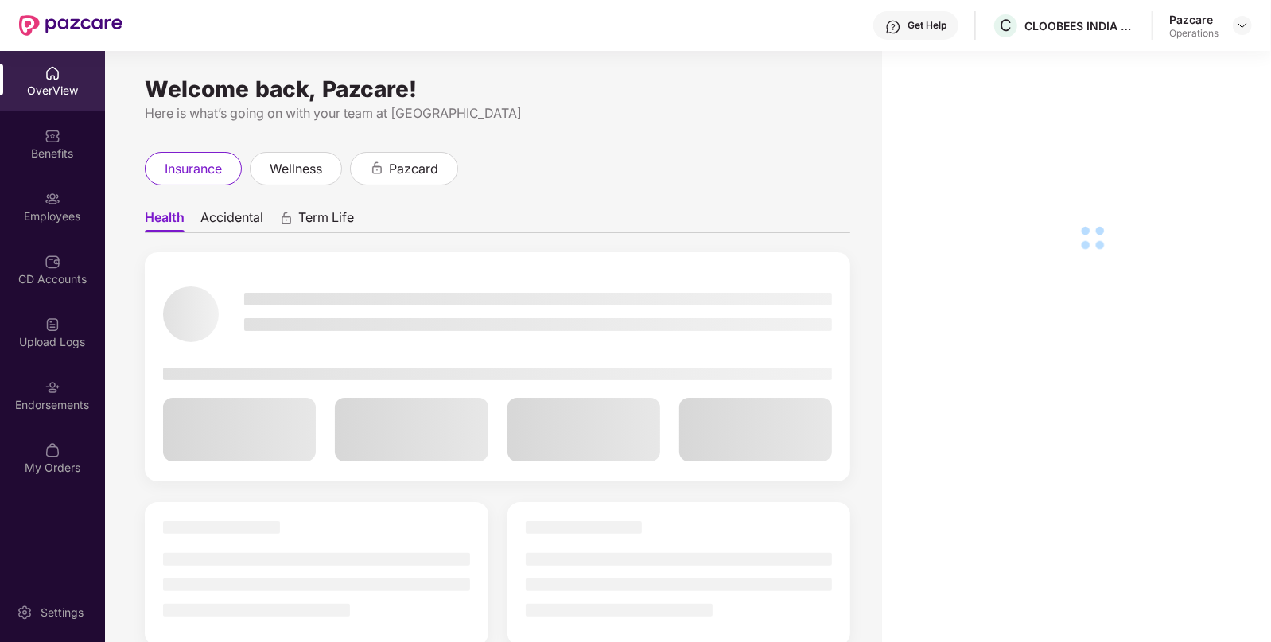
click at [53, 418] on div "Endorsements" at bounding box center [52, 395] width 105 height 60
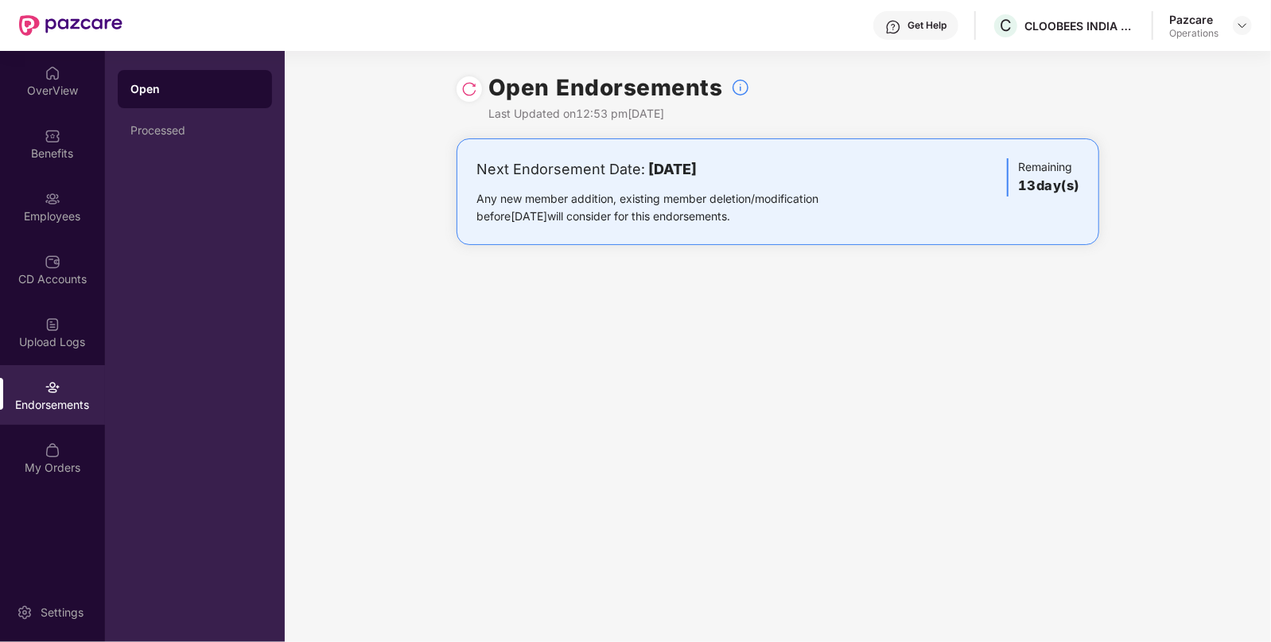
click at [473, 84] on img at bounding box center [469, 89] width 16 height 16
click at [1245, 25] on img at bounding box center [1242, 25] width 13 height 13
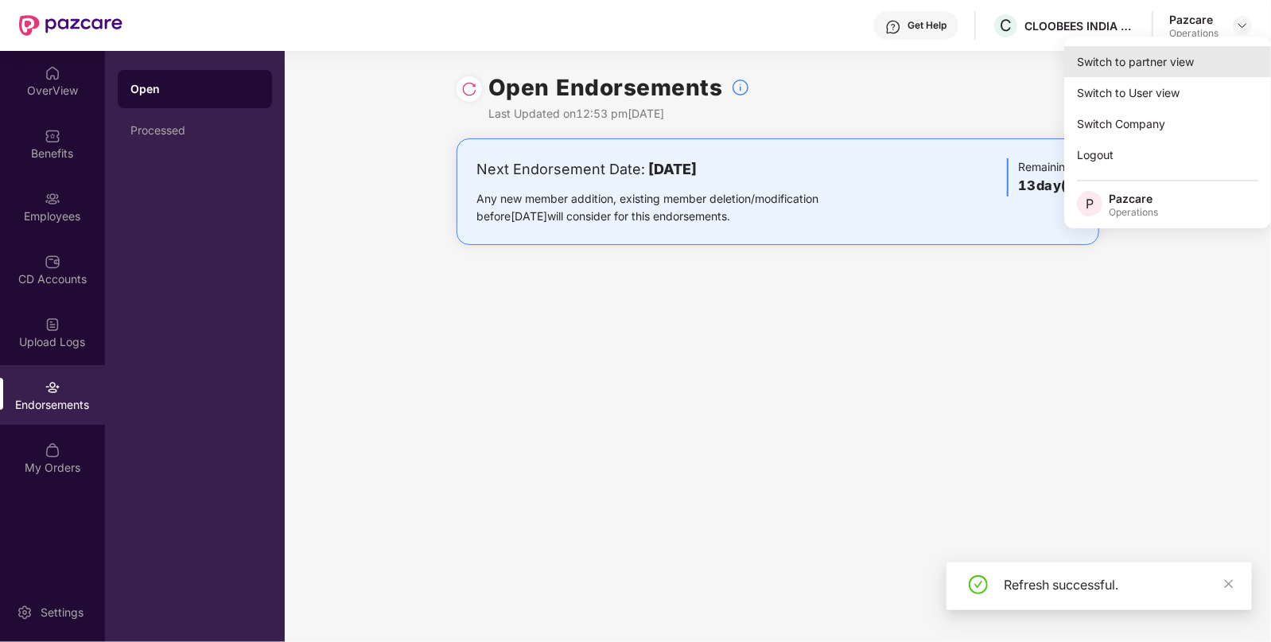
click at [1141, 56] on div "Switch to partner view" at bounding box center [1167, 61] width 207 height 31
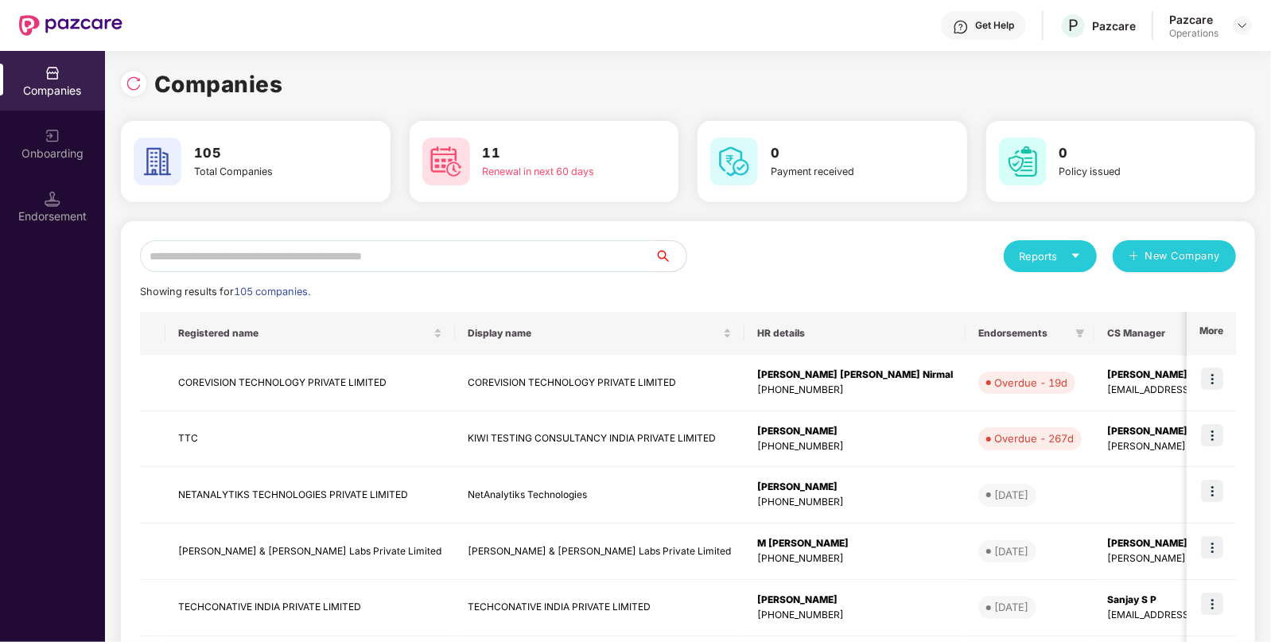
click at [286, 259] on input "text" at bounding box center [397, 256] width 515 height 32
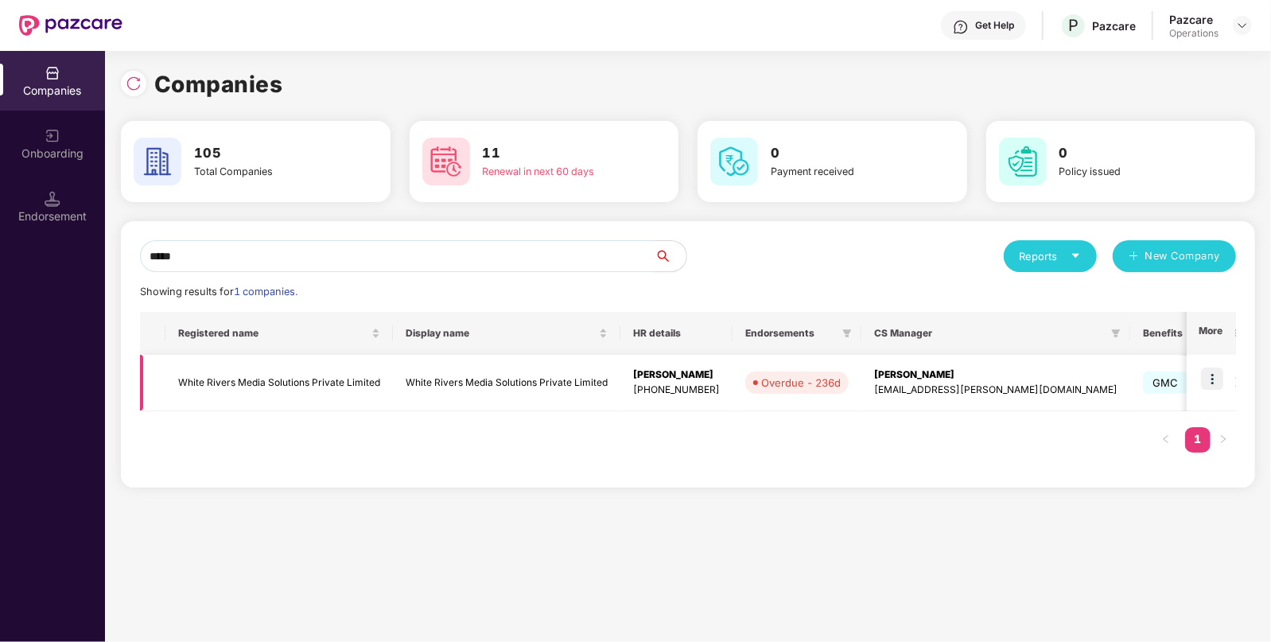
type input "*****"
click at [1219, 377] on img at bounding box center [1212, 378] width 22 height 22
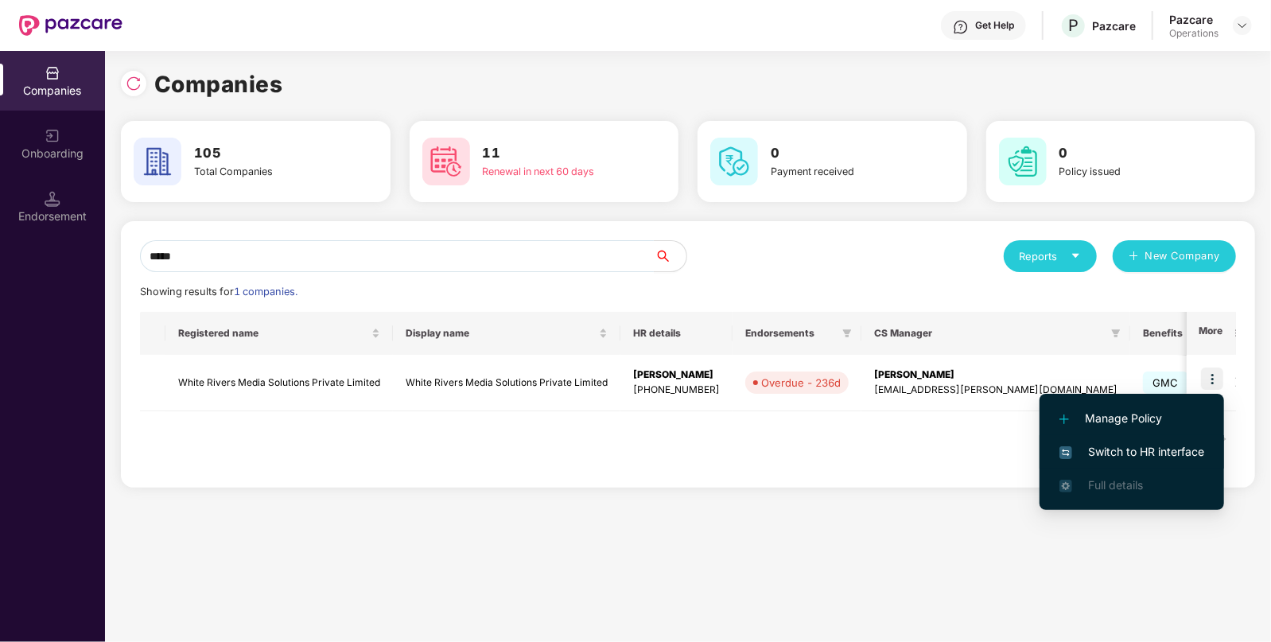
click at [1109, 447] on span "Switch to HR interface" at bounding box center [1131, 451] width 145 height 17
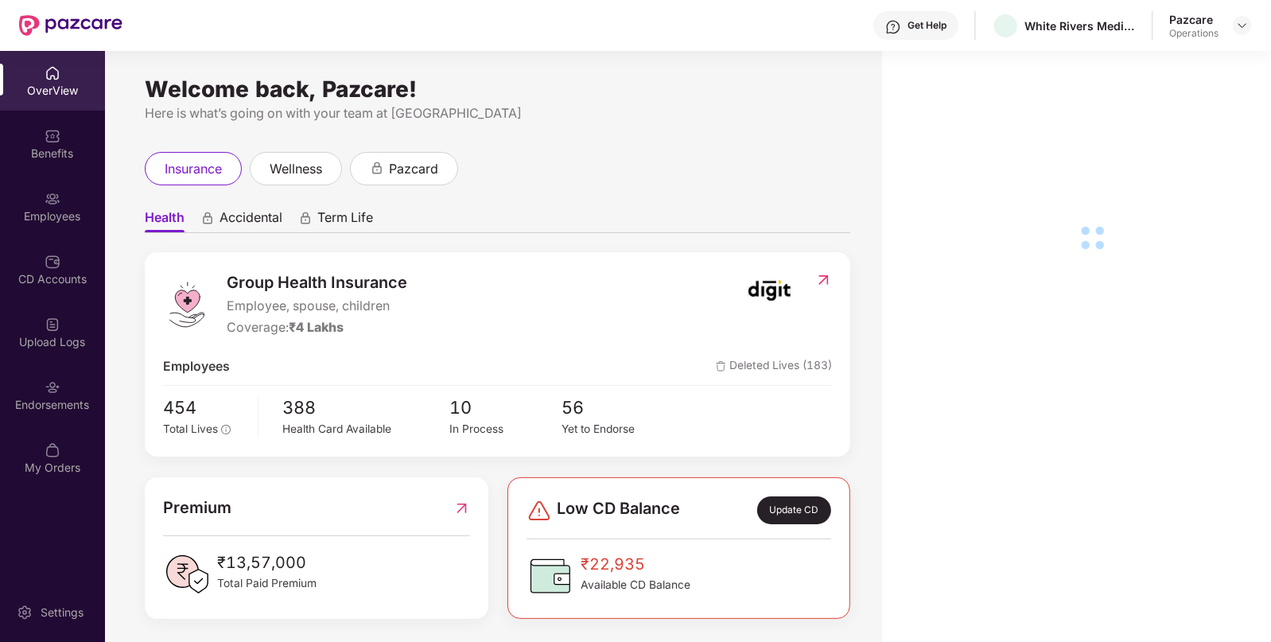
click at [52, 405] on div "Endorsements" at bounding box center [52, 405] width 105 height 16
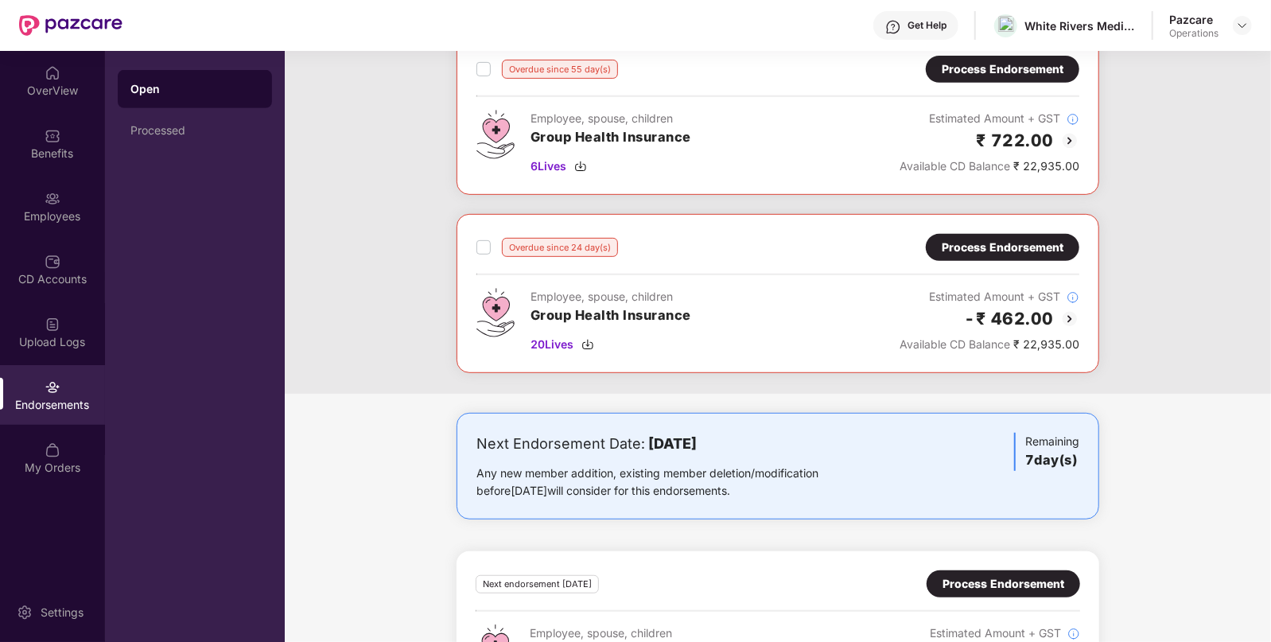
scroll to position [0, 0]
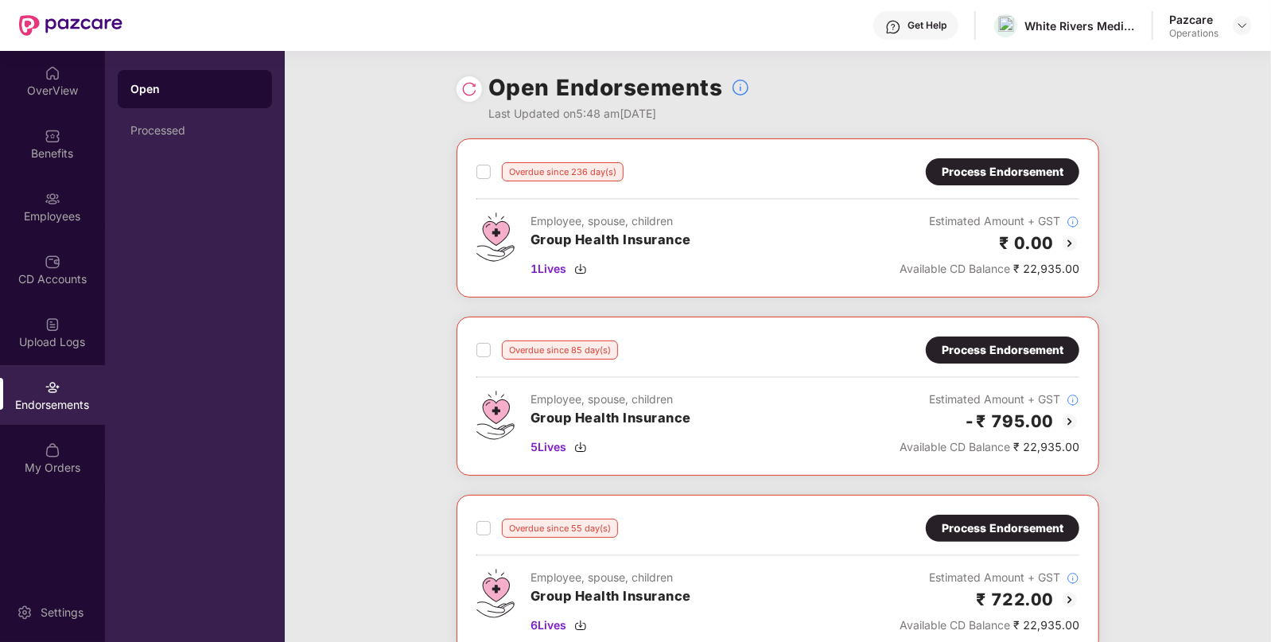
click at [977, 363] on div "Overdue since 85 day(s) Process Endorsement Employee, spouse, children Group He…" at bounding box center [777, 395] width 603 height 119
click at [990, 355] on div "Process Endorsement" at bounding box center [1003, 349] width 122 height 17
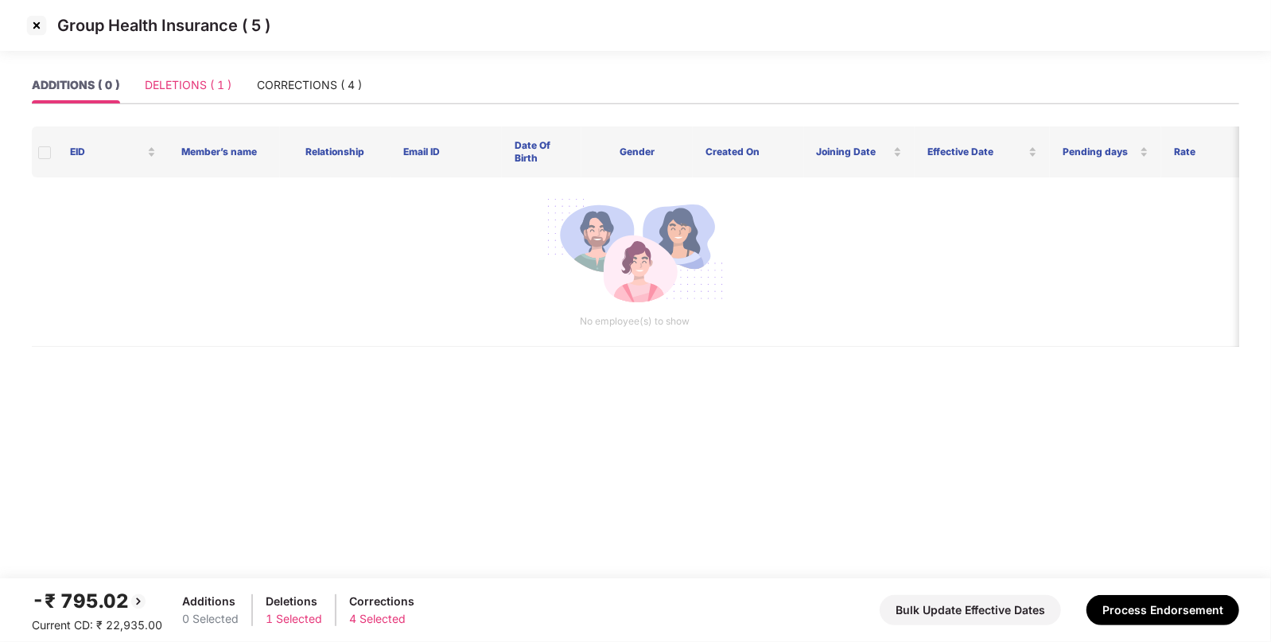
click at [211, 73] on div "DELETIONS ( 1 )" at bounding box center [188, 85] width 87 height 37
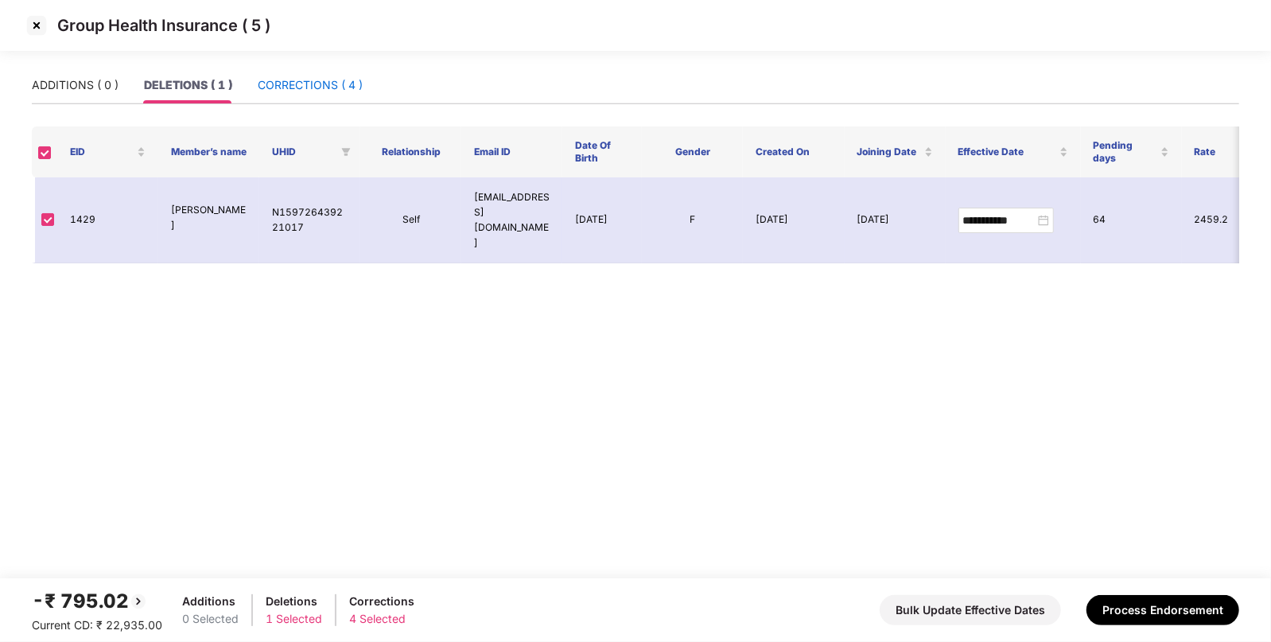
click at [276, 82] on div "CORRECTIONS ( 4 )" at bounding box center [310, 84] width 105 height 17
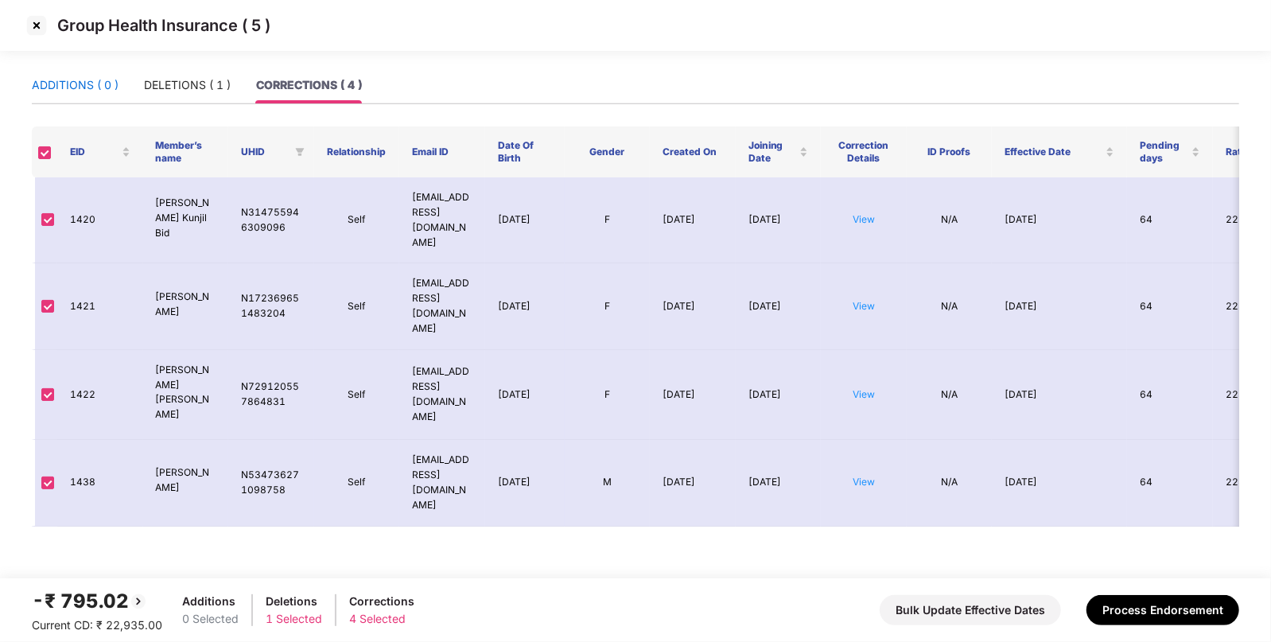
click at [104, 91] on div "ADDITIONS ( 0 )" at bounding box center [75, 84] width 87 height 17
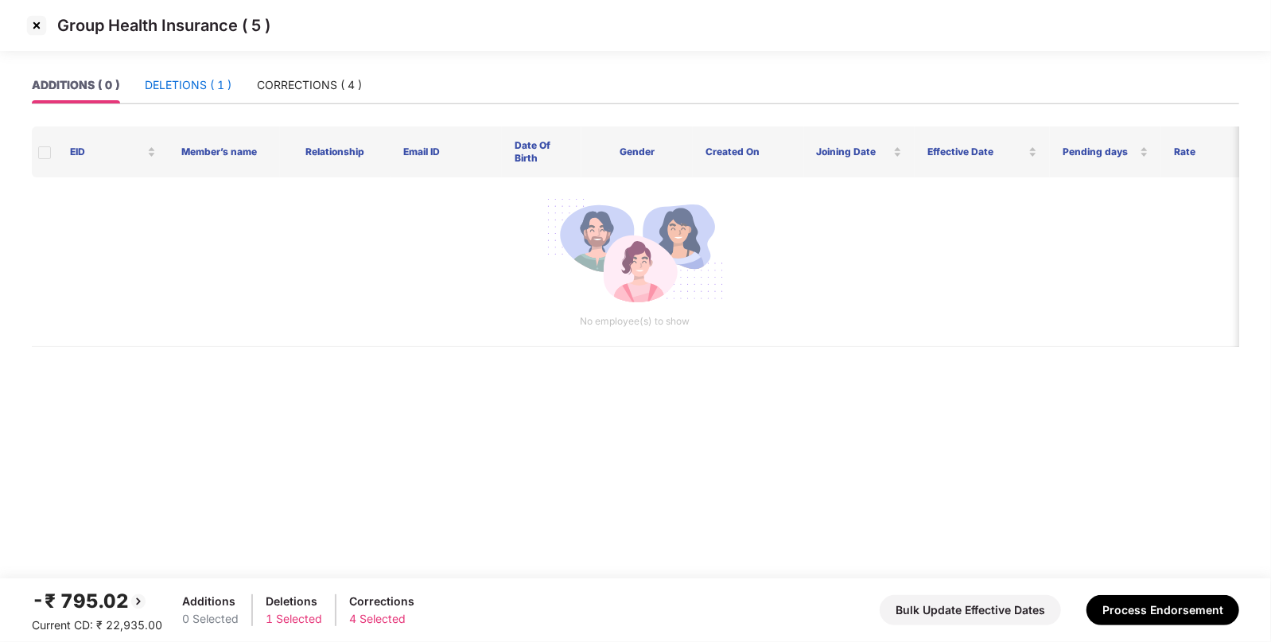
click at [184, 82] on div "DELETIONS ( 1 )" at bounding box center [188, 84] width 87 height 17
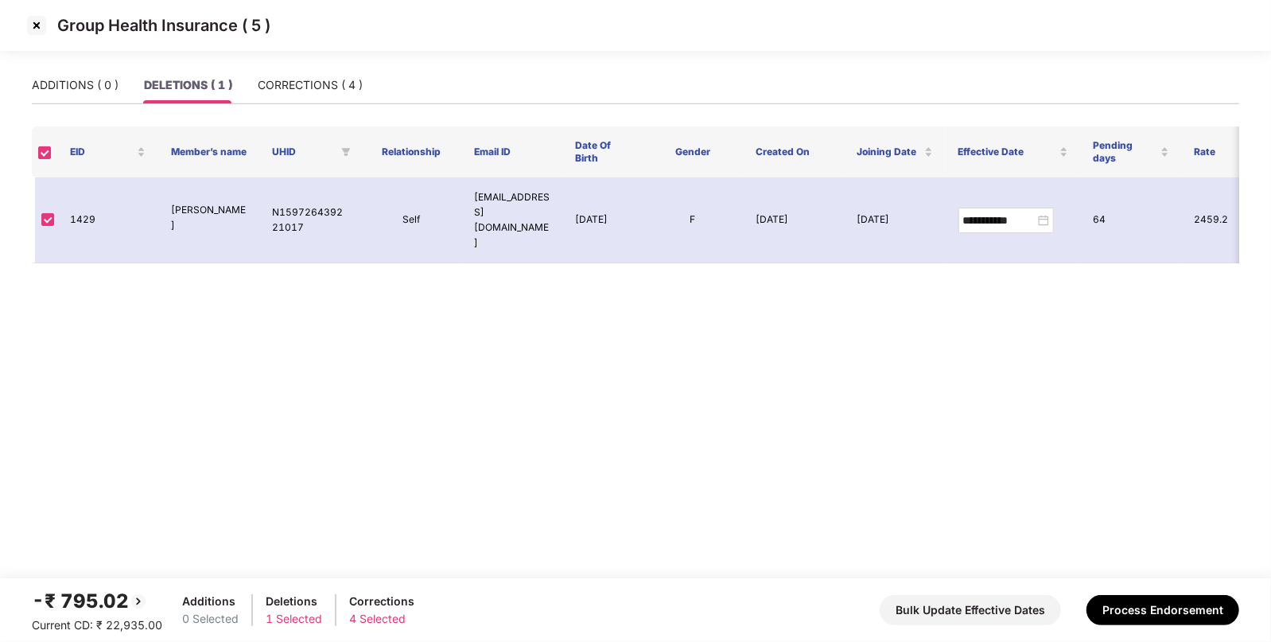
click at [36, 24] on img at bounding box center [36, 25] width 25 height 25
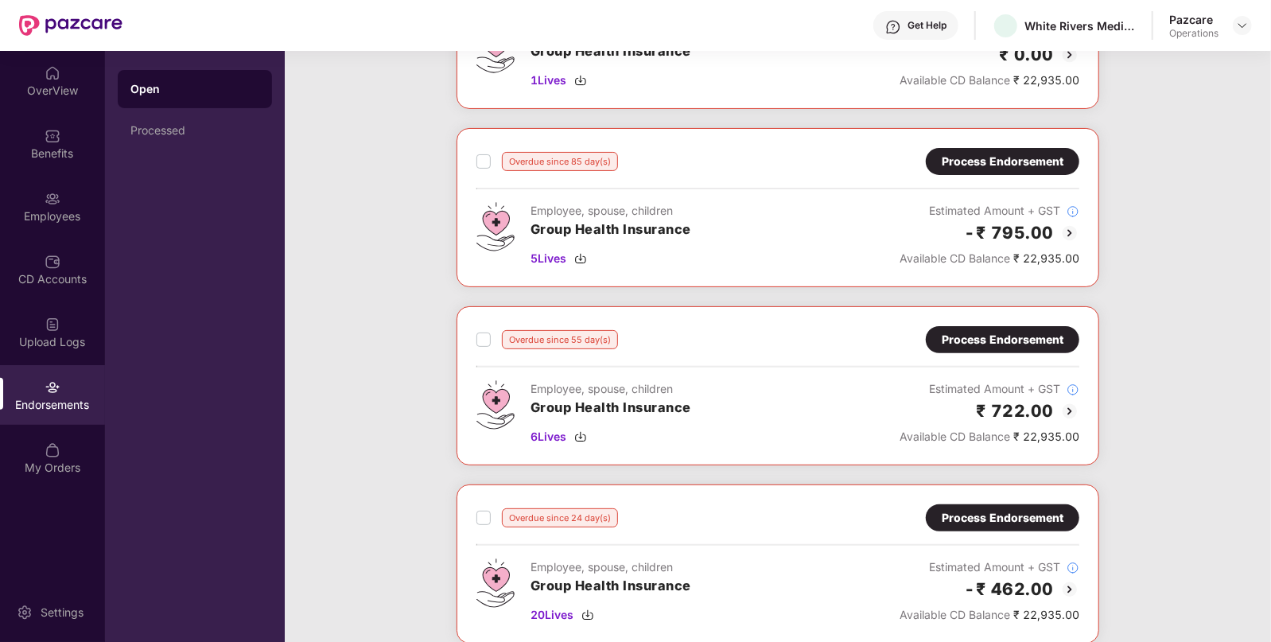
scroll to position [190, 0]
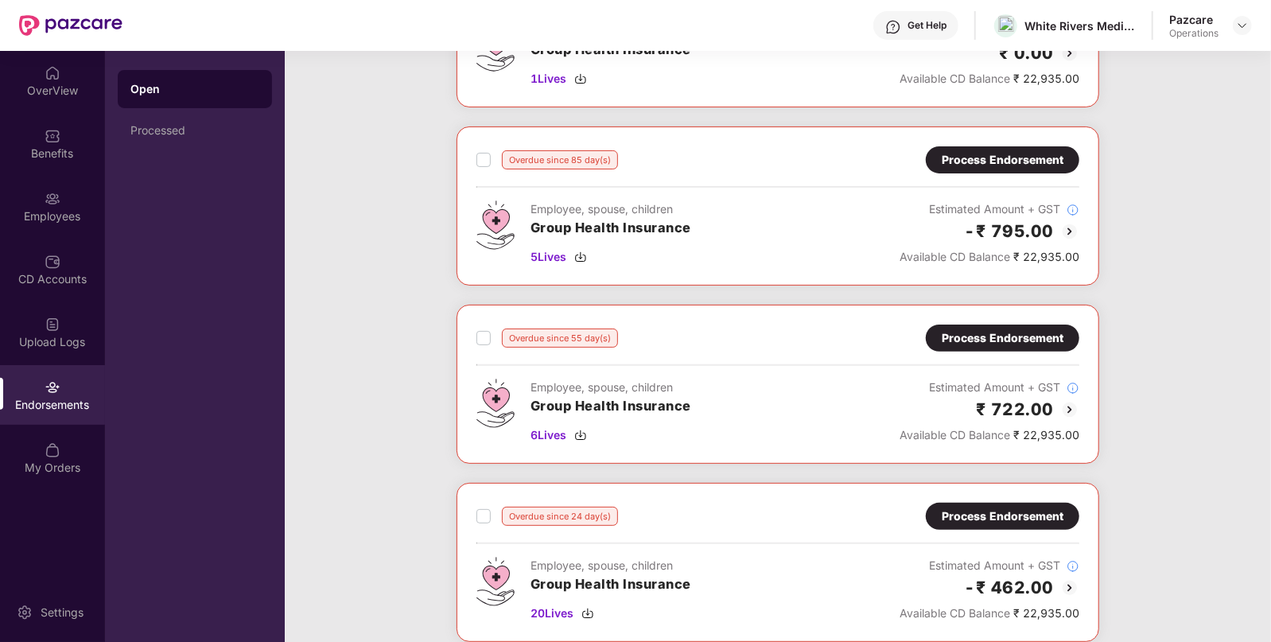
click at [996, 343] on div "Process Endorsement" at bounding box center [1003, 337] width 122 height 17
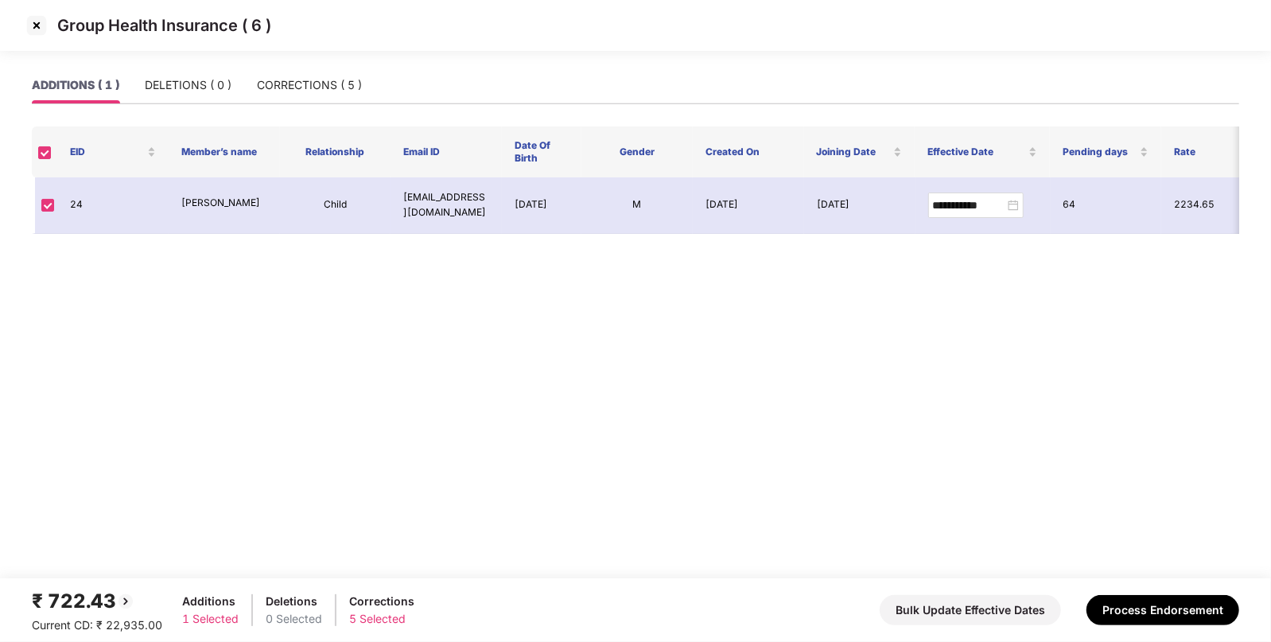
click at [34, 21] on img at bounding box center [36, 25] width 25 height 25
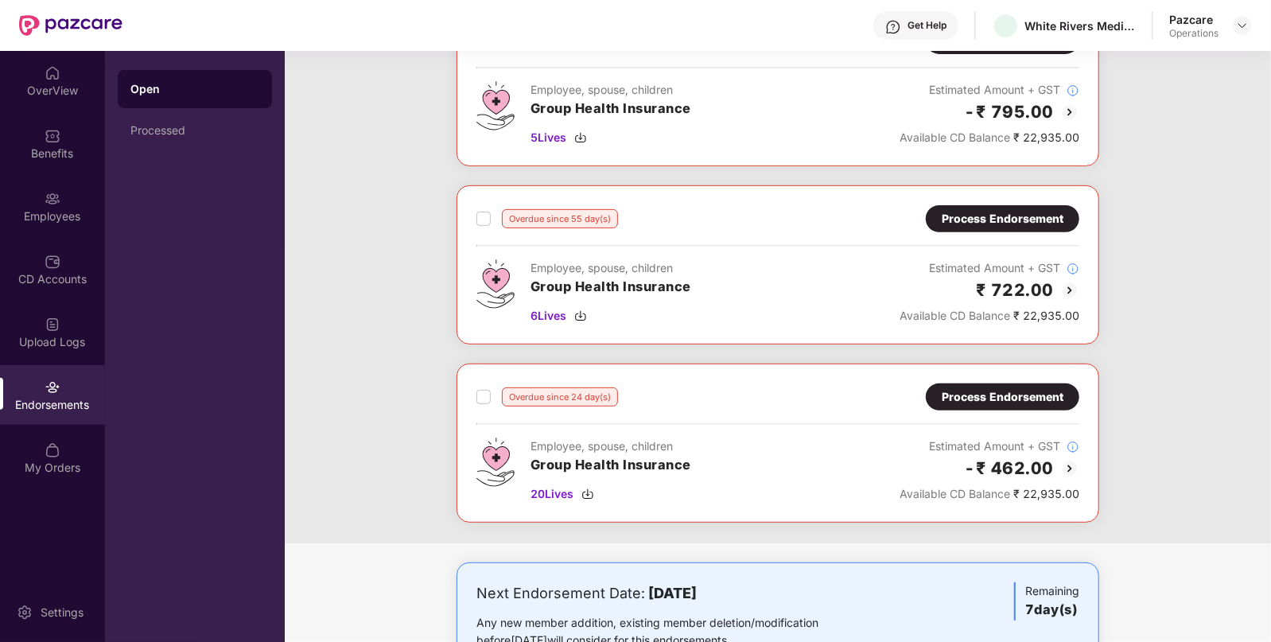
scroll to position [365, 0]
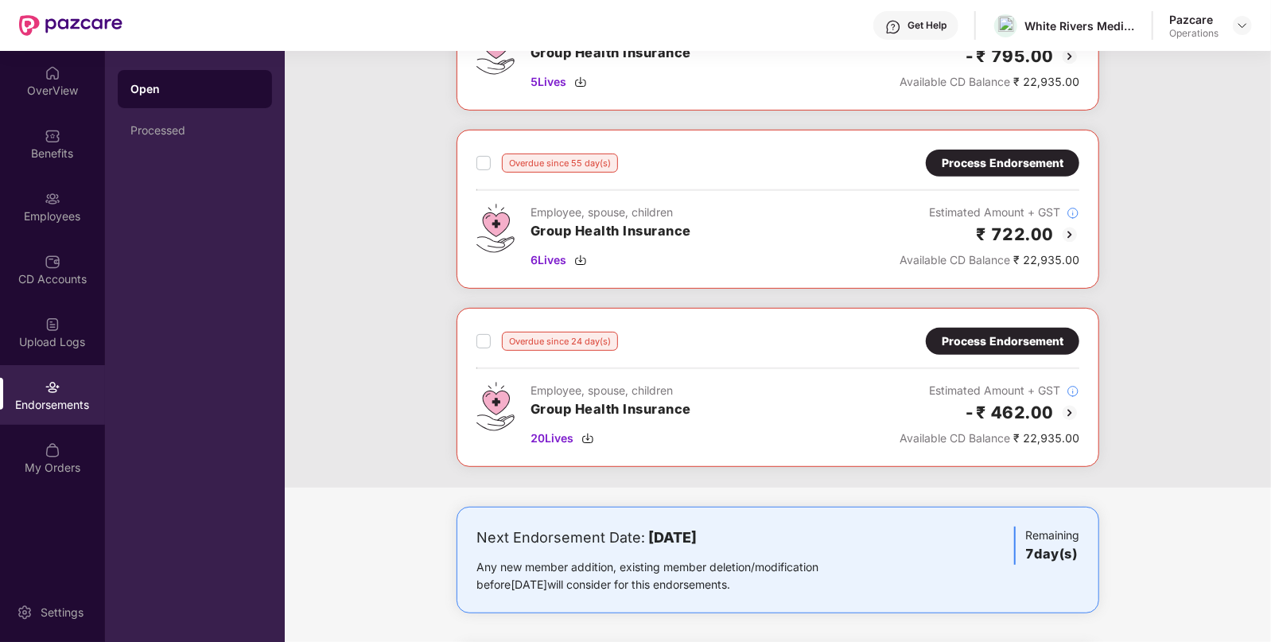
click at [985, 332] on div "Process Endorsement" at bounding box center [1003, 340] width 122 height 17
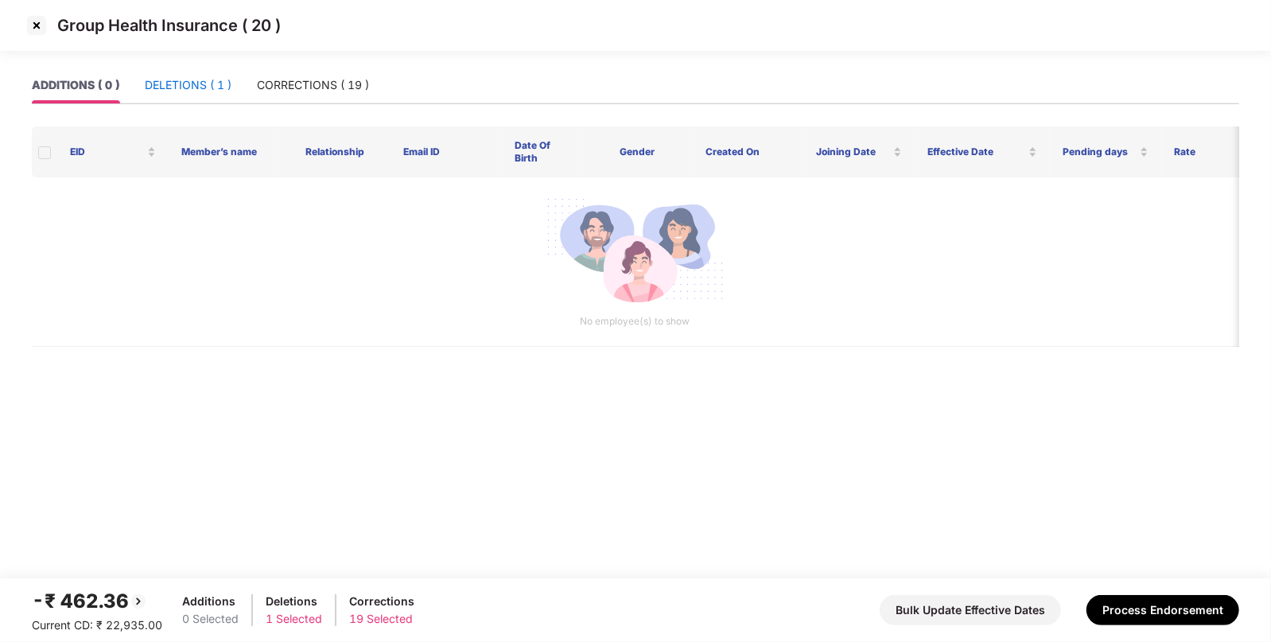
click at [177, 80] on div "DELETIONS ( 1 )" at bounding box center [188, 84] width 87 height 17
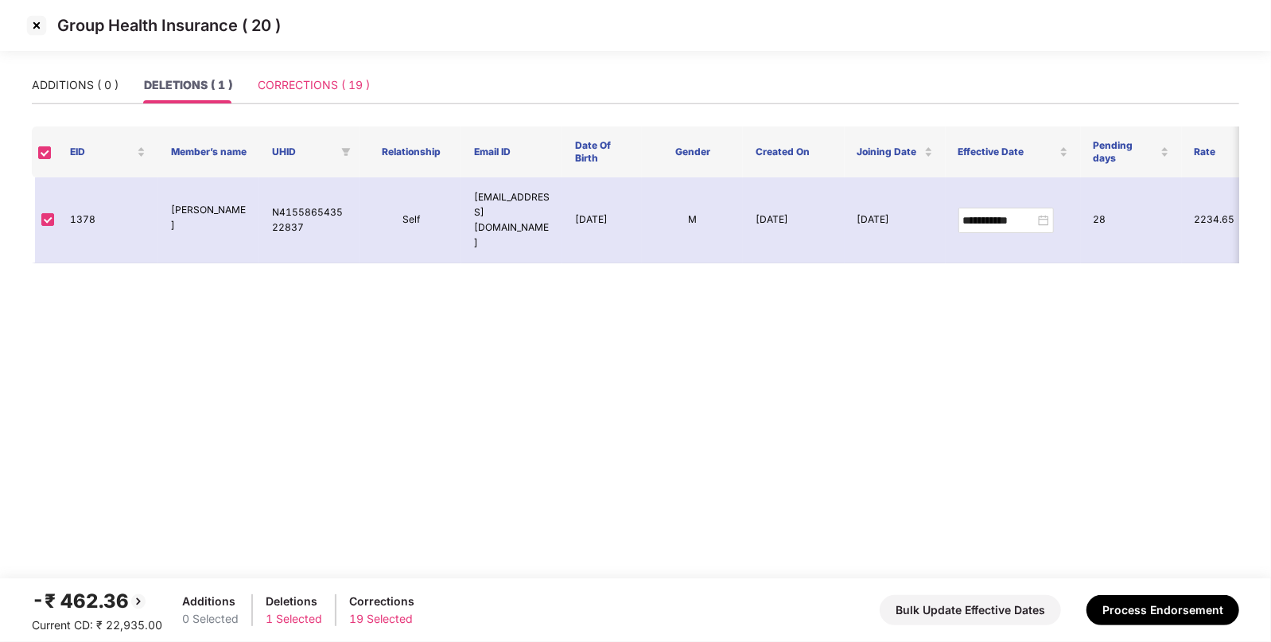
click at [325, 72] on div "CORRECTIONS ( 19 )" at bounding box center [314, 85] width 112 height 37
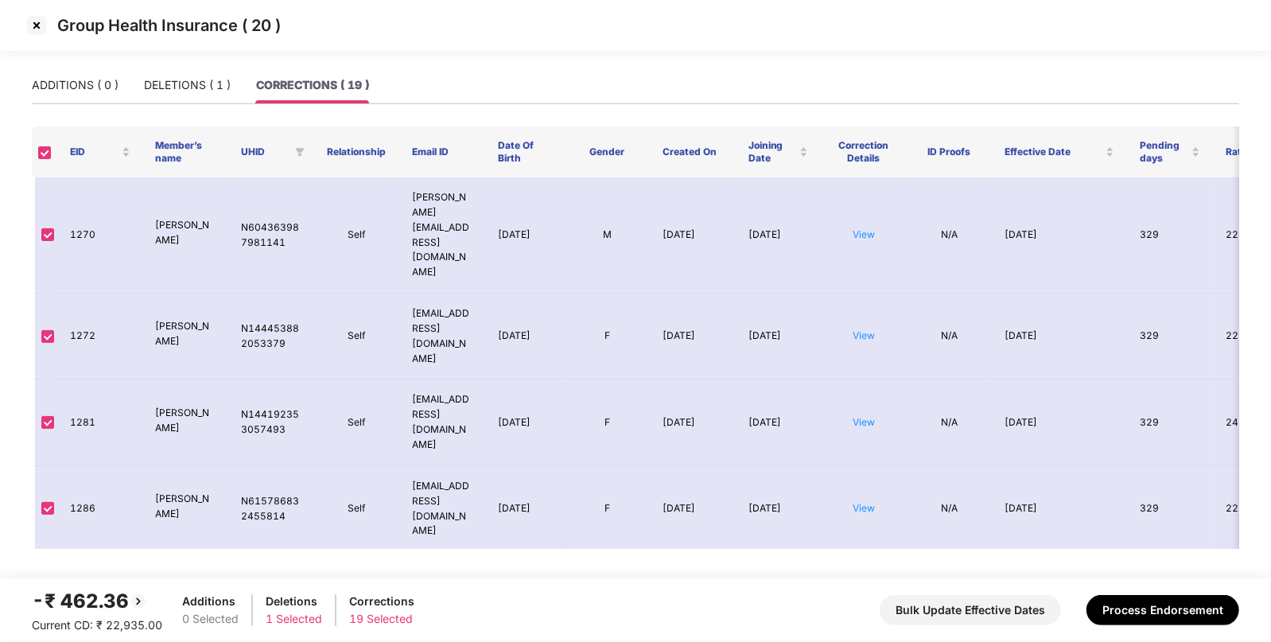
click at [26, 17] on img at bounding box center [36, 25] width 25 height 25
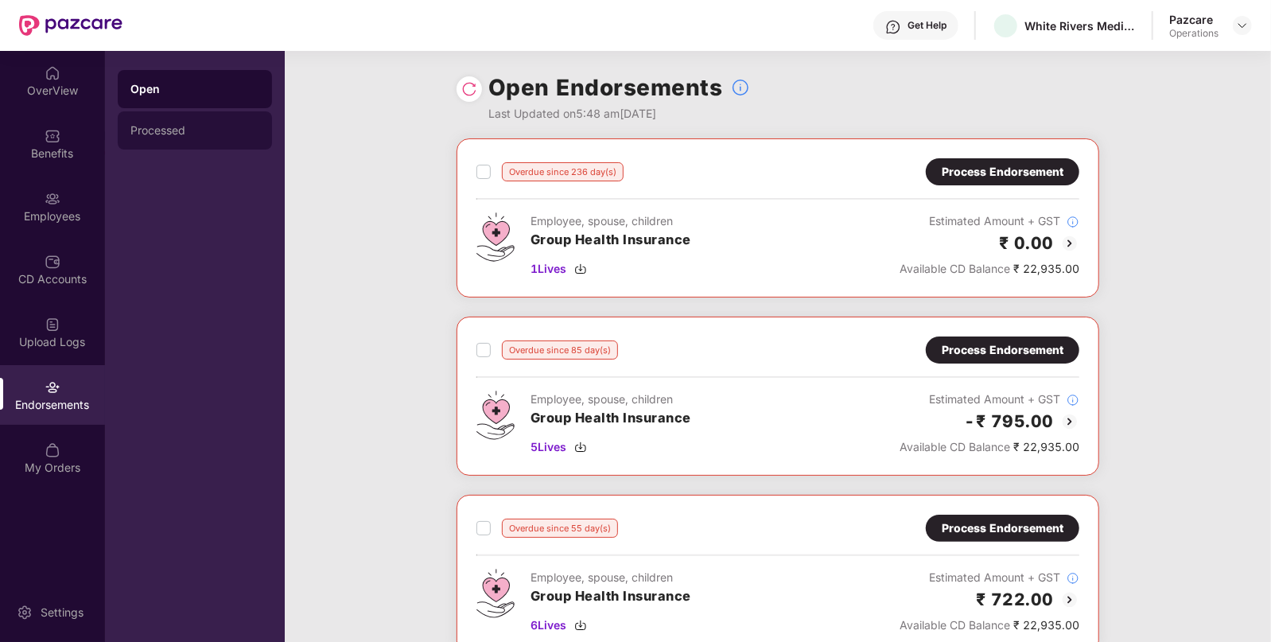
click at [171, 148] on div "Processed" at bounding box center [195, 130] width 154 height 38
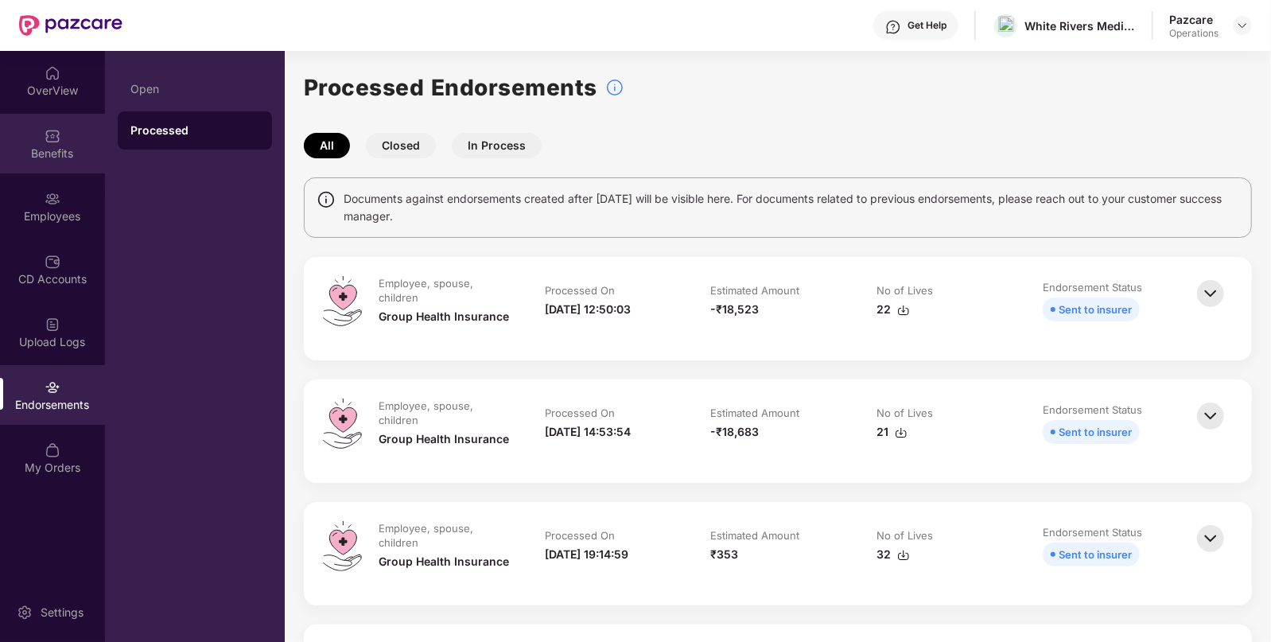
click at [28, 153] on div "Benefits" at bounding box center [52, 154] width 105 height 16
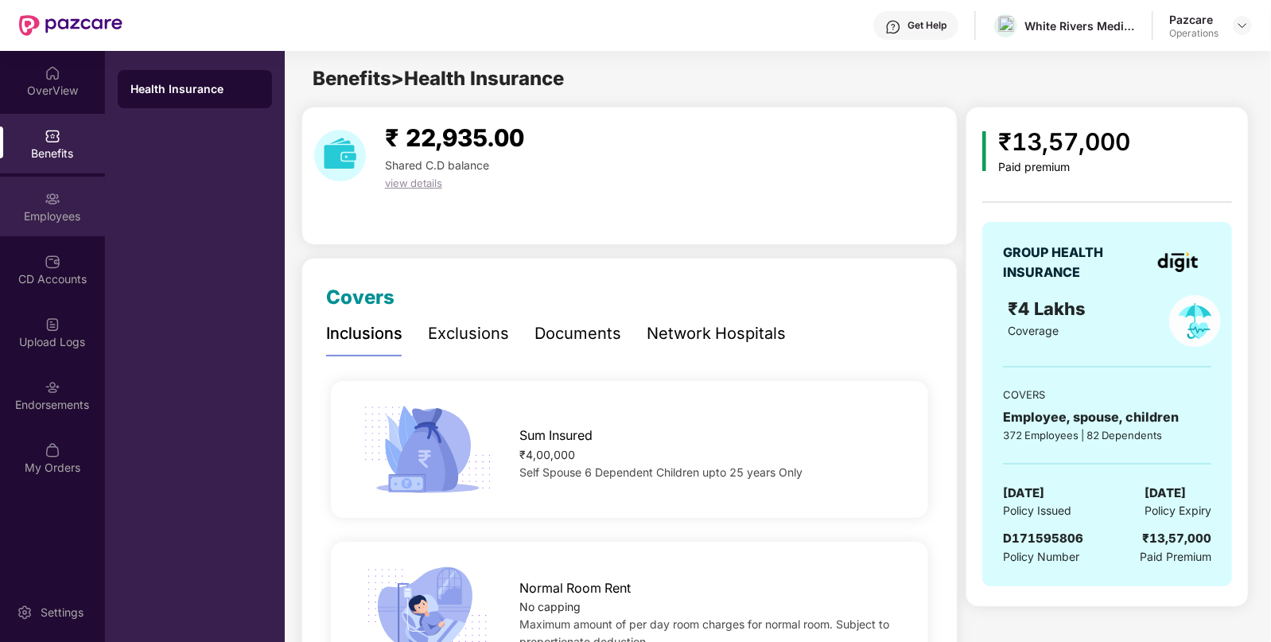
click at [47, 209] on div "Employees" at bounding box center [52, 216] width 105 height 16
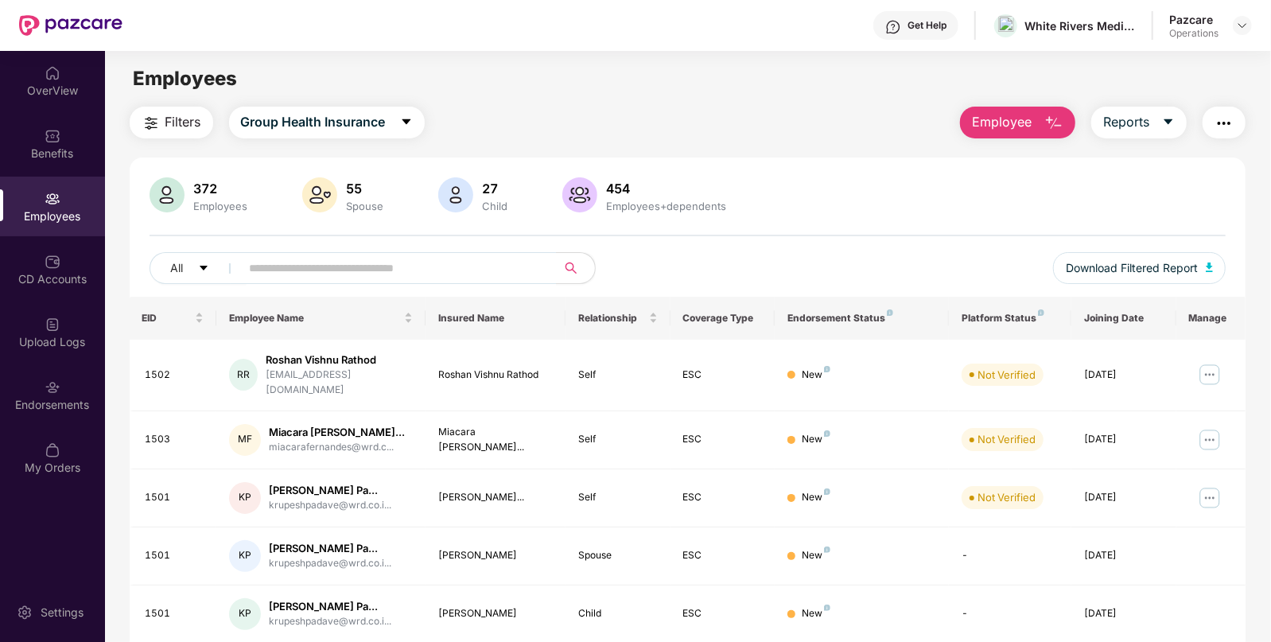
click at [1226, 111] on button "button" at bounding box center [1223, 123] width 43 height 32
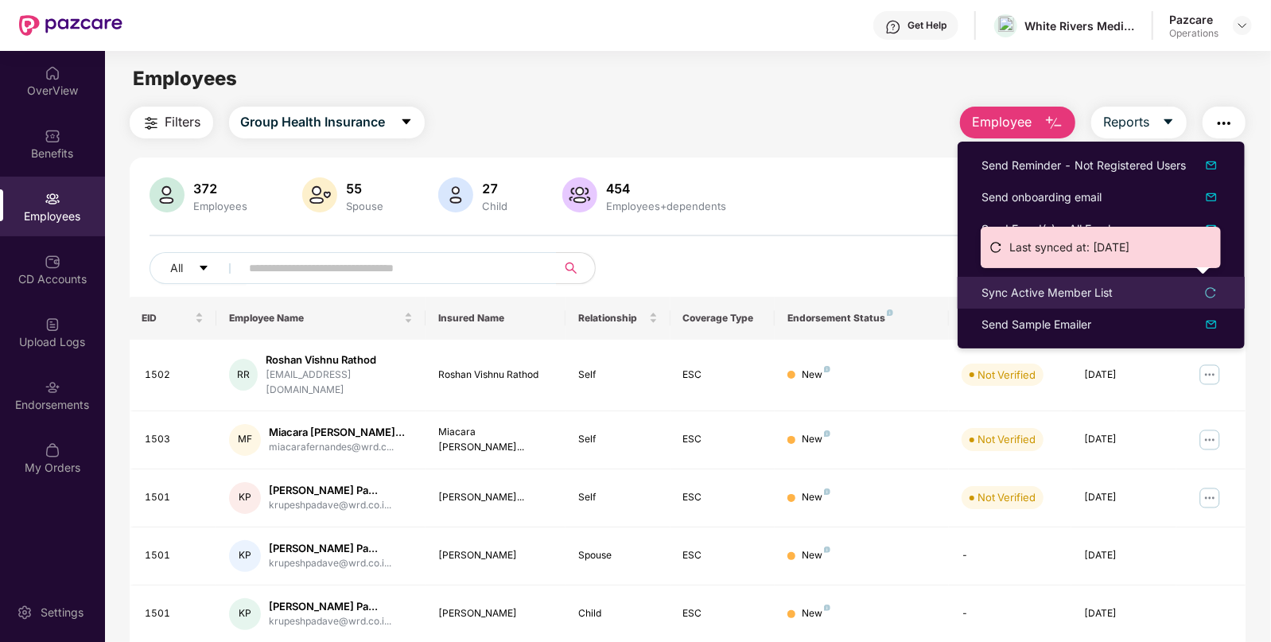
click at [1004, 290] on div "Sync Active Member List" at bounding box center [1046, 292] width 131 height 17
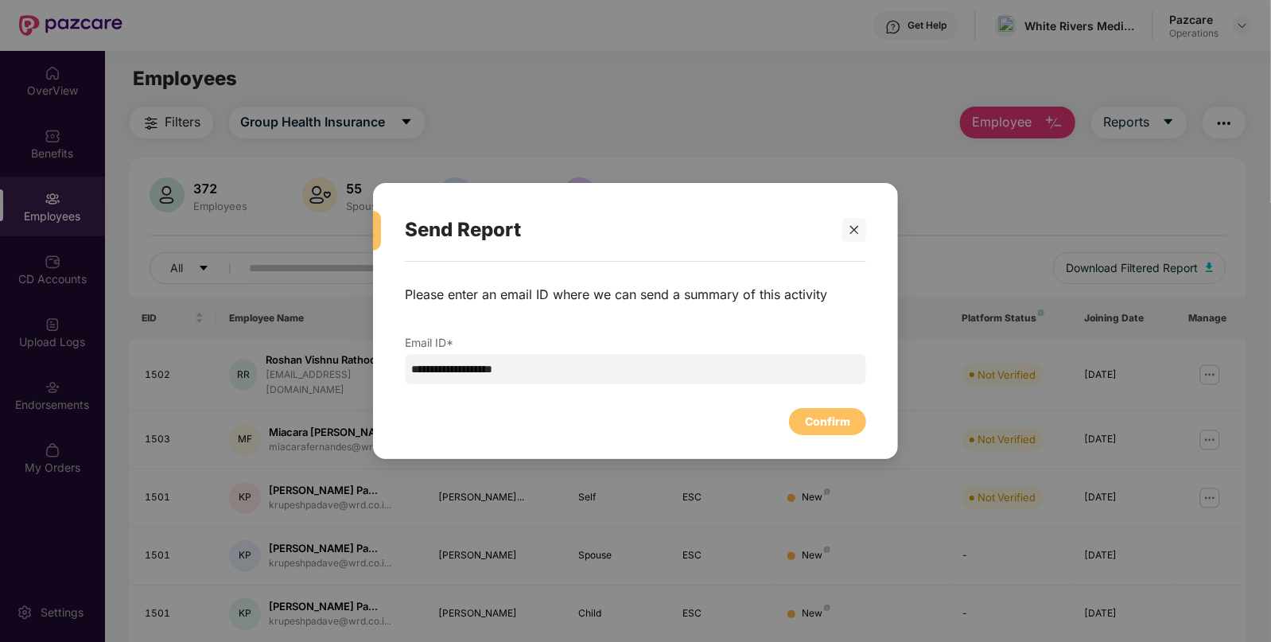
click at [817, 398] on div "**********" at bounding box center [635, 335] width 461 height 130
click at [829, 423] on div "Confirm" at bounding box center [827, 421] width 45 height 17
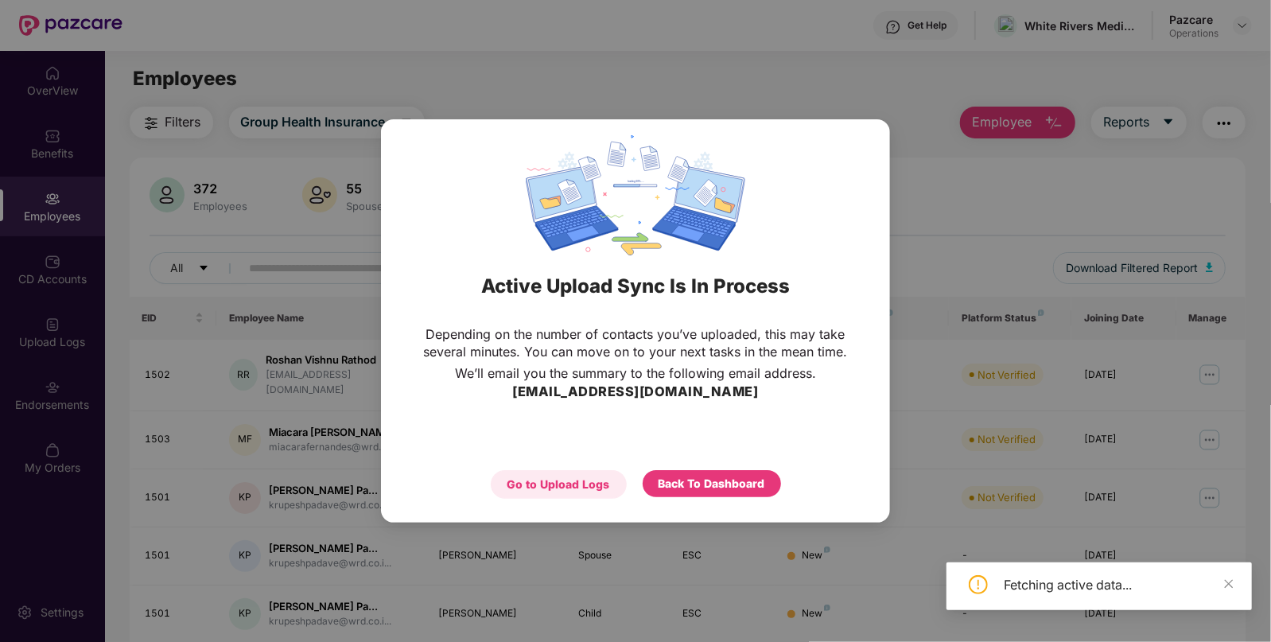
click at [567, 490] on div "Go to Upload Logs" at bounding box center [558, 484] width 103 height 17
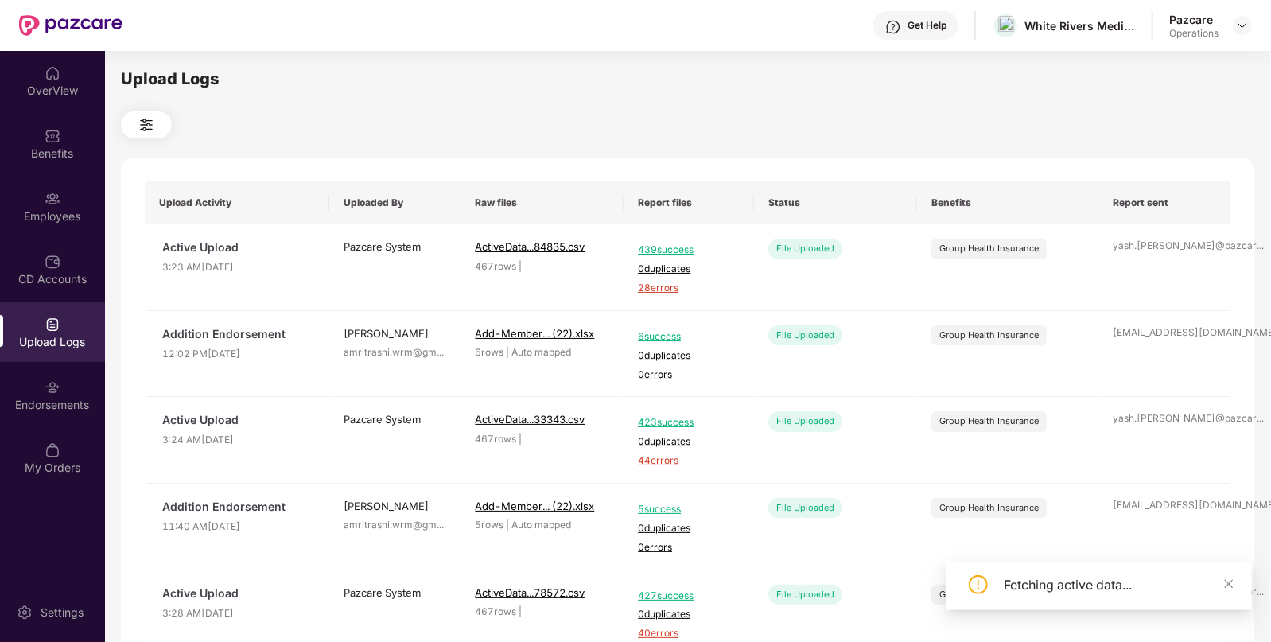
click at [48, 317] on img at bounding box center [53, 325] width 16 height 16
click at [49, 254] on img at bounding box center [53, 262] width 16 height 16
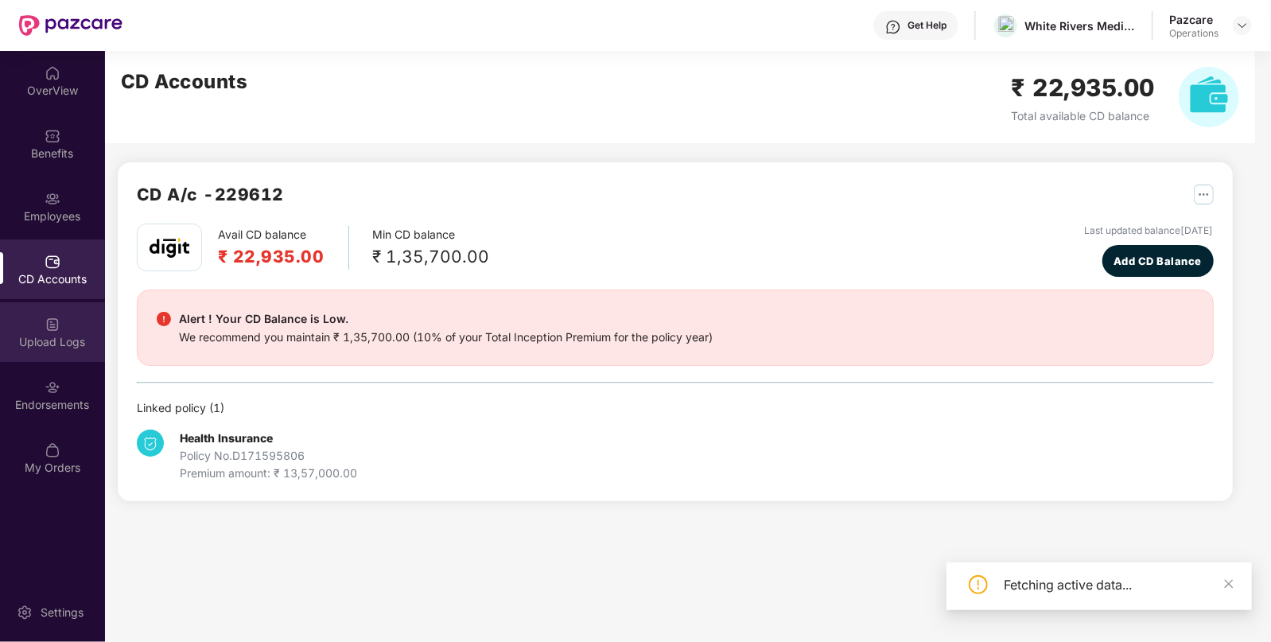
click at [49, 312] on div "Upload Logs" at bounding box center [52, 332] width 105 height 60
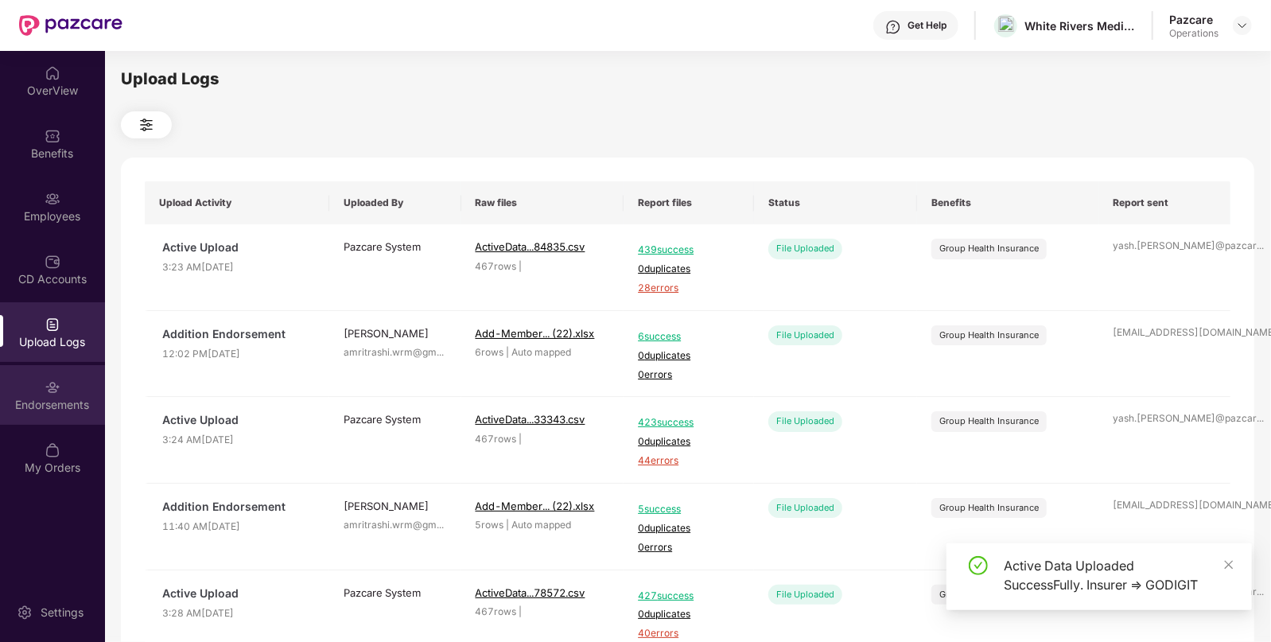
click at [14, 414] on div "Endorsements" at bounding box center [52, 395] width 105 height 60
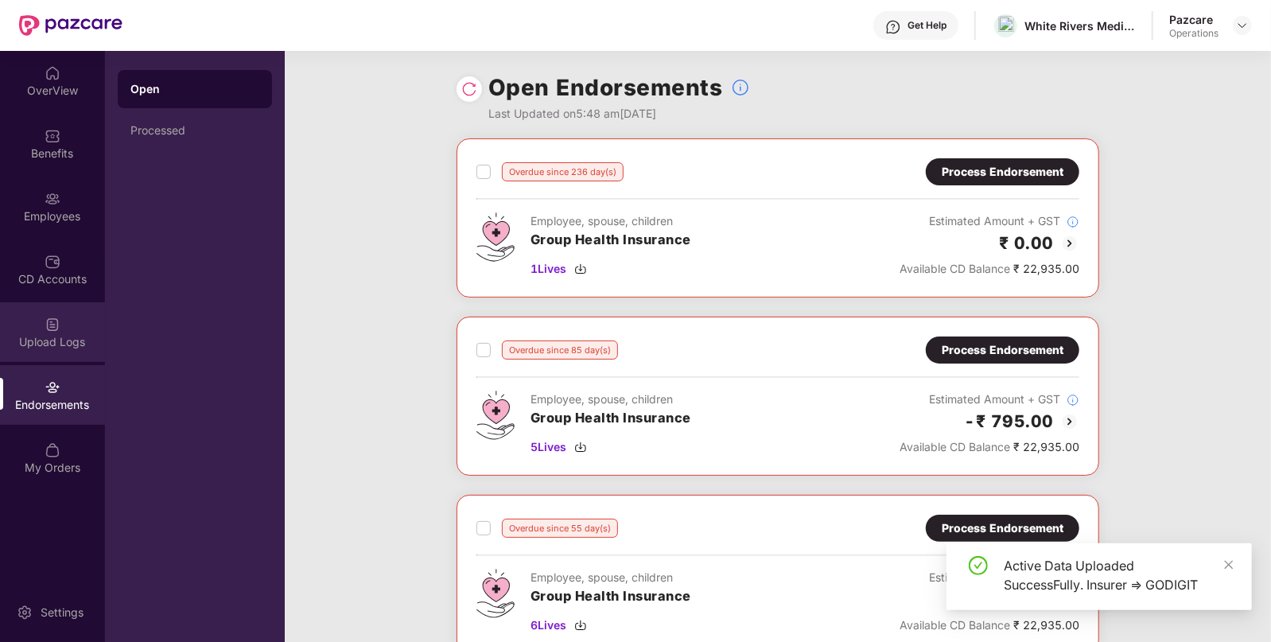
click at [57, 328] on img at bounding box center [53, 325] width 16 height 16
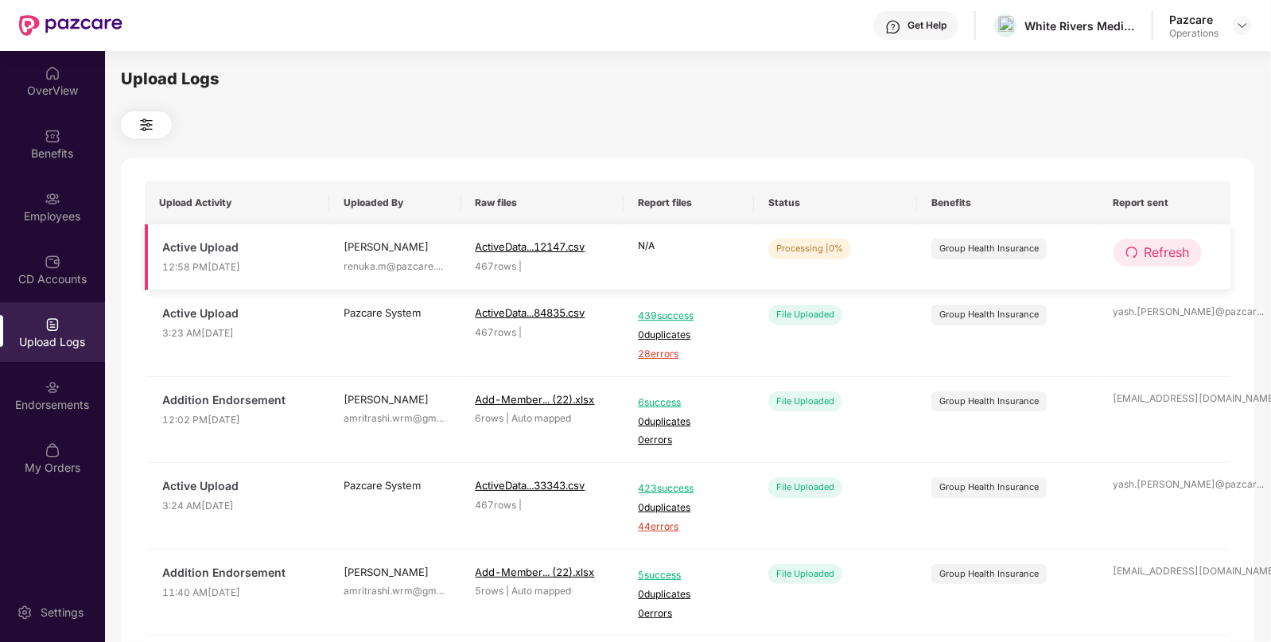
click at [1136, 248] on icon "redo" at bounding box center [1131, 252] width 13 height 13
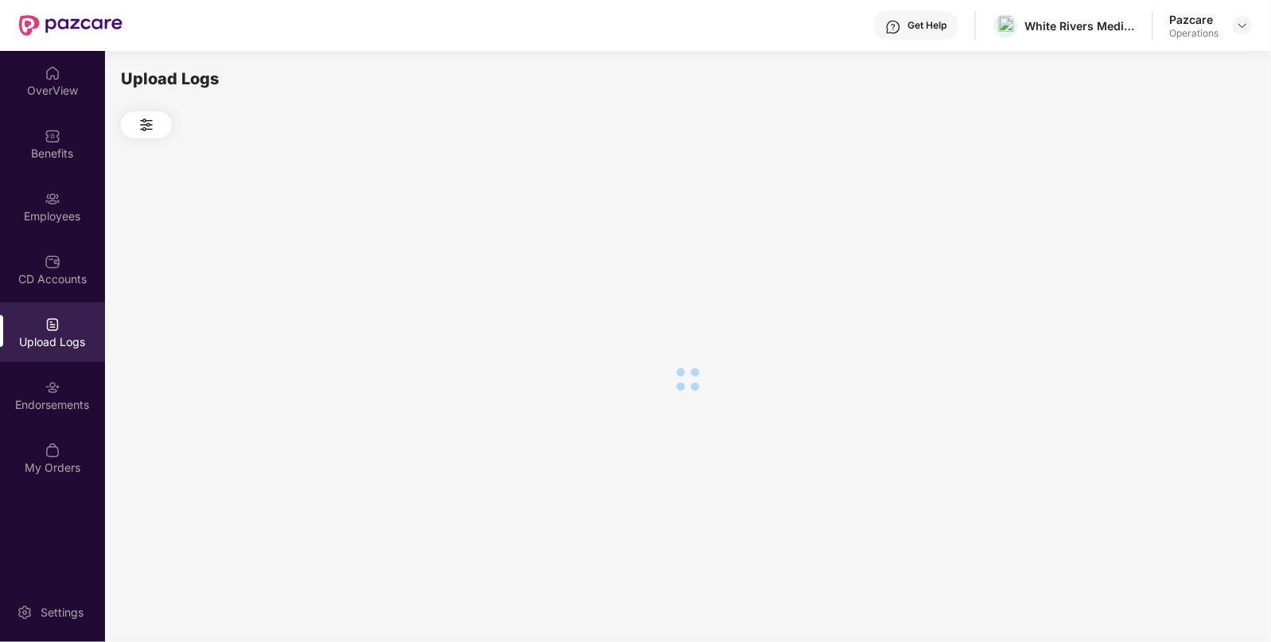
click at [1136, 248] on div at bounding box center [687, 378] width 1133 height 481
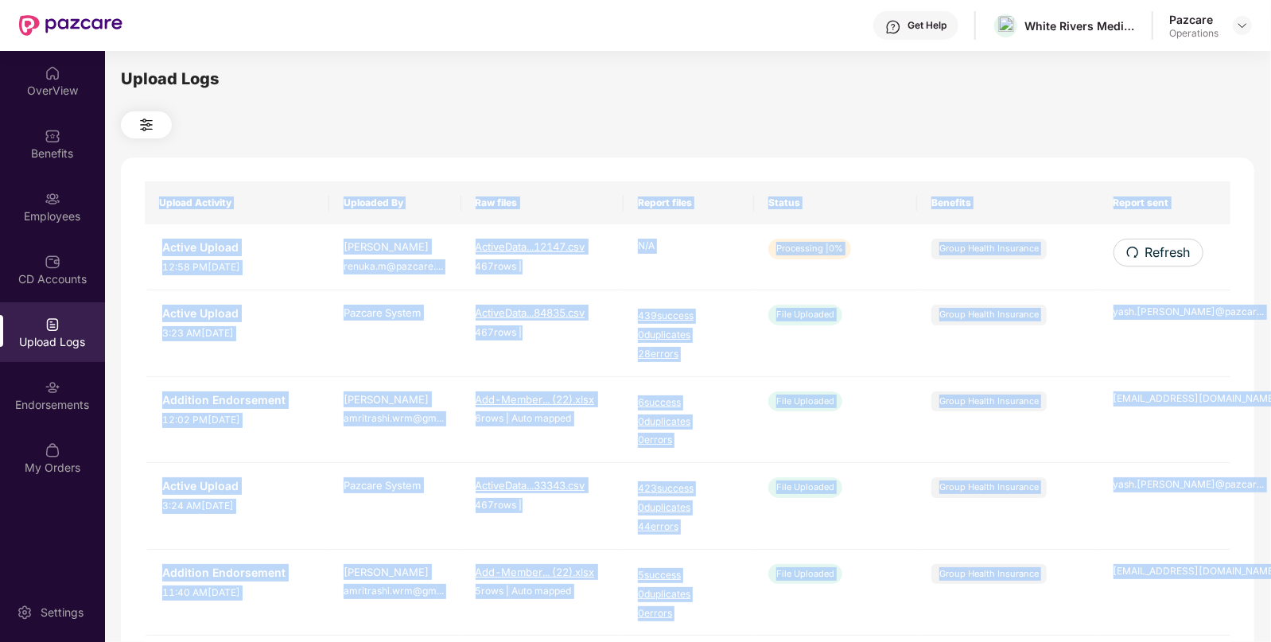
click at [1136, 248] on icon "redo" at bounding box center [1132, 252] width 13 height 13
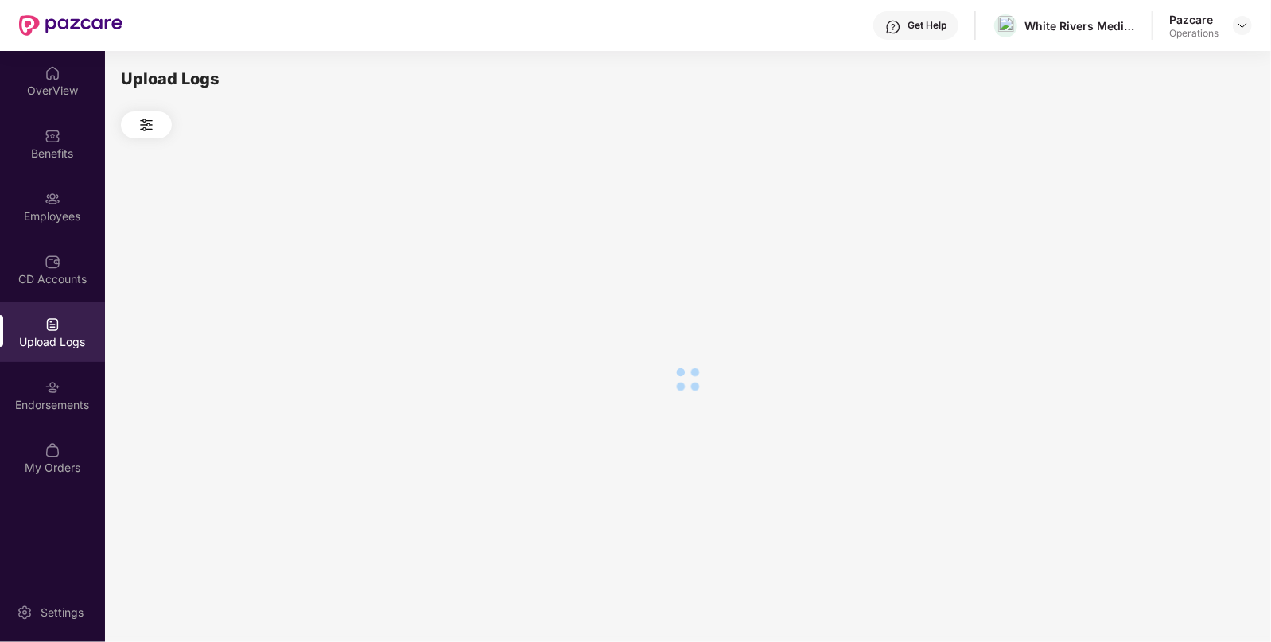
click at [1136, 248] on div at bounding box center [687, 378] width 1133 height 481
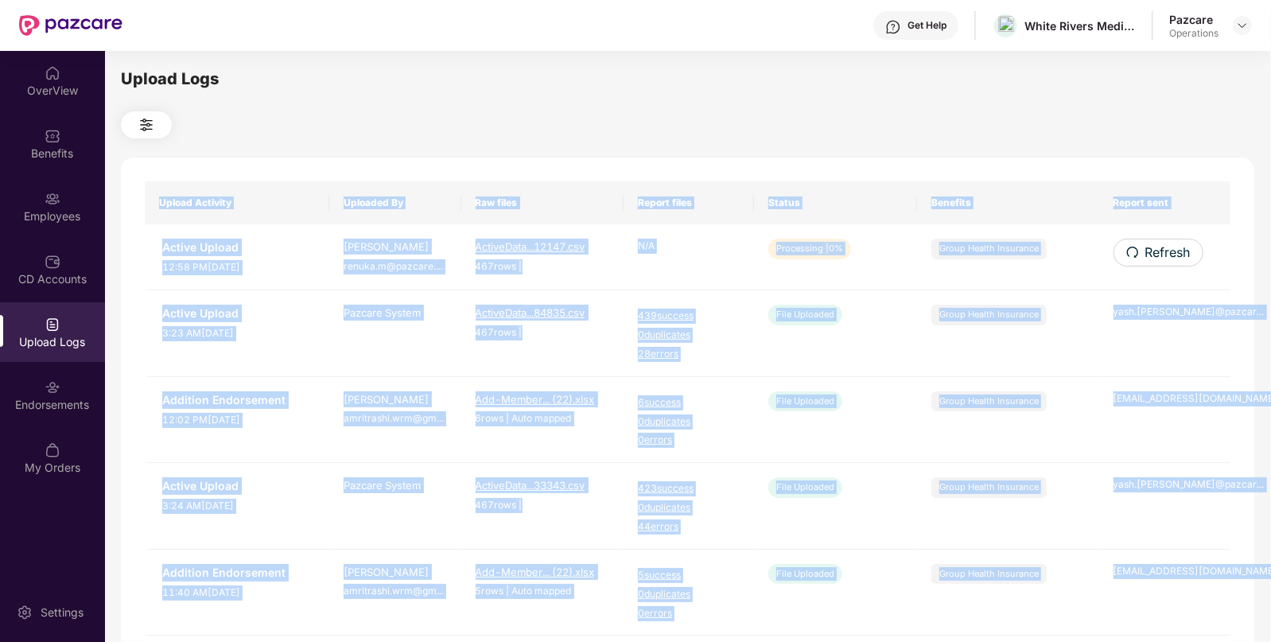
click at [1136, 248] on icon "redo" at bounding box center [1132, 252] width 13 height 13
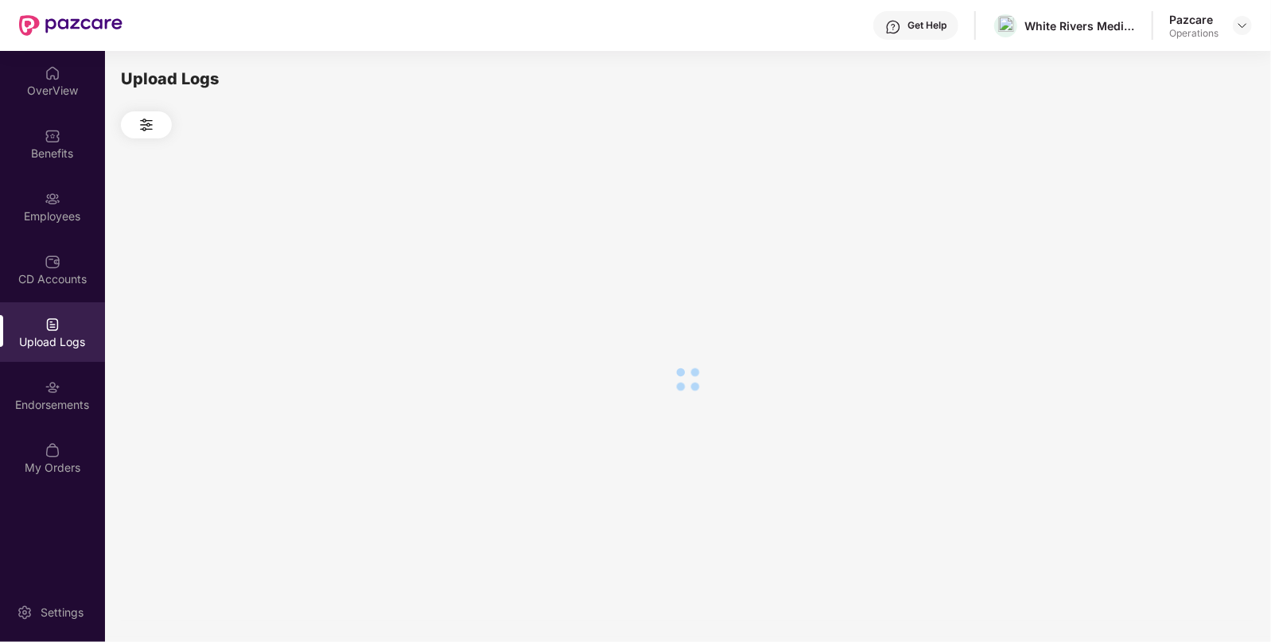
click at [1136, 248] on div at bounding box center [687, 378] width 1133 height 481
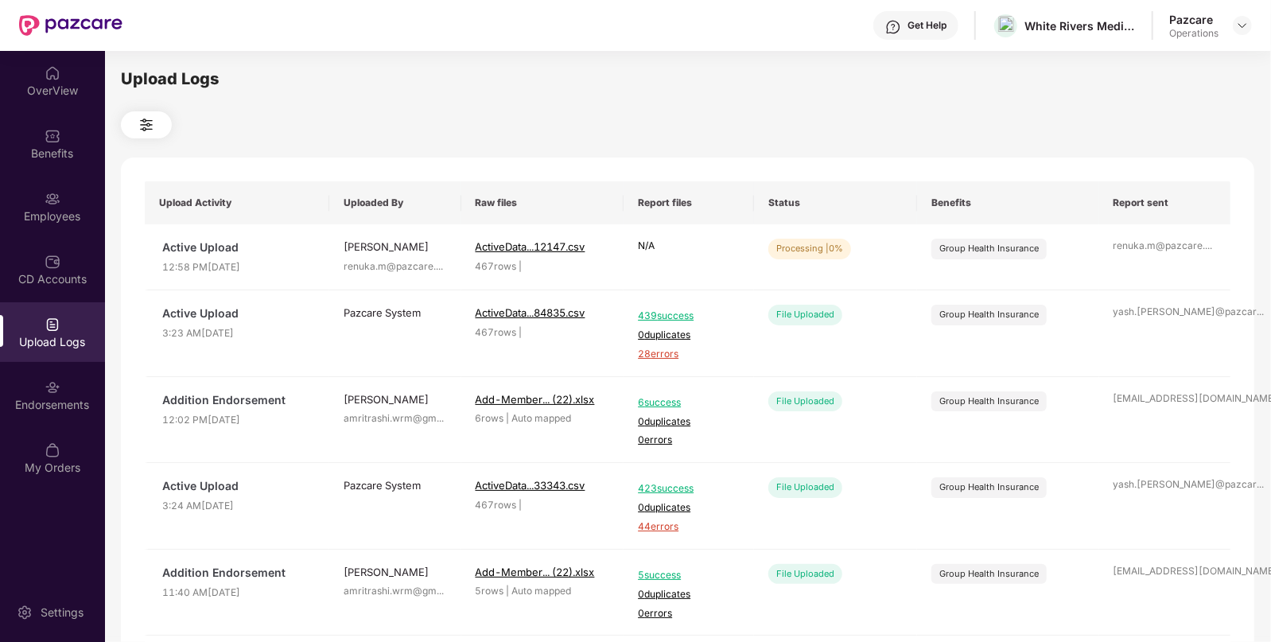
click at [819, 107] on div "Upload Logs Upload Activity Uploaded By Raw files Report files Status Benefits …" at bounding box center [687, 344] width 1133 height 554
click at [1165, 252] on span "Refresh" at bounding box center [1166, 253] width 45 height 20
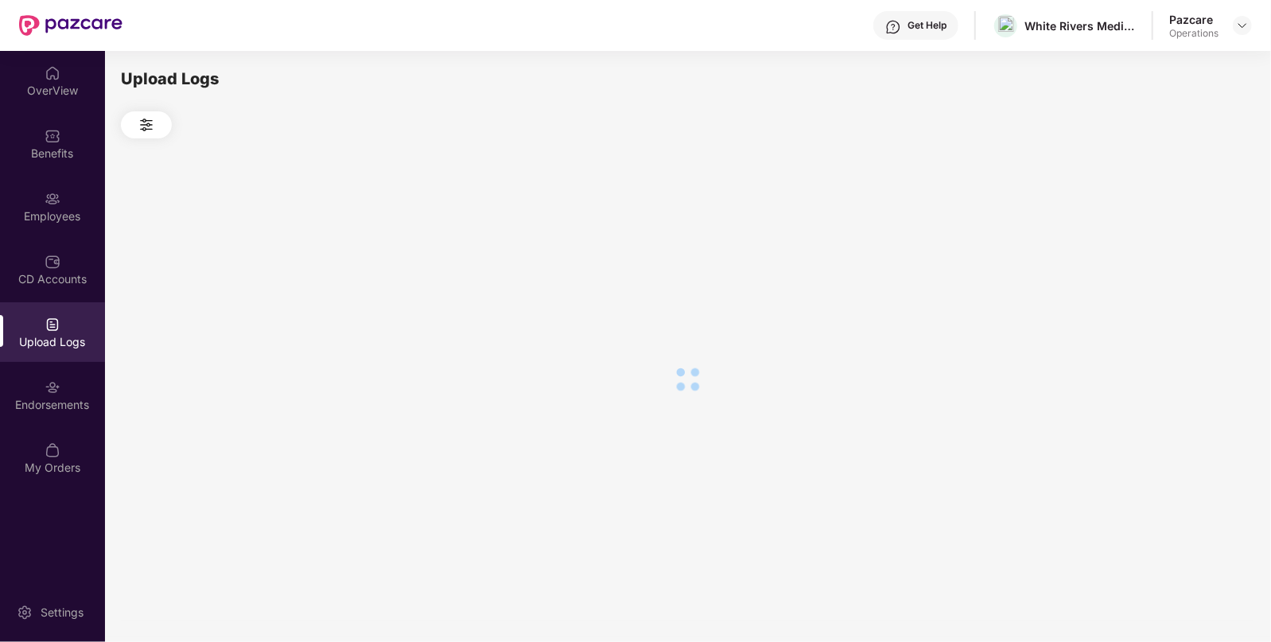
click at [1165, 252] on div at bounding box center [687, 378] width 1133 height 481
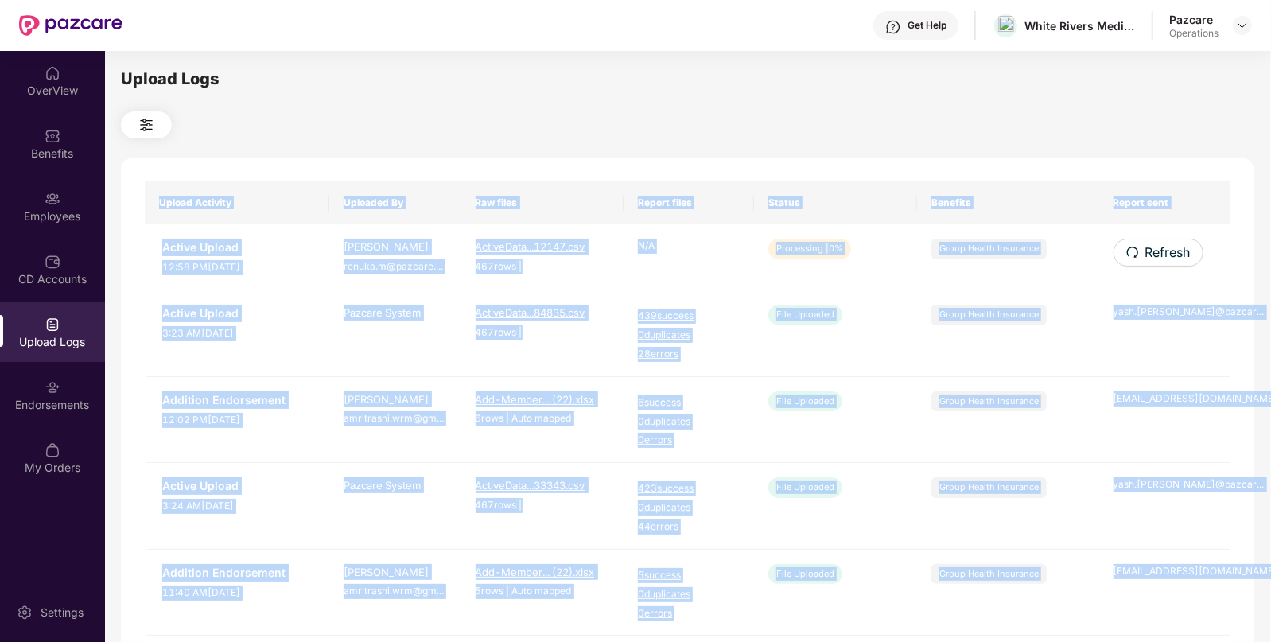
click at [1165, 252] on span "Refresh" at bounding box center [1167, 253] width 45 height 20
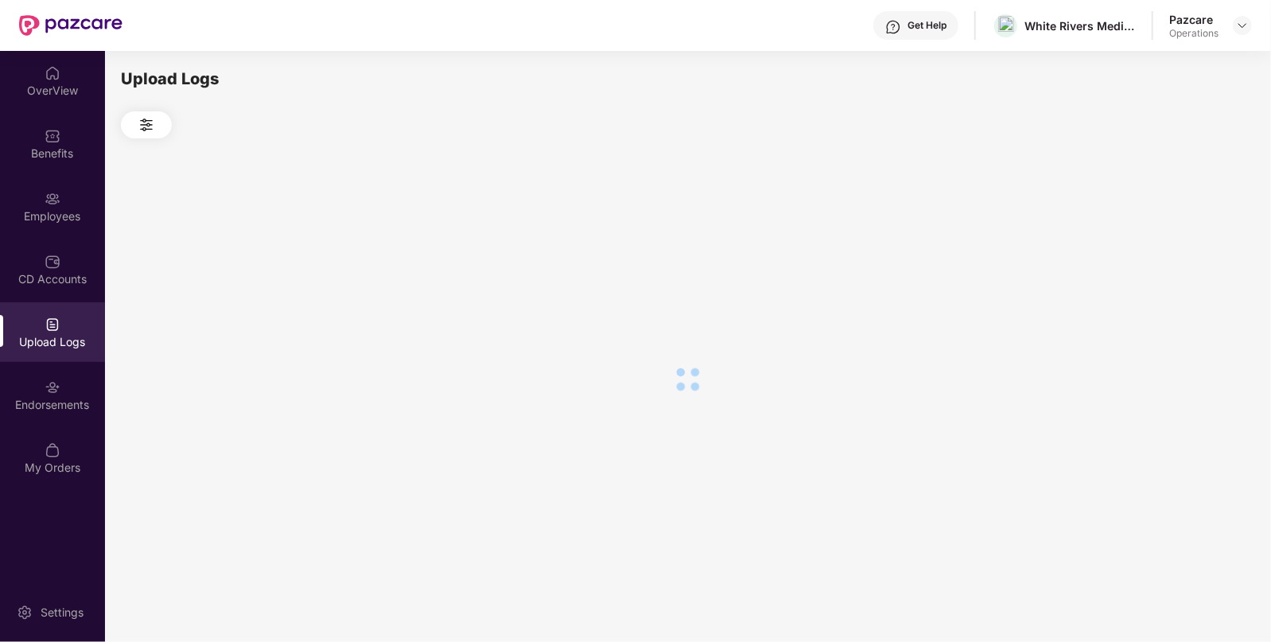
click at [1165, 252] on div at bounding box center [687, 378] width 1133 height 481
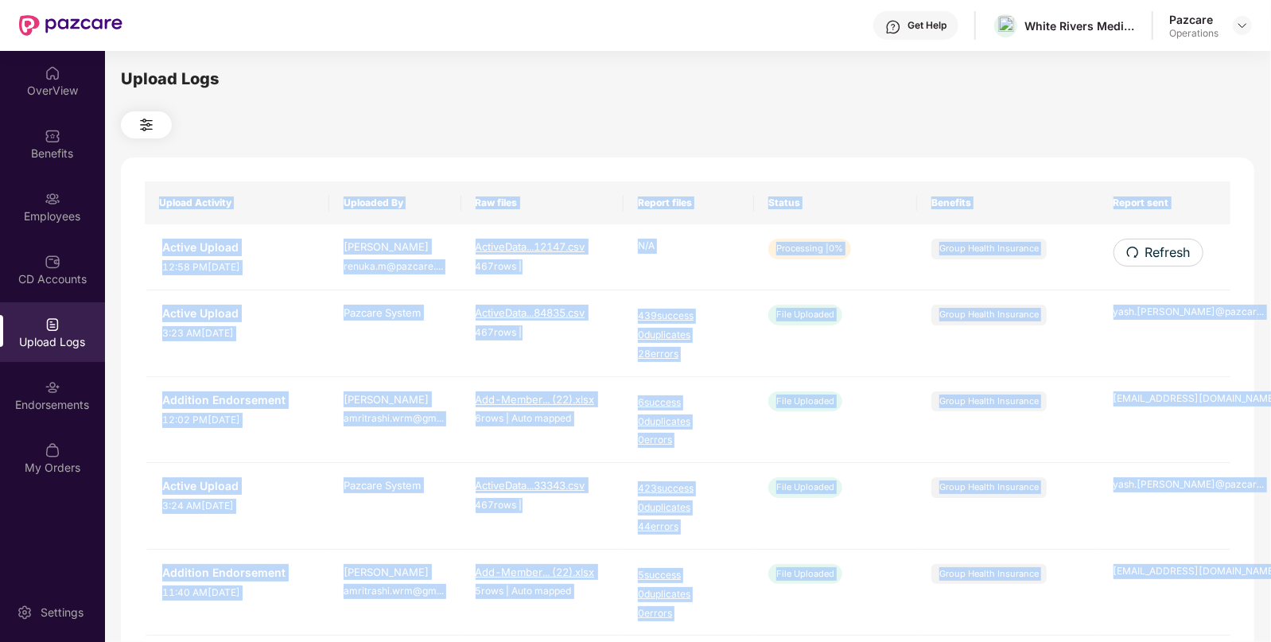
click at [1165, 252] on span "Refresh" at bounding box center [1167, 253] width 45 height 20
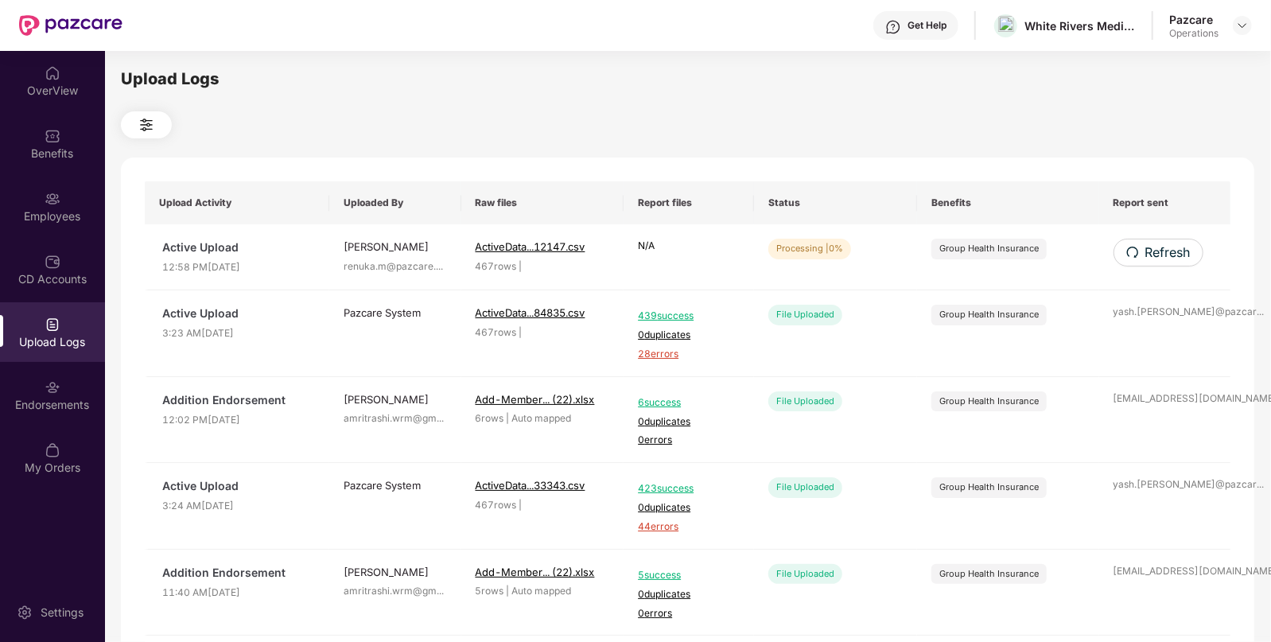
click at [925, 111] on div at bounding box center [687, 124] width 1133 height 27
click at [1165, 251] on span "Refresh" at bounding box center [1166, 253] width 45 height 20
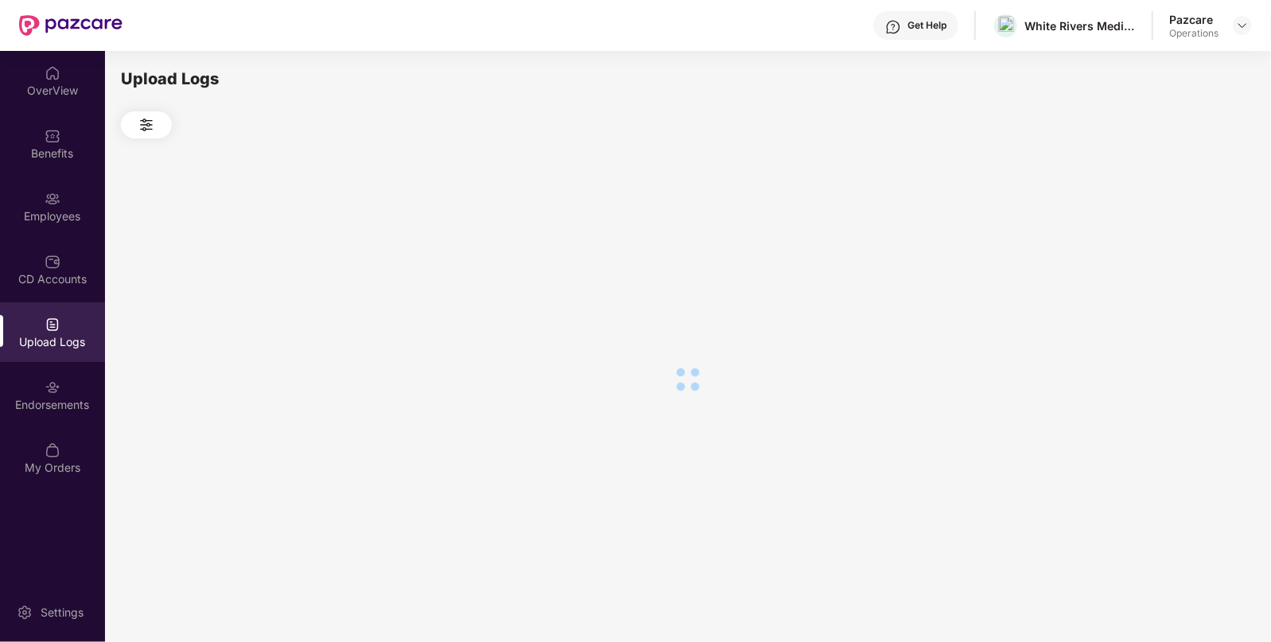
click at [1165, 251] on div at bounding box center [687, 378] width 1133 height 481
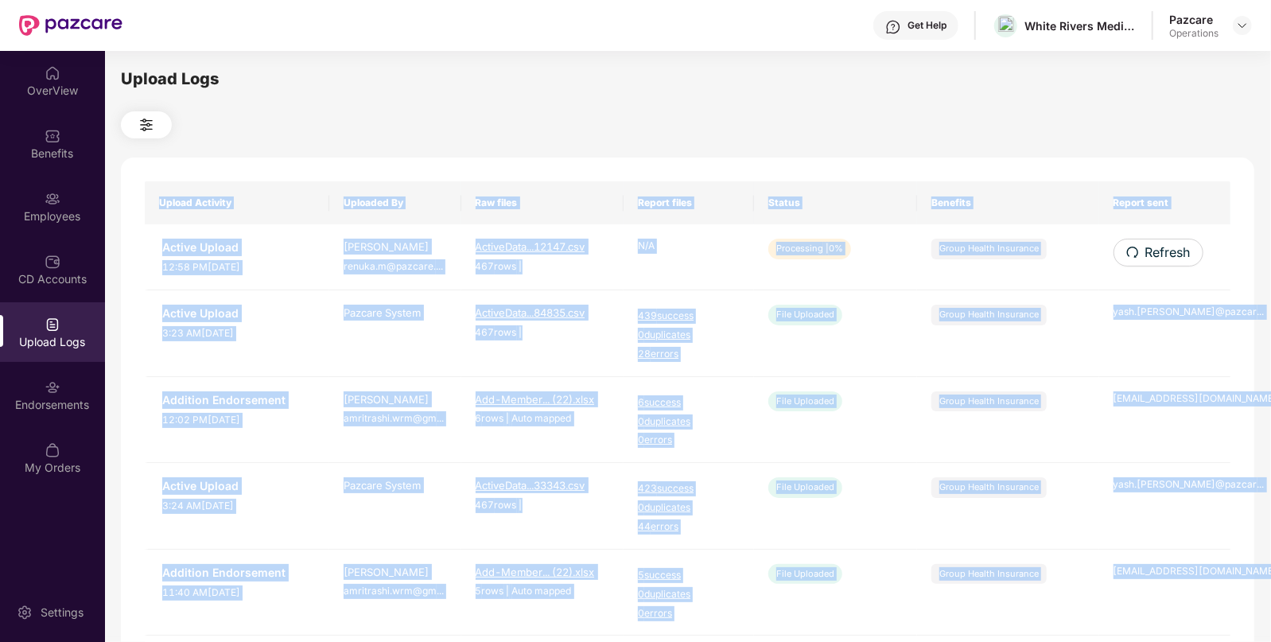
click at [1165, 251] on div "Upload Activity Uploaded By Raw files Report files Status Benefits Report sent …" at bounding box center [687, 644] width 1133 height 975
click at [1165, 251] on span "Refresh" at bounding box center [1166, 253] width 45 height 20
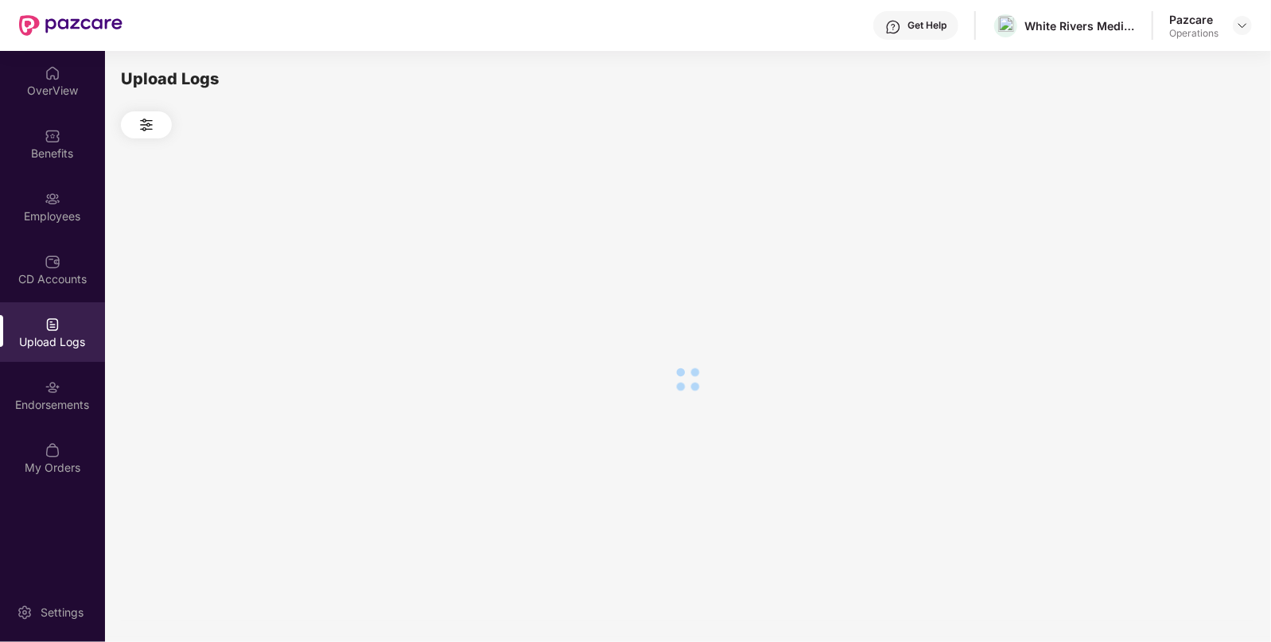
click at [1165, 251] on div at bounding box center [687, 378] width 1133 height 481
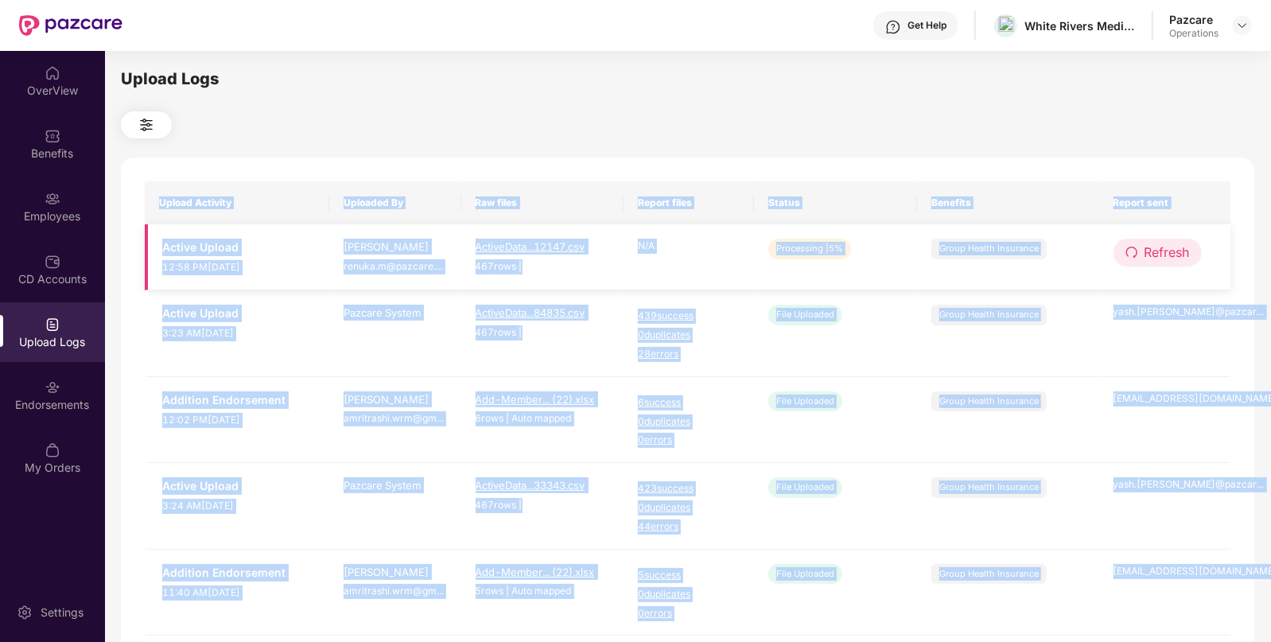
click at [1165, 251] on span "Refresh" at bounding box center [1166, 253] width 45 height 20
click at [1165, 251] on span "Refresh" at bounding box center [1167, 253] width 45 height 20
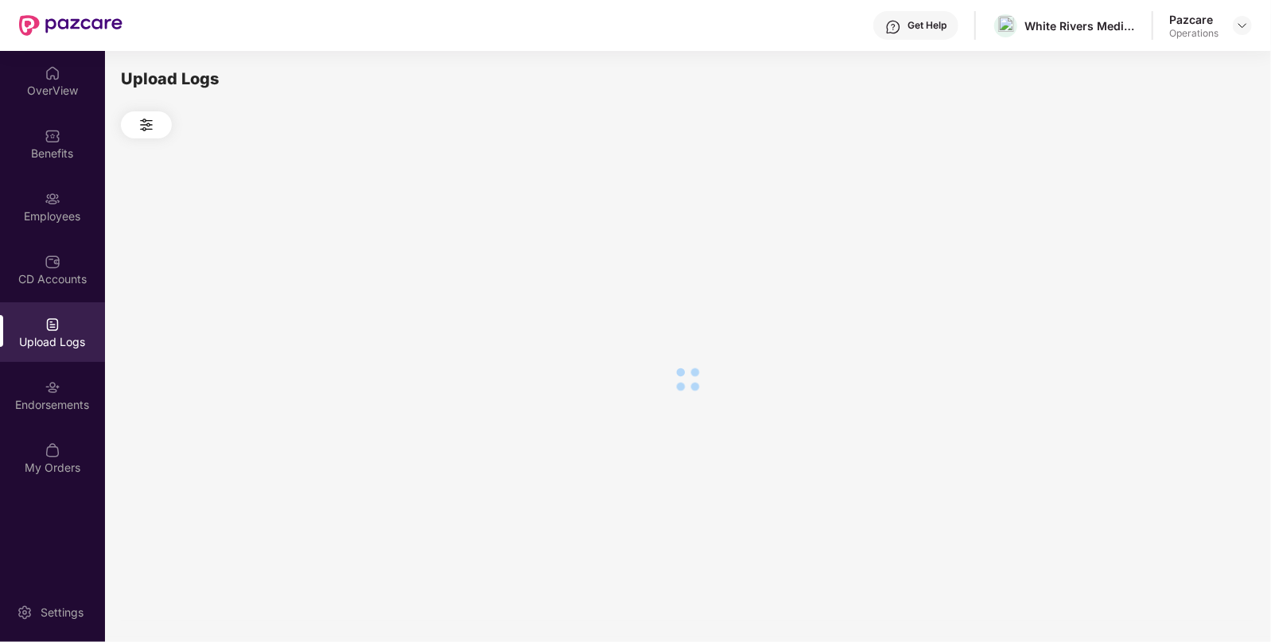
click at [1165, 251] on div at bounding box center [687, 378] width 1133 height 481
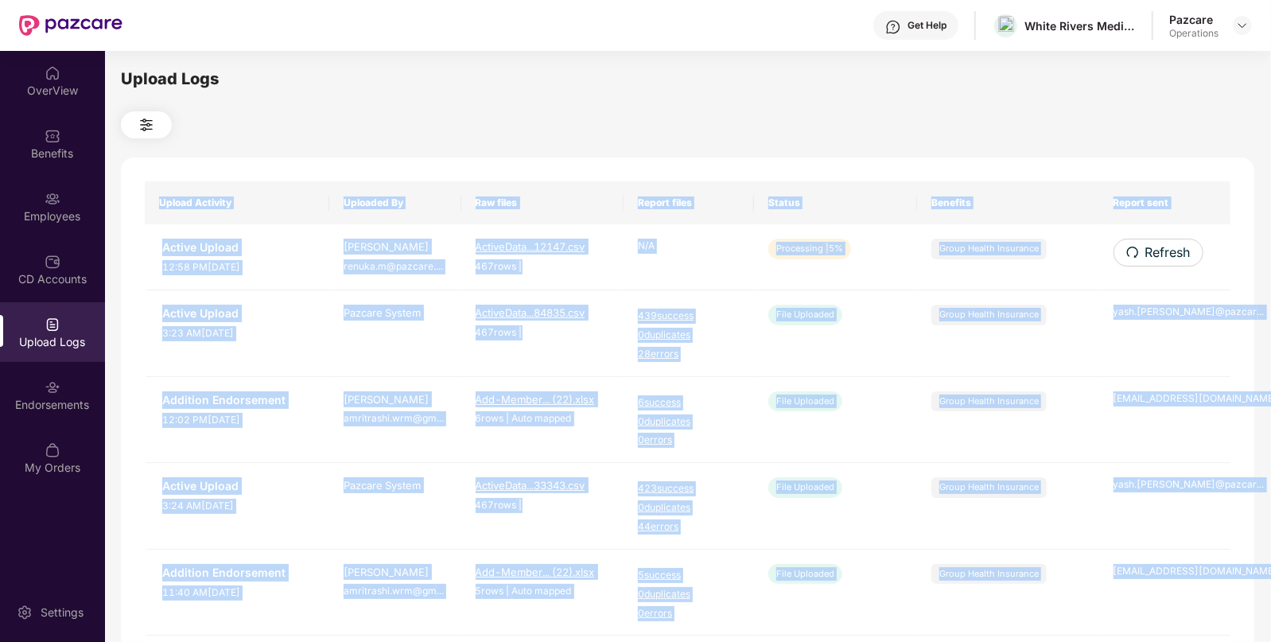
click at [1165, 251] on span "Refresh" at bounding box center [1167, 253] width 45 height 20
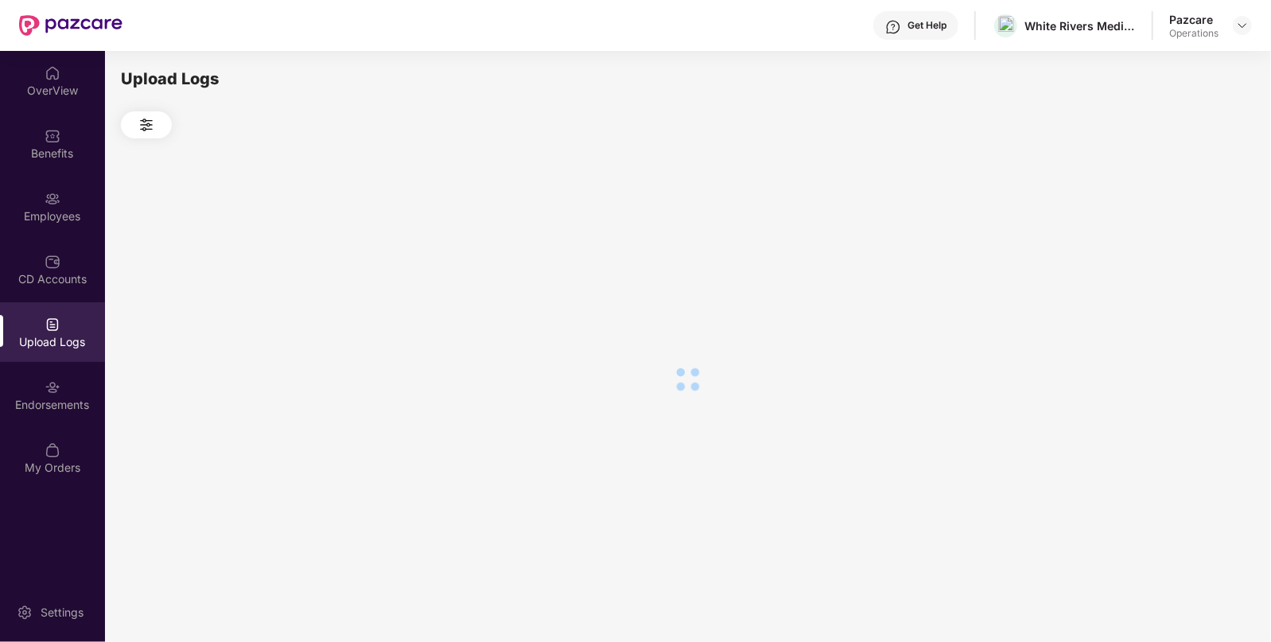
click at [1165, 251] on div at bounding box center [687, 378] width 1133 height 481
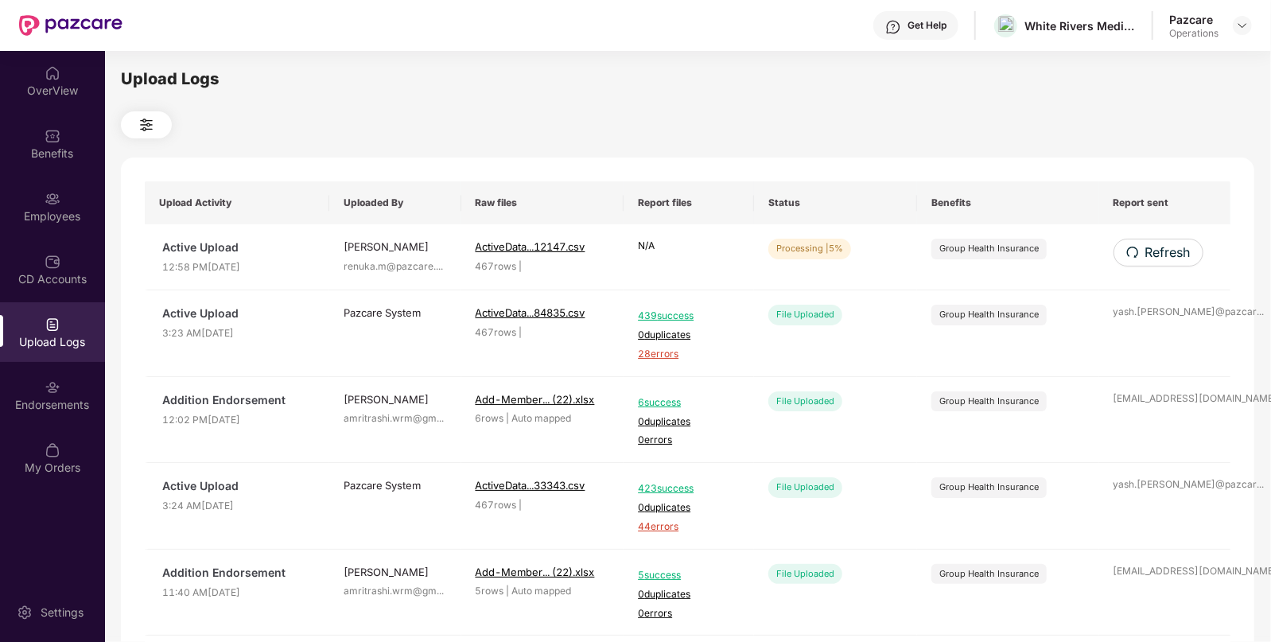
click at [1165, 251] on div "Upload Activity Uploaded By Raw files Report files Status Benefits Report sent …" at bounding box center [687, 644] width 1133 height 975
click at [1165, 251] on span "Refresh" at bounding box center [1167, 253] width 45 height 20
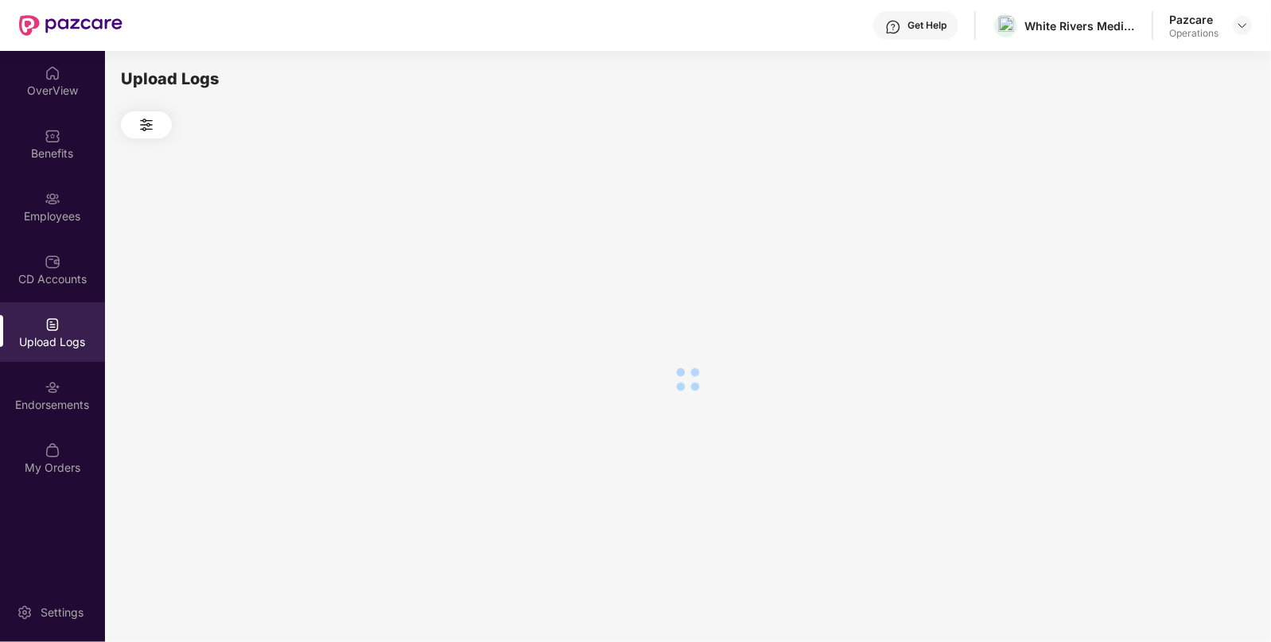
click at [1165, 251] on div at bounding box center [687, 378] width 1133 height 481
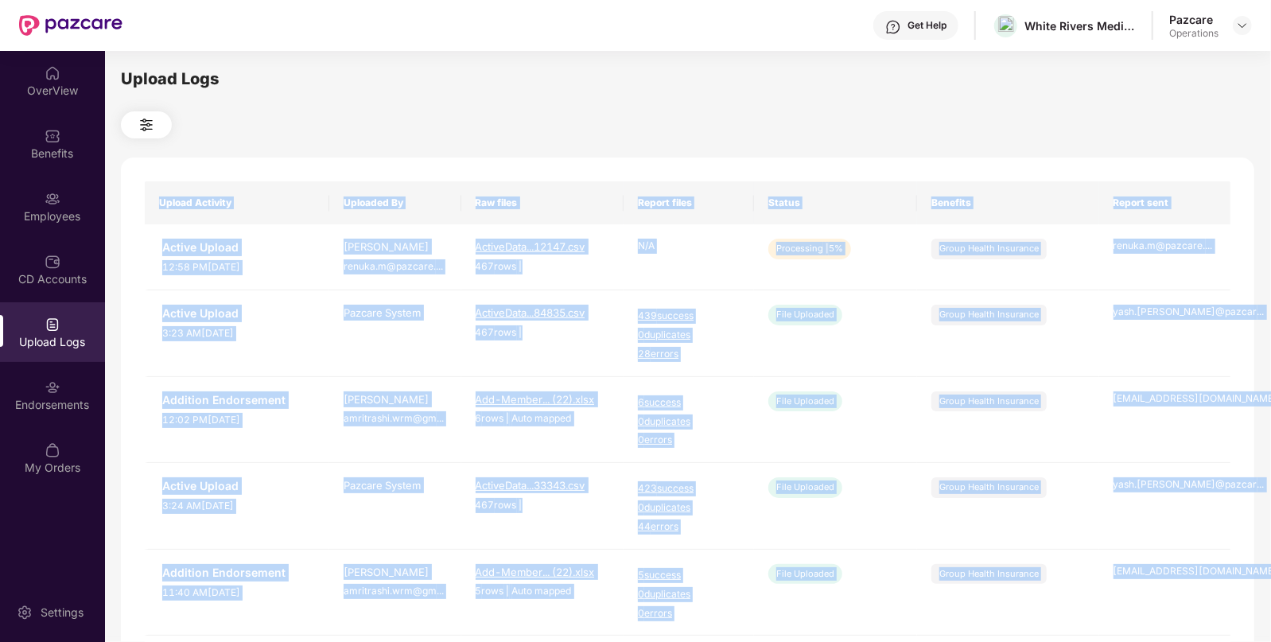
click at [945, 167] on div "Upload Activity Uploaded By Raw files Report files Status Benefits Report sent …" at bounding box center [687, 644] width 1133 height 975
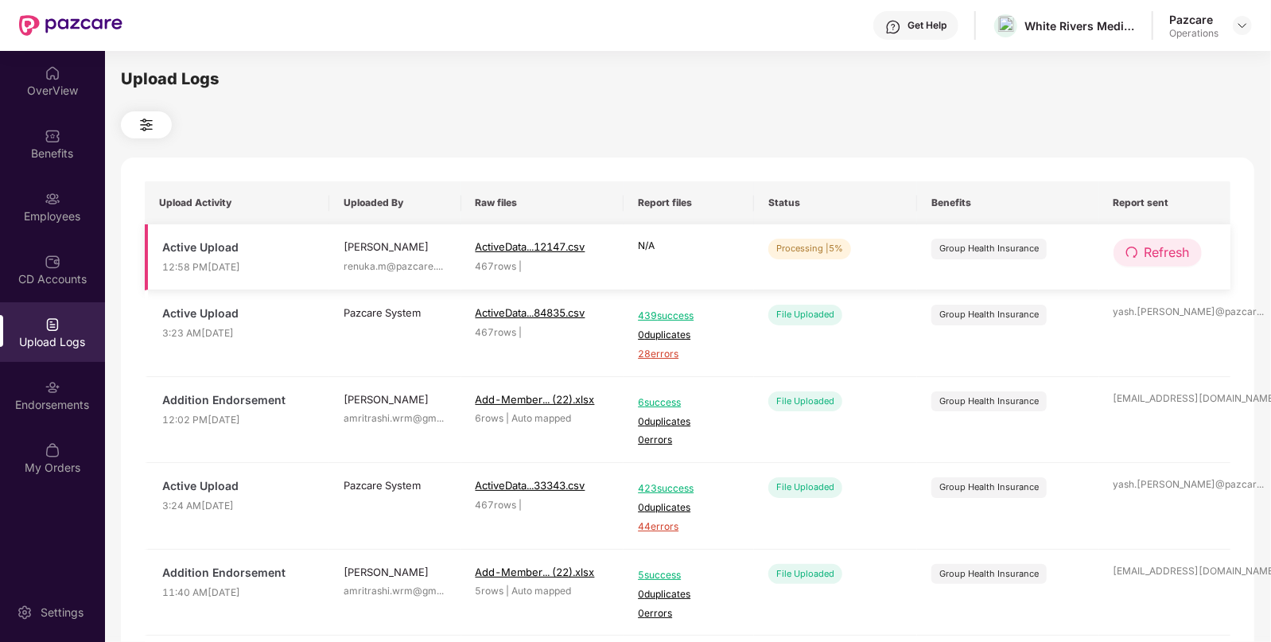
click at [1167, 251] on span "Refresh" at bounding box center [1166, 253] width 45 height 20
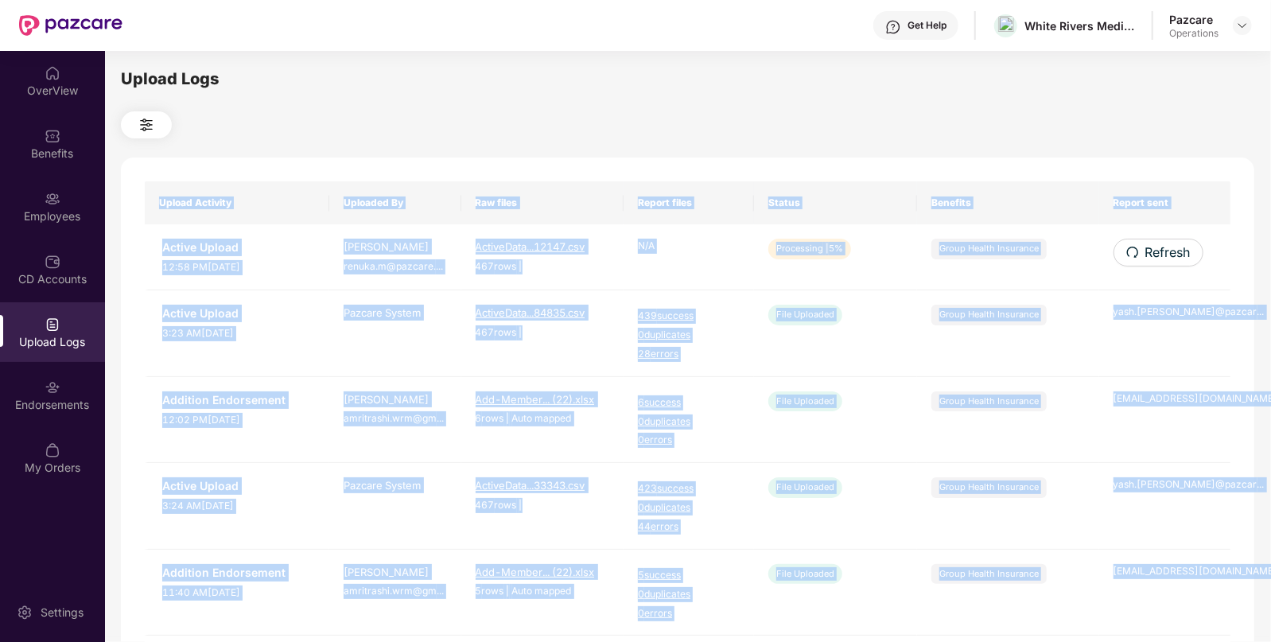
click at [1167, 251] on div "Upload Activity Uploaded By Raw files Report files Status Benefits Report sent …" at bounding box center [687, 644] width 1133 height 975
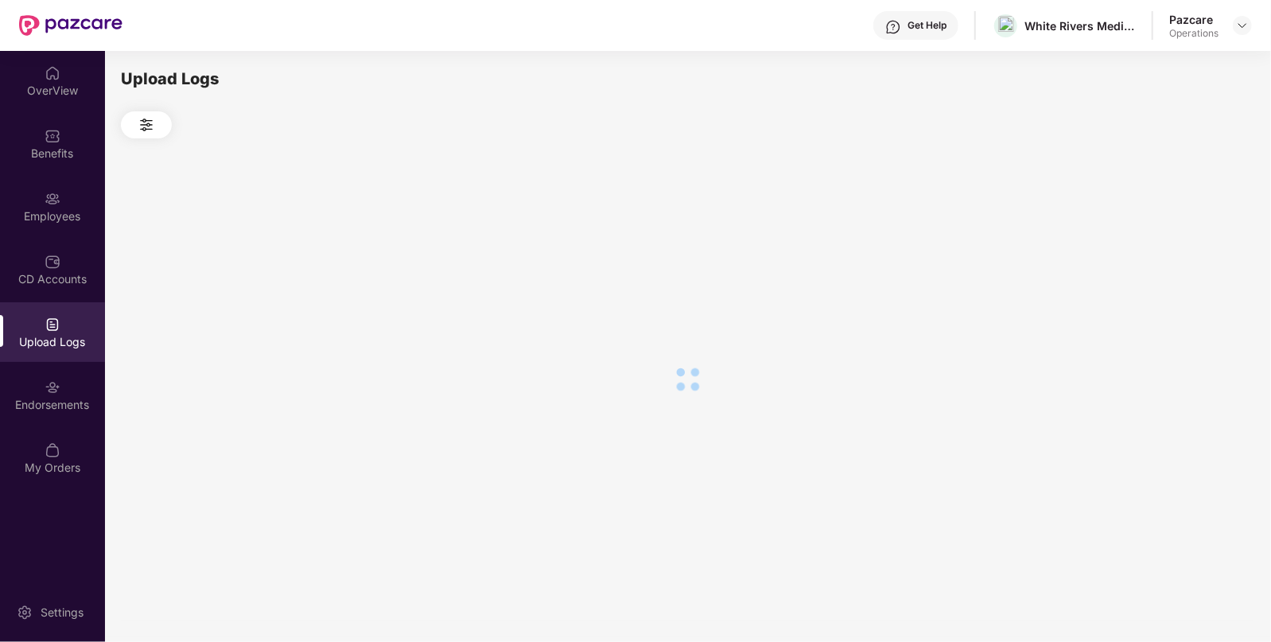
click at [1167, 251] on div at bounding box center [687, 378] width 1133 height 481
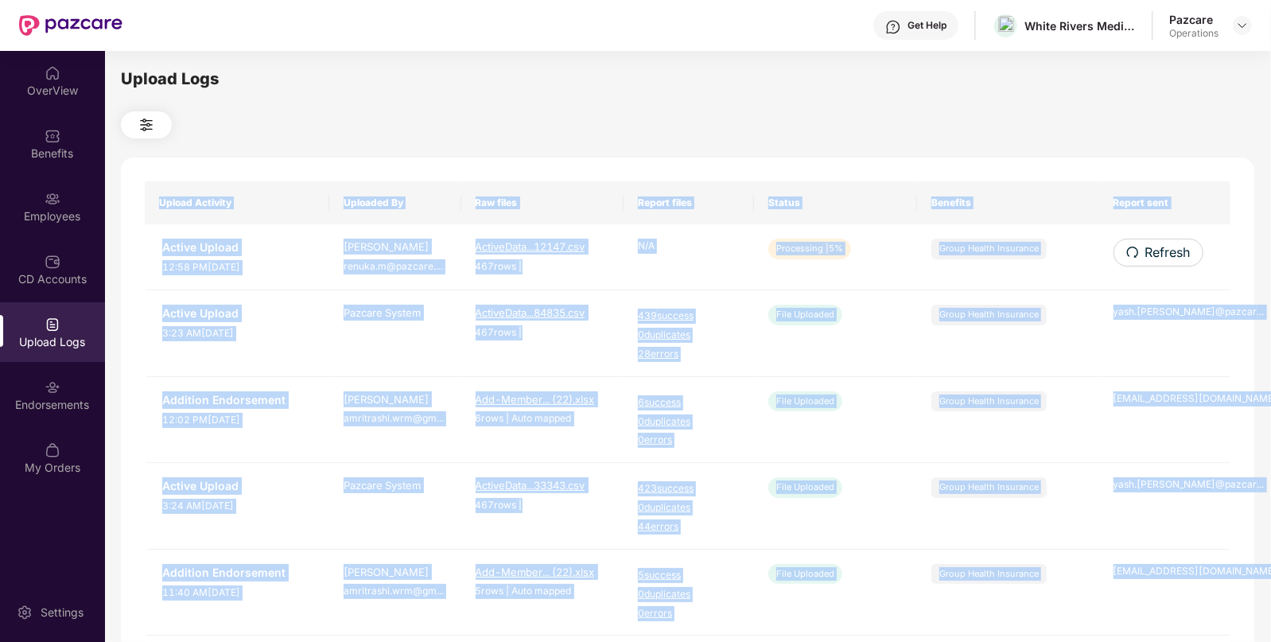
click at [1167, 251] on span "Refresh" at bounding box center [1167, 253] width 45 height 20
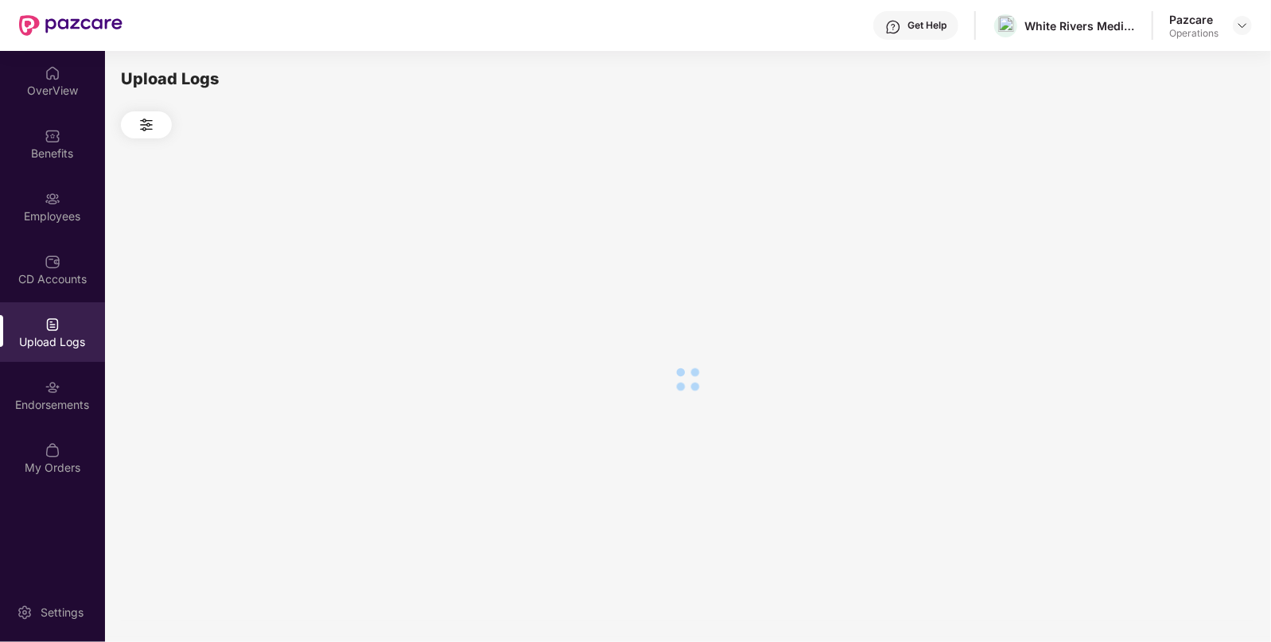
click at [1167, 251] on div at bounding box center [687, 378] width 1133 height 481
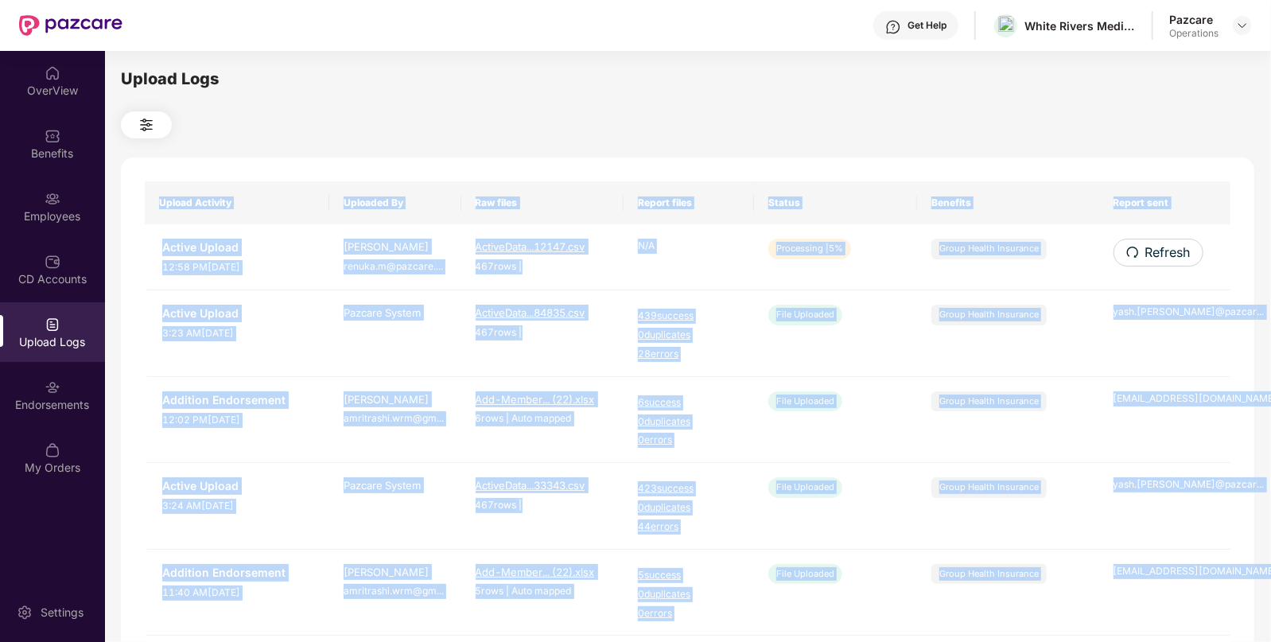
click at [1008, 171] on div "Upload Activity Uploaded By Raw files Report files Status Benefits Report sent …" at bounding box center [687, 644] width 1133 height 975
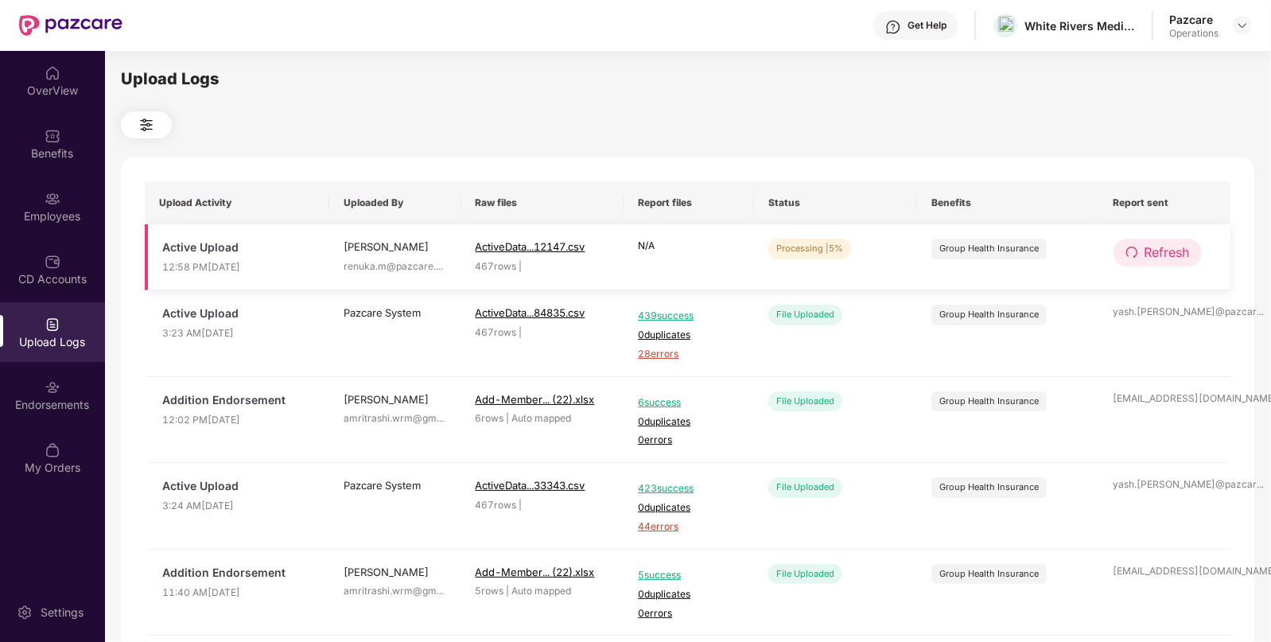
click at [1144, 263] on button "Refresh" at bounding box center [1157, 253] width 88 height 28
click at [1144, 263] on button "Refresh" at bounding box center [1158, 253] width 90 height 28
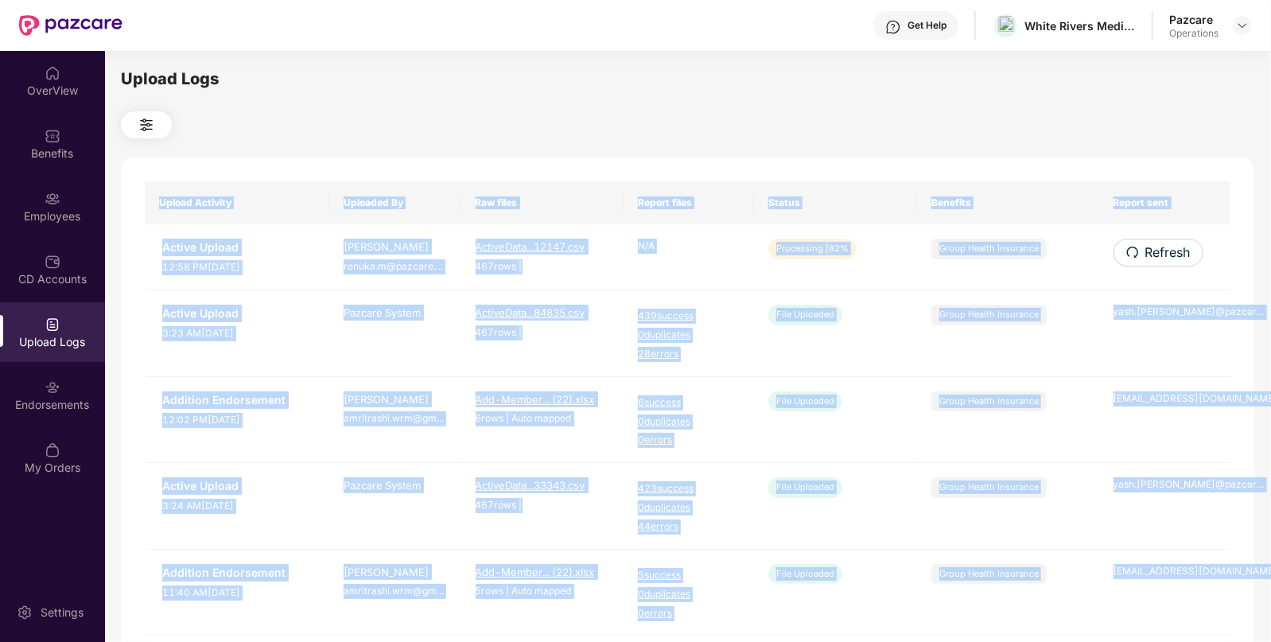
click at [1144, 263] on div "Upload Activity Uploaded By Raw files Report files Status Benefits Report sent …" at bounding box center [687, 644] width 1133 height 975
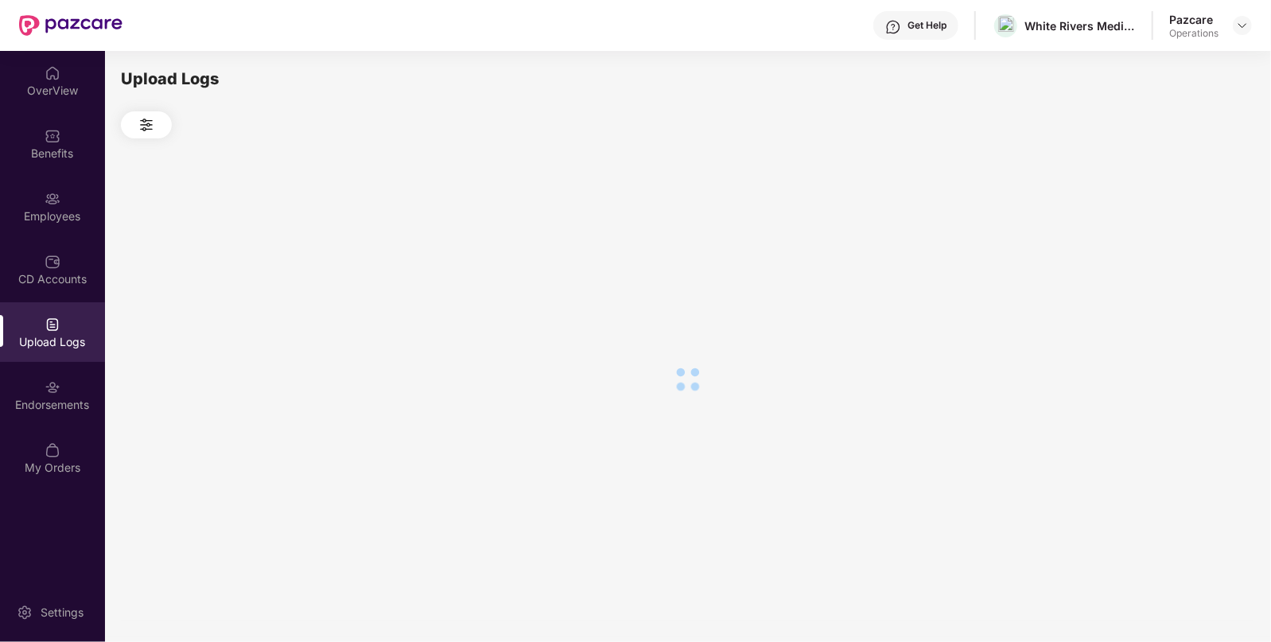
click at [1144, 263] on div at bounding box center [687, 378] width 1133 height 481
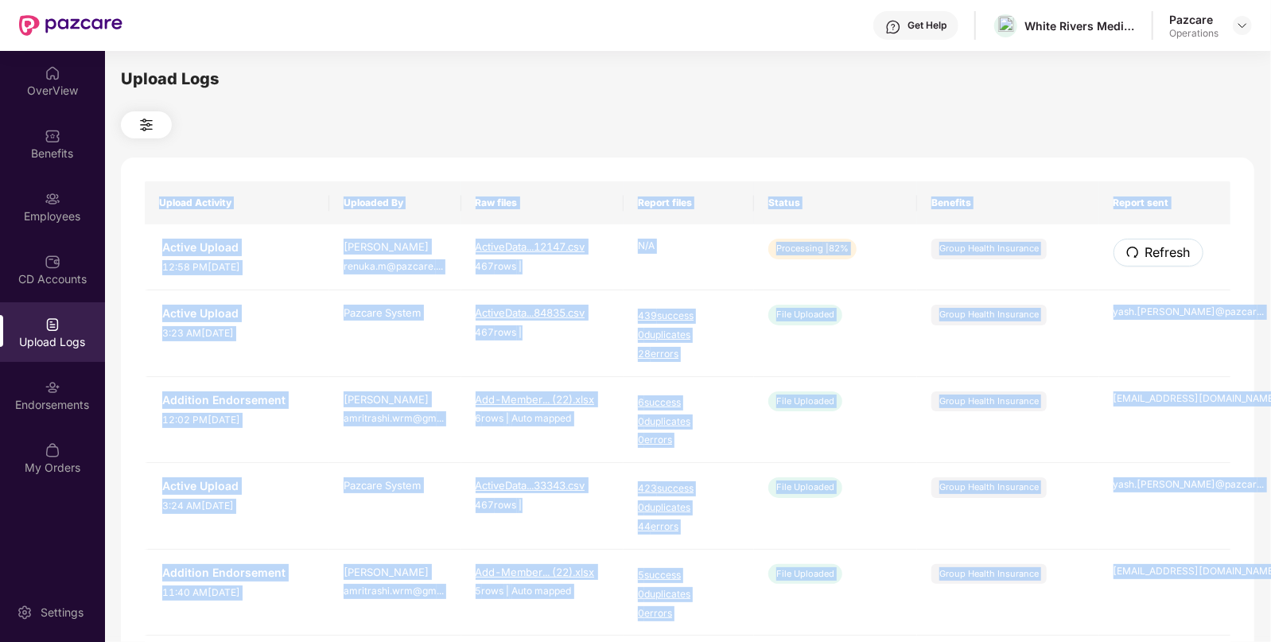
click at [1144, 263] on button "Refresh" at bounding box center [1158, 253] width 90 height 28
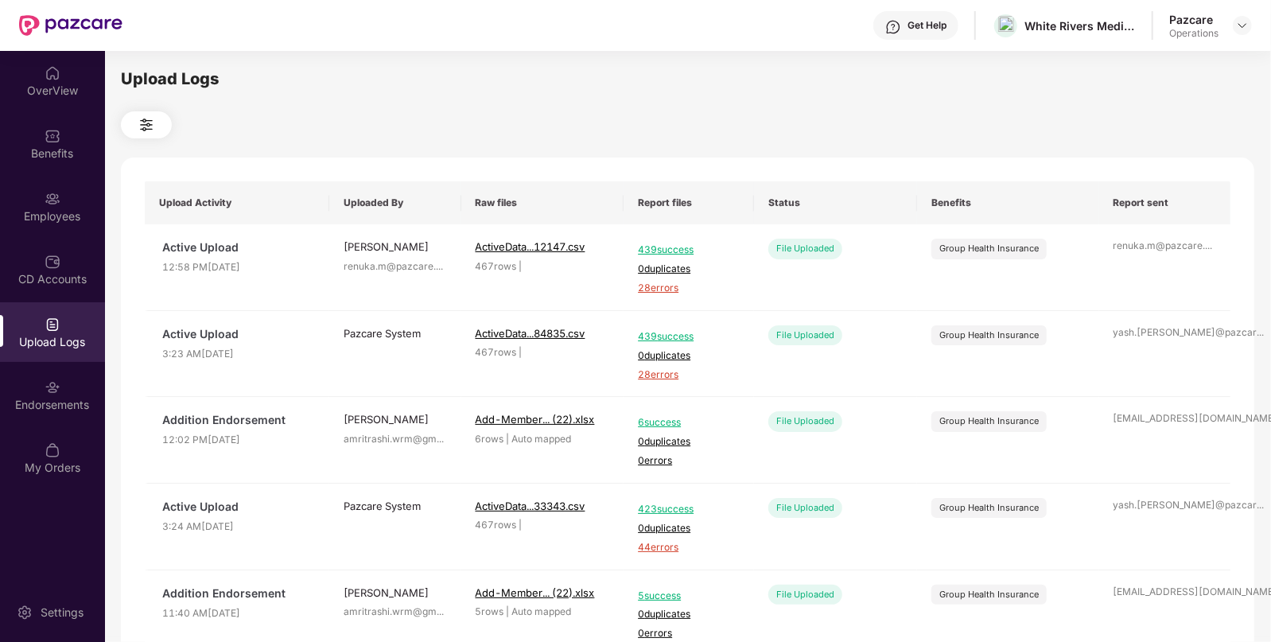
click at [931, 96] on div "Upload Logs Upload Activity Uploaded By Raw files Report files Status Benefits …" at bounding box center [687, 344] width 1133 height 554
click at [1239, 25] on img at bounding box center [1242, 25] width 13 height 13
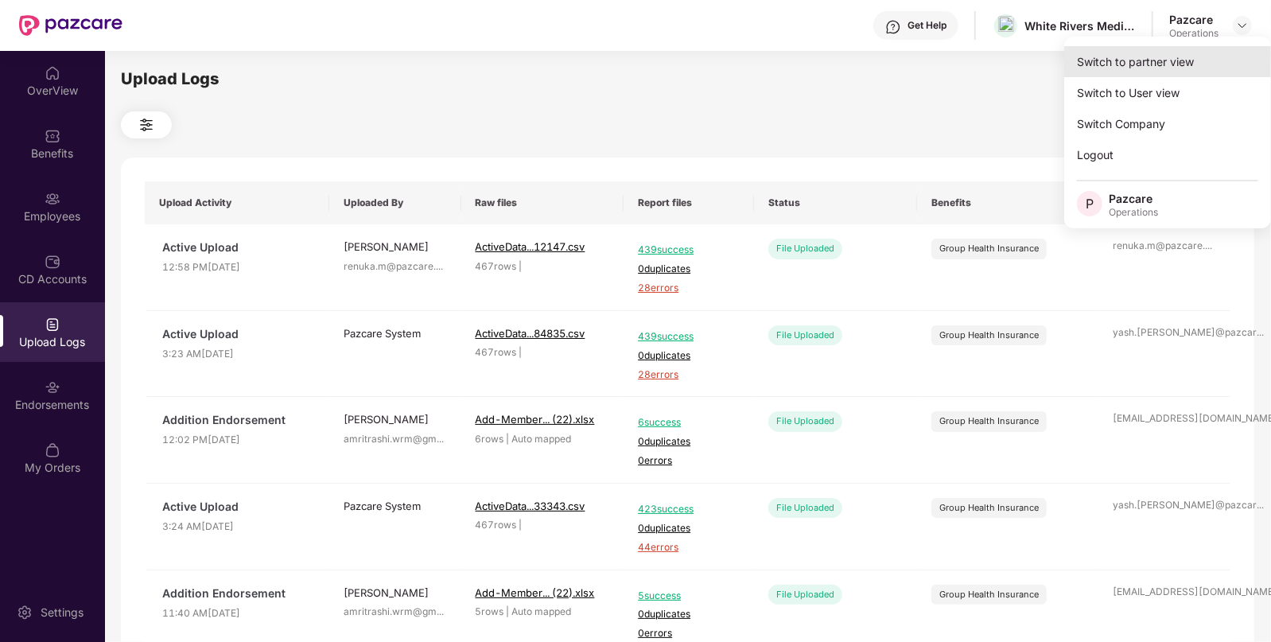
click at [1087, 63] on div "Switch to partner view" at bounding box center [1167, 61] width 207 height 31
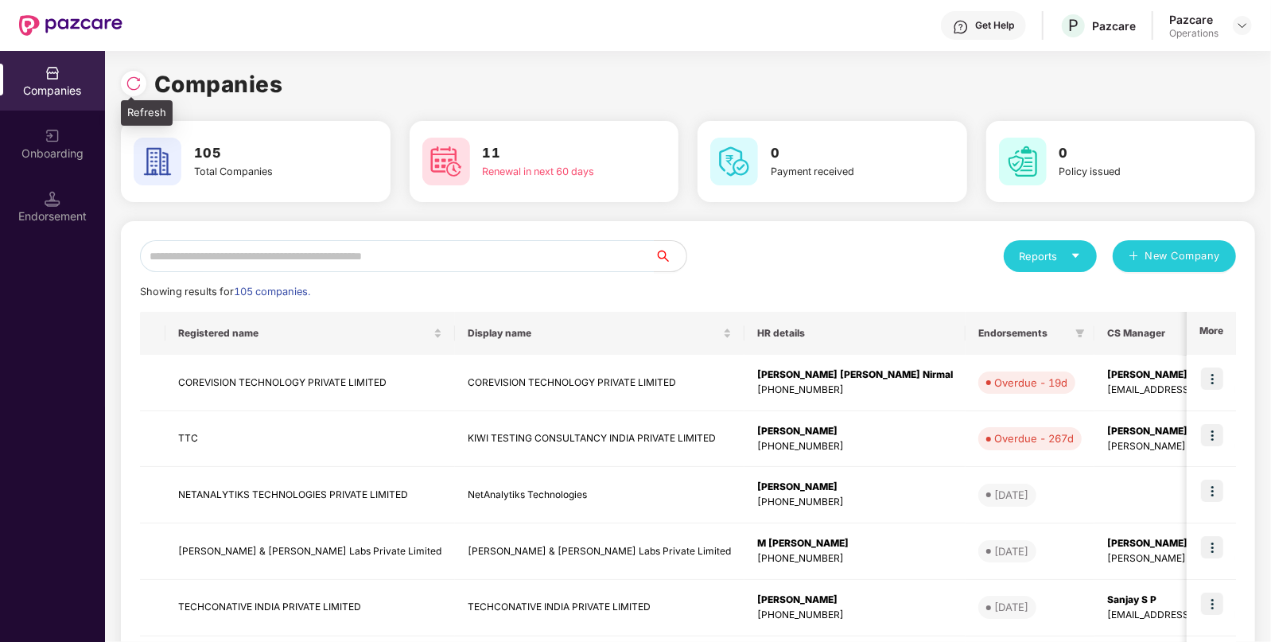
click at [143, 87] on div at bounding box center [133, 83] width 25 height 25
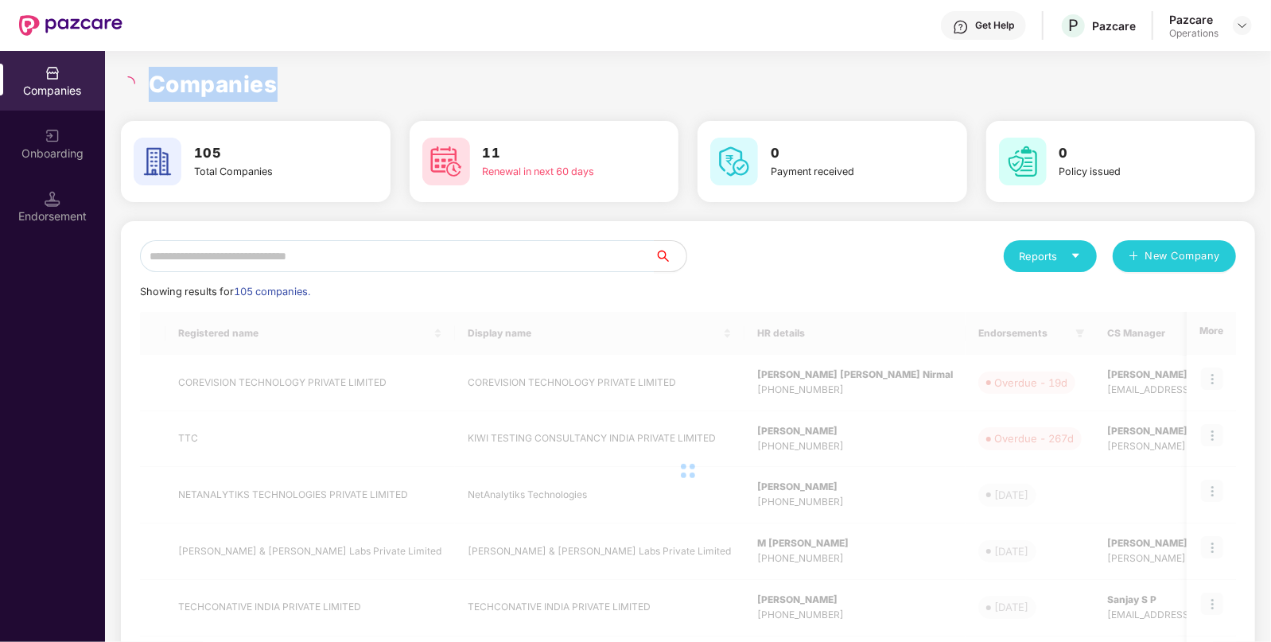
click at [143, 87] on div "Companies" at bounding box center [688, 84] width 1134 height 35
click at [212, 252] on input "text" at bounding box center [397, 256] width 515 height 32
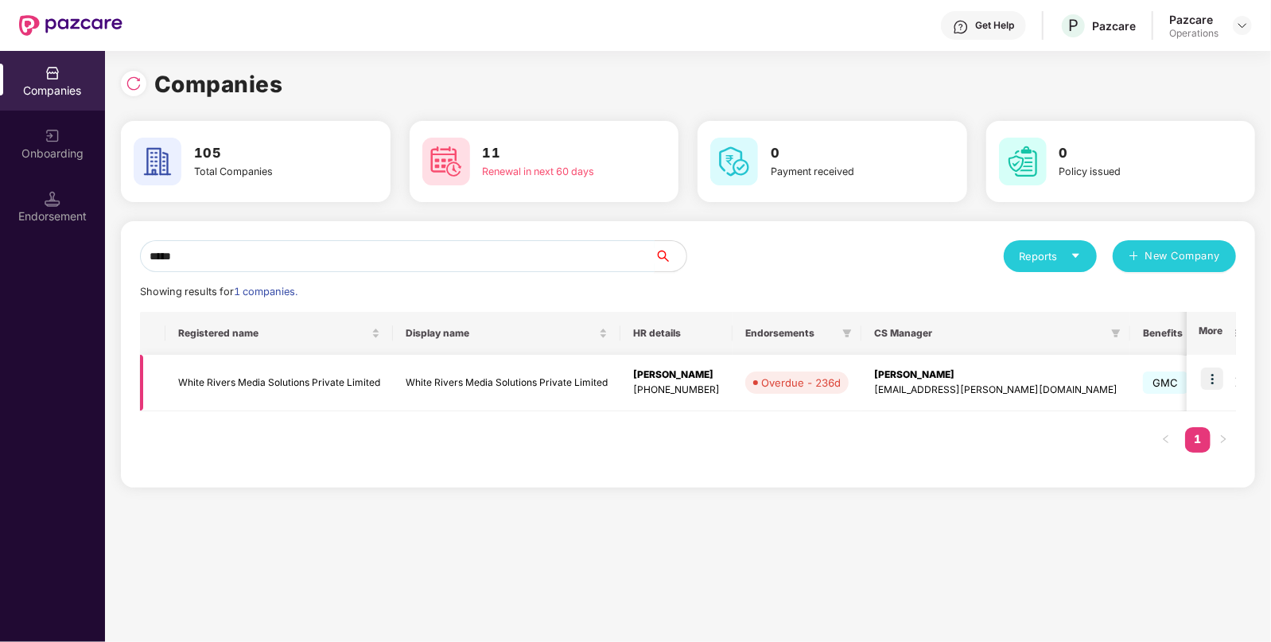
type input "*****"
click at [1210, 379] on img at bounding box center [1212, 378] width 22 height 22
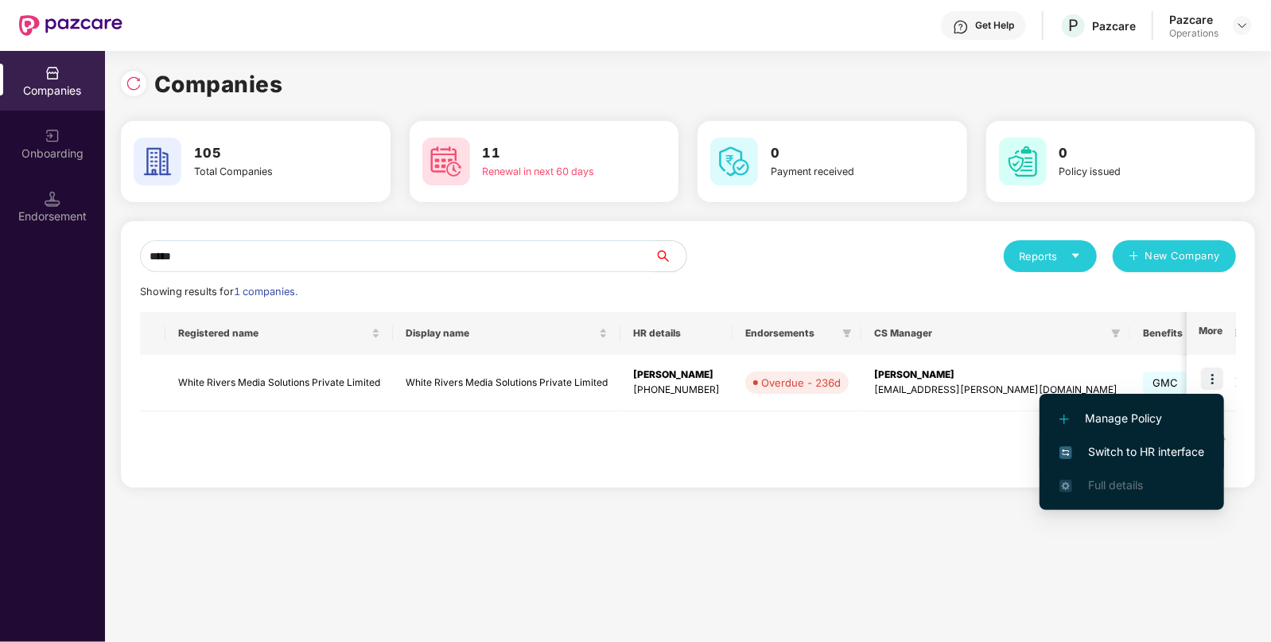
click at [1110, 463] on li "Switch to HR interface" at bounding box center [1131, 451] width 185 height 33
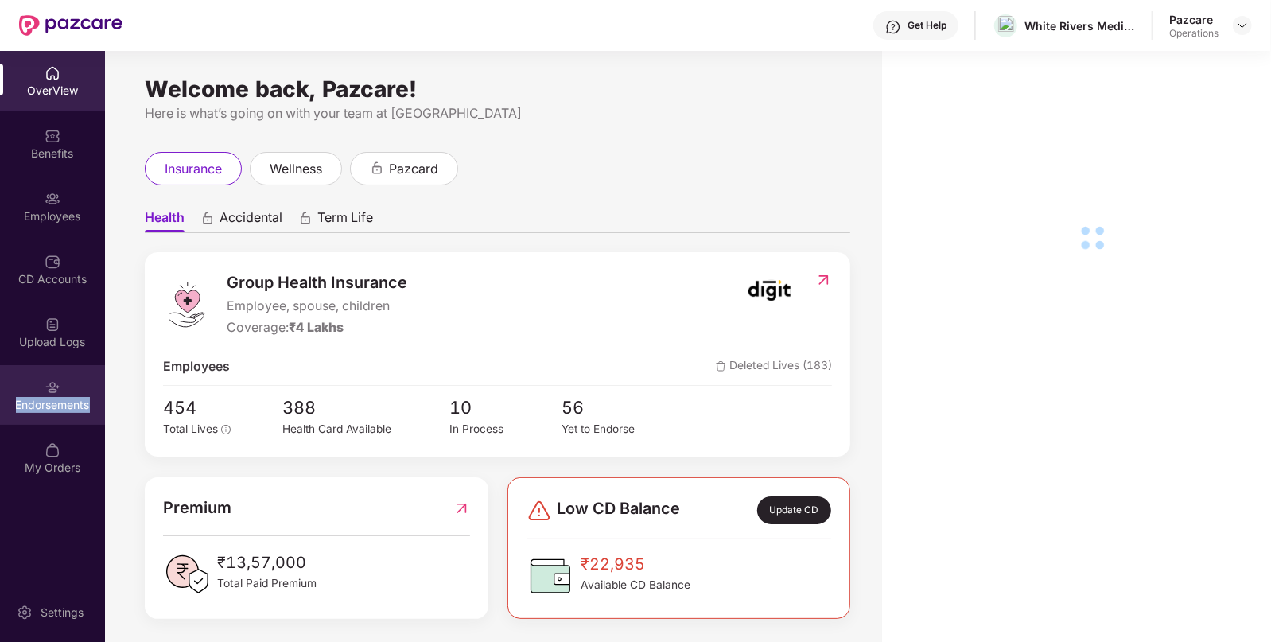
drag, startPoint x: 60, startPoint y: 407, endPoint x: 68, endPoint y: 406, distance: 8.0
click at [68, 406] on div "Endorsements" at bounding box center [52, 405] width 105 height 16
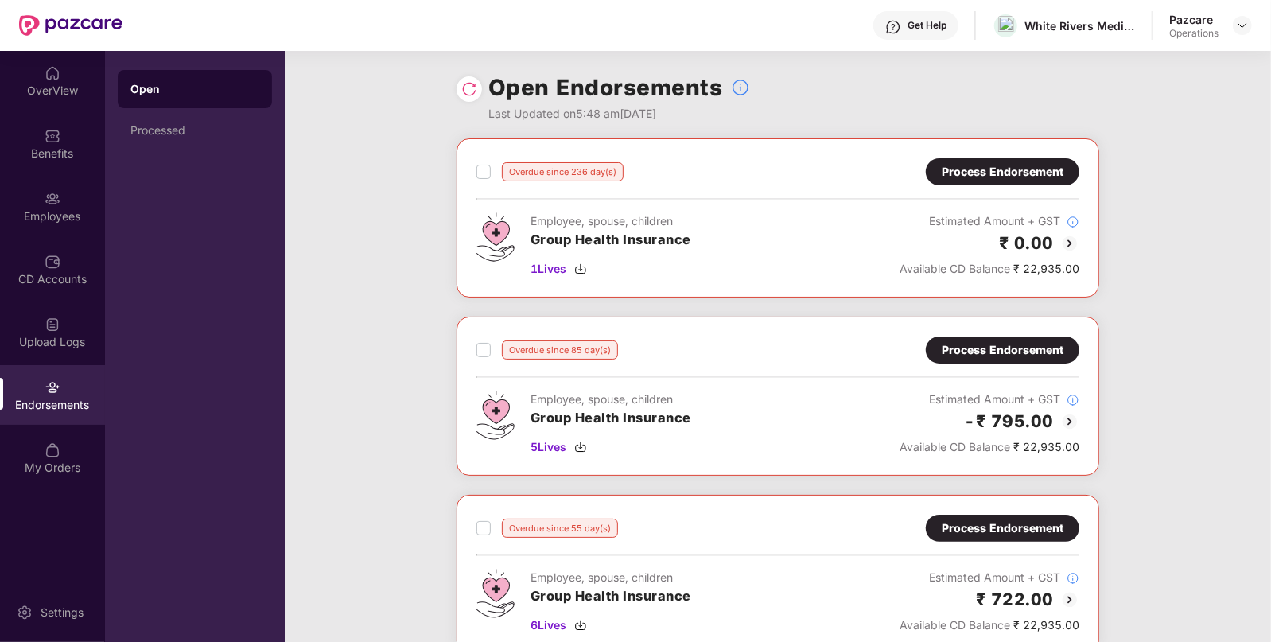
scroll to position [387, 0]
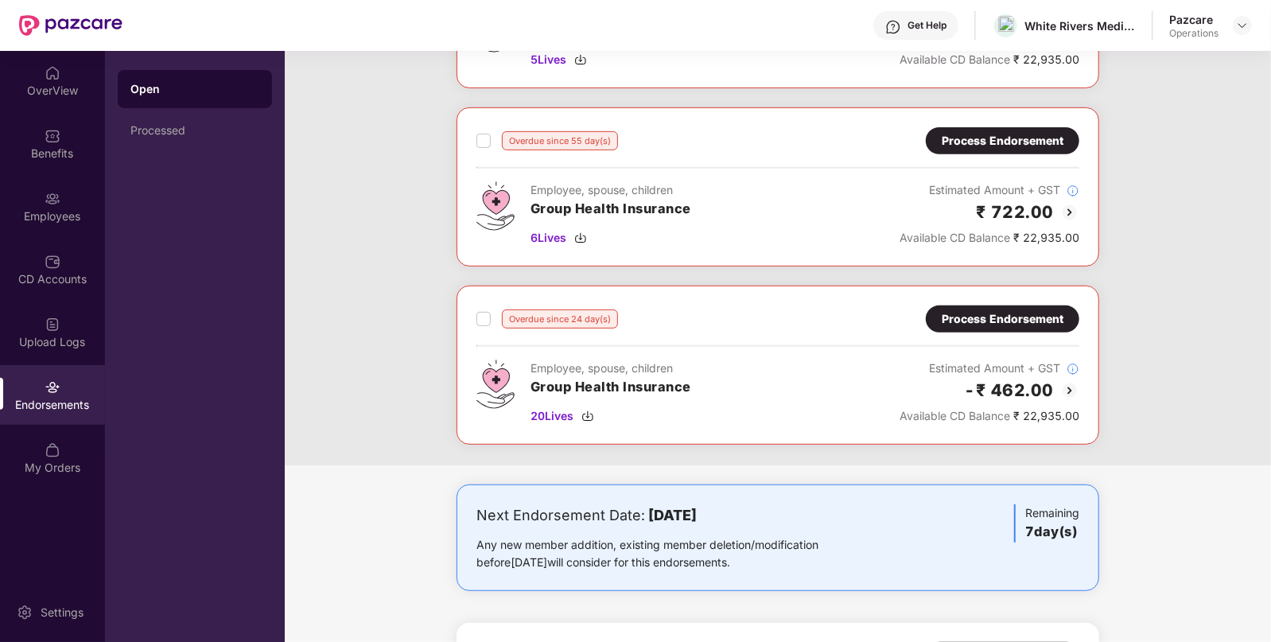
click at [985, 332] on div "Overdue since 24 day(s) Process Endorsement Employee, spouse, children Group He…" at bounding box center [777, 364] width 603 height 119
click at [993, 323] on div "Process Endorsement" at bounding box center [1003, 318] width 122 height 17
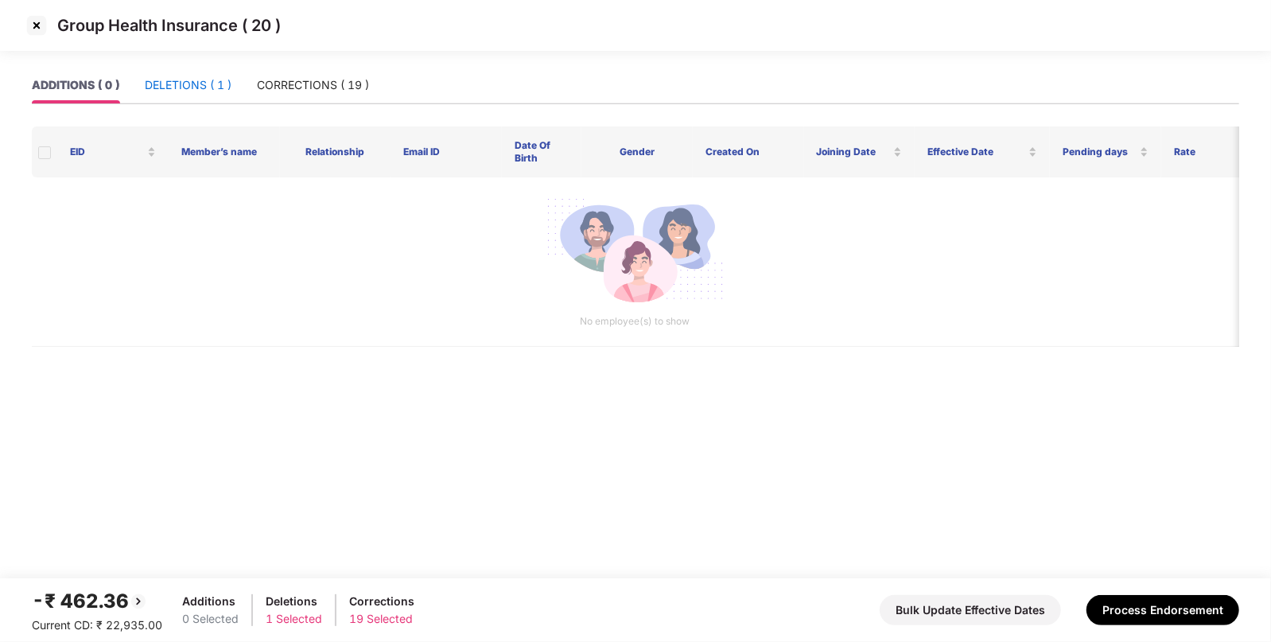
click at [192, 81] on div "DELETIONS ( 1 )" at bounding box center [188, 84] width 87 height 17
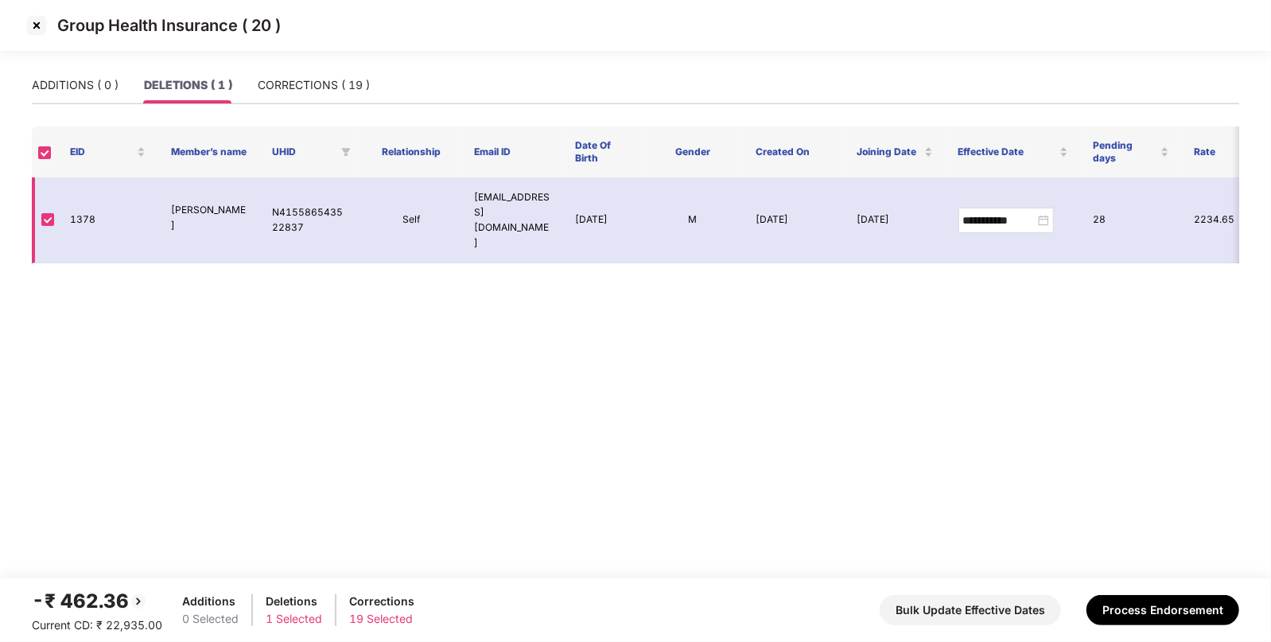
click at [86, 202] on td "1378" at bounding box center [107, 220] width 101 height 86
copy td "1378"
click at [40, 21] on img at bounding box center [36, 25] width 25 height 25
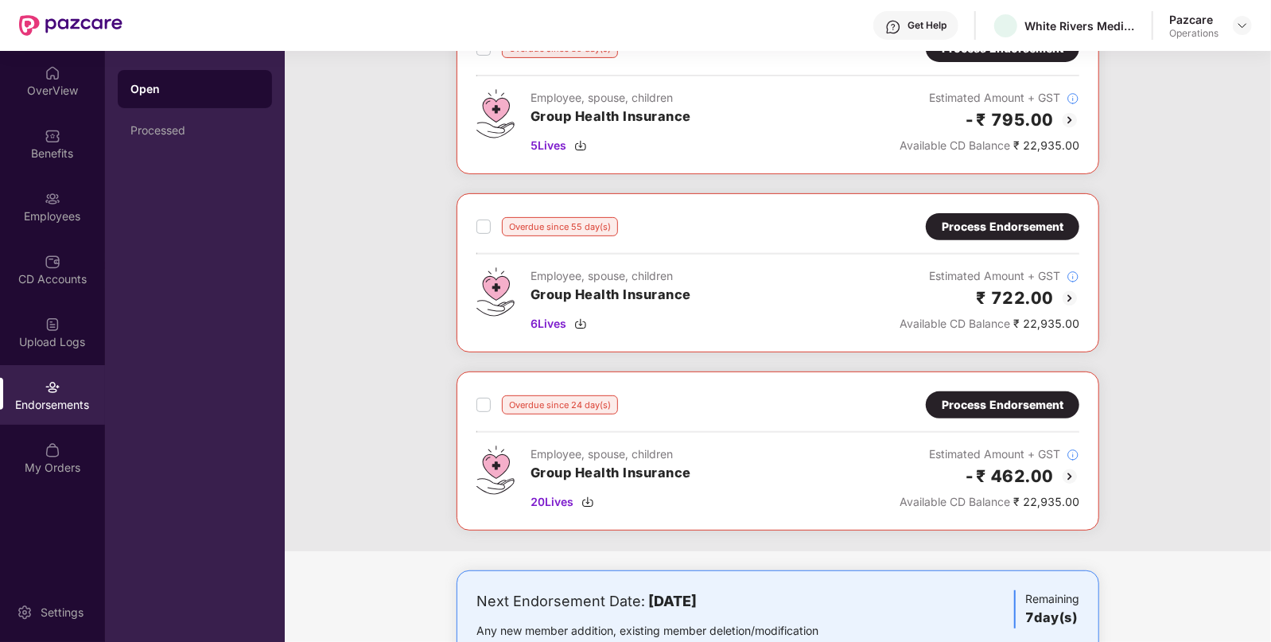
scroll to position [302, 0]
click at [1001, 219] on div "Process Endorsement" at bounding box center [1003, 225] width 122 height 17
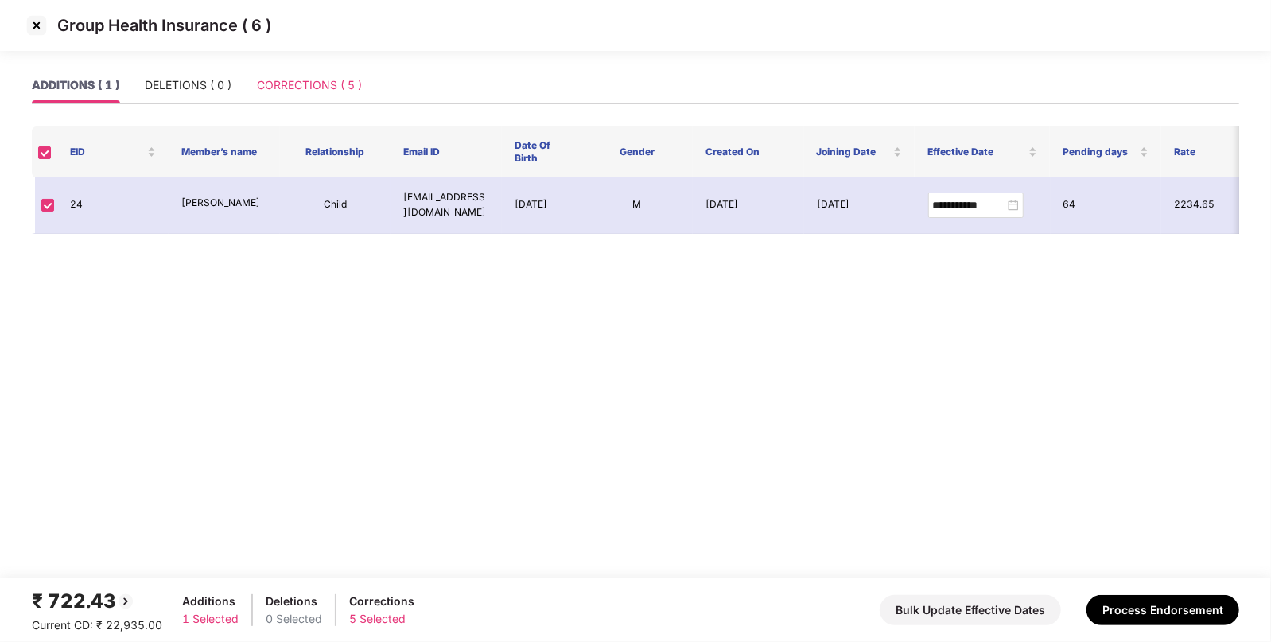
click at [282, 75] on div "CORRECTIONS ( 5 )" at bounding box center [309, 85] width 105 height 37
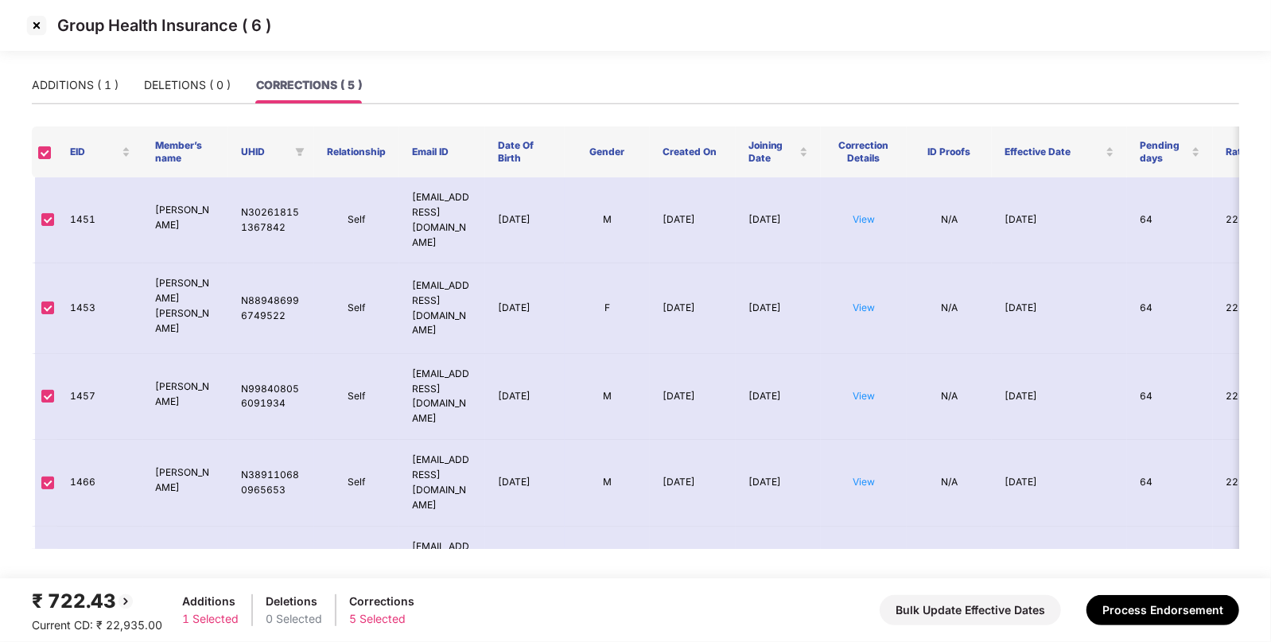
click at [39, 26] on img at bounding box center [36, 25] width 25 height 25
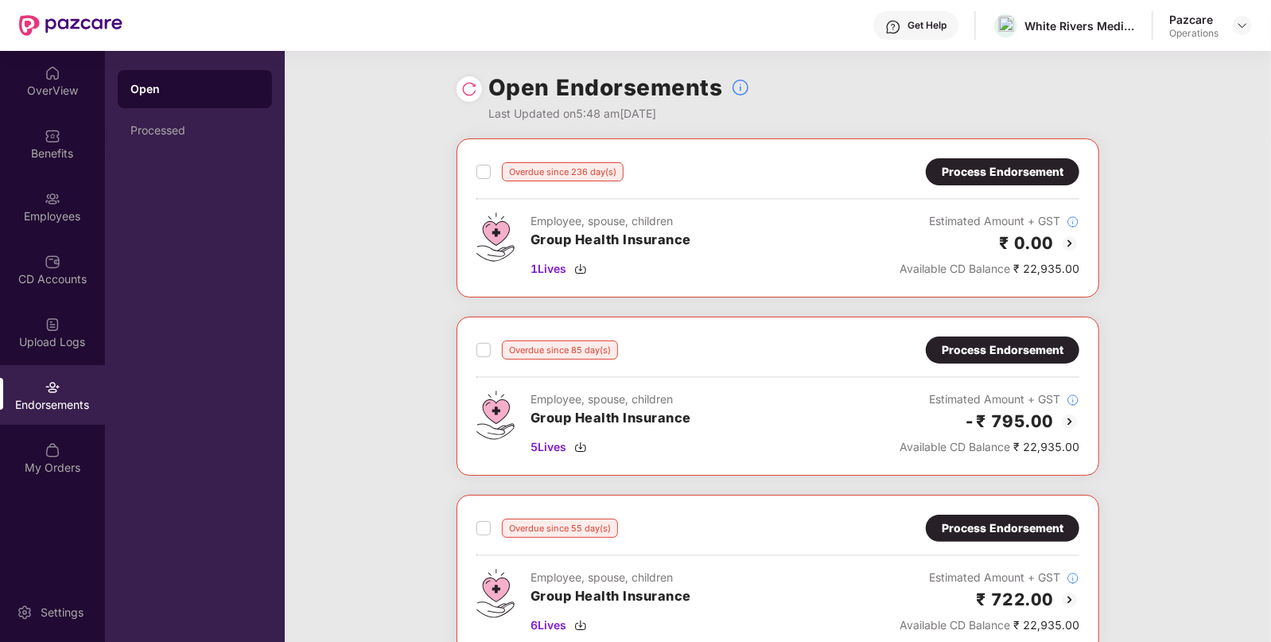
click at [1050, 350] on div "Process Endorsement" at bounding box center [1003, 349] width 122 height 17
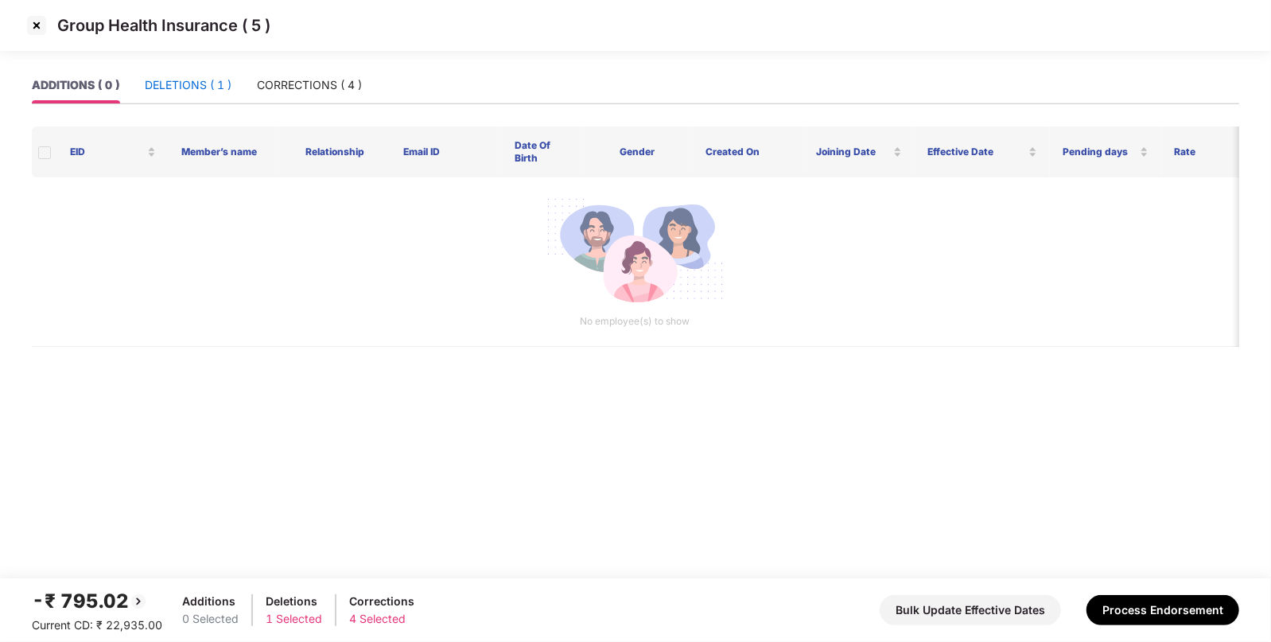
click at [188, 82] on div "DELETIONS ( 1 )" at bounding box center [188, 84] width 87 height 17
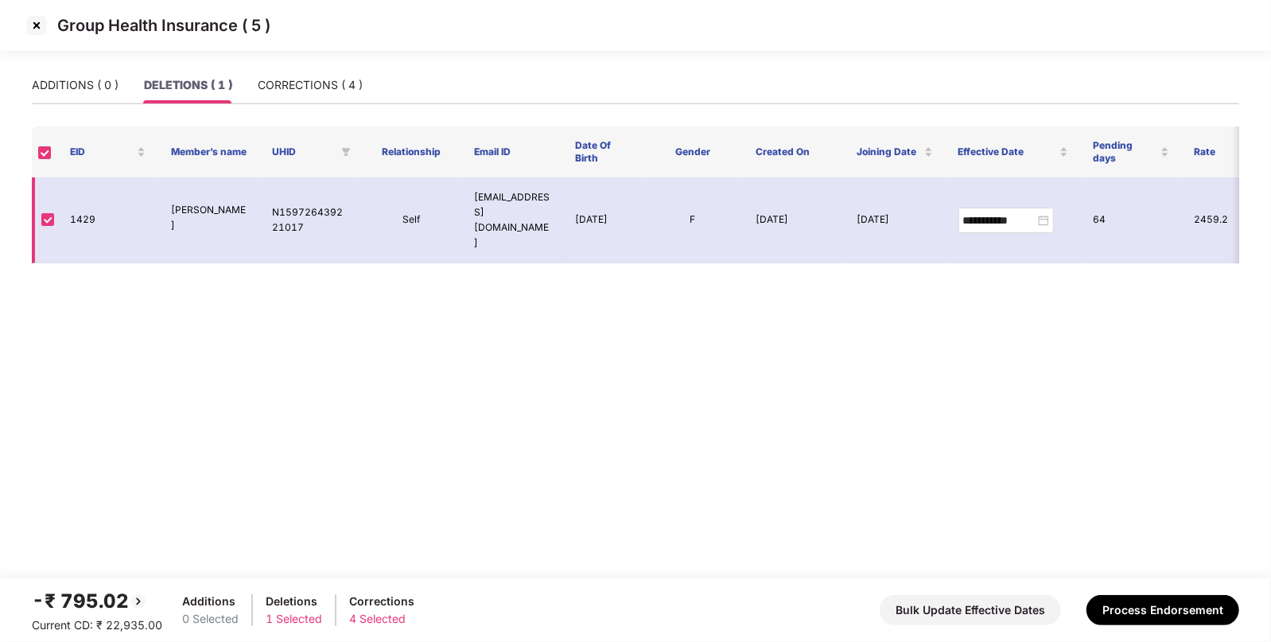
click at [95, 209] on td "1429" at bounding box center [107, 220] width 101 height 86
click at [92, 208] on td "1429" at bounding box center [107, 220] width 101 height 86
click at [84, 208] on td "1429" at bounding box center [107, 220] width 101 height 86
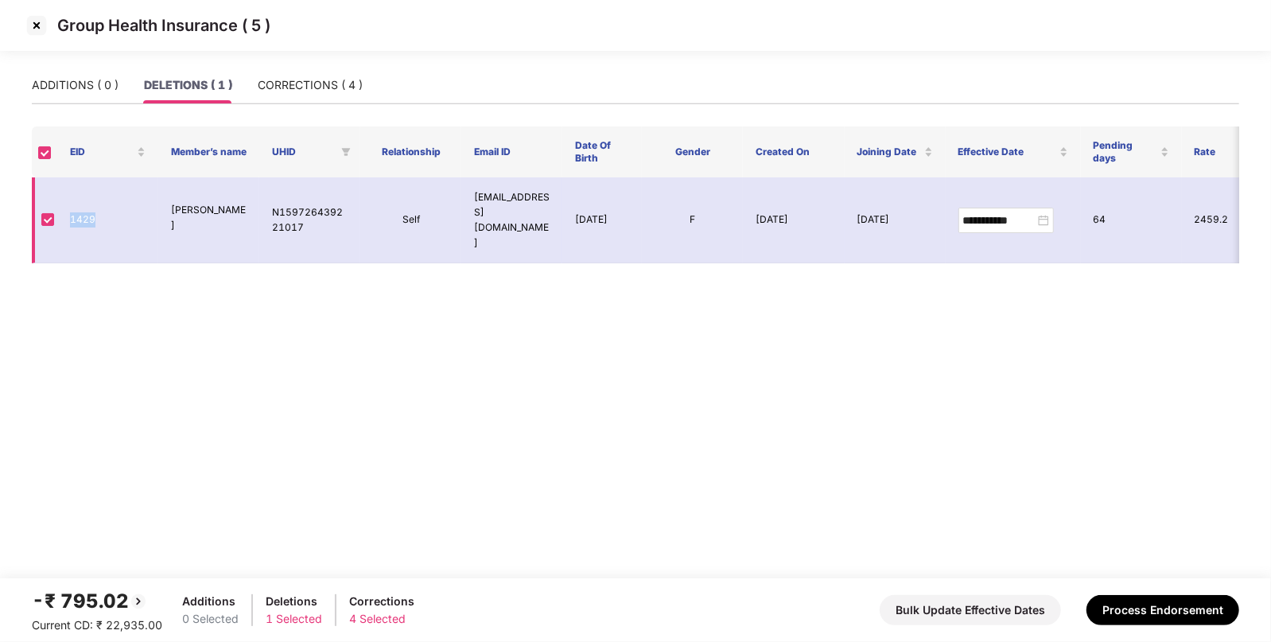
click at [84, 208] on td "1429" at bounding box center [107, 220] width 101 height 86
copy td "1429"
click at [40, 17] on img at bounding box center [36, 25] width 25 height 25
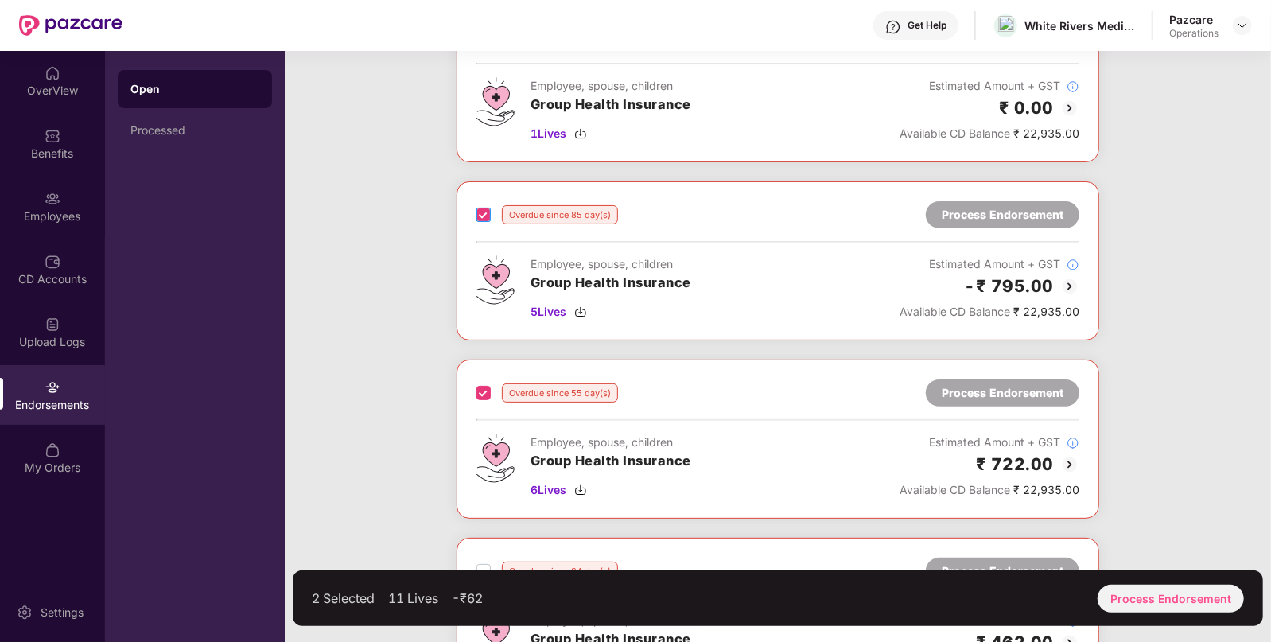
scroll to position [16, 0]
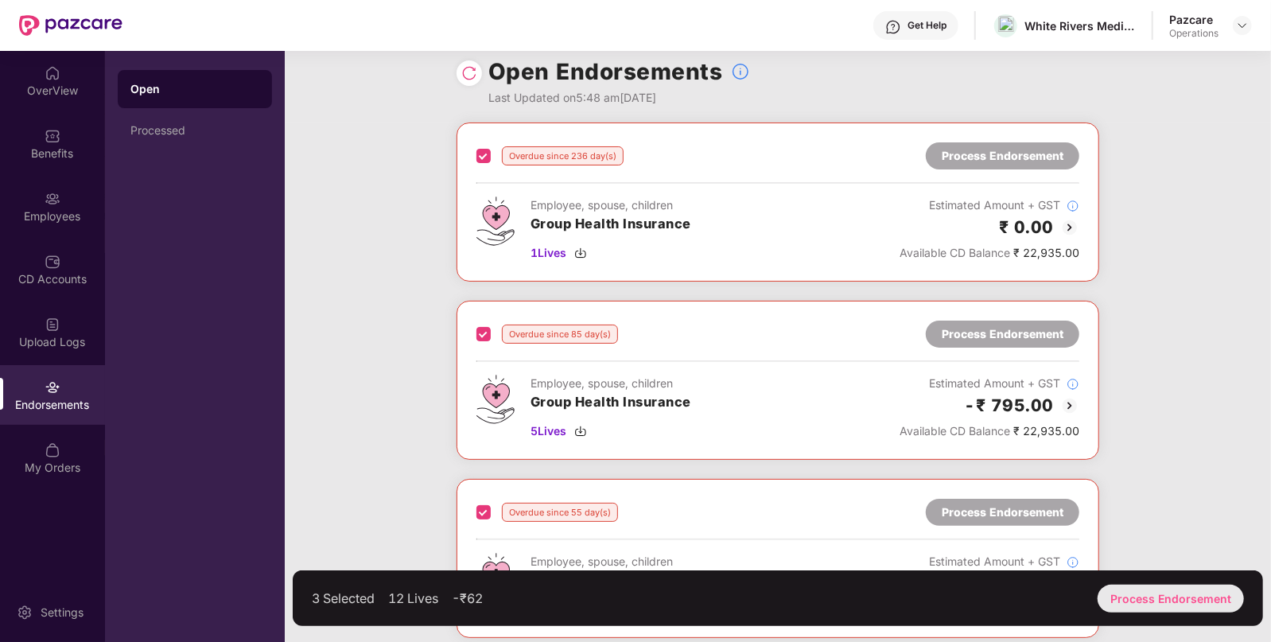
click at [1158, 604] on div "Process Endorsement" at bounding box center [1171, 599] width 146 height 28
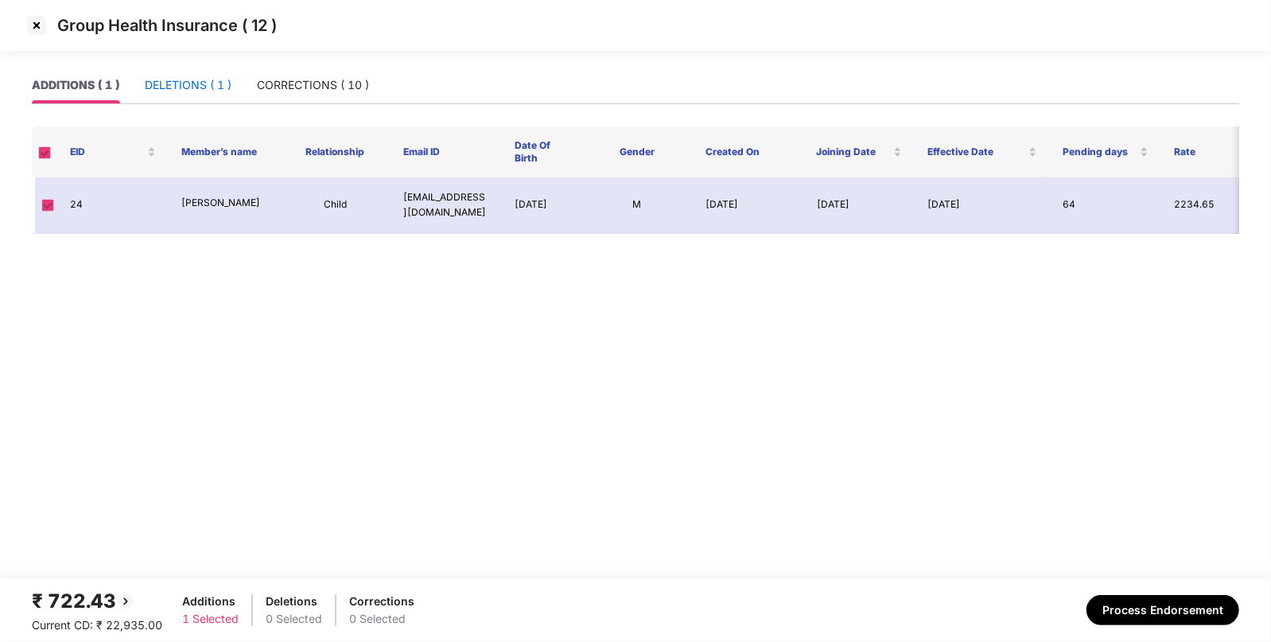
click at [197, 91] on div "DELETIONS ( 1 )" at bounding box center [188, 84] width 87 height 17
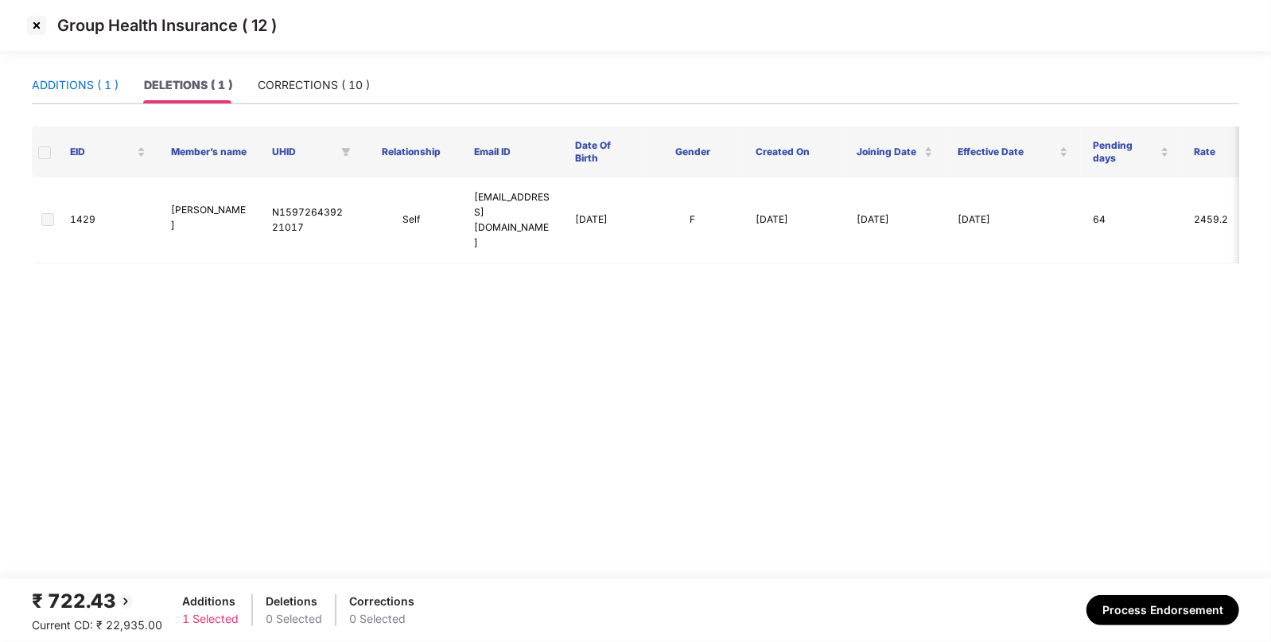
click at [59, 79] on div "ADDITIONS ( 1 )" at bounding box center [75, 84] width 87 height 17
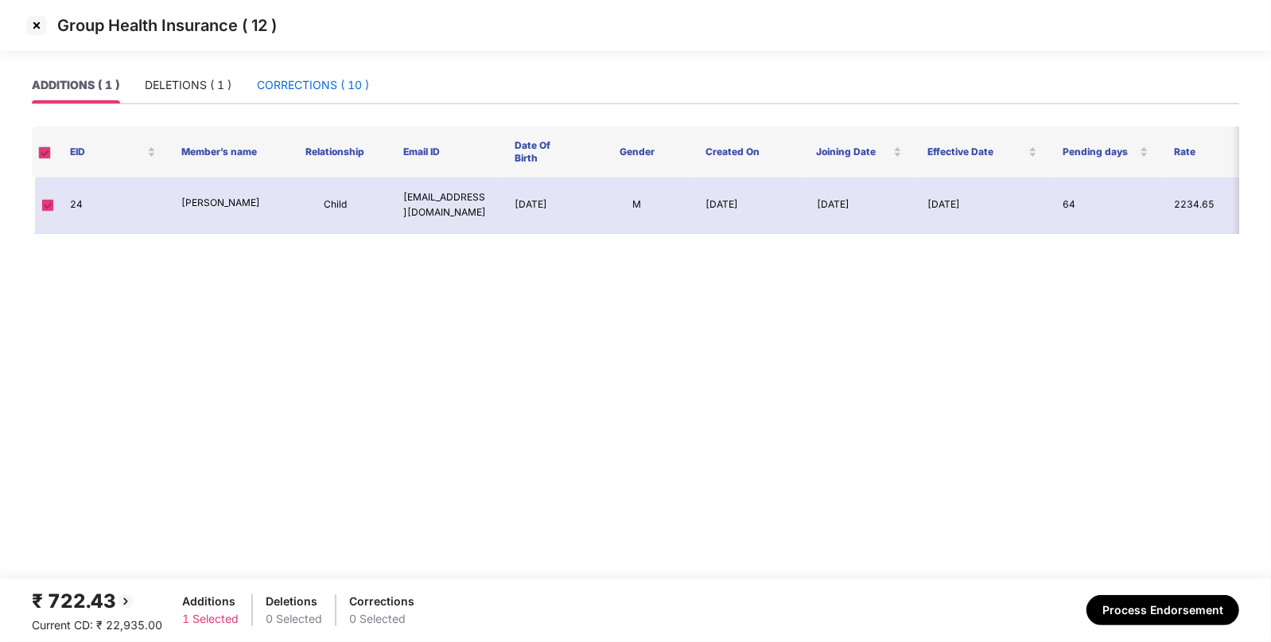
click at [301, 91] on div "CORRECTIONS ( 10 )" at bounding box center [313, 84] width 112 height 17
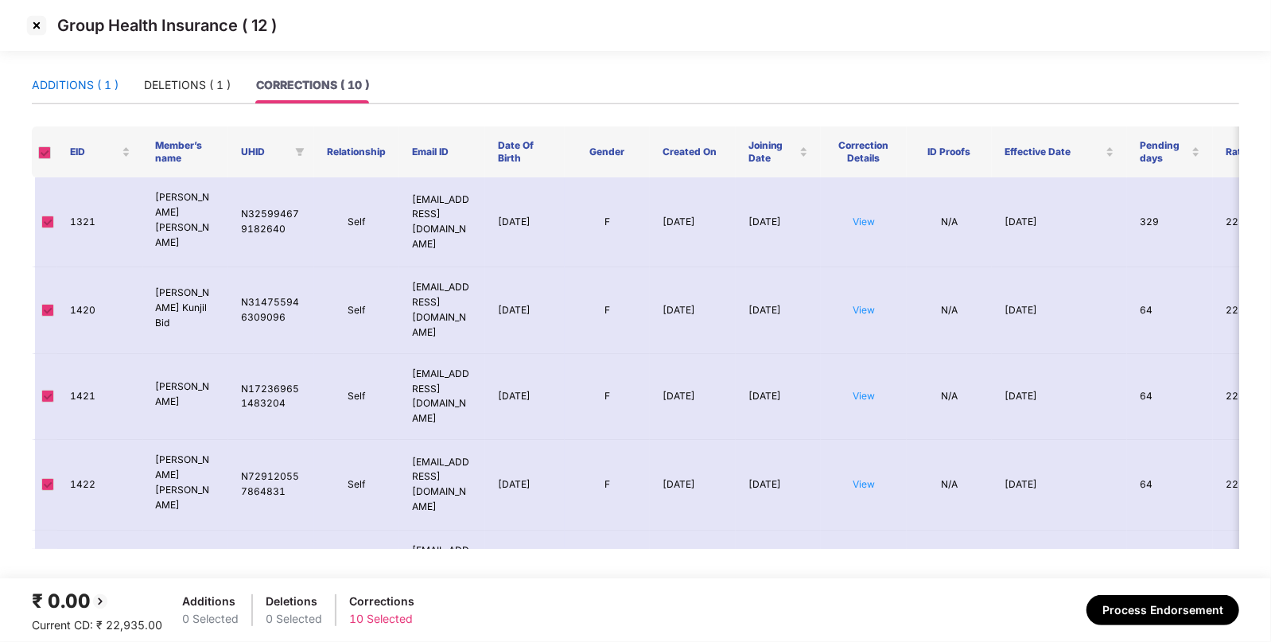
click at [80, 84] on div "ADDITIONS ( 1 )" at bounding box center [75, 84] width 87 height 17
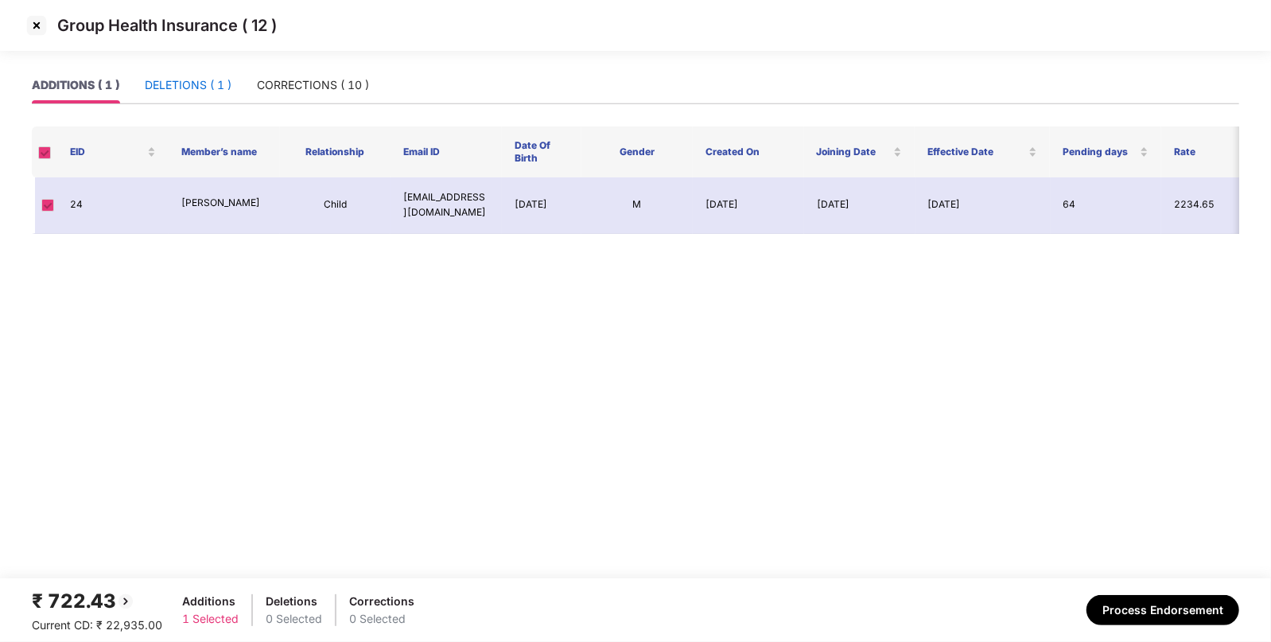
click at [155, 80] on div "DELETIONS ( 1 )" at bounding box center [188, 84] width 87 height 17
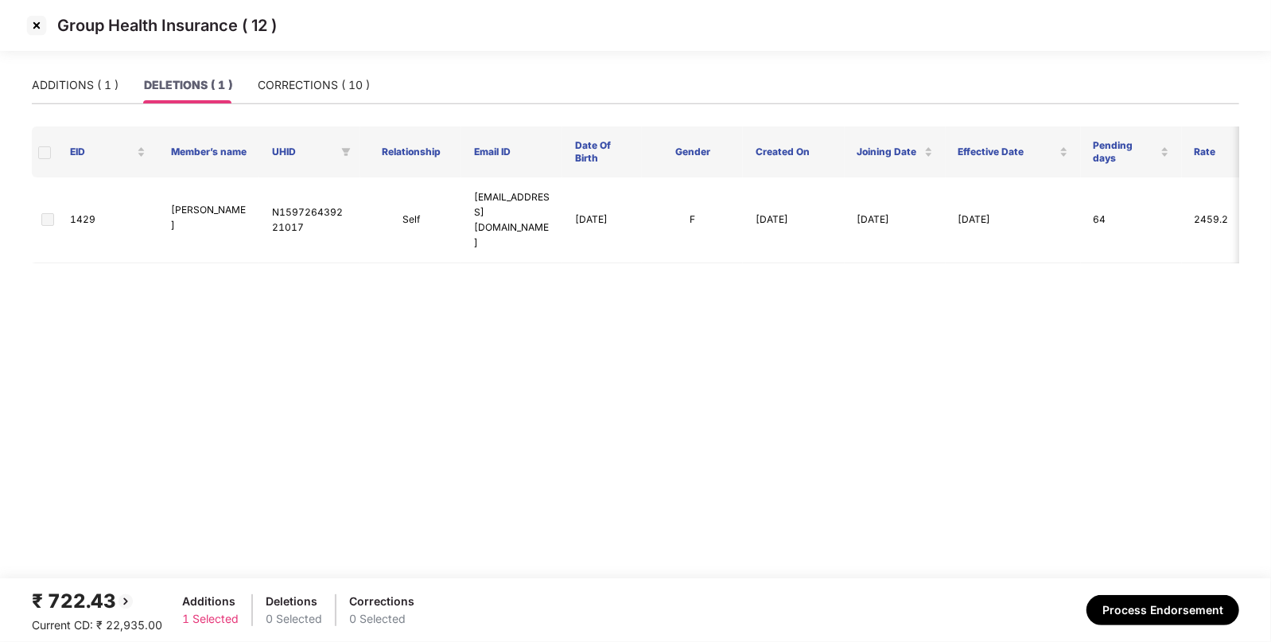
click at [39, 20] on img at bounding box center [36, 25] width 25 height 25
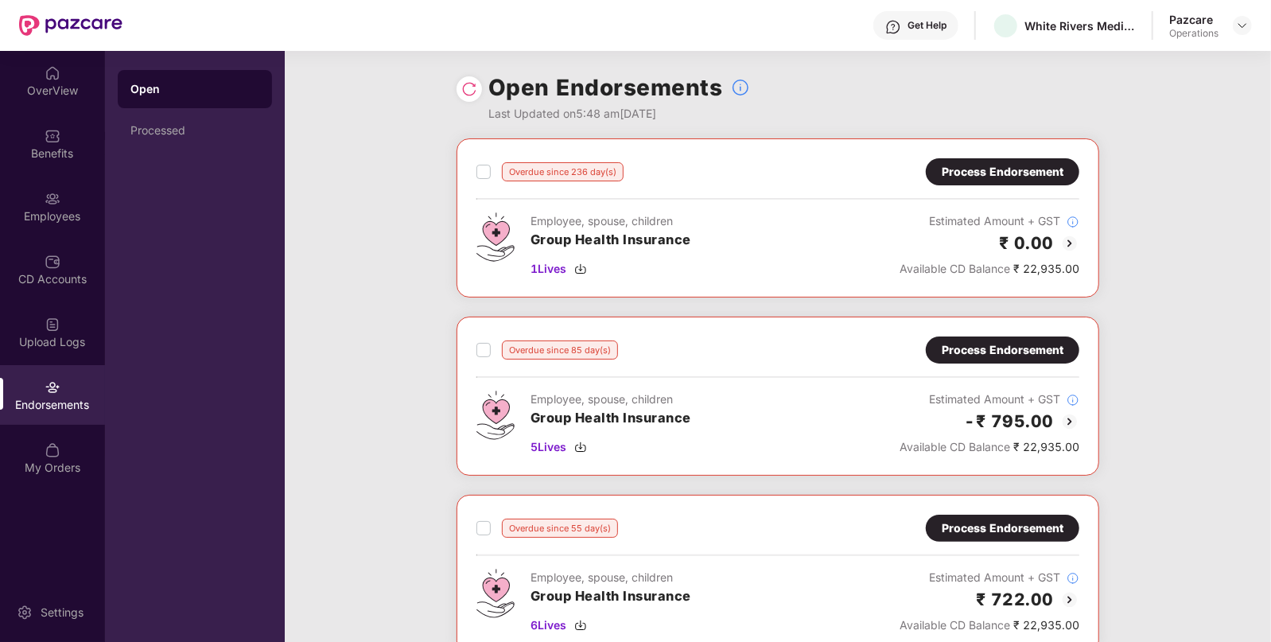
scroll to position [628, 0]
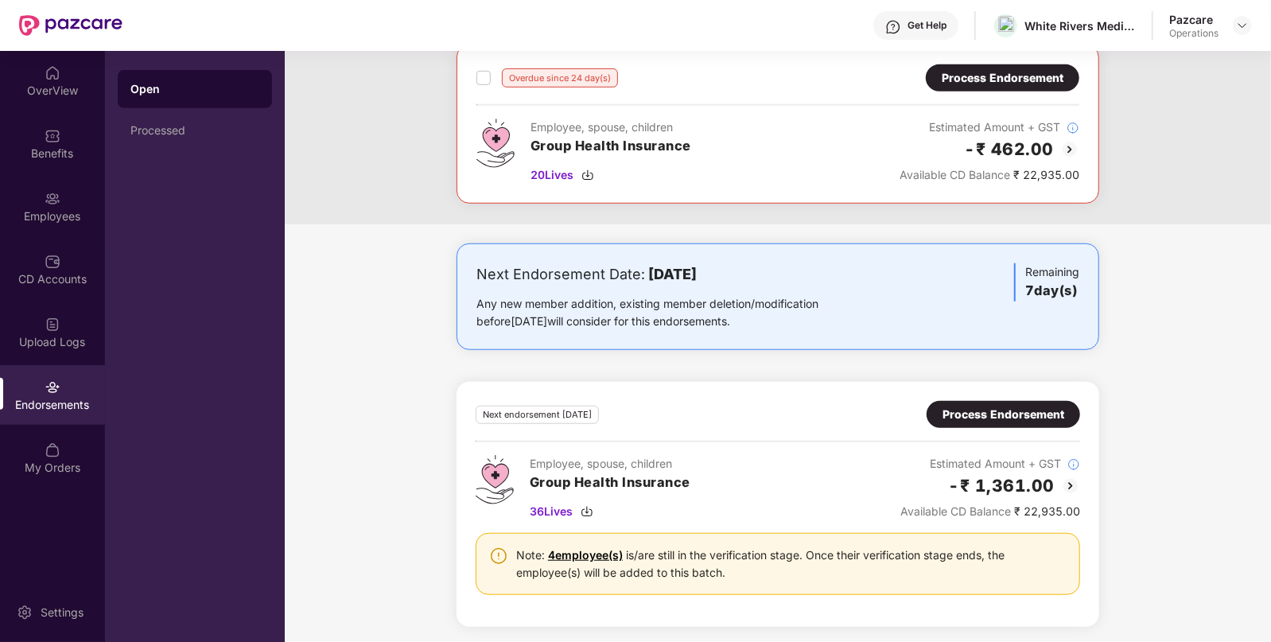
click at [997, 76] on div "Process Endorsement" at bounding box center [1003, 77] width 122 height 17
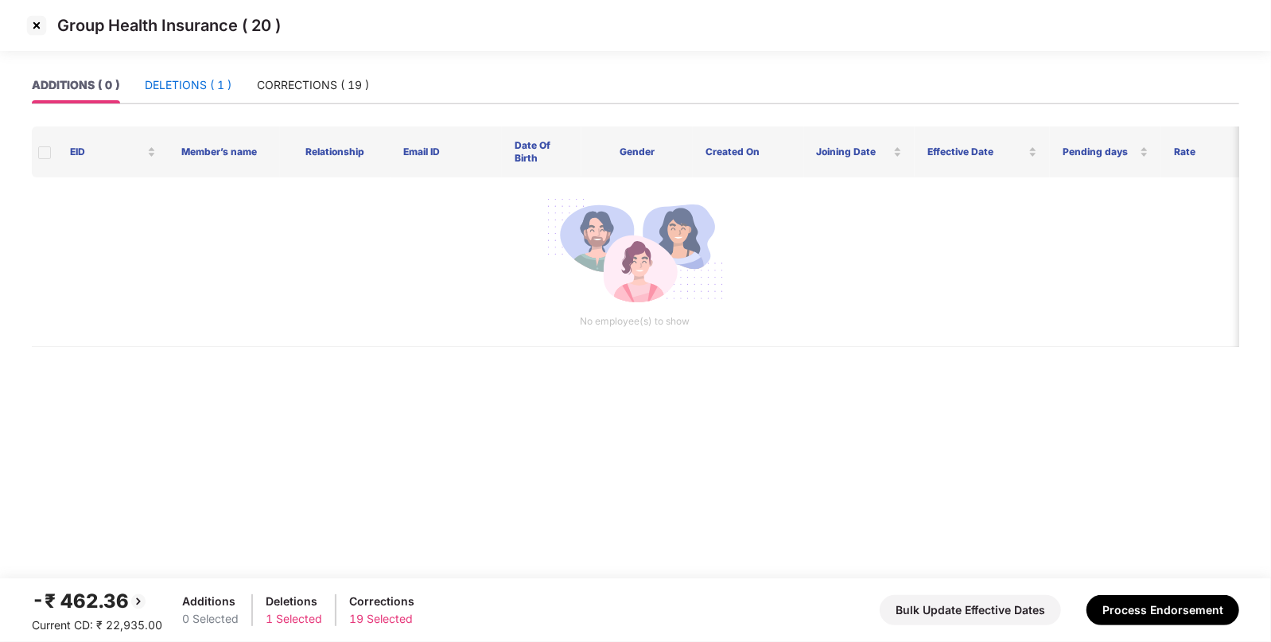
click at [169, 88] on div "DELETIONS ( 1 )" at bounding box center [188, 84] width 87 height 17
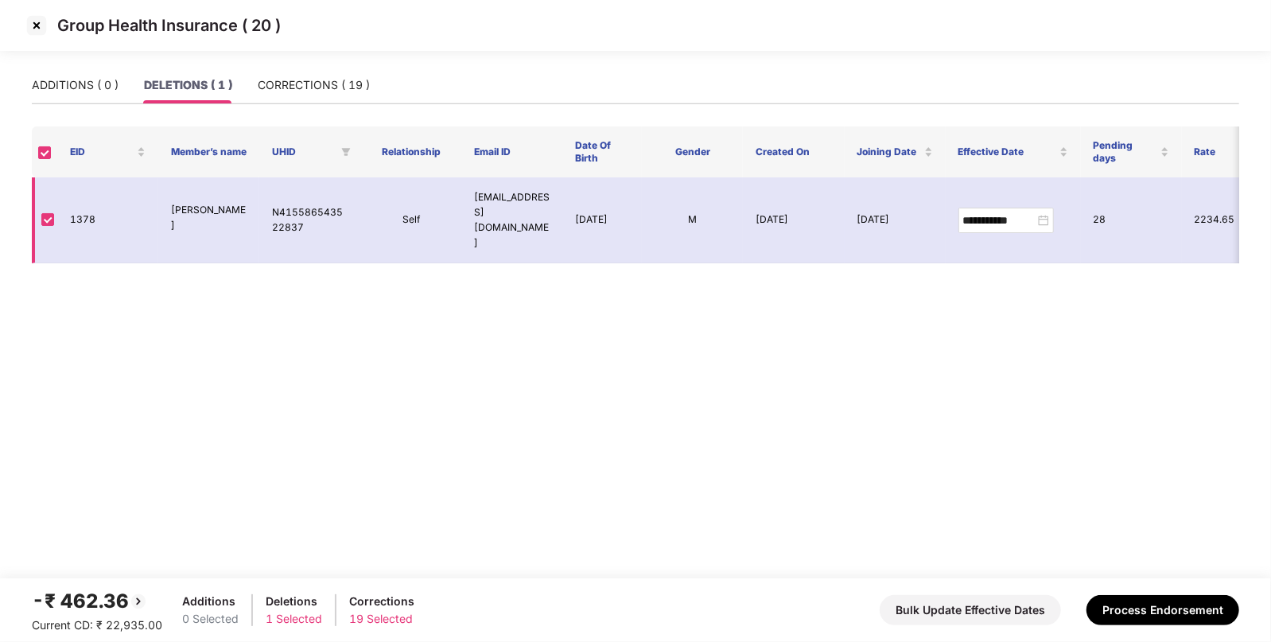
click at [87, 208] on td "1378" at bounding box center [107, 220] width 101 height 86
click at [39, 28] on img at bounding box center [36, 25] width 25 height 25
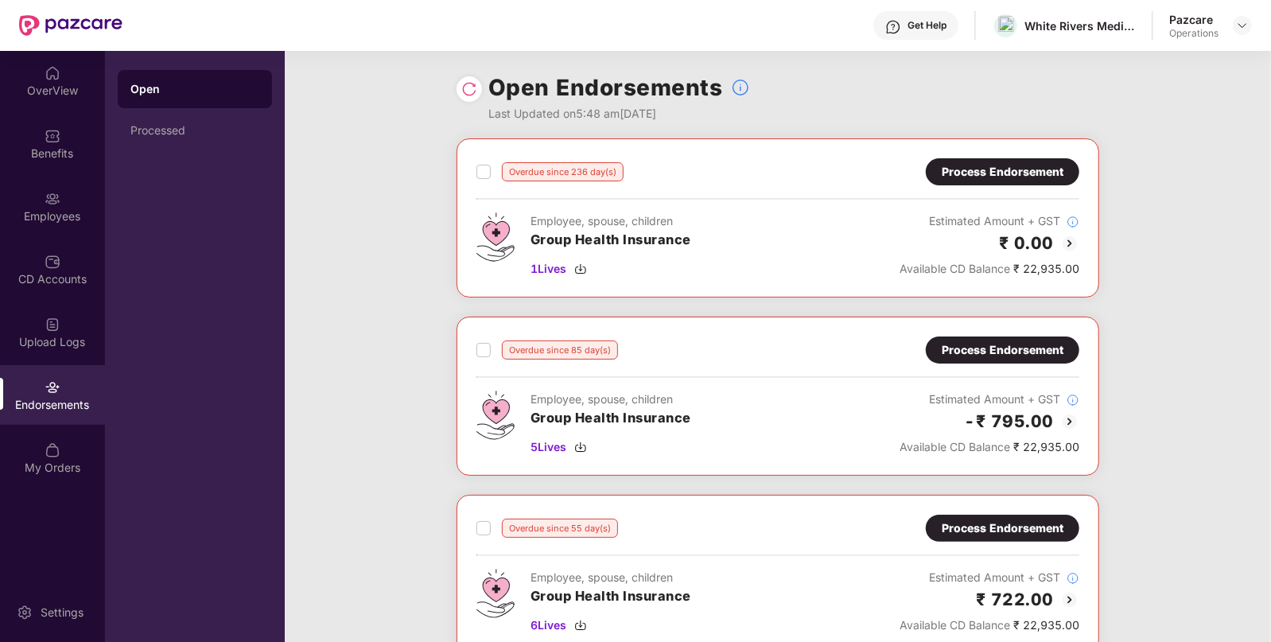
click at [66, 215] on div "Employees" at bounding box center [52, 216] width 105 height 16
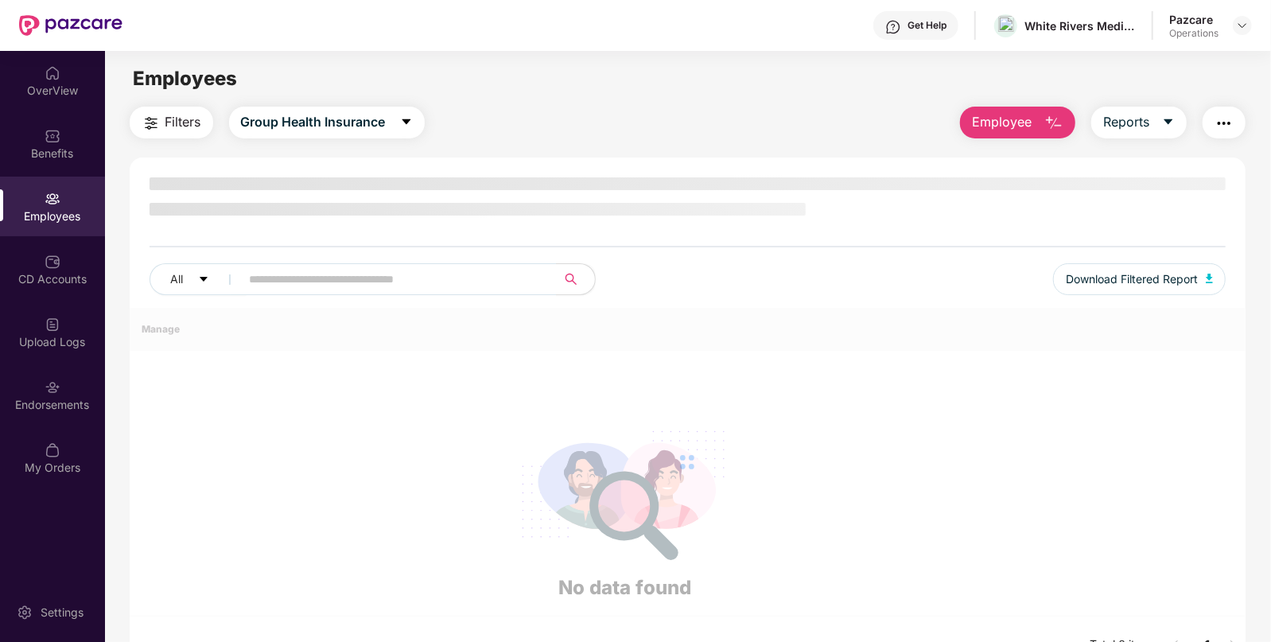
click at [66, 215] on div "Employees" at bounding box center [52, 216] width 105 height 16
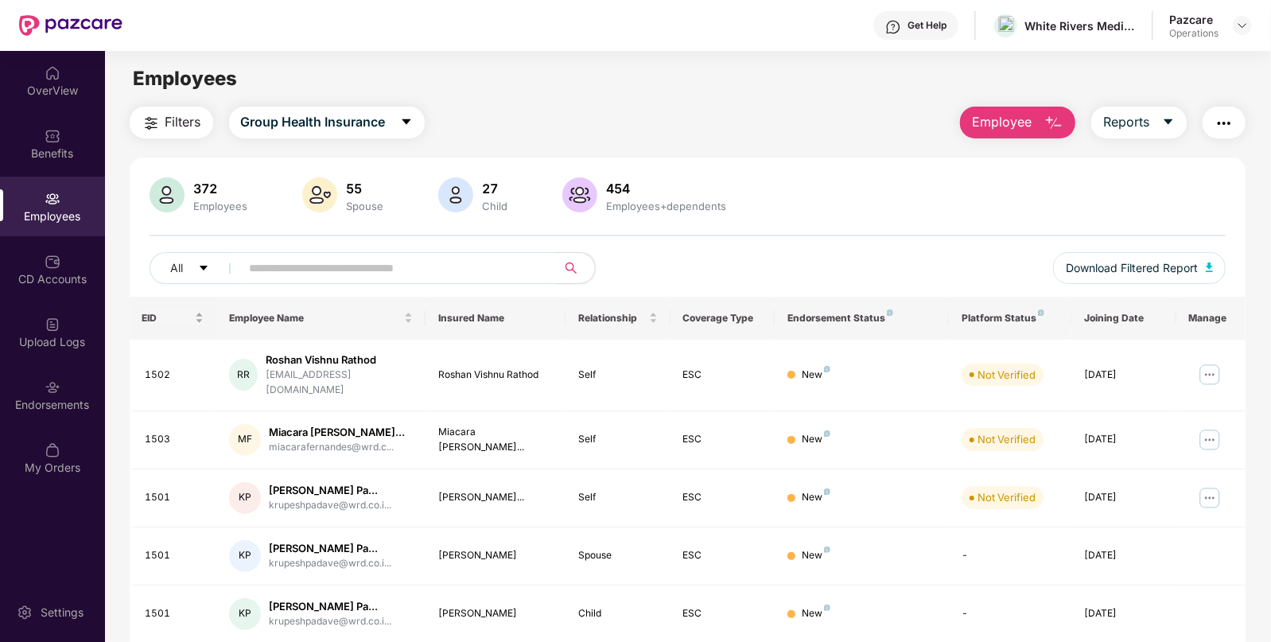
drag, startPoint x: 170, startPoint y: 118, endPoint x: 173, endPoint y: 321, distance: 203.6
click at [173, 321] on div "Filters Group Health Insurance Employee Reports 372 Employees 55 Spouse 27 Chil…" at bounding box center [688, 569] width 1117 height 924
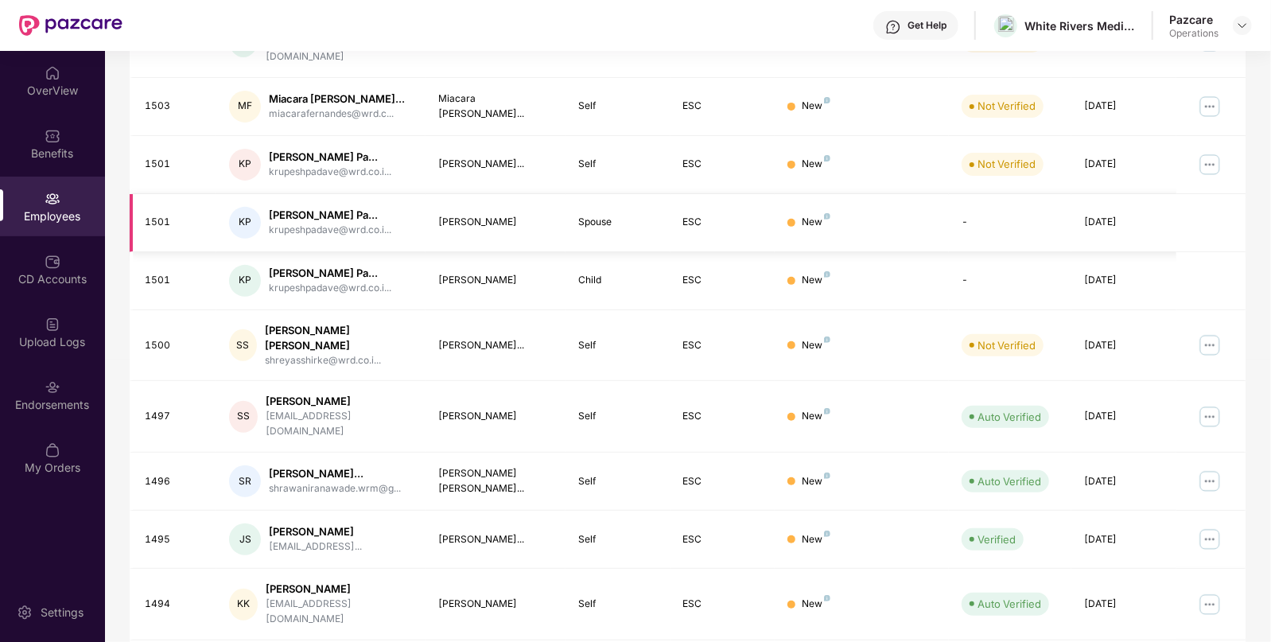
scroll to position [0, 0]
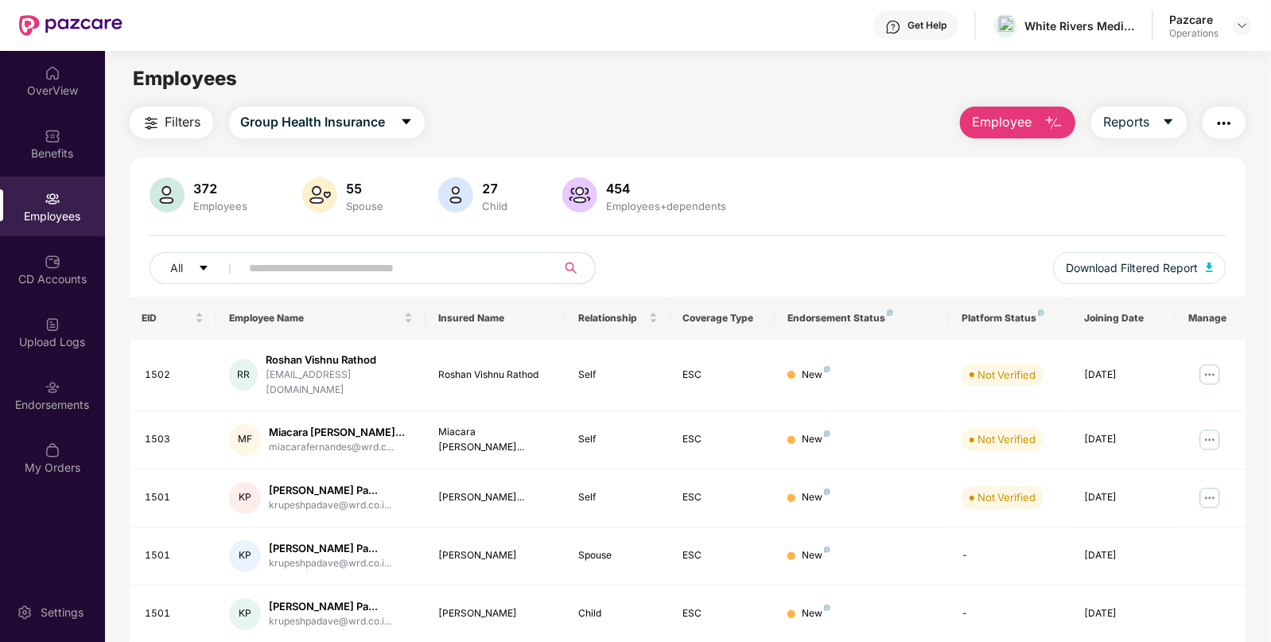
click at [185, 123] on span "Filters" at bounding box center [183, 122] width 36 height 20
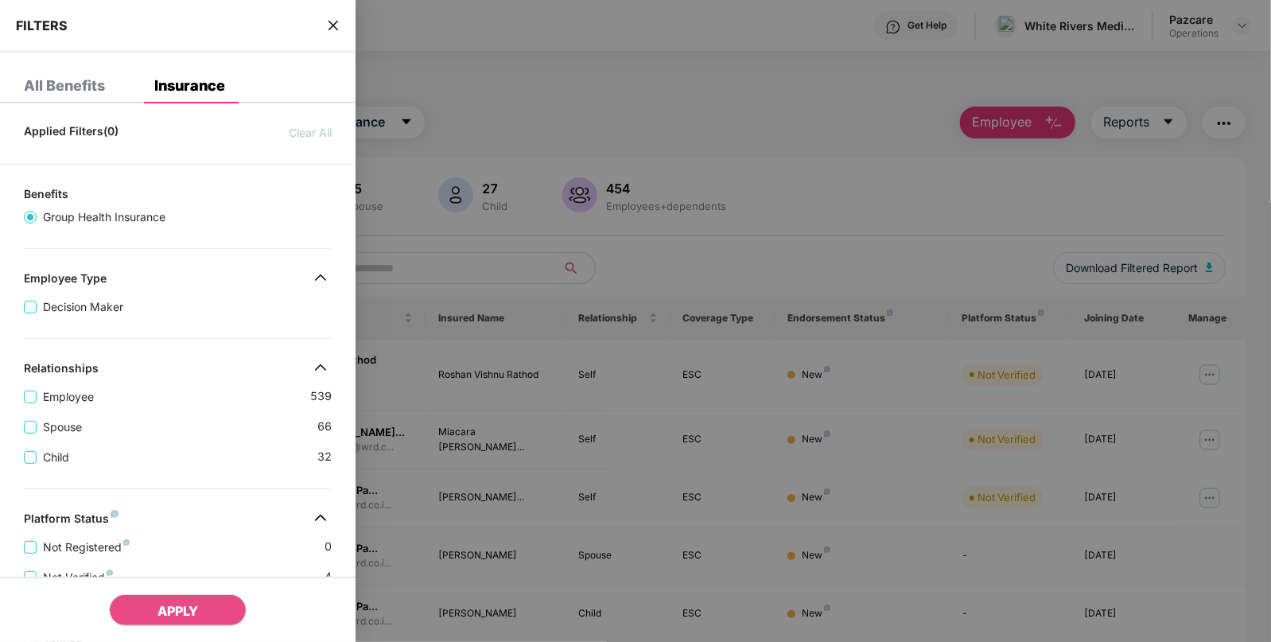
scroll to position [365, 0]
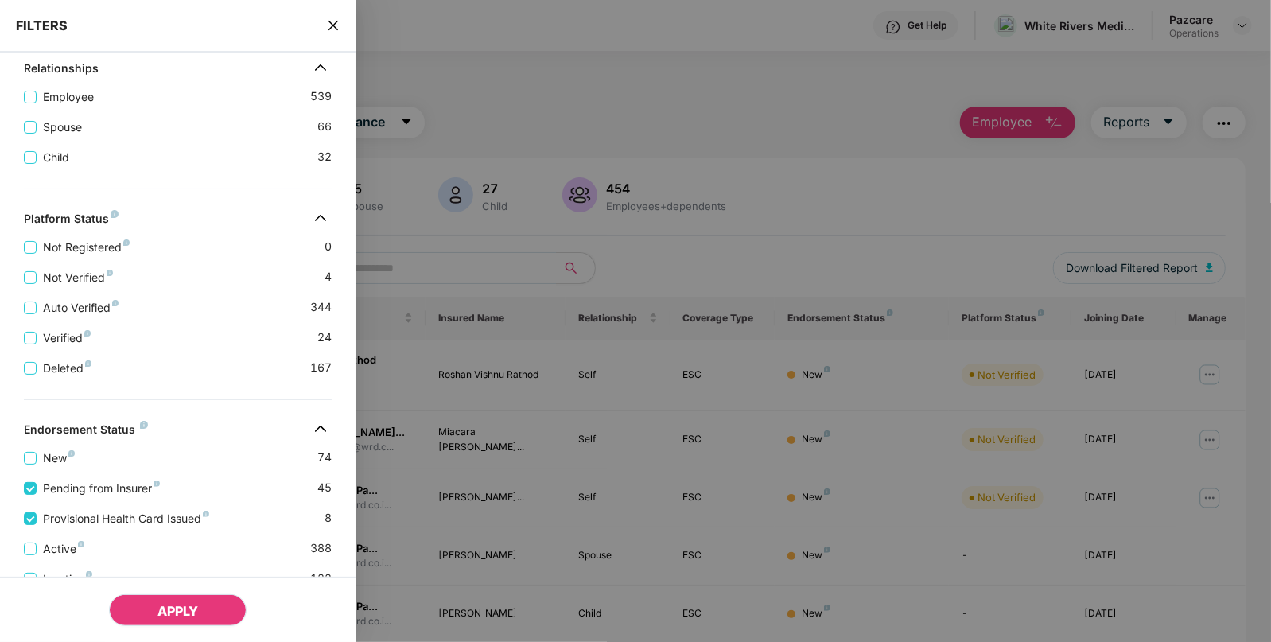
click at [179, 612] on span "APPLY" at bounding box center [177, 611] width 41 height 16
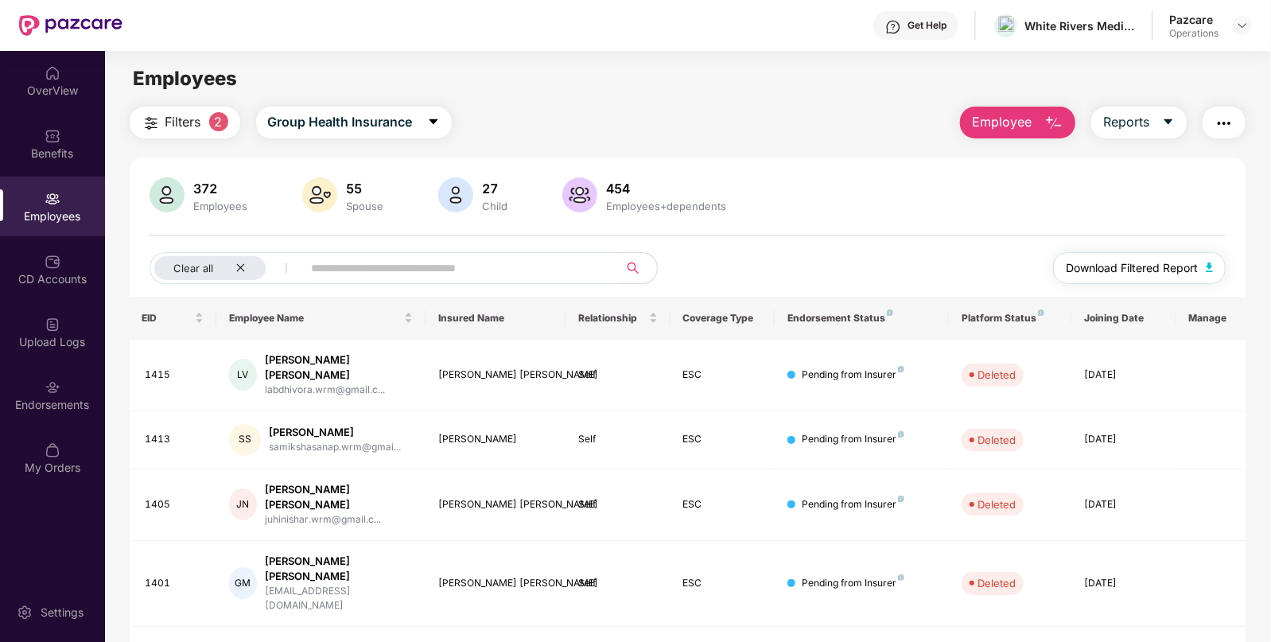
click at [1210, 265] on img "button" at bounding box center [1210, 267] width 8 height 10
